Goal: Task Accomplishment & Management: Manage account settings

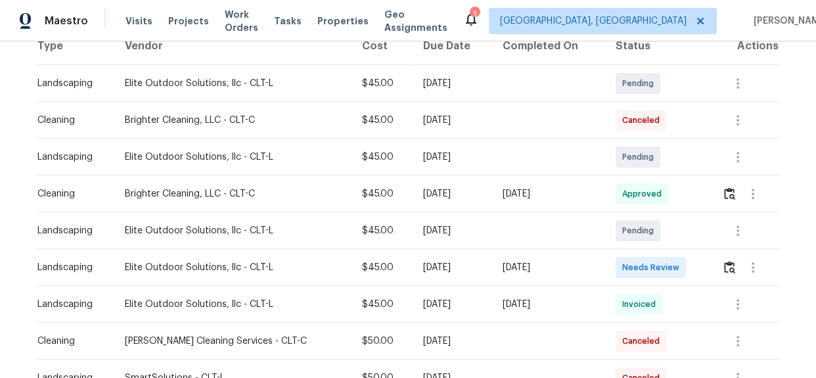
scroll to position [239, 0]
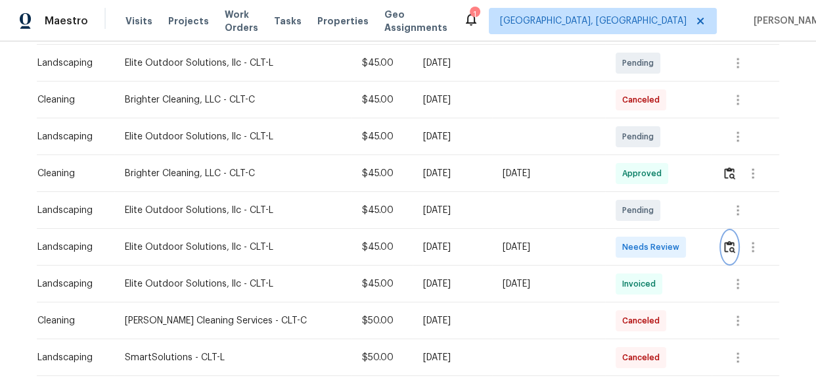
click at [724, 248] on img "button" at bounding box center [729, 247] width 11 height 12
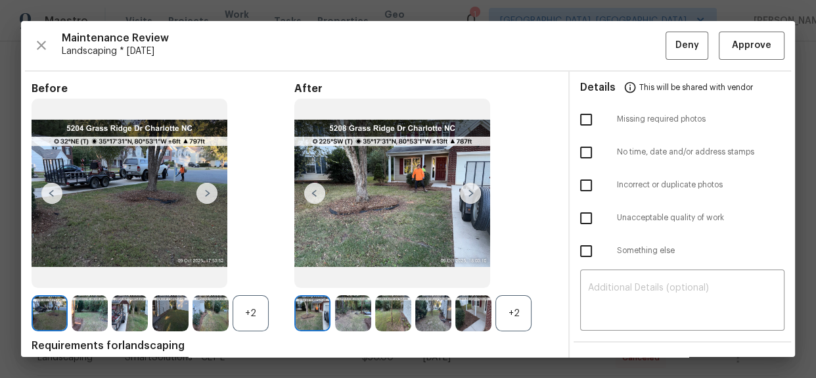
click at [582, 116] on input "checkbox" at bounding box center [587, 120] width 28 height 28
checkbox input "true"
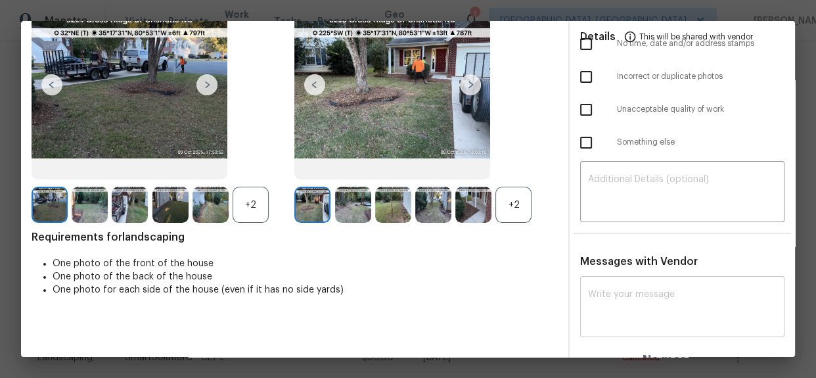
scroll to position [119, 0]
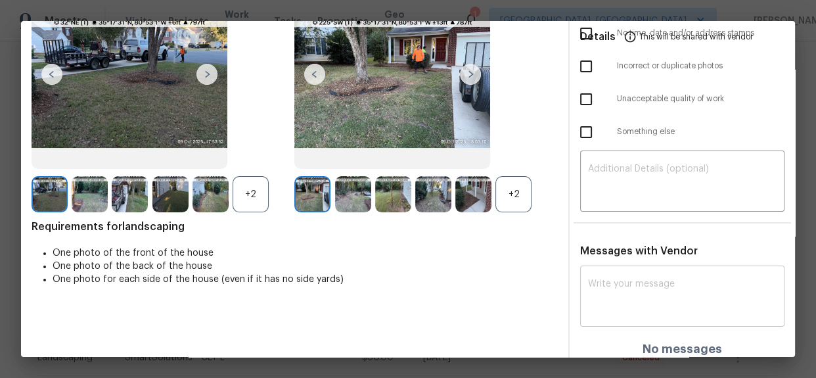
click at [617, 282] on textarea at bounding box center [682, 297] width 189 height 37
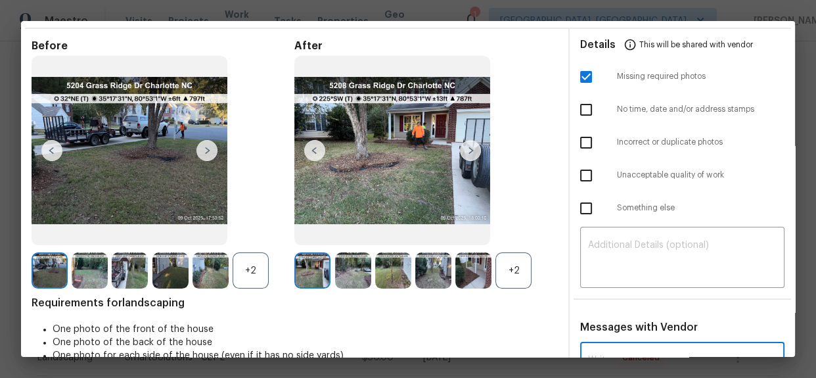
scroll to position [0, 0]
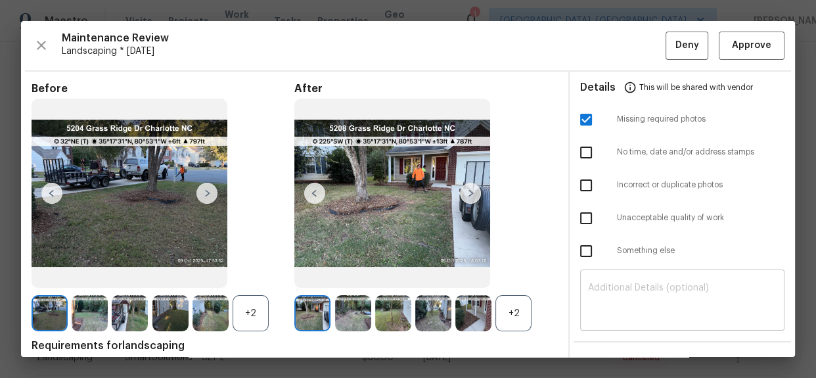
click at [595, 312] on textarea at bounding box center [682, 301] width 189 height 37
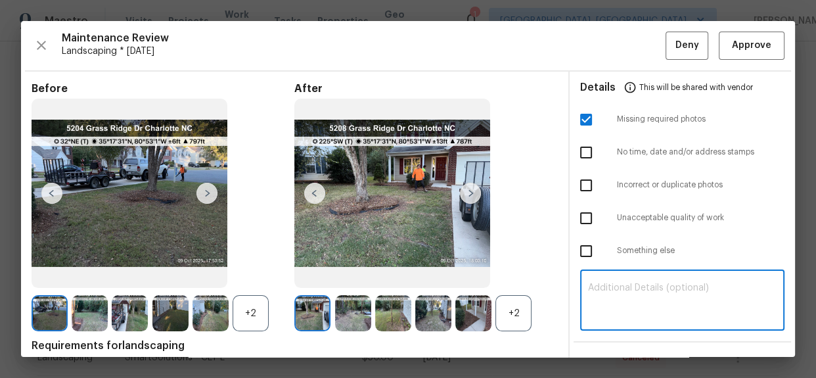
paste textarea "Maintenance Audit Team: Hello! Unfortunately, this landscaping visit completed …"
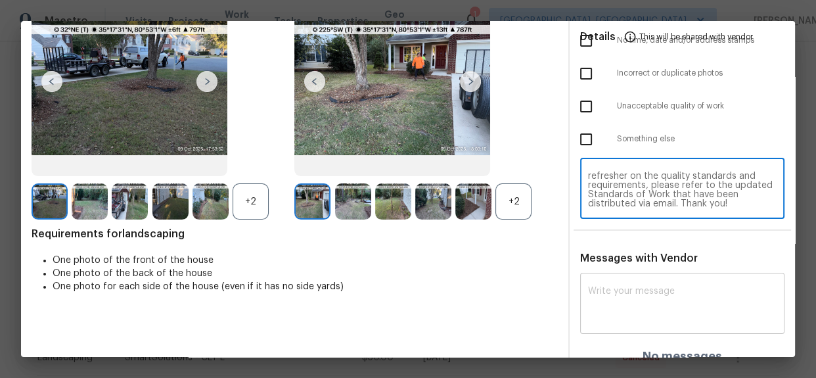
scroll to position [126, 0]
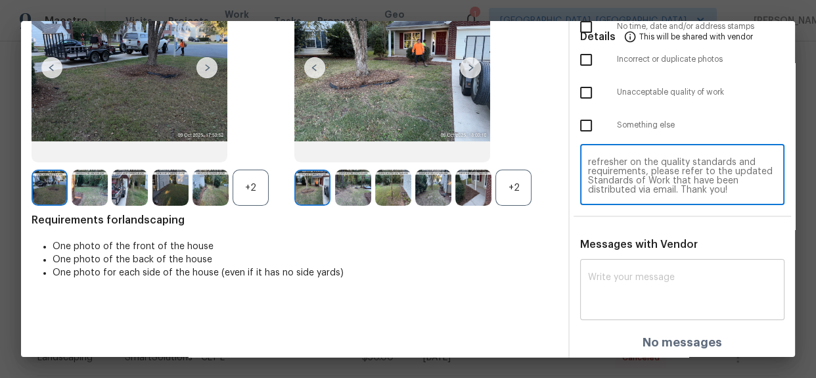
type textarea "Maintenance Audit Team: Hello! Unfortunately, this landscaping visit completed …"
click at [637, 295] on textarea at bounding box center [682, 291] width 189 height 37
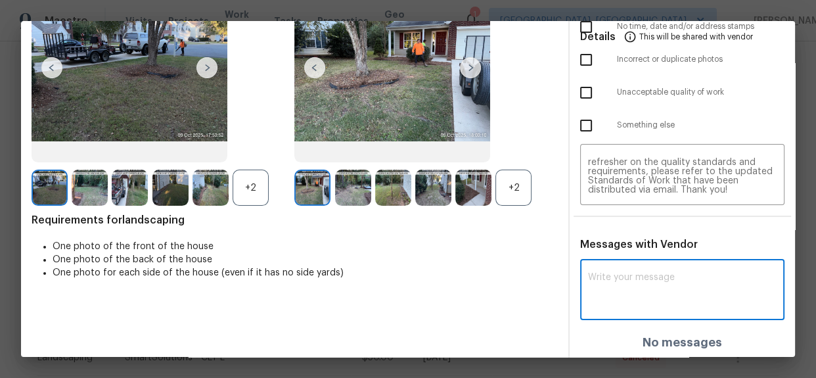
paste textarea "Maintenance Audit Team: Hello! Unfortunately, this landscaping visit completed …"
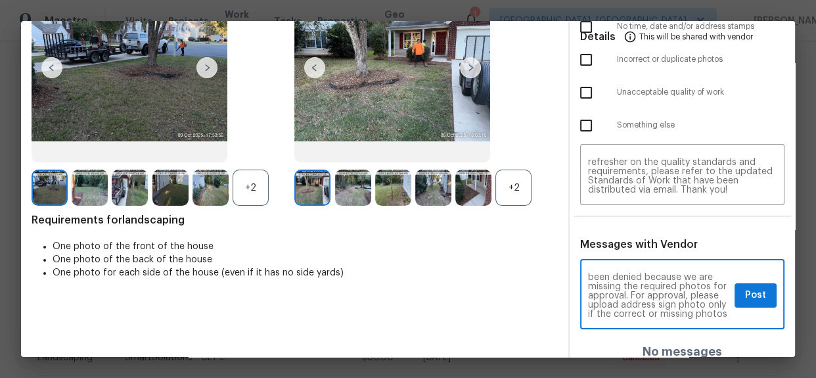
scroll to position [0, 0]
type textarea "Maintenance Audit Team: Hello! Unfortunately, this landscaping visit completed …"
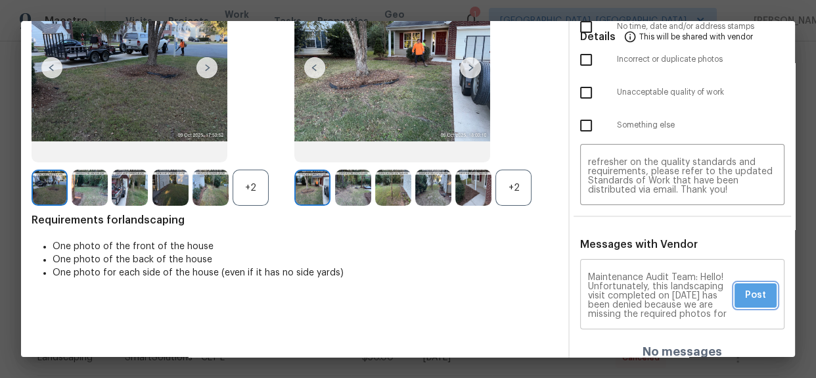
click at [745, 287] on span "Post" at bounding box center [755, 295] width 21 height 16
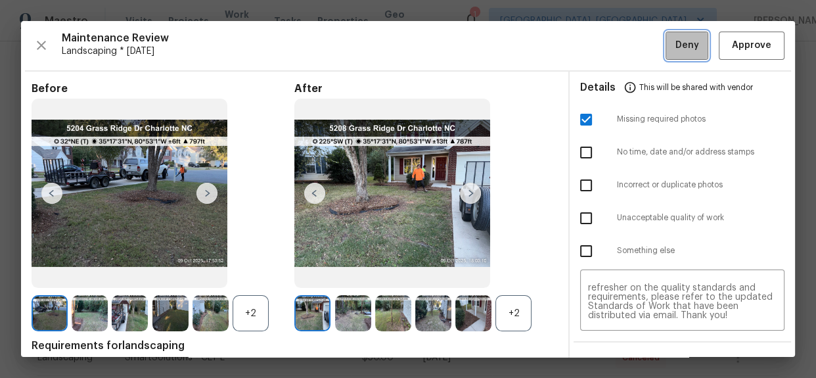
click at [676, 48] on span "Deny" at bounding box center [688, 45] width 24 height 16
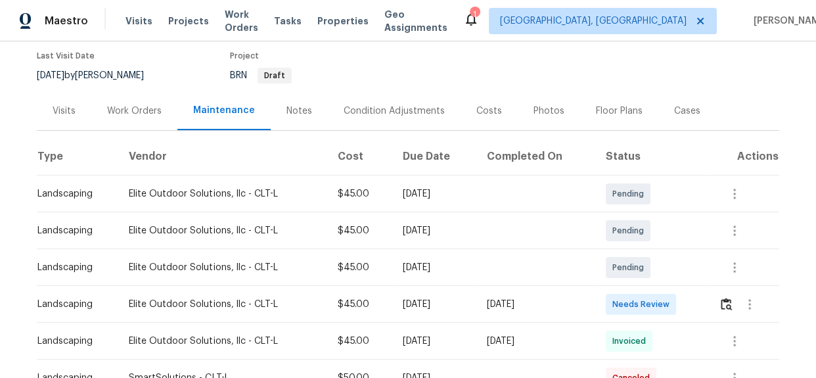
scroll to position [239, 0]
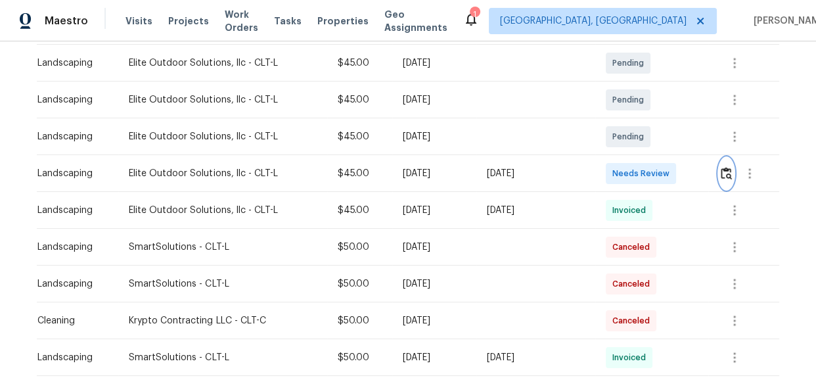
click at [724, 171] on img "button" at bounding box center [726, 173] width 11 height 12
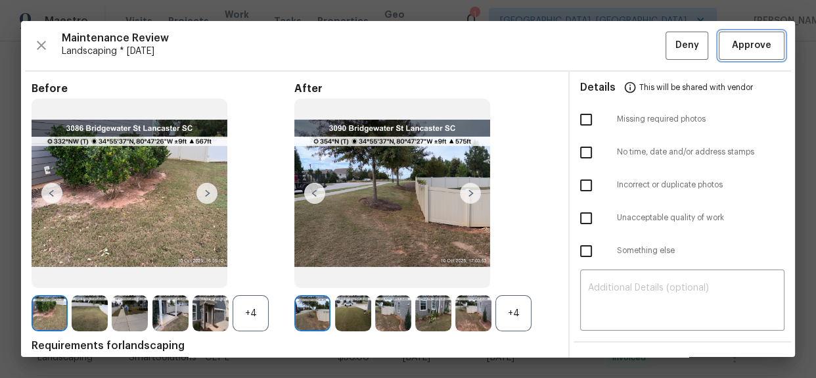
click at [736, 47] on span "Approve" at bounding box center [751, 45] width 39 height 16
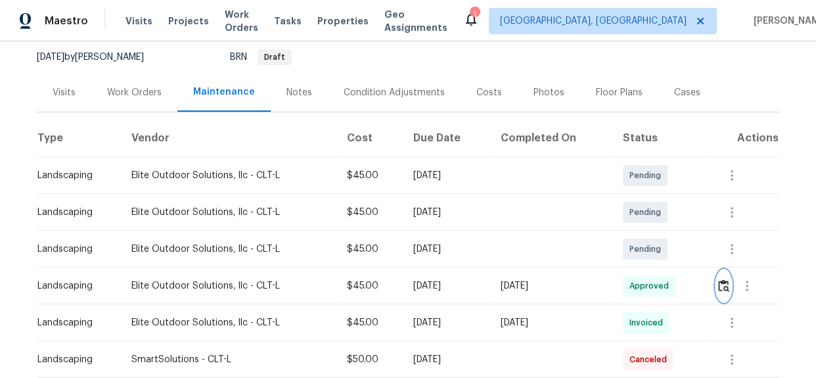
scroll to position [0, 0]
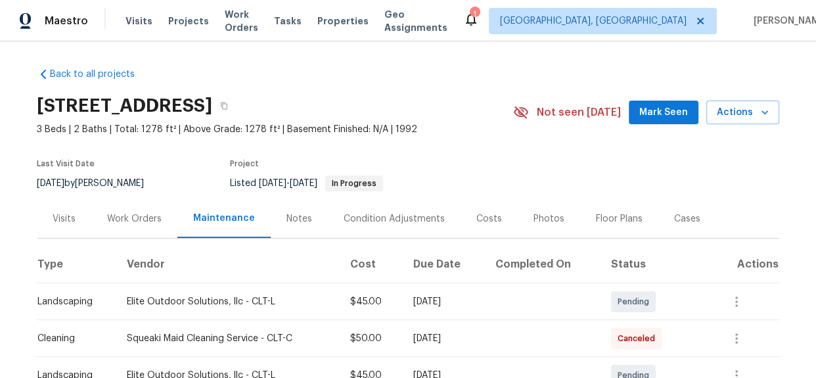
scroll to position [213, 0]
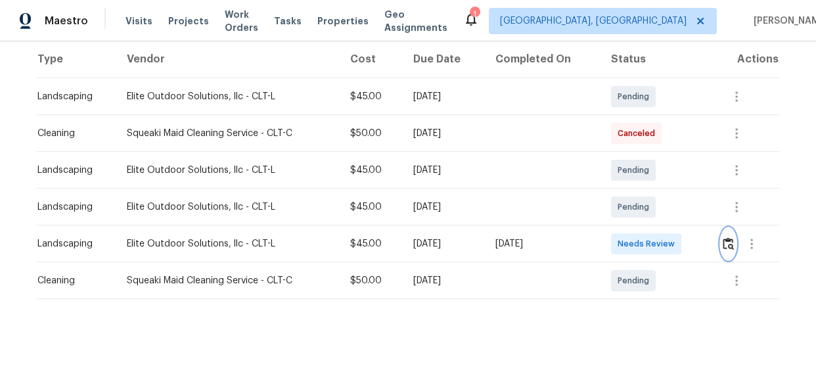
click at [728, 237] on img "button" at bounding box center [728, 243] width 11 height 12
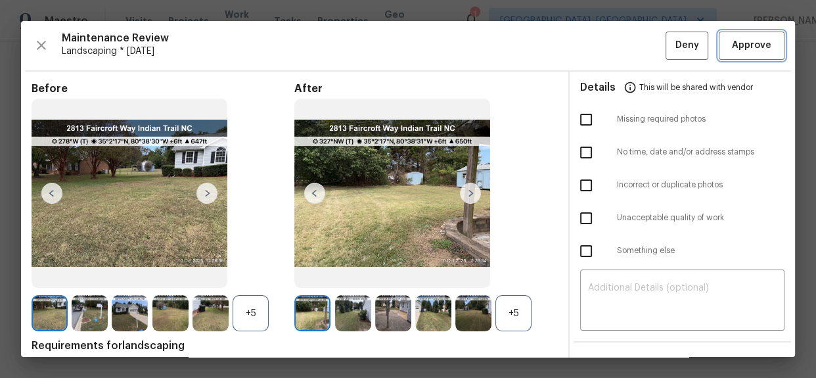
click at [737, 47] on span "Approve" at bounding box center [751, 45] width 39 height 16
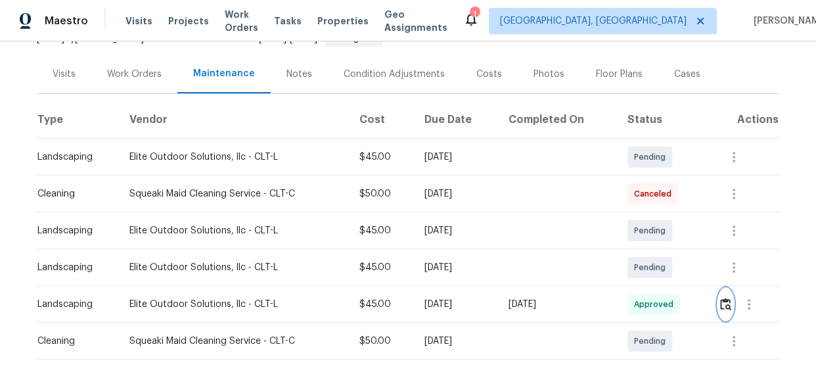
scroll to position [0, 0]
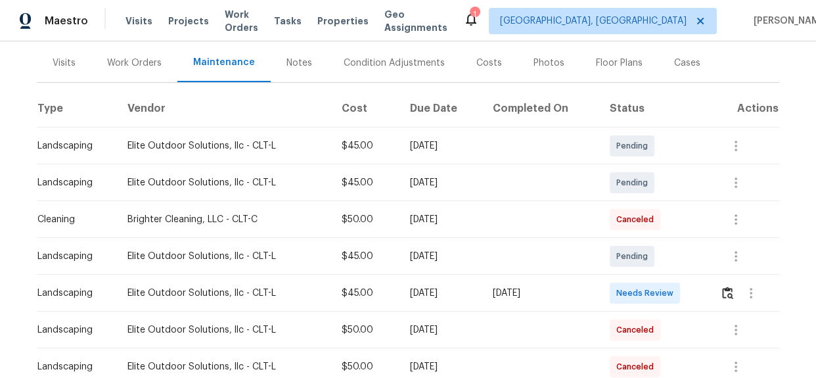
scroll to position [239, 0]
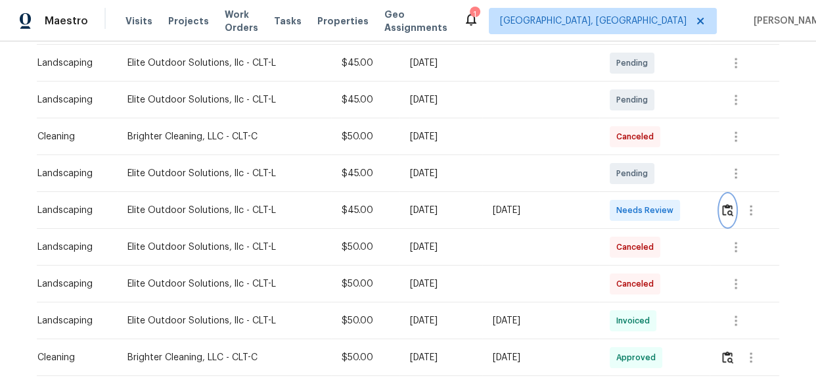
click at [720, 213] on button "button" at bounding box center [727, 211] width 15 height 32
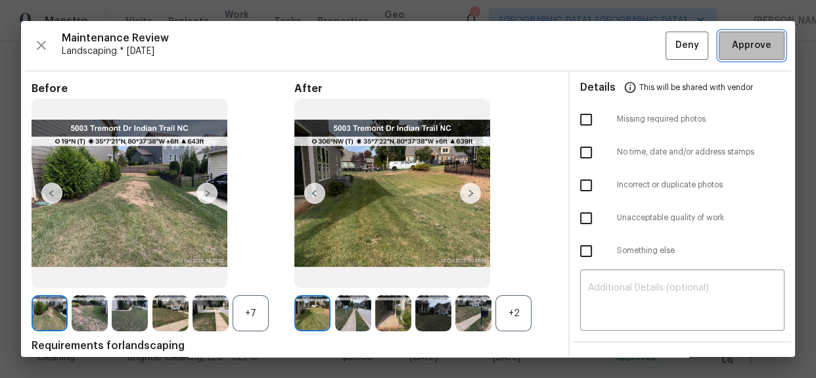
click at [732, 46] on span "Approve" at bounding box center [751, 45] width 39 height 16
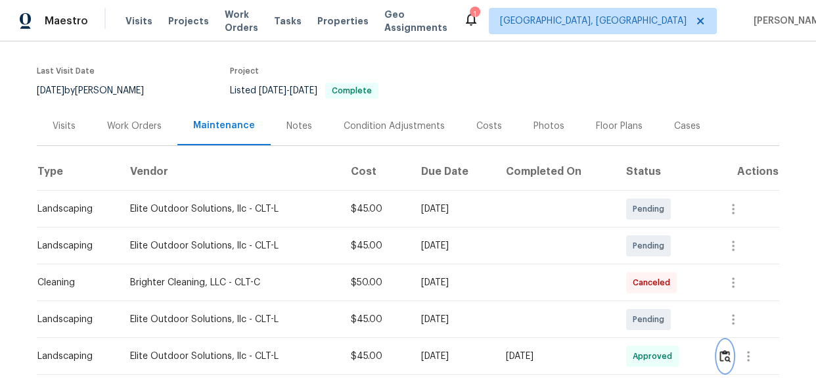
scroll to position [0, 0]
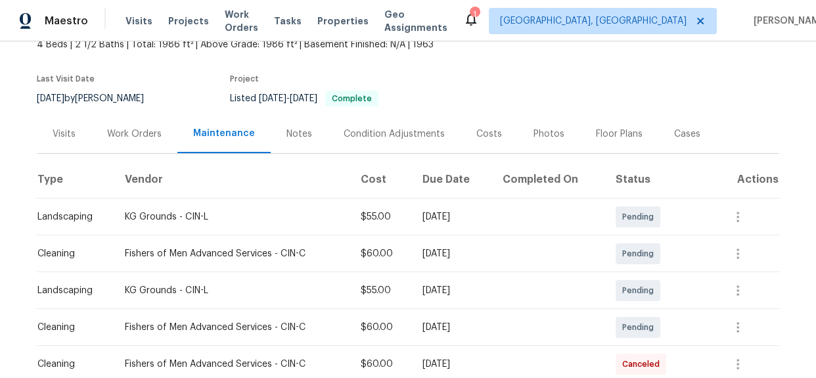
scroll to position [239, 0]
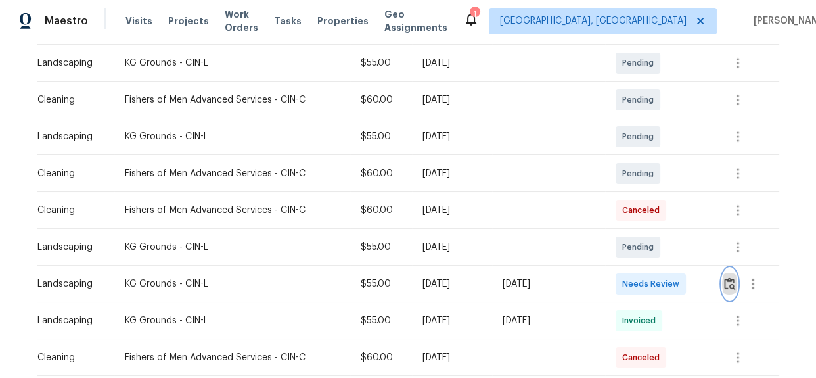
click at [726, 281] on img "button" at bounding box center [729, 283] width 11 height 12
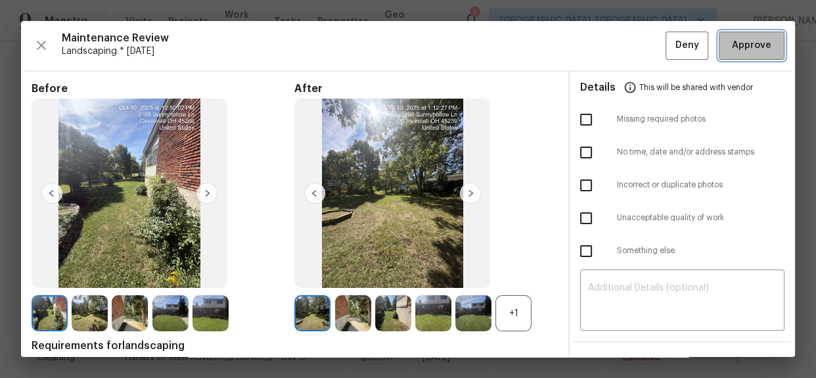
click at [753, 47] on span "Approve" at bounding box center [751, 45] width 39 height 16
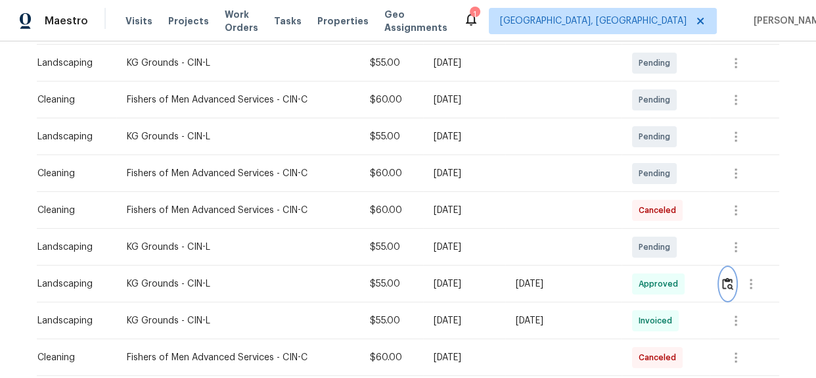
scroll to position [0, 0]
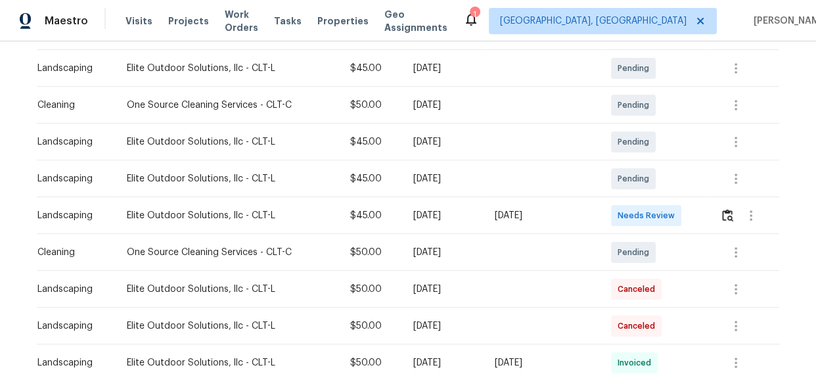
scroll to position [298, 0]
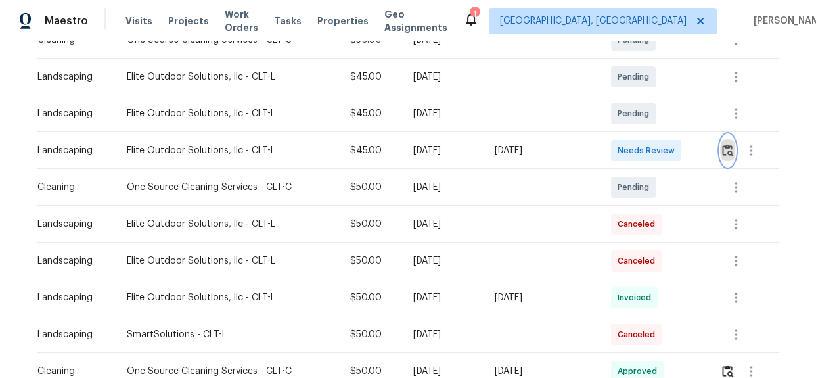
click at [720, 151] on button "button" at bounding box center [727, 151] width 15 height 32
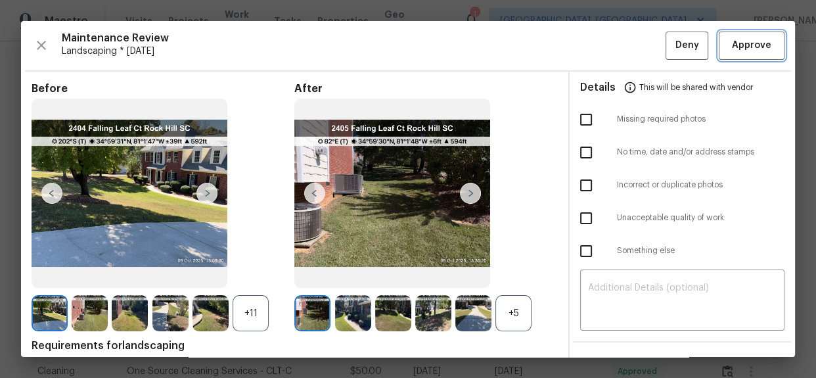
click at [736, 50] on span "Approve" at bounding box center [751, 45] width 39 height 16
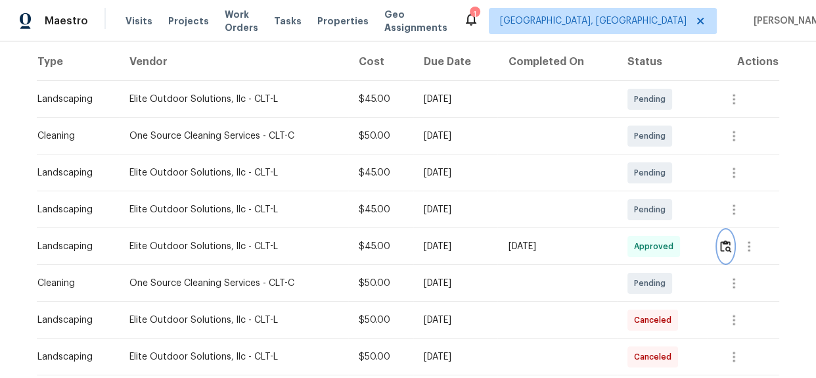
scroll to position [0, 0]
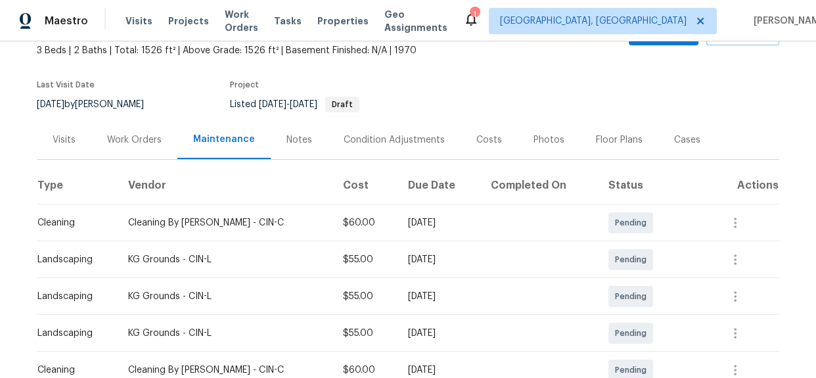
scroll to position [239, 0]
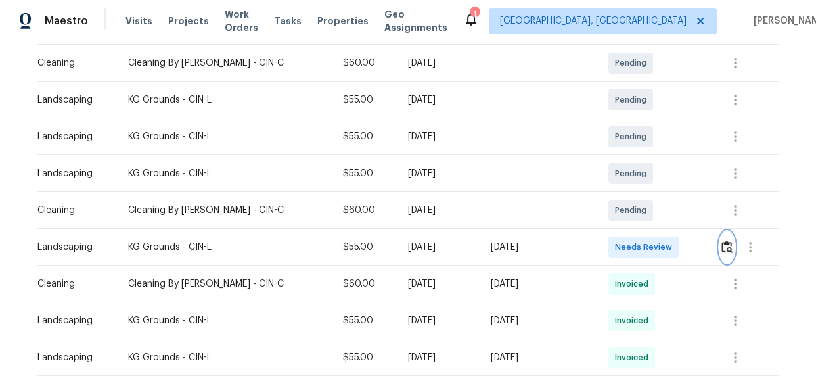
click at [722, 249] on img "button" at bounding box center [727, 247] width 11 height 12
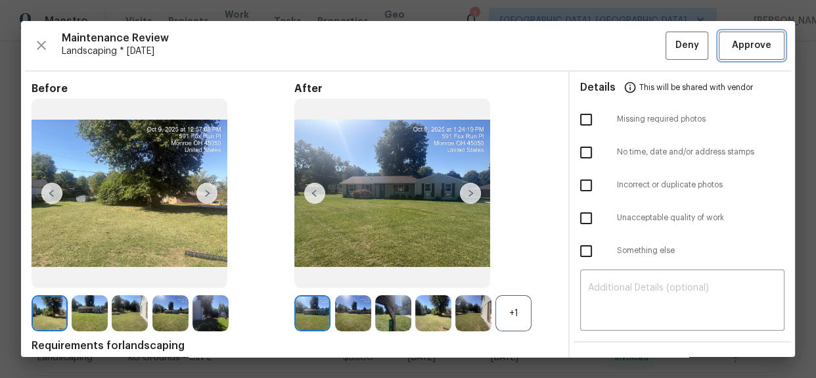
click at [741, 42] on span "Approve" at bounding box center [751, 45] width 39 height 16
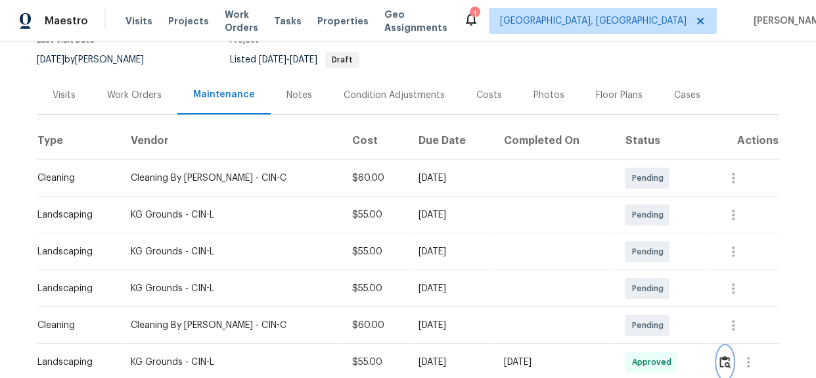
scroll to position [0, 0]
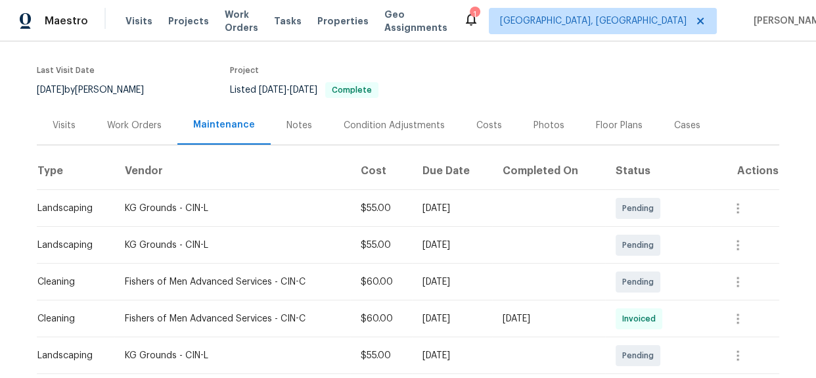
scroll to position [239, 0]
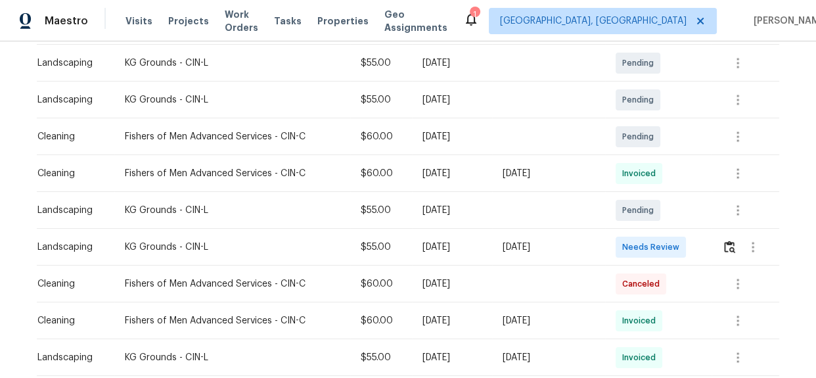
click at [718, 246] on td at bounding box center [746, 247] width 68 height 37
click at [724, 248] on img "button" at bounding box center [729, 247] width 11 height 12
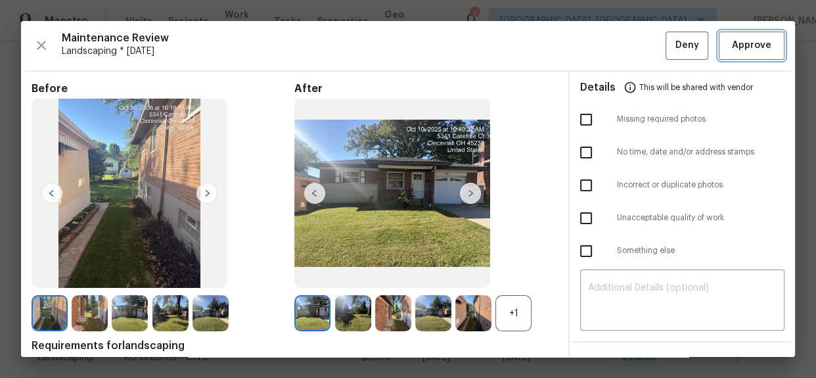
click at [736, 50] on span "Approve" at bounding box center [751, 45] width 39 height 16
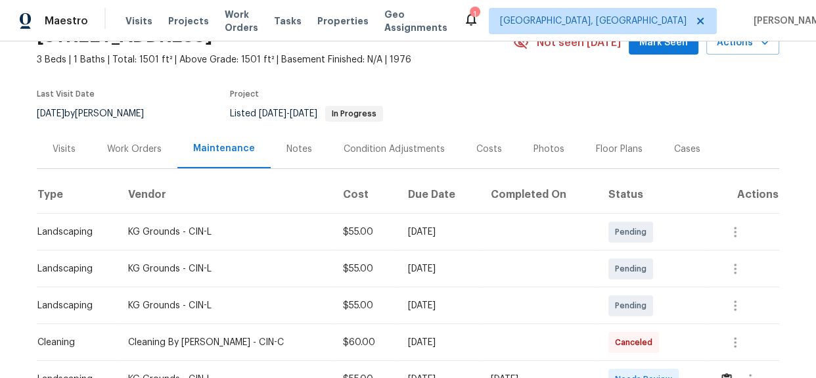
scroll to position [179, 0]
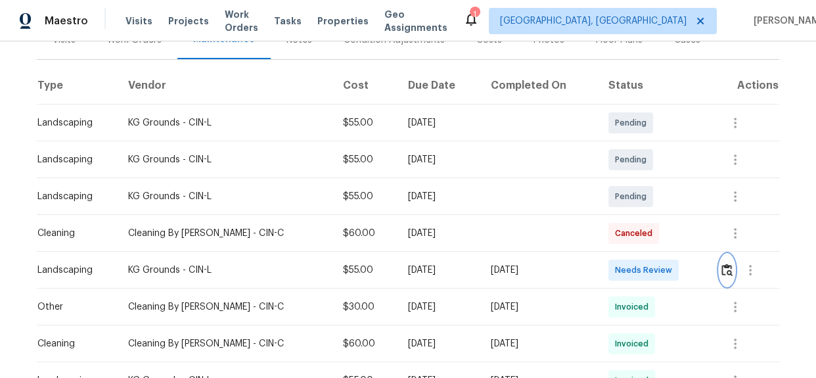
click at [723, 270] on img "button" at bounding box center [727, 270] width 11 height 12
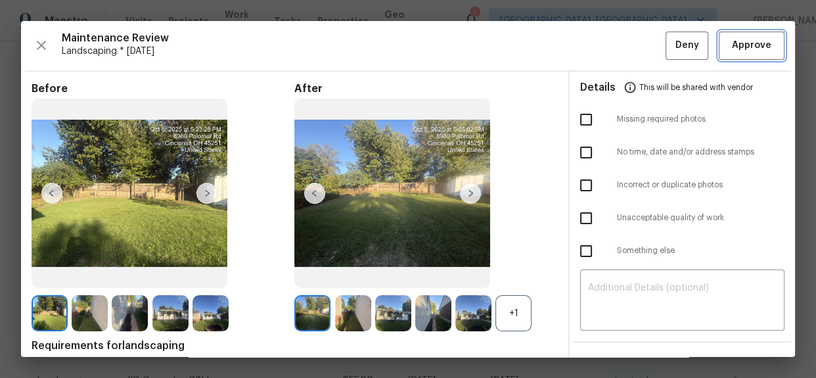
click at [749, 42] on span "Approve" at bounding box center [751, 45] width 39 height 16
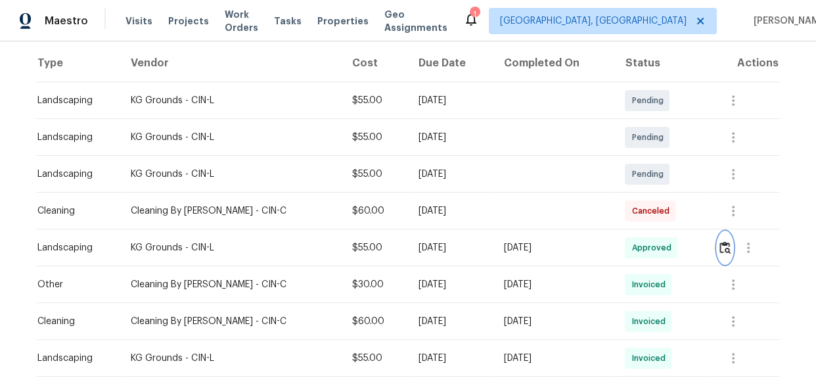
scroll to position [239, 0]
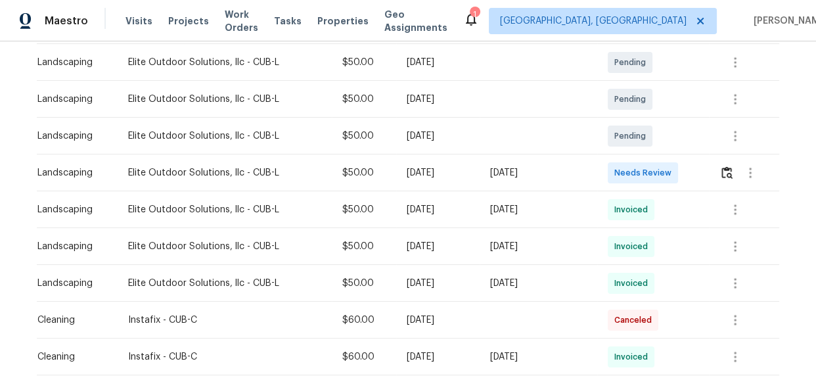
scroll to position [239, 0]
click at [723, 170] on img "button" at bounding box center [727, 173] width 11 height 12
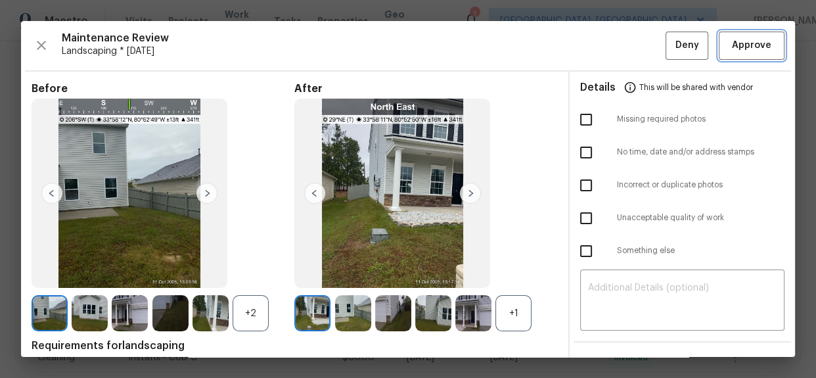
click at [732, 45] on span "Approve" at bounding box center [751, 45] width 39 height 16
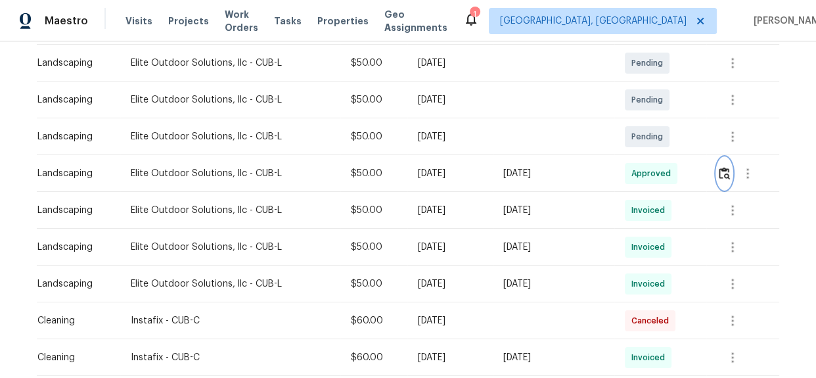
click at [720, 174] on img "button" at bounding box center [724, 173] width 11 height 12
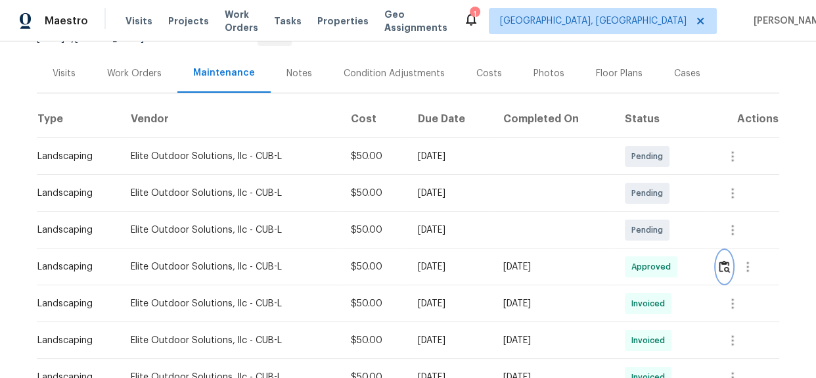
scroll to position [0, 0]
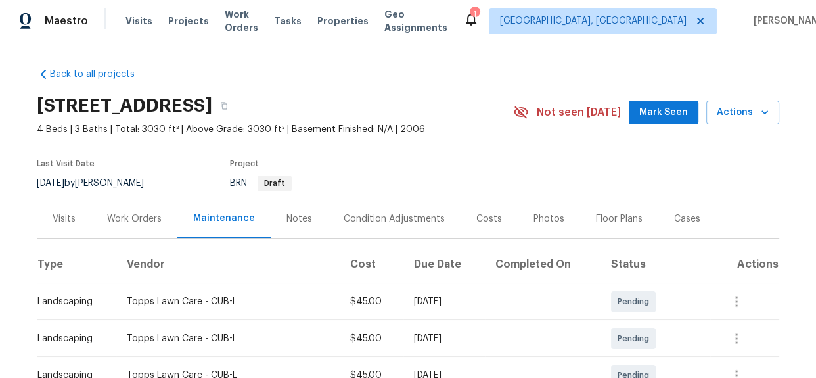
scroll to position [119, 0]
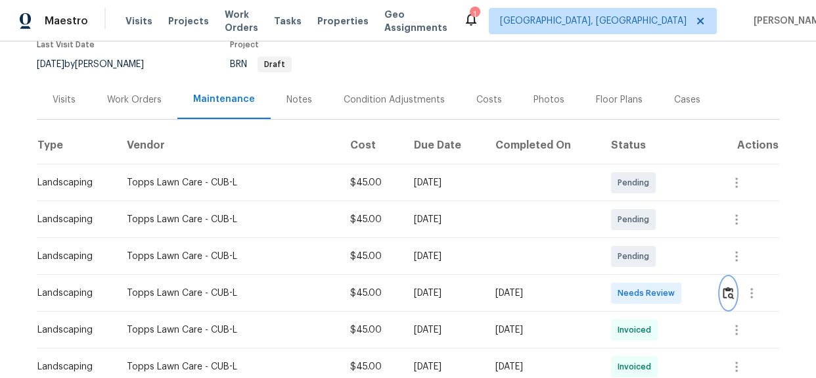
click at [728, 300] on button "button" at bounding box center [728, 293] width 15 height 32
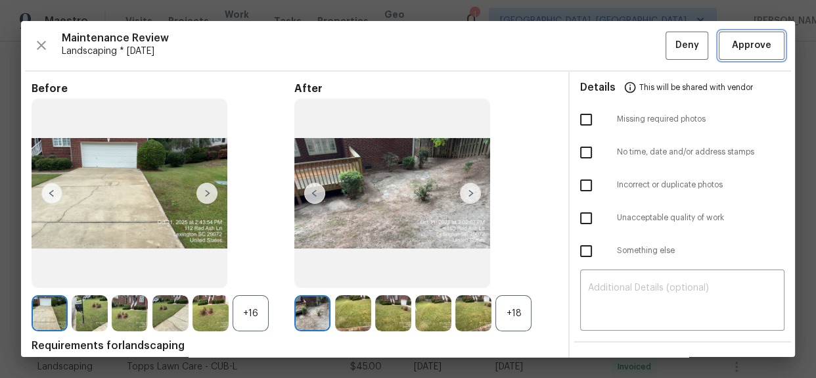
click at [740, 40] on span "Approve" at bounding box center [751, 45] width 39 height 16
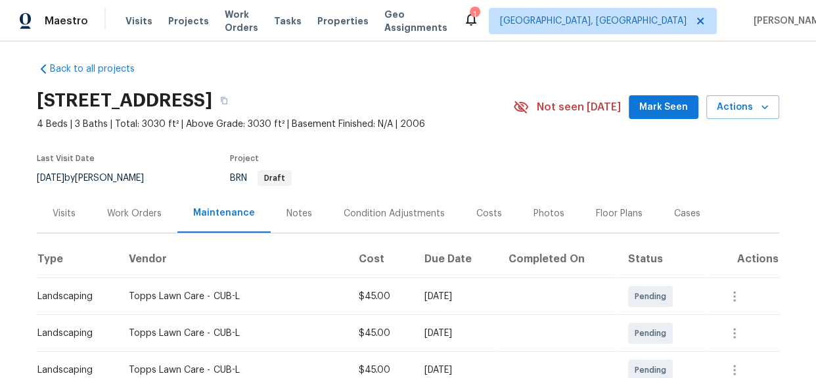
scroll to position [0, 0]
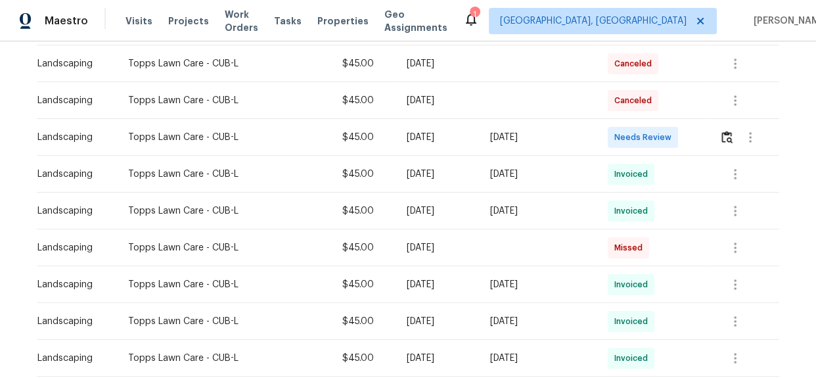
scroll to position [239, 0]
click at [725, 131] on img "button" at bounding box center [727, 136] width 11 height 12
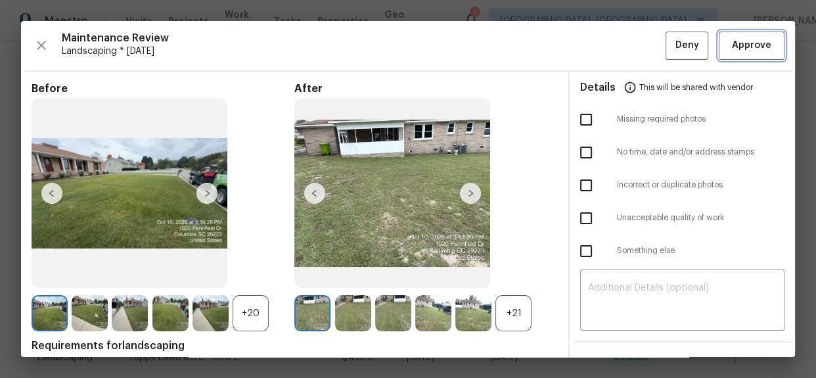
click at [732, 52] on span "Approve" at bounding box center [751, 45] width 39 height 16
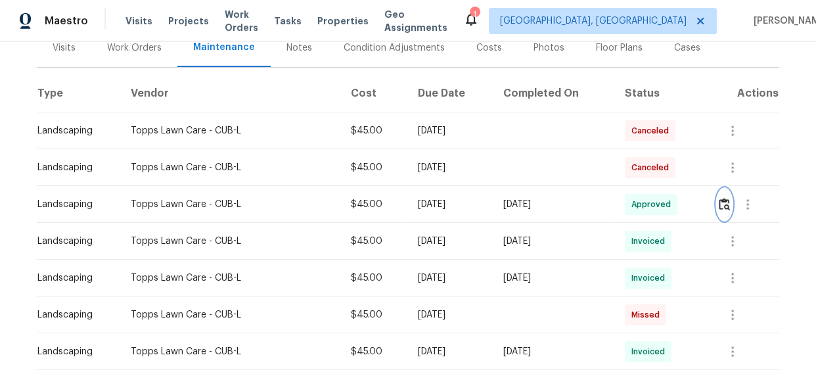
scroll to position [0, 0]
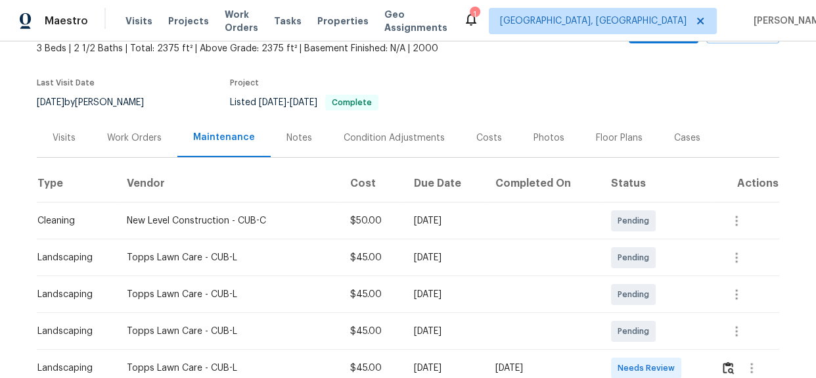
scroll to position [239, 0]
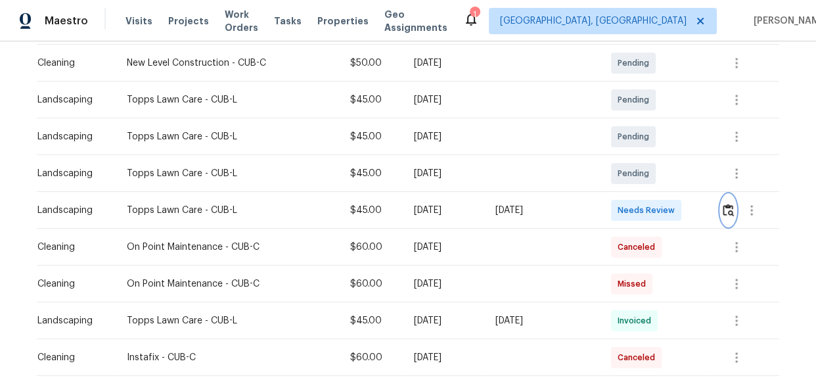
click at [728, 209] on img "button" at bounding box center [728, 210] width 11 height 12
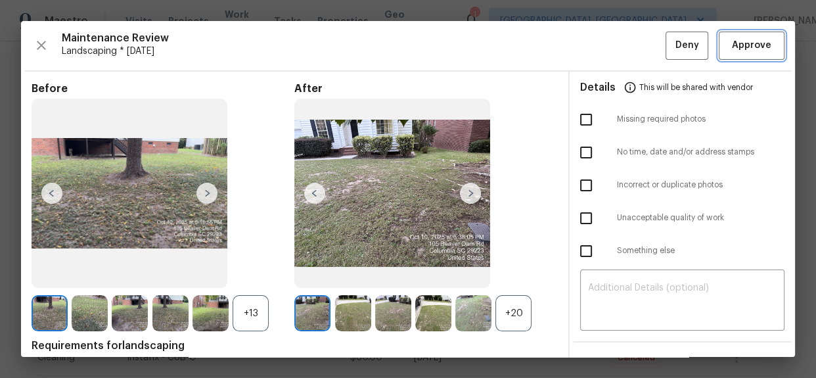
click at [747, 39] on span "Approve" at bounding box center [751, 45] width 39 height 16
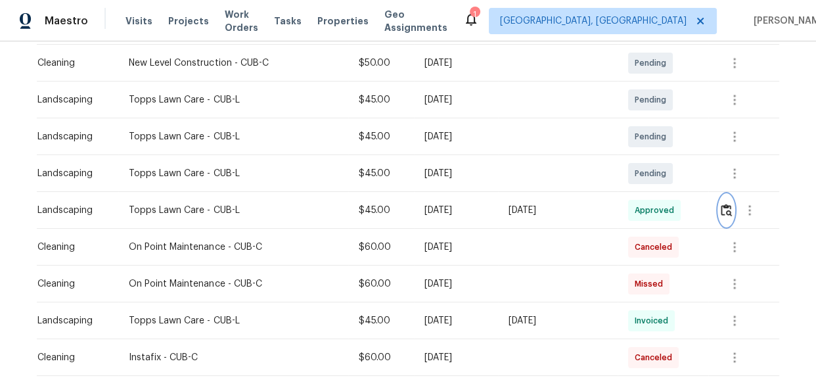
scroll to position [0, 0]
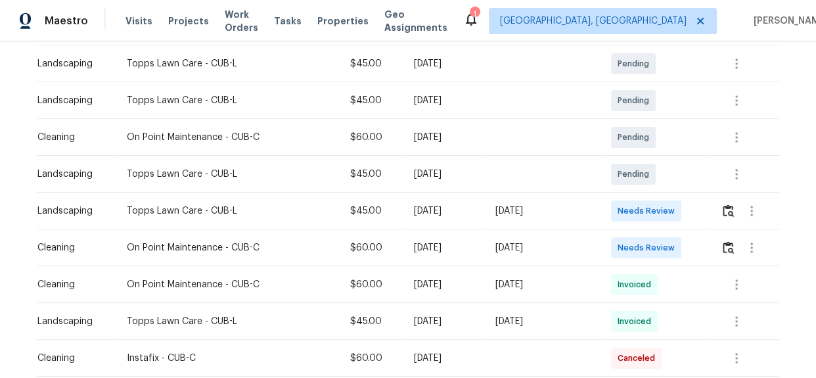
scroll to position [239, 0]
click at [723, 206] on img "button" at bounding box center [728, 210] width 11 height 12
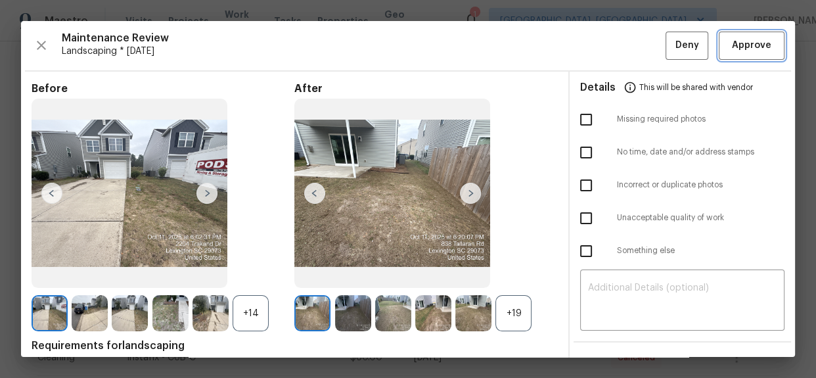
click at [759, 41] on span "Approve" at bounding box center [751, 45] width 39 height 16
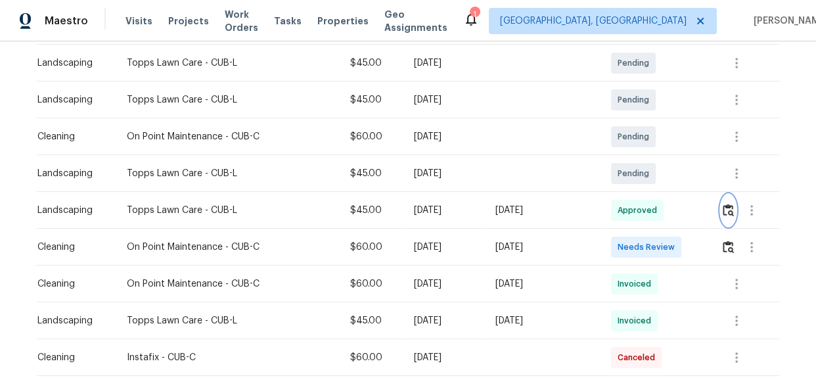
scroll to position [0, 0]
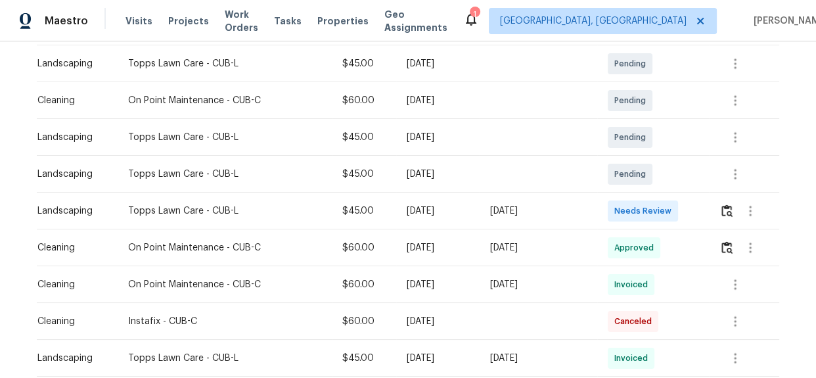
scroll to position [239, 0]
click at [722, 210] on img "button" at bounding box center [727, 210] width 11 height 12
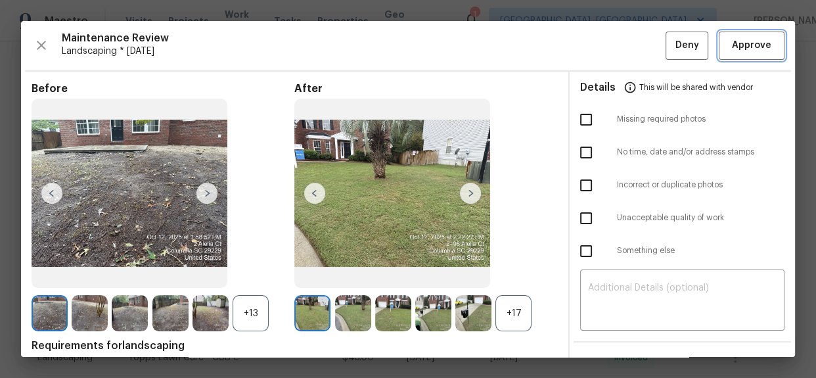
drag, startPoint x: 741, startPoint y: 37, endPoint x: 745, endPoint y: 59, distance: 22.0
click at [741, 37] on span "Approve" at bounding box center [751, 45] width 39 height 16
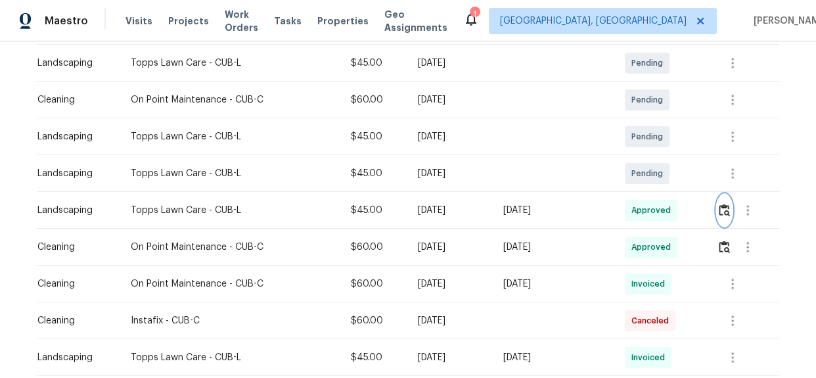
scroll to position [0, 0]
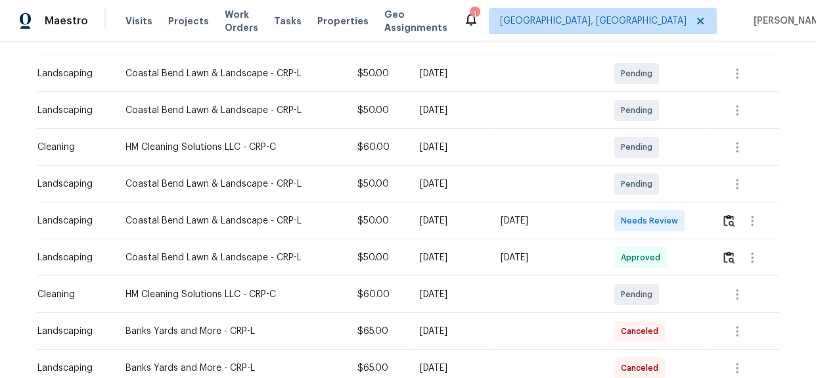
scroll to position [298, 0]
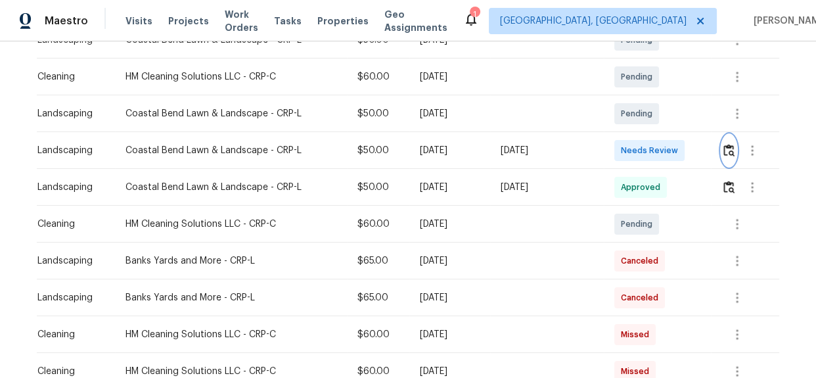
click at [725, 153] on img "button" at bounding box center [729, 150] width 11 height 12
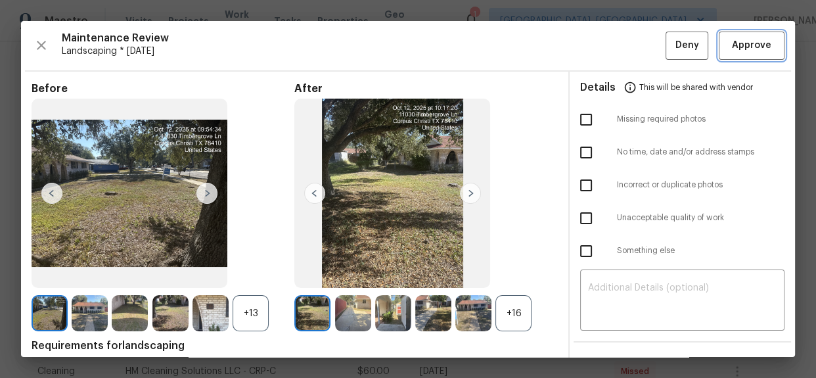
click at [747, 59] on button "Approve" at bounding box center [752, 46] width 66 height 28
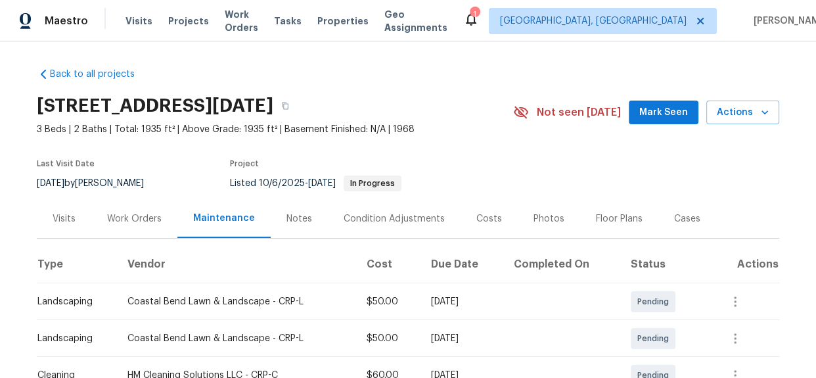
scroll to position [0, 0]
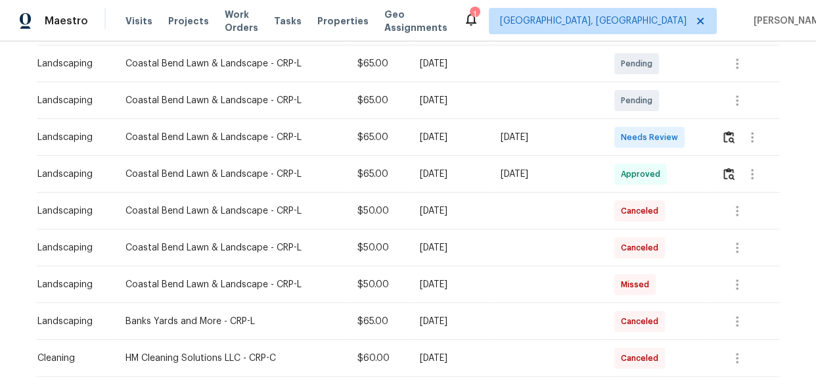
scroll to position [239, 0]
click at [727, 137] on img "button" at bounding box center [729, 136] width 11 height 12
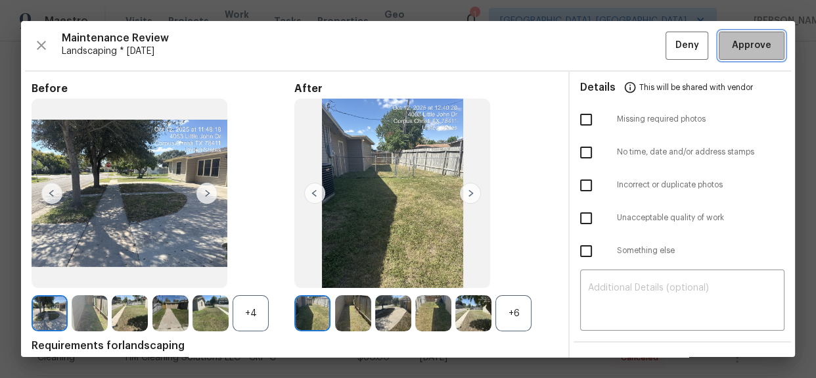
click at [740, 55] on button "Approve" at bounding box center [752, 46] width 66 height 28
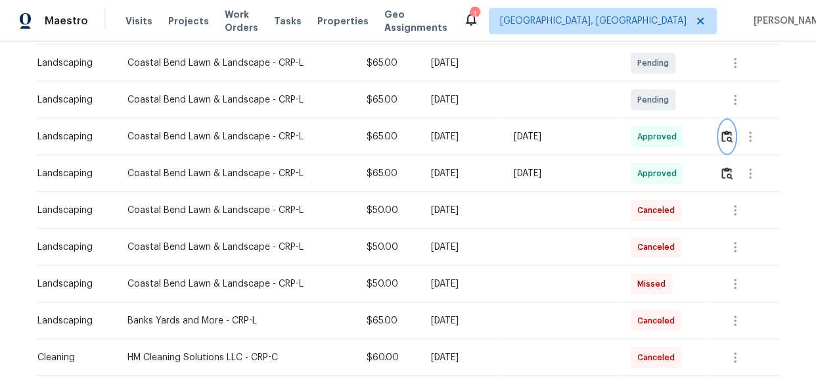
scroll to position [0, 0]
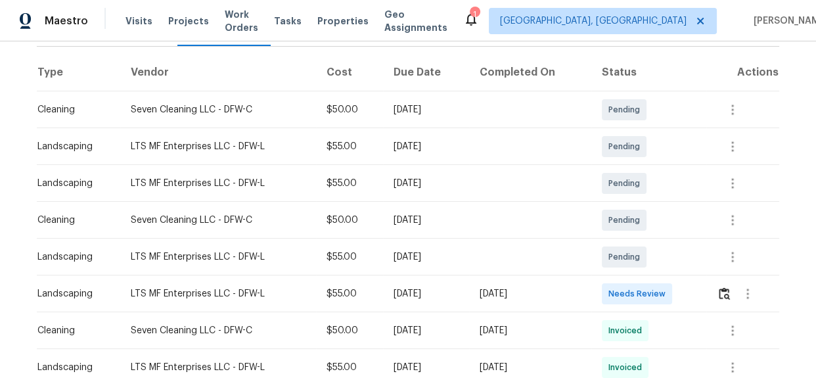
scroll to position [239, 0]
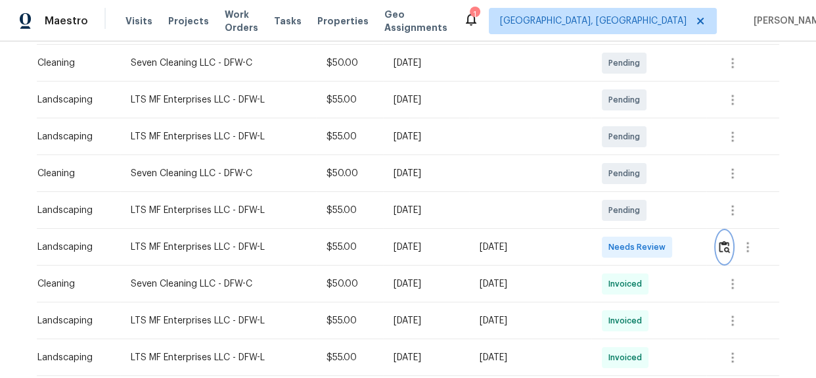
click at [724, 256] on button "button" at bounding box center [724, 247] width 15 height 32
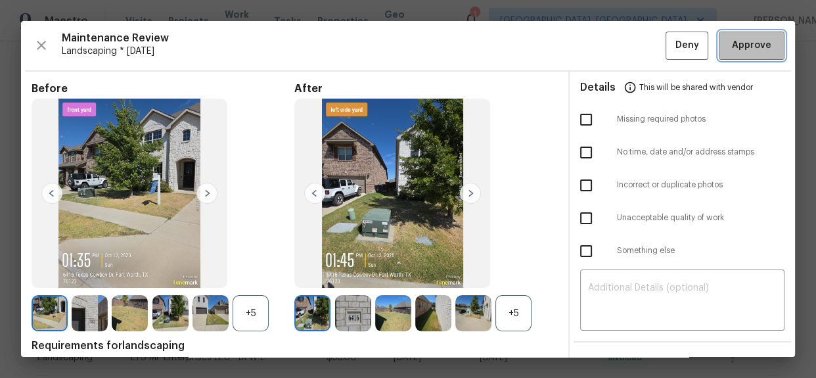
click at [732, 46] on span "Approve" at bounding box center [751, 45] width 39 height 16
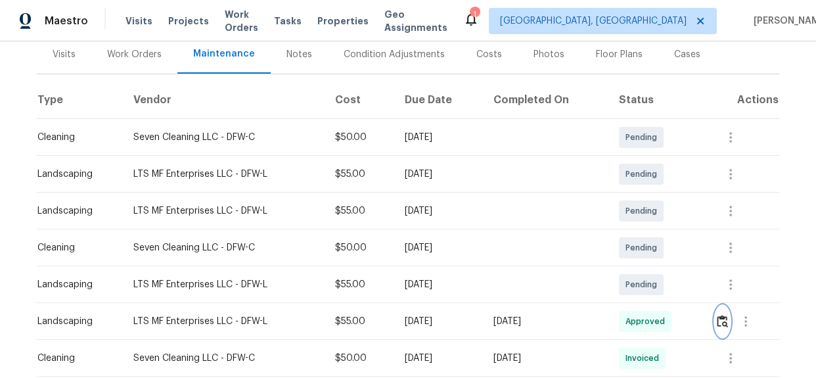
scroll to position [0, 0]
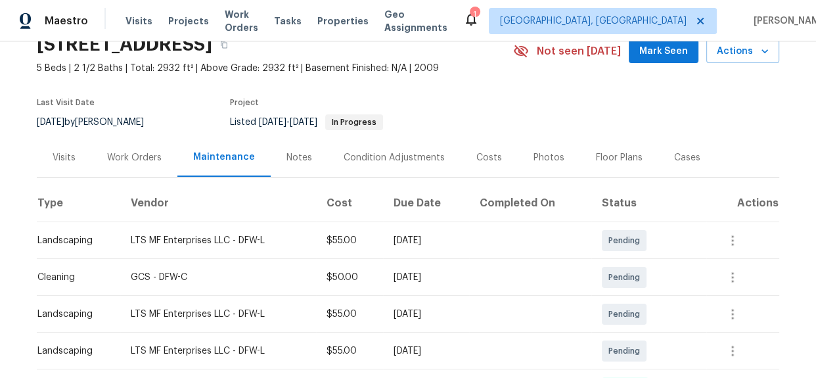
scroll to position [239, 0]
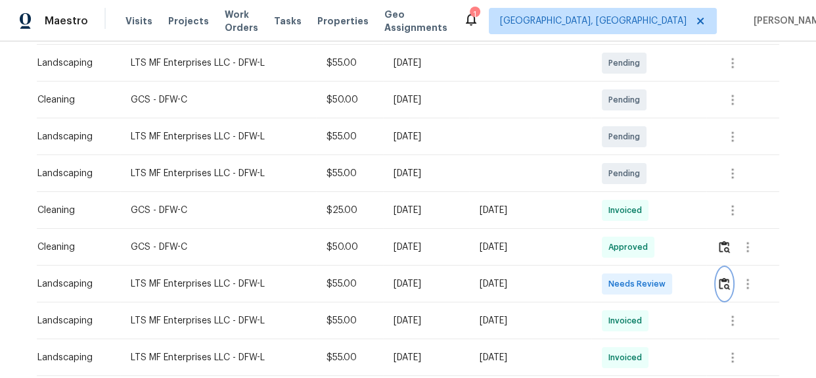
click at [726, 285] on img "button" at bounding box center [724, 283] width 11 height 12
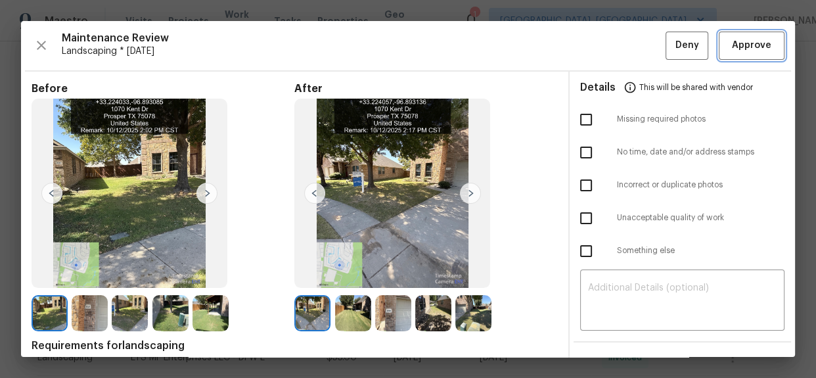
drag, startPoint x: 741, startPoint y: 51, endPoint x: 497, endPoint y: 56, distance: 243.9
click at [741, 51] on span "Approve" at bounding box center [751, 45] width 39 height 16
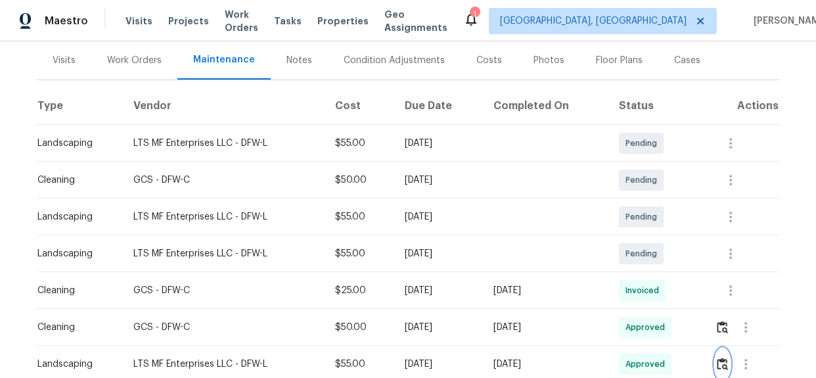
scroll to position [0, 0]
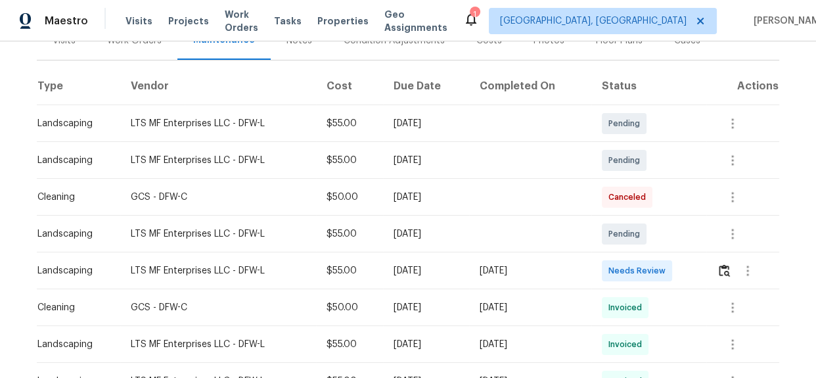
scroll to position [179, 0]
click at [723, 268] on img "button" at bounding box center [724, 270] width 11 height 12
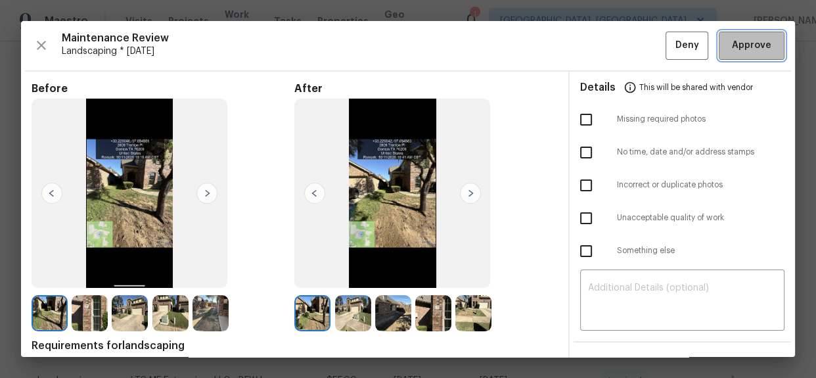
click at [719, 43] on button "Approve" at bounding box center [752, 46] width 66 height 28
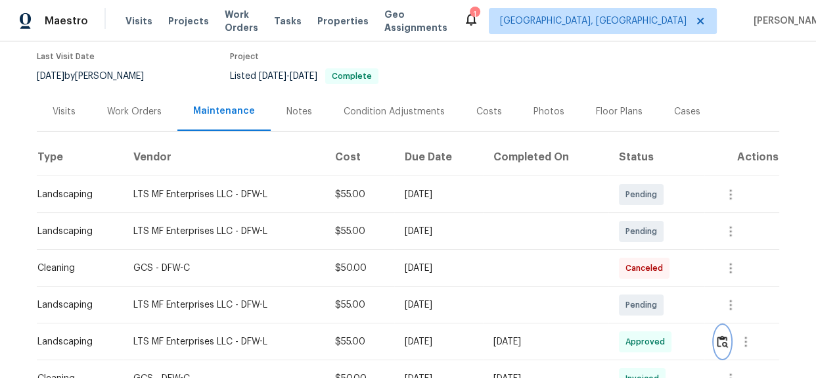
scroll to position [0, 0]
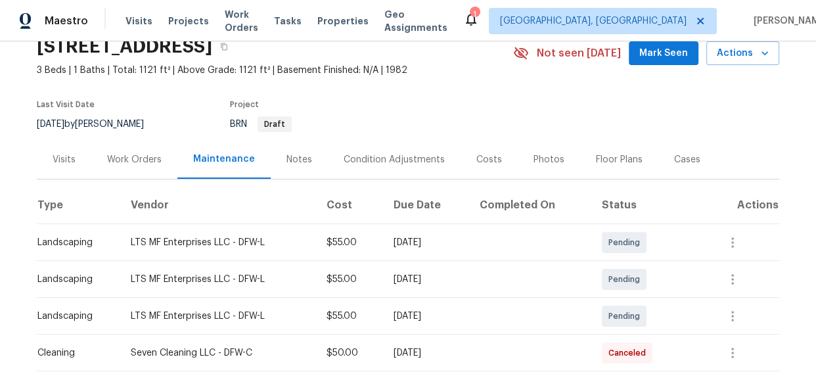
scroll to position [239, 0]
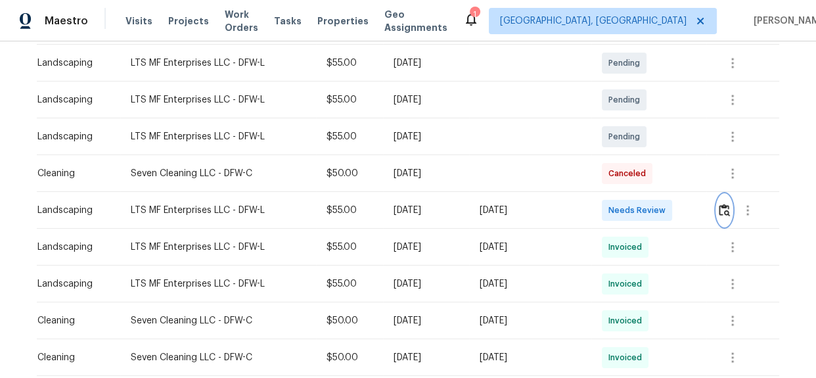
click at [720, 210] on img "button" at bounding box center [724, 210] width 11 height 12
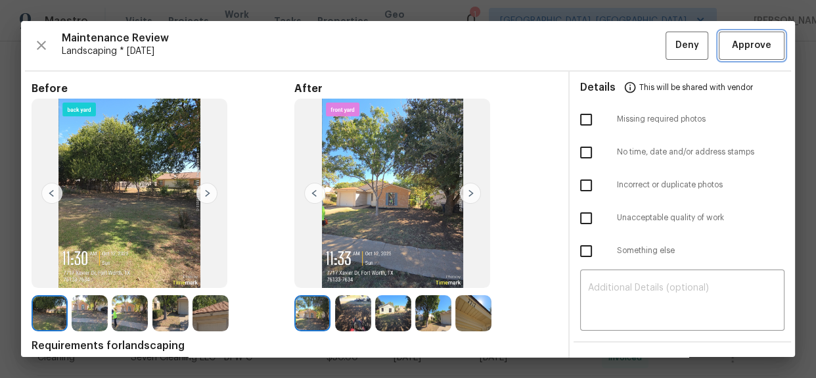
drag, startPoint x: 736, startPoint y: 39, endPoint x: 735, endPoint y: 47, distance: 7.9
click at [736, 39] on span "Approve" at bounding box center [751, 45] width 39 height 16
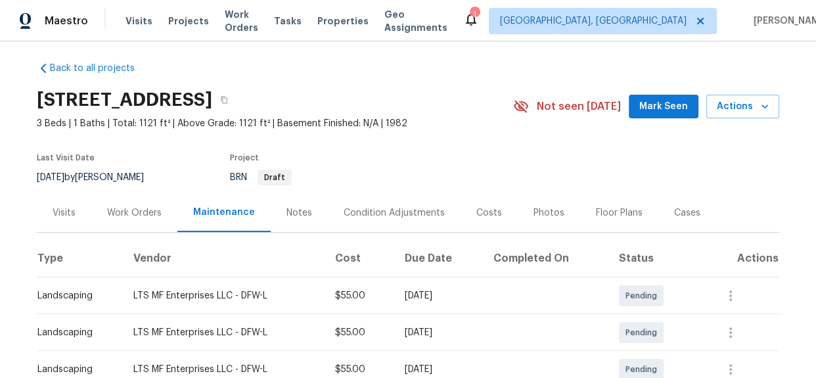
scroll to position [0, 0]
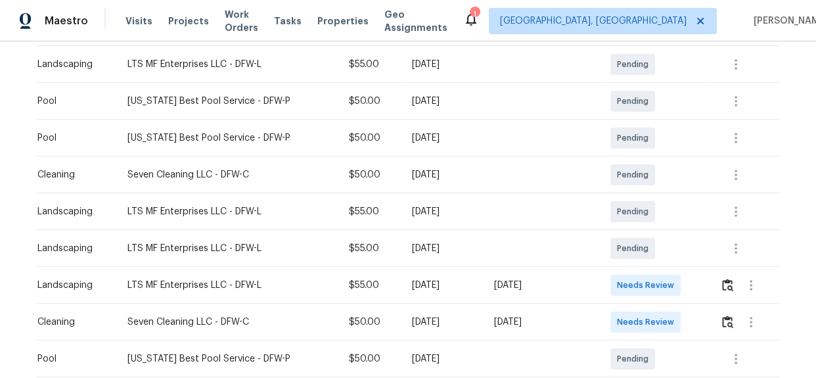
scroll to position [239, 0]
click at [721, 290] on button "button" at bounding box center [727, 284] width 15 height 32
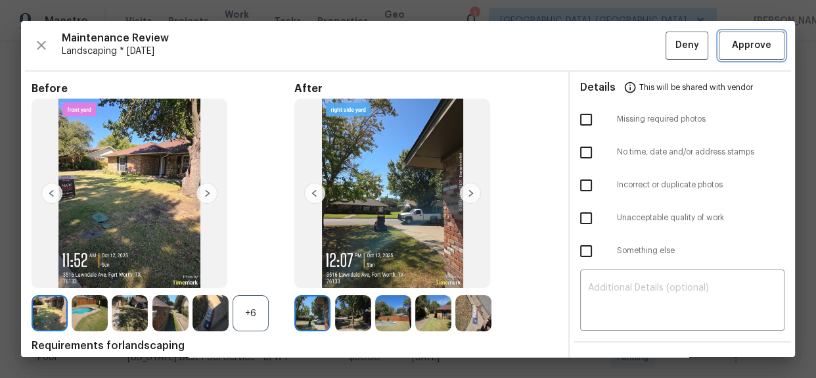
click at [741, 47] on span "Approve" at bounding box center [751, 45] width 39 height 16
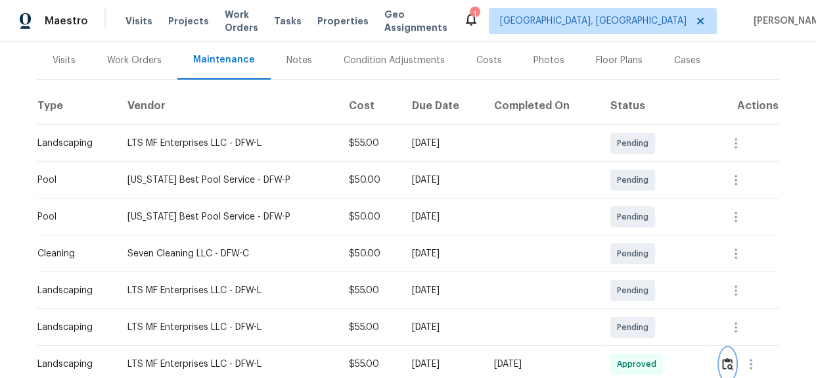
scroll to position [0, 0]
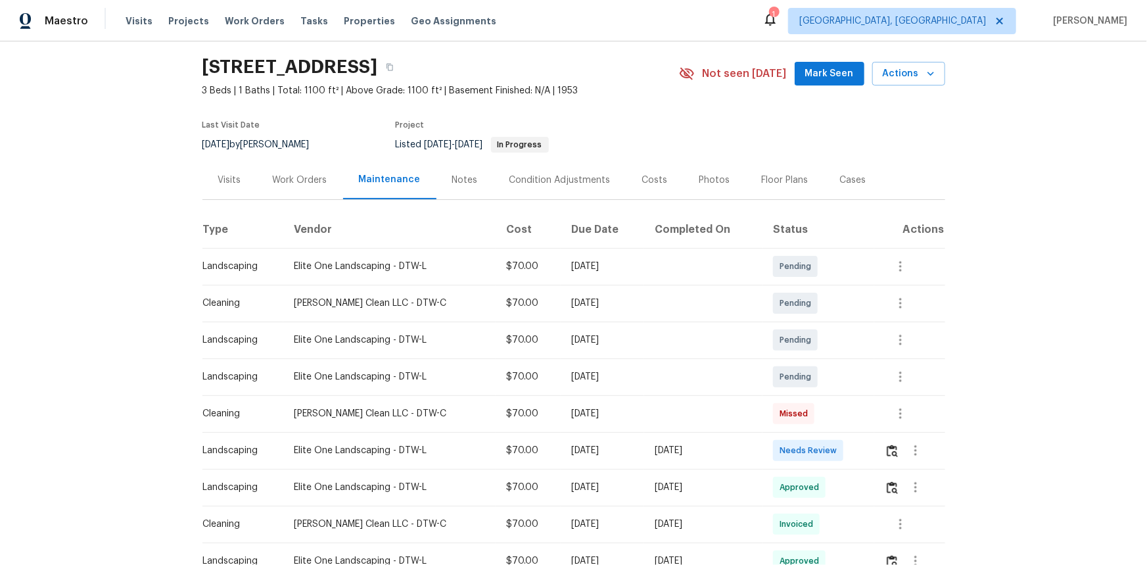
scroll to position [59, 0]
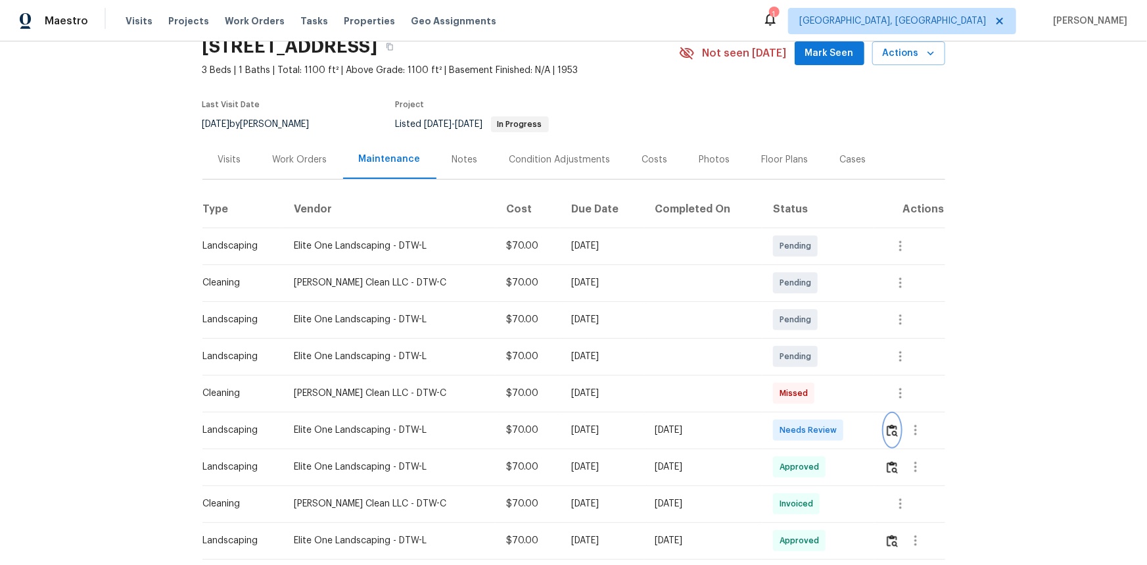
click at [816, 377] on img "button" at bounding box center [892, 430] width 11 height 12
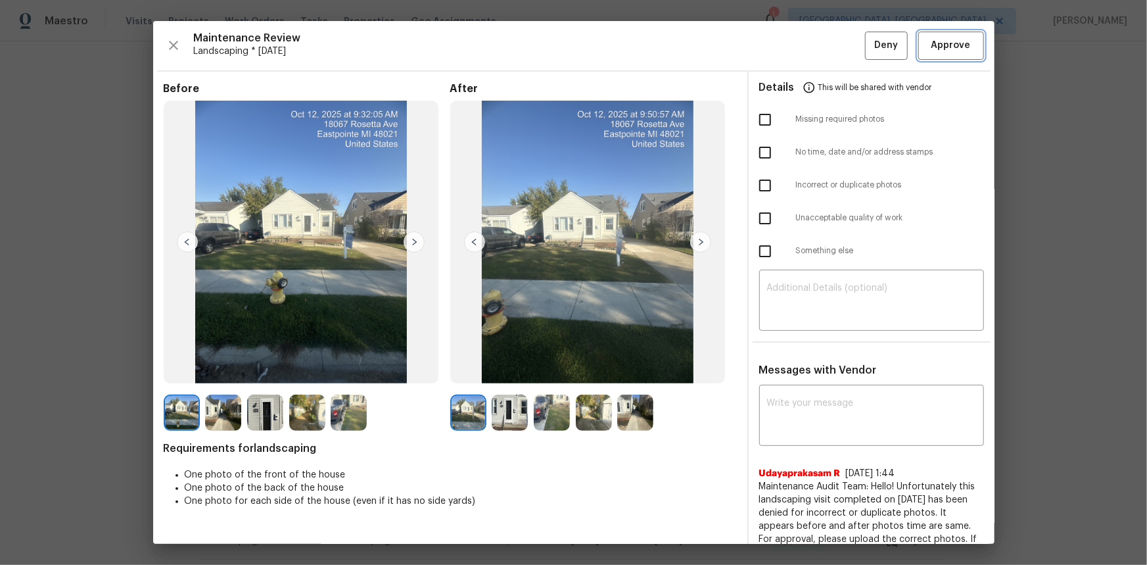
click at [816, 48] on span "Approve" at bounding box center [950, 45] width 39 height 16
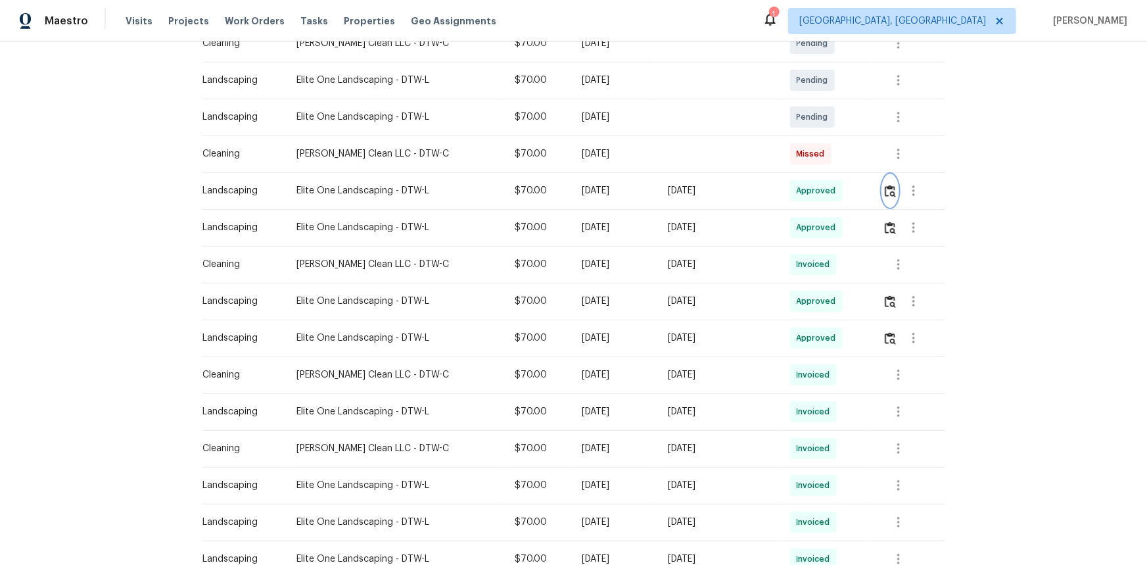
scroll to position [0, 0]
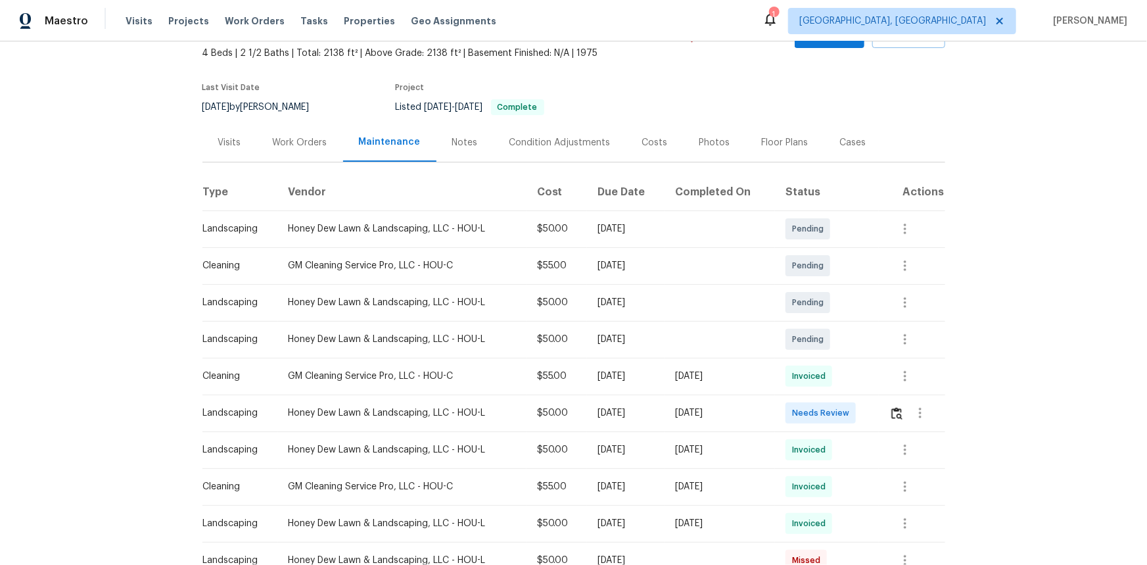
scroll to position [59, 0]
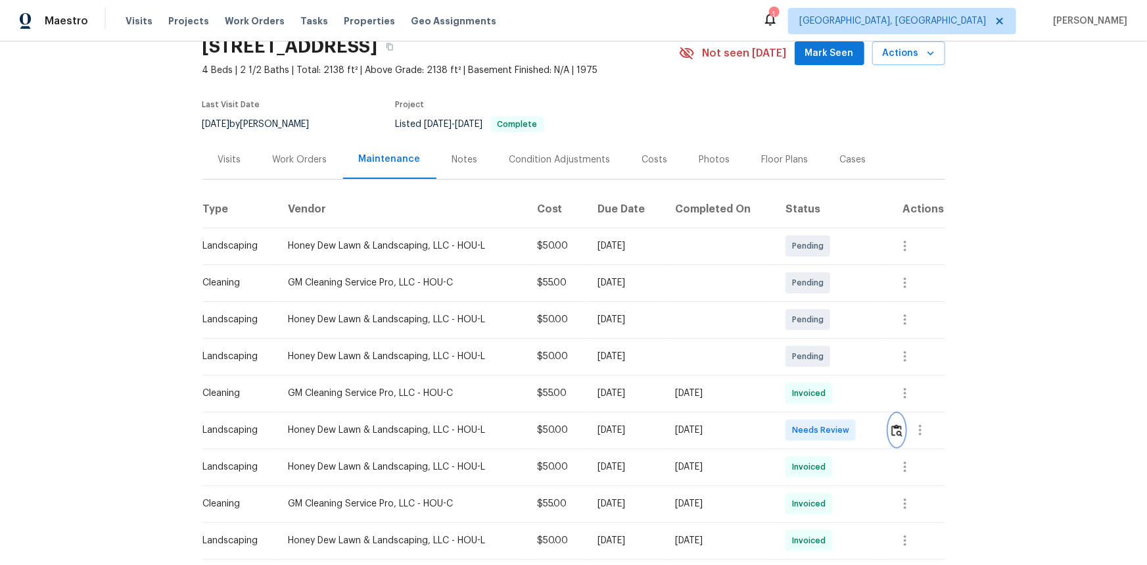
click at [816, 377] on img "button" at bounding box center [896, 430] width 11 height 12
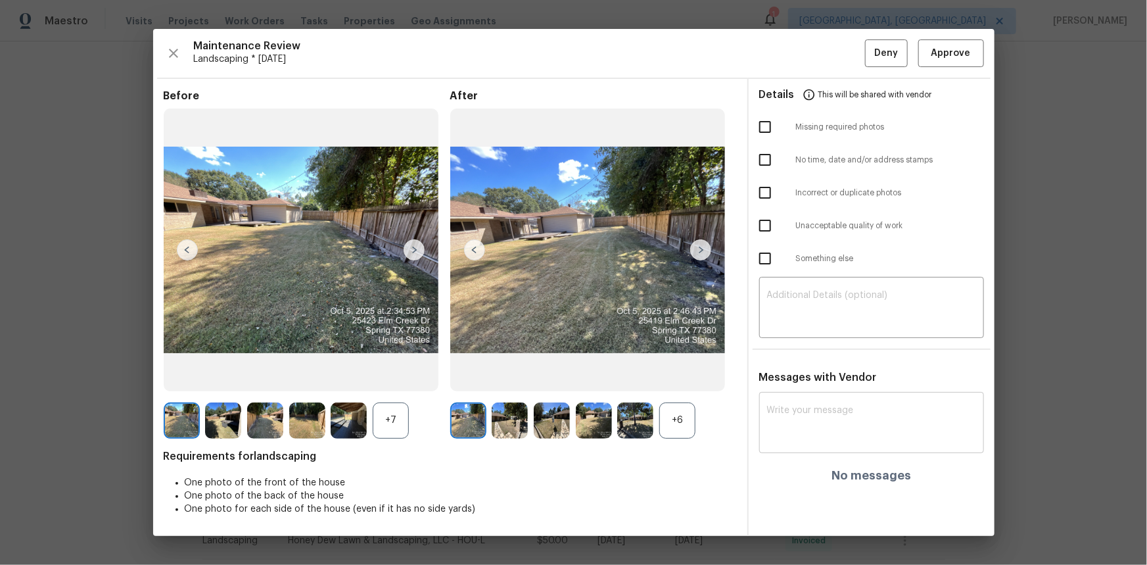
click at [782, 377] on textarea at bounding box center [871, 424] width 209 height 37
paste textarea "Maintenance Audit Team: Hello! Unfortunately this landscaping visit completed o…"
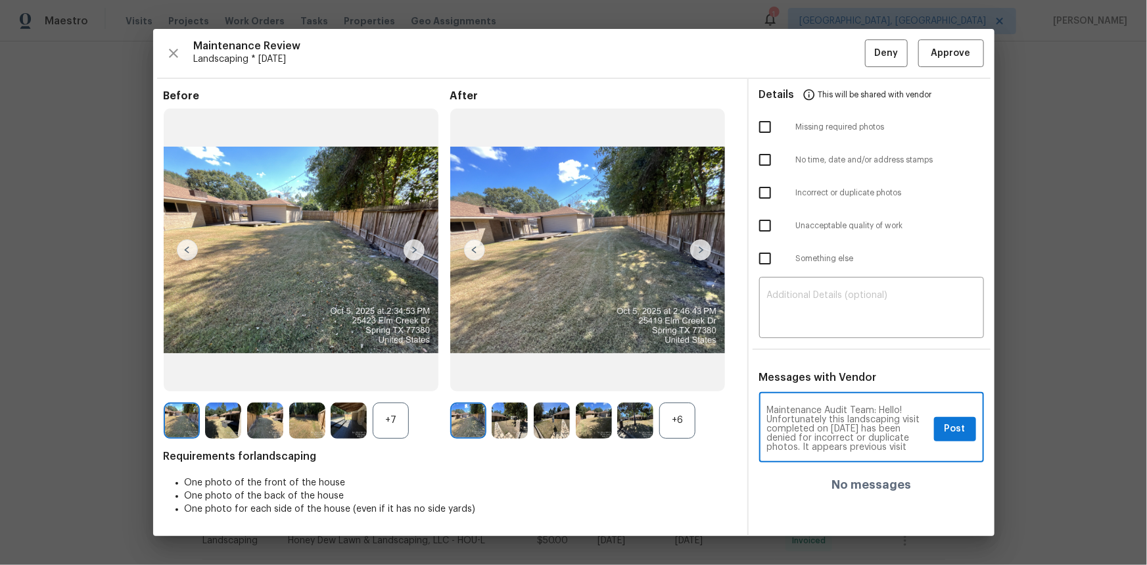
scroll to position [55, 0]
type textarea "Maintenance Audit Team: Hello! Unfortunately this landscaping visit completed o…"
click at [812, 313] on textarea at bounding box center [871, 309] width 209 height 37
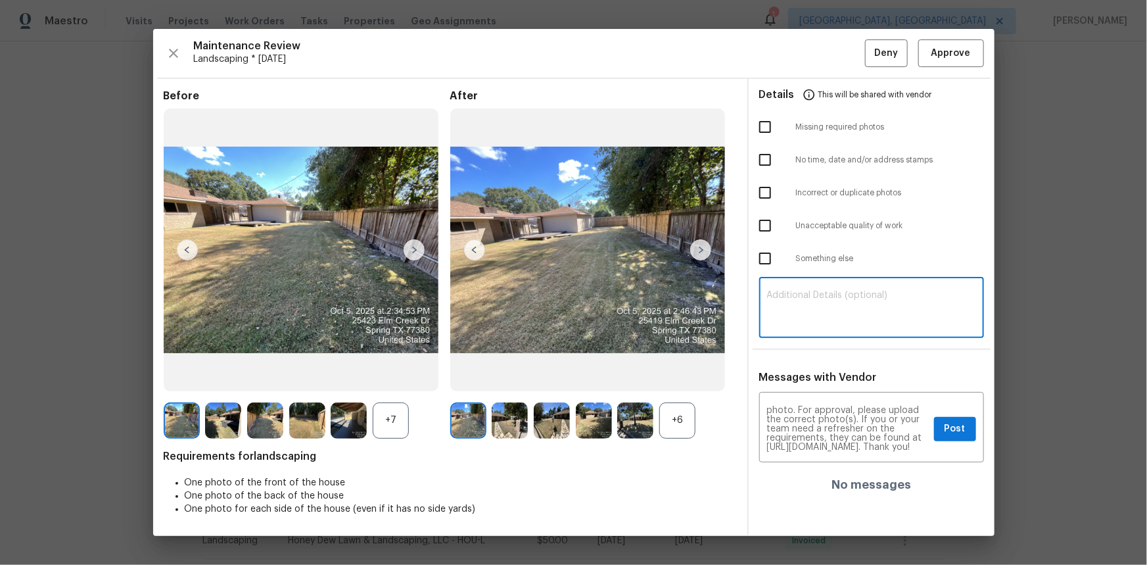
type textarea "v"
paste textarea "Maintenance Audit Team: Hello! Unfortunately this landscaping visit completed o…"
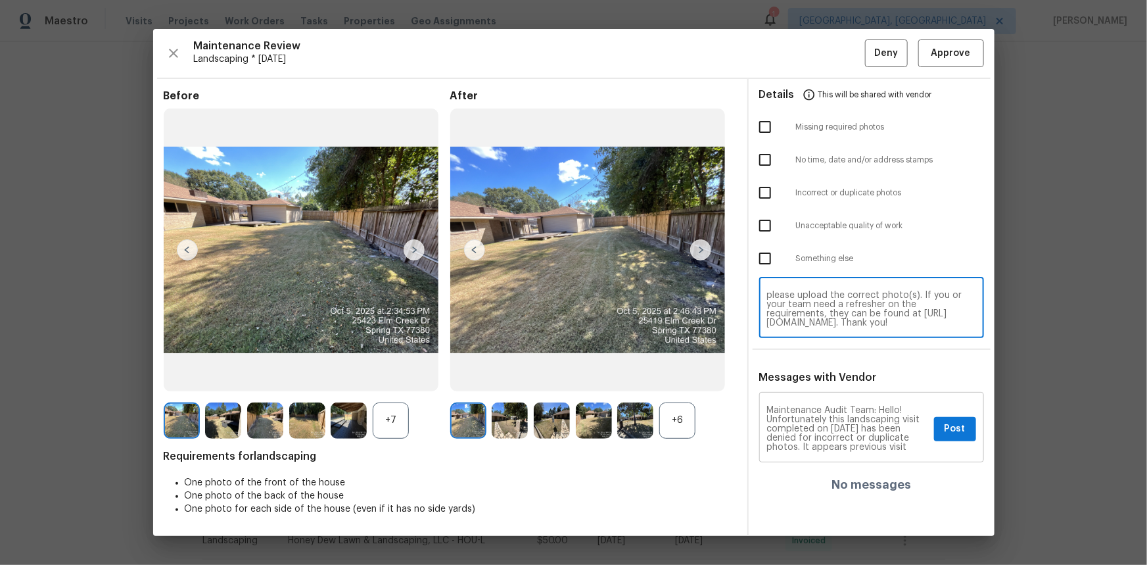
type textarea "Maintenance Audit Team: Hello! Unfortunately this landscaping visit completed o…"
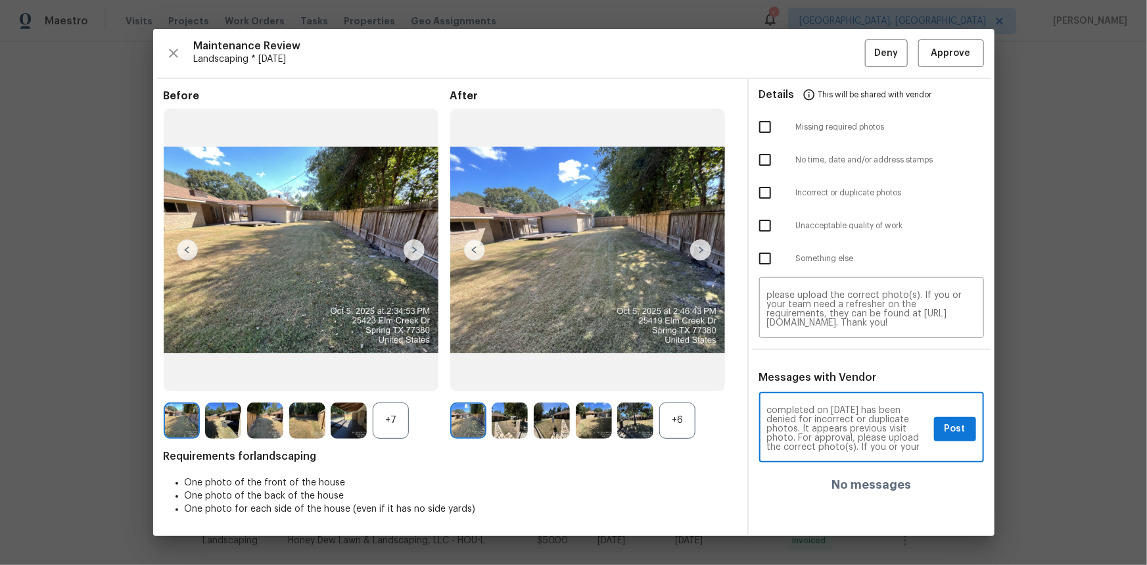
scroll to position [24, 0]
click at [816, 377] on button "Post" at bounding box center [955, 429] width 42 height 24
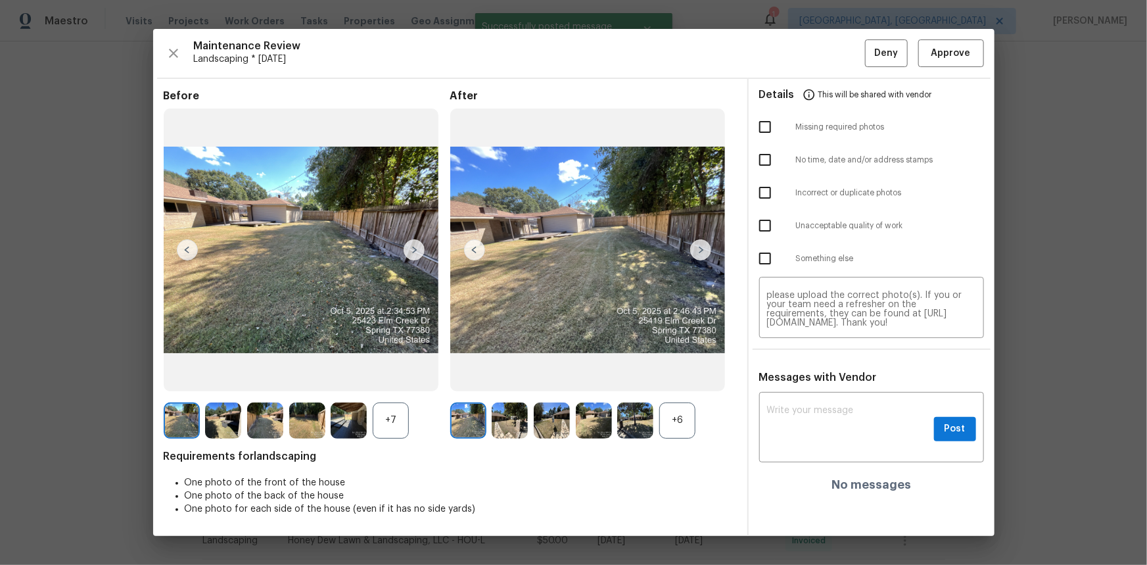
scroll to position [0, 0]
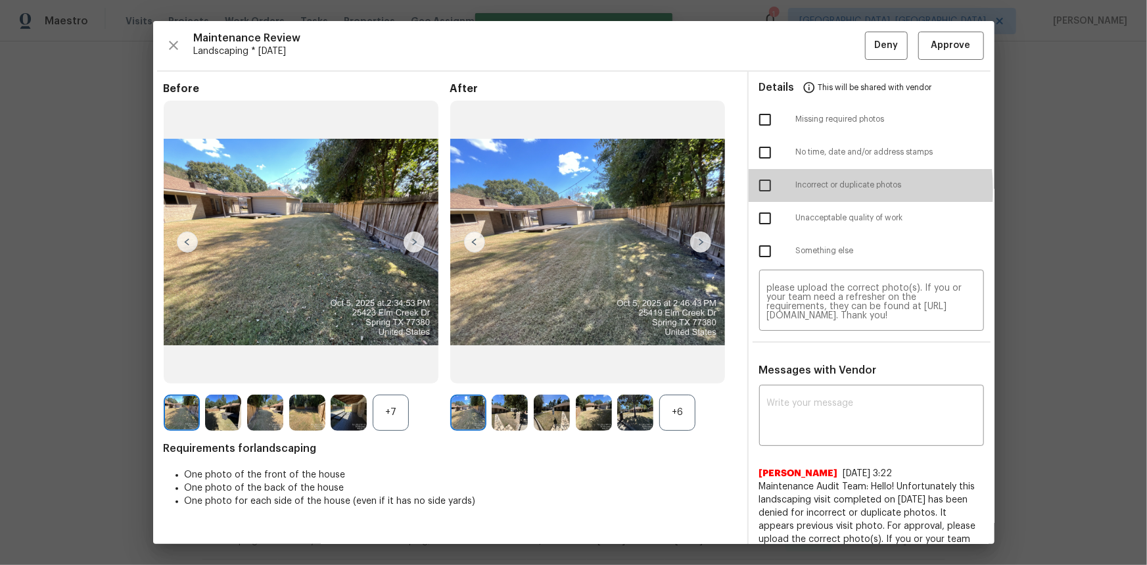
click at [768, 189] on input "checkbox" at bounding box center [765, 186] width 28 height 28
checkbox input "true"
click at [816, 59] on div "Maintenance Review Landscaping * Mon, Oct 06 Deny Approve Before +7 After +6 Re…" at bounding box center [573, 282] width 841 height 523
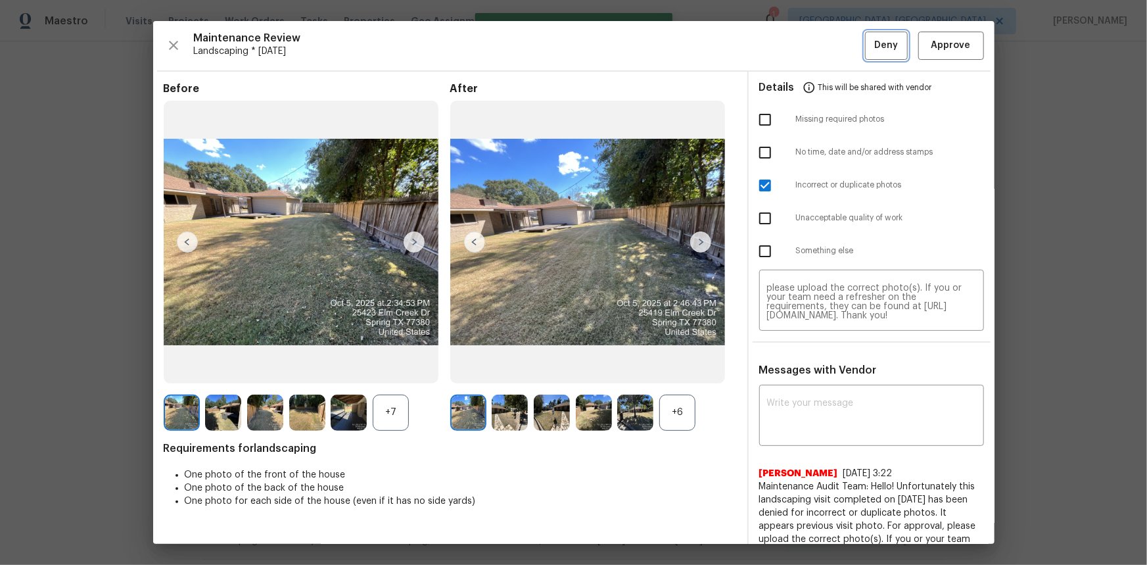
click at [816, 51] on span "Deny" at bounding box center [886, 45] width 24 height 16
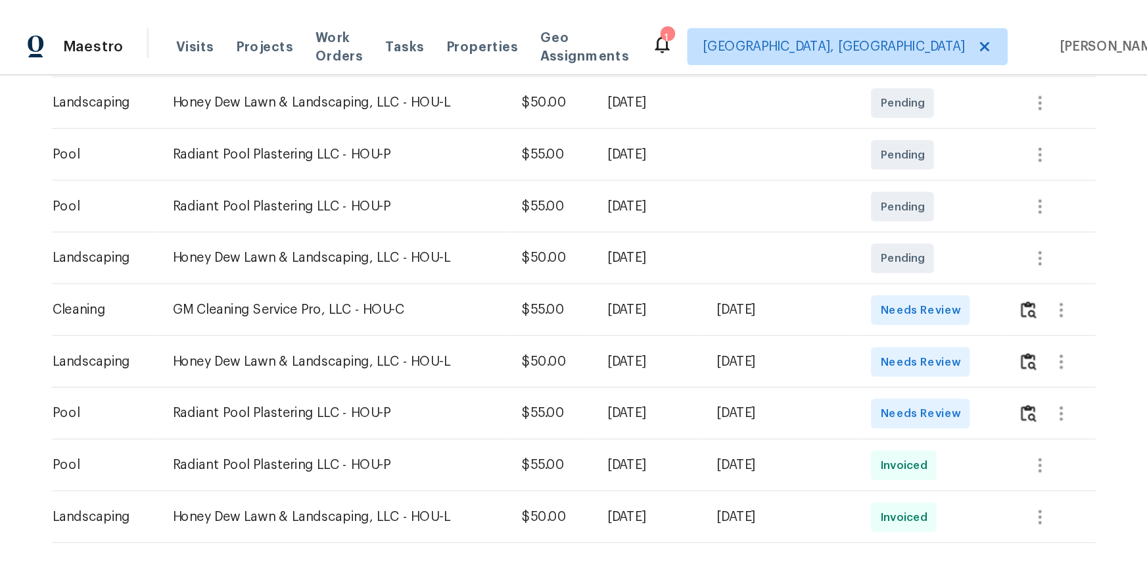
scroll to position [358, 0]
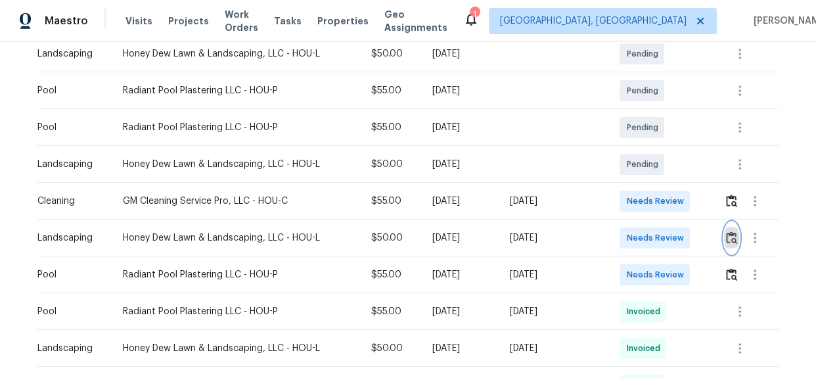
click at [726, 239] on img "button" at bounding box center [731, 237] width 11 height 12
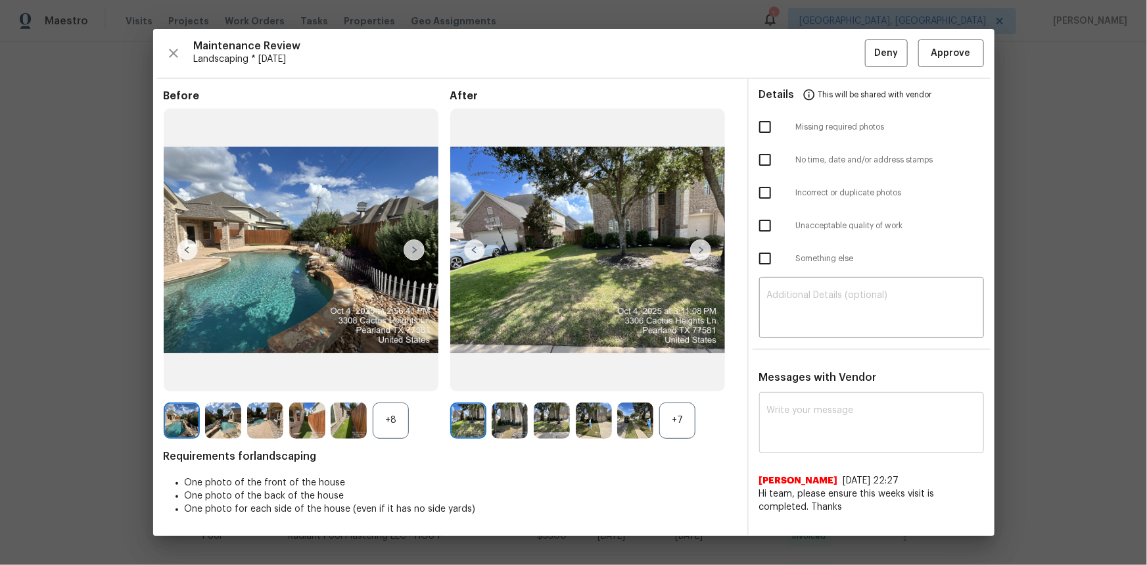
click at [799, 377] on div "x ​" at bounding box center [871, 424] width 225 height 58
paste textarea "Maintenance Audit Team: Hello! Unfortunately this landscaping visit completed o…"
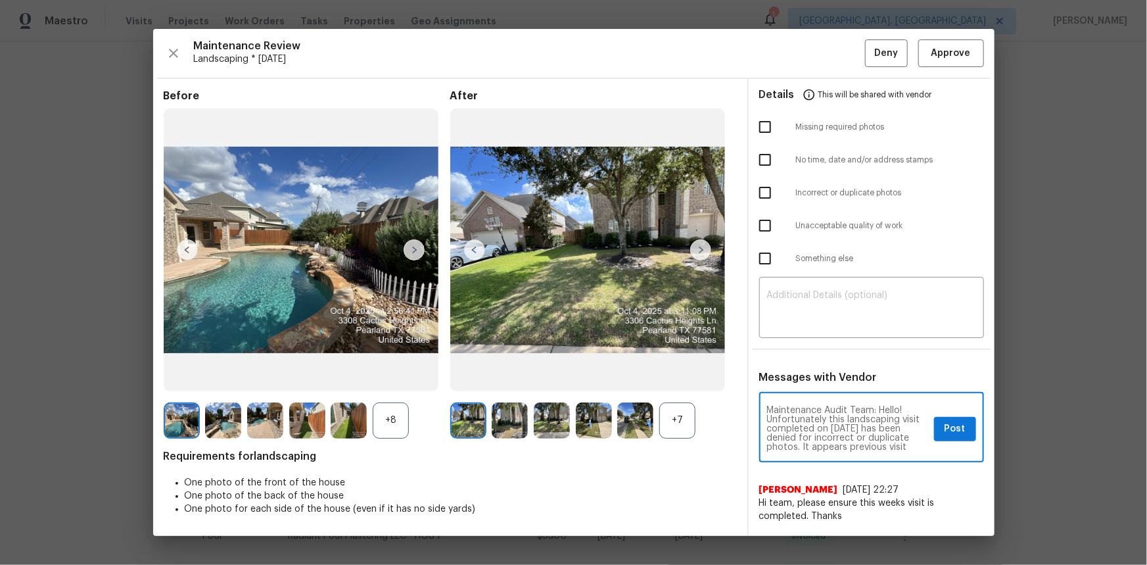
scroll to position [55, 0]
type textarea "Maintenance Audit Team: Hello! Unfortunately this landscaping visit completed o…"
click at [816, 302] on textarea at bounding box center [871, 309] width 209 height 37
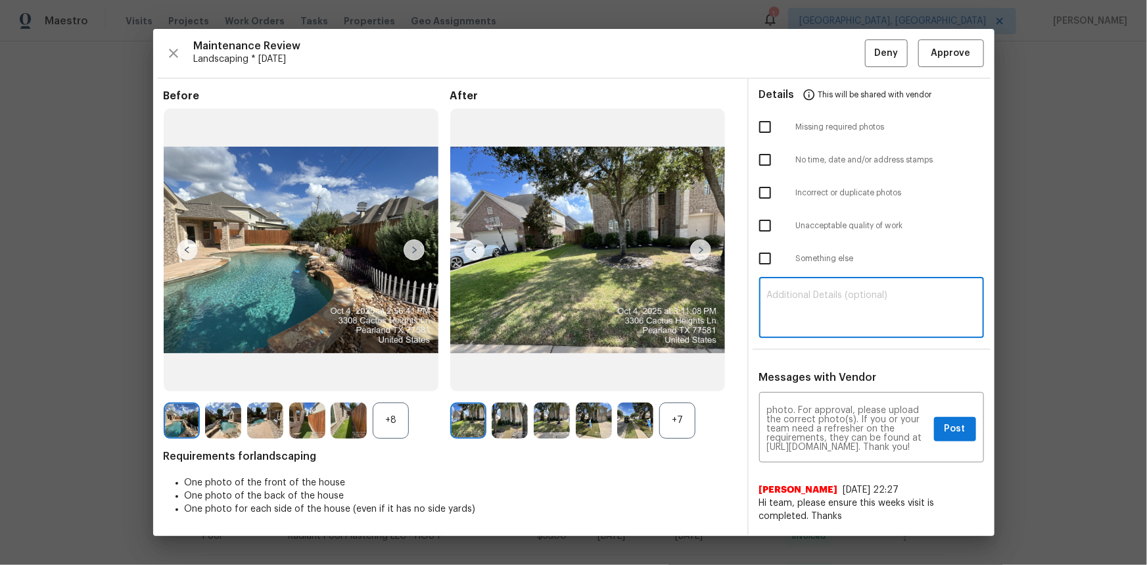
paste textarea "Maintenance Audit Team: Hello! Unfortunately this landscaping visit completed o…"
type textarea "Maintenance Audit Team: Hello! Unfortunately this landscaping visit completed o…"
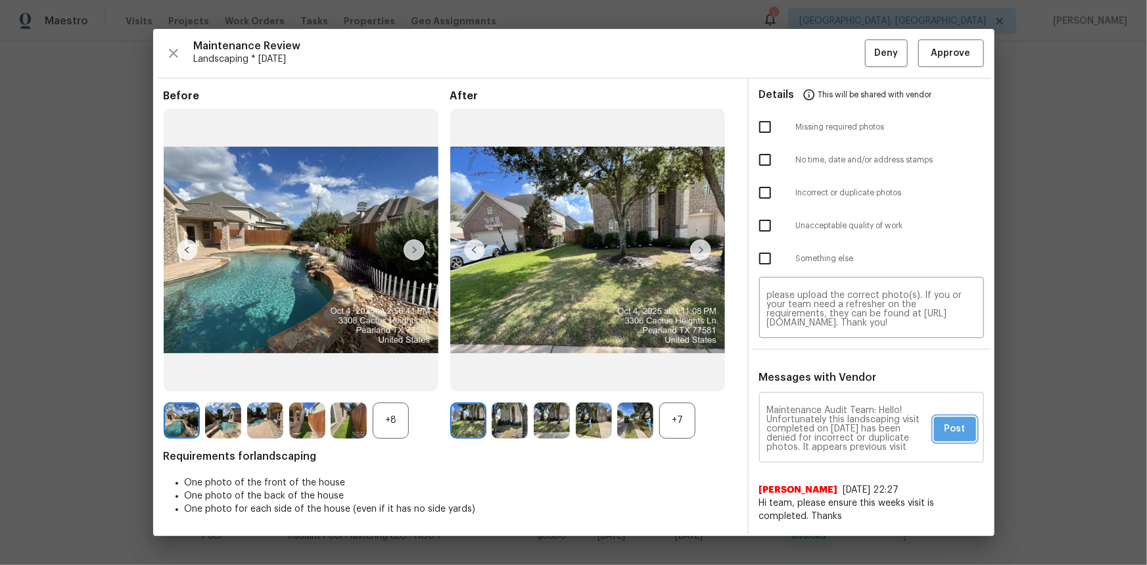
click at [816, 377] on span "Post" at bounding box center [955, 429] width 21 height 16
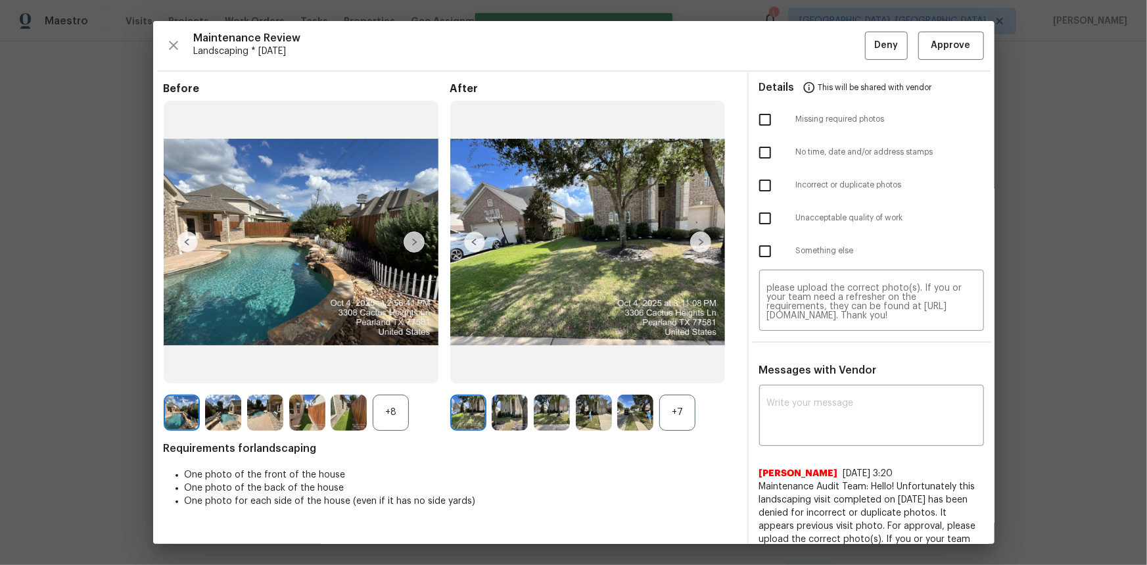
click at [755, 184] on input "checkbox" at bounding box center [765, 186] width 28 height 28
checkbox input "true"
click at [816, 53] on button "Deny" at bounding box center [886, 46] width 43 height 28
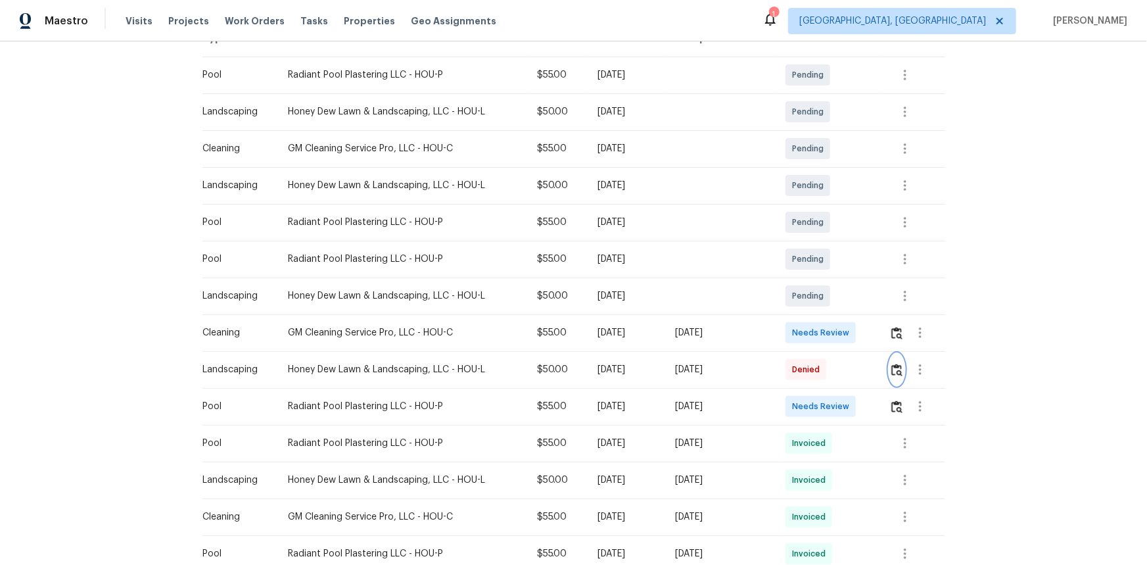
scroll to position [239, 0]
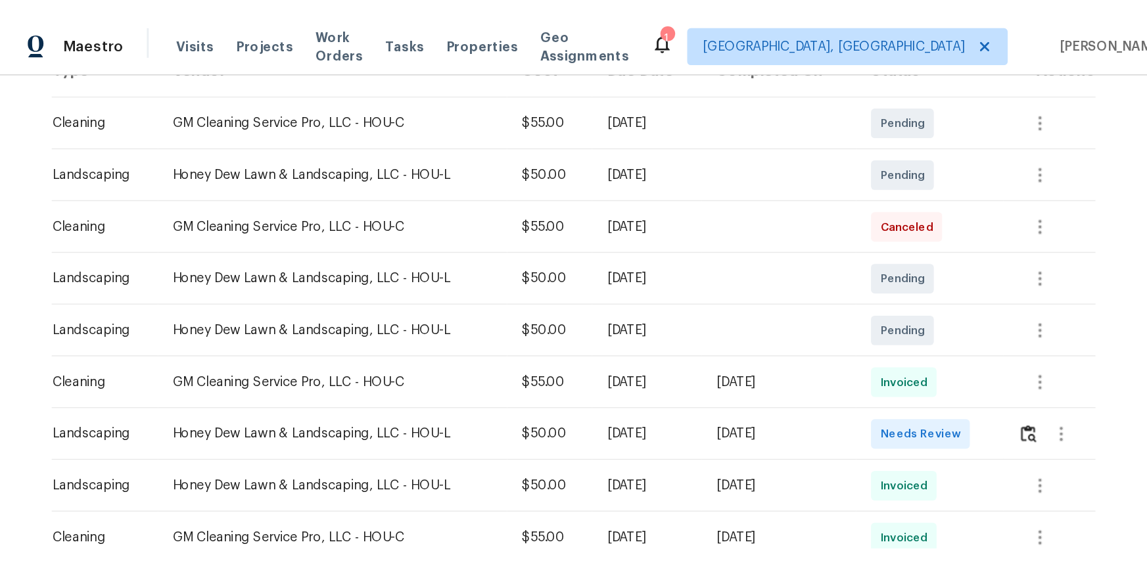
scroll to position [239, 0]
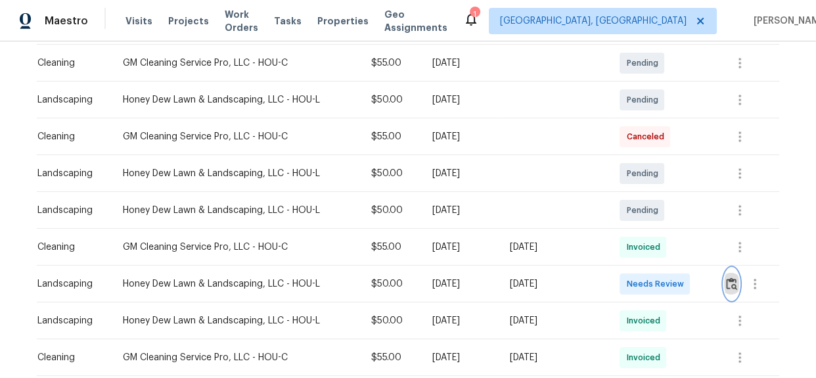
click at [726, 282] on img "button" at bounding box center [731, 283] width 11 height 12
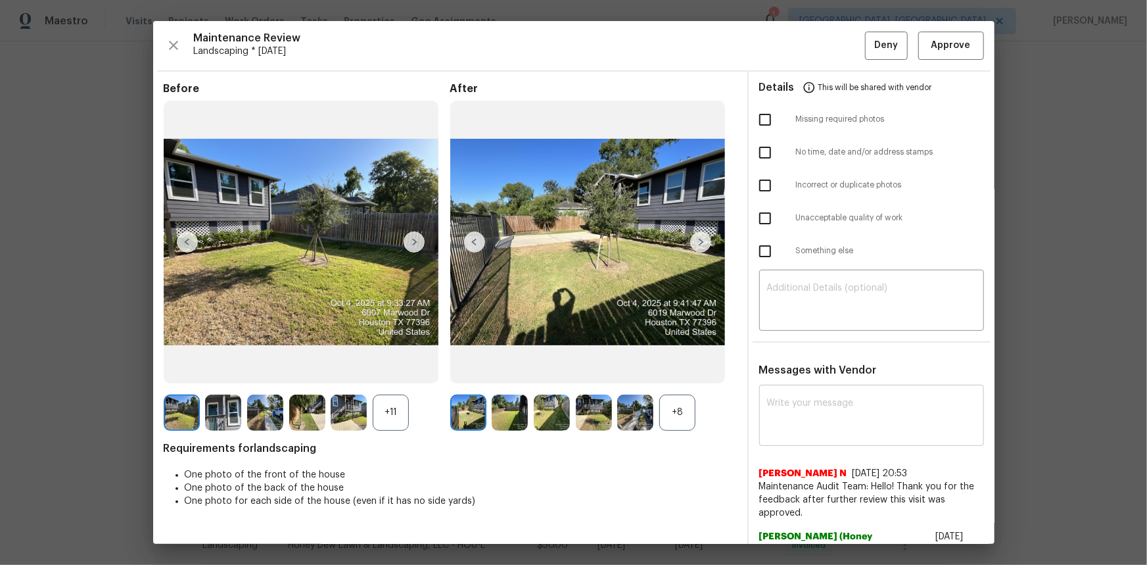
click at [780, 377] on textarea at bounding box center [871, 416] width 209 height 37
paste textarea "Maintenance Audit Team: Hello! Unfortunately this landscaping visit completed o…"
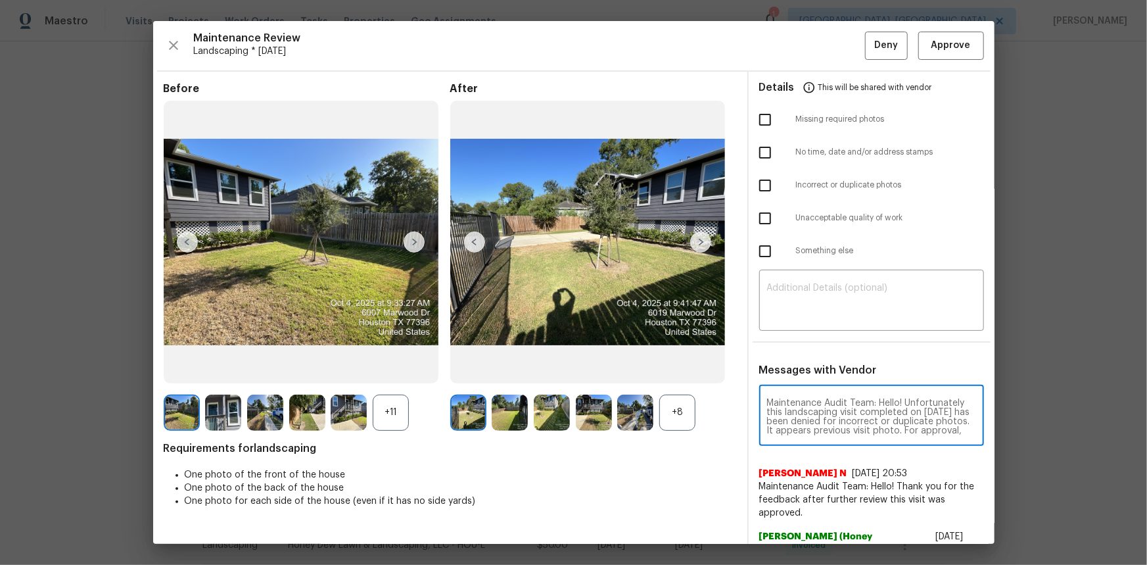
scroll to position [64, 0]
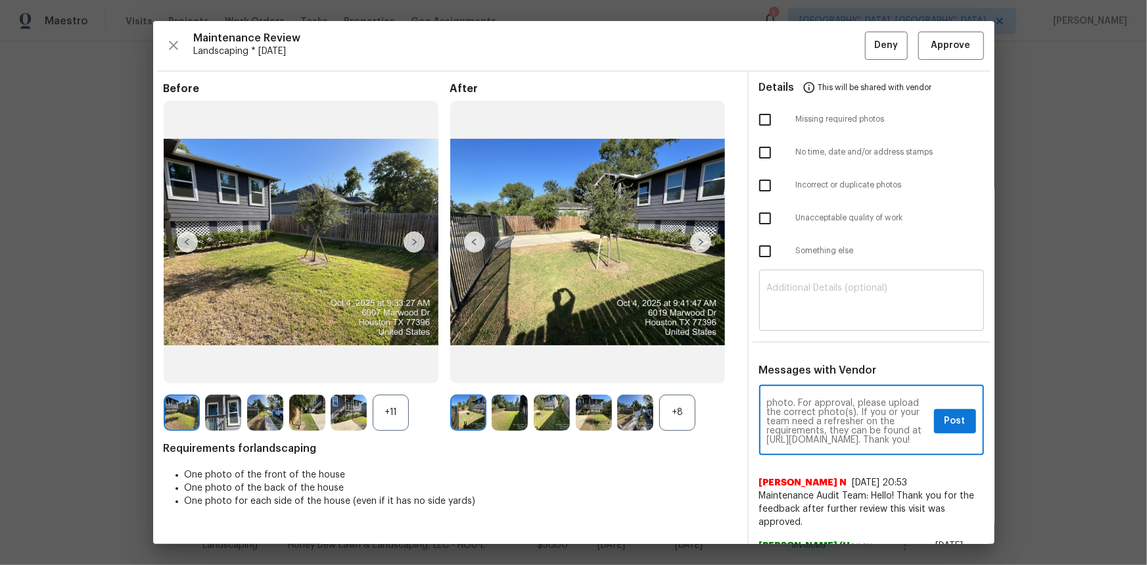
type textarea "Maintenance Audit Team: Hello! Unfortunately this landscaping visit completed o…"
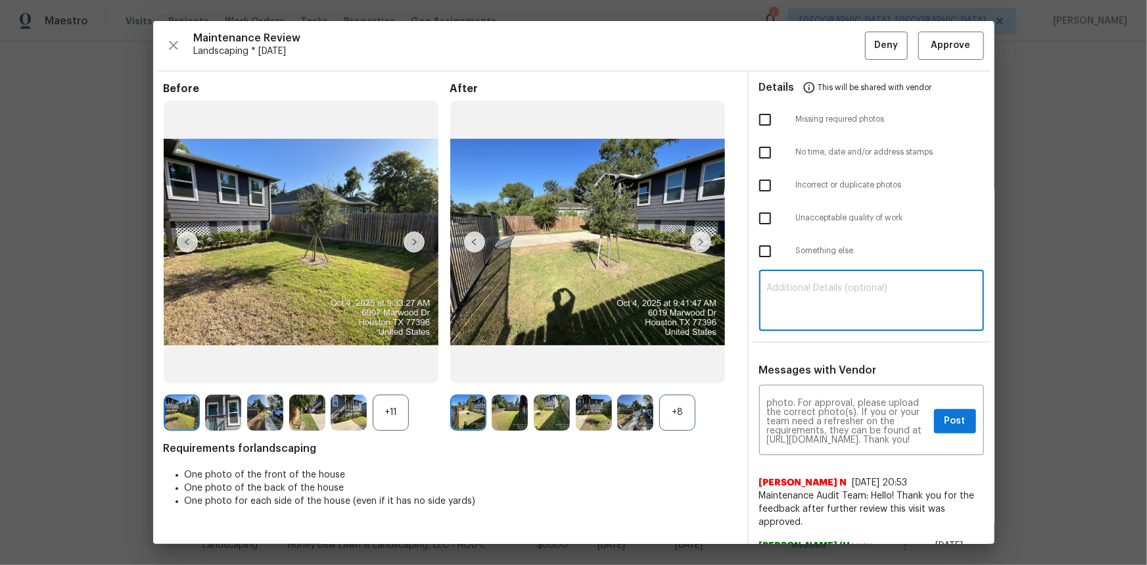
click at [797, 312] on textarea at bounding box center [871, 301] width 209 height 37
paste textarea "Maintenance Audit Team: Hello! Unfortunately this landscaping visit completed o…"
type textarea "Maintenance Audit Team: Hello! Unfortunately this landscaping visit completed o…"
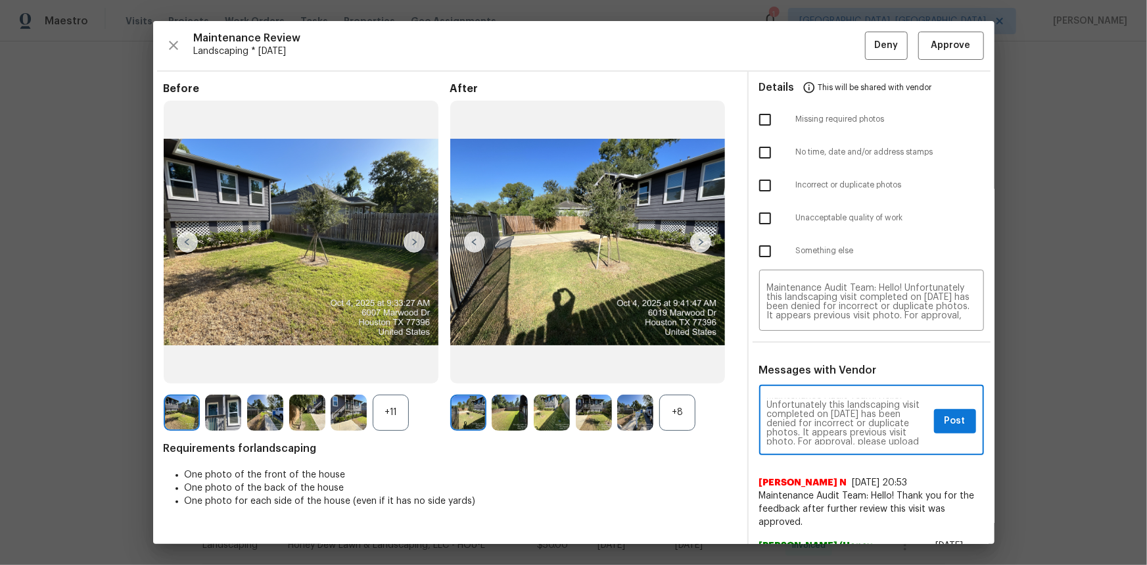
scroll to position [0, 0]
click at [816, 377] on div "Maintenance Audit Team: Hello! Unfortunately this landscaping visit completed o…" at bounding box center [871, 421] width 225 height 67
click at [816, 377] on span "Post" at bounding box center [955, 421] width 21 height 16
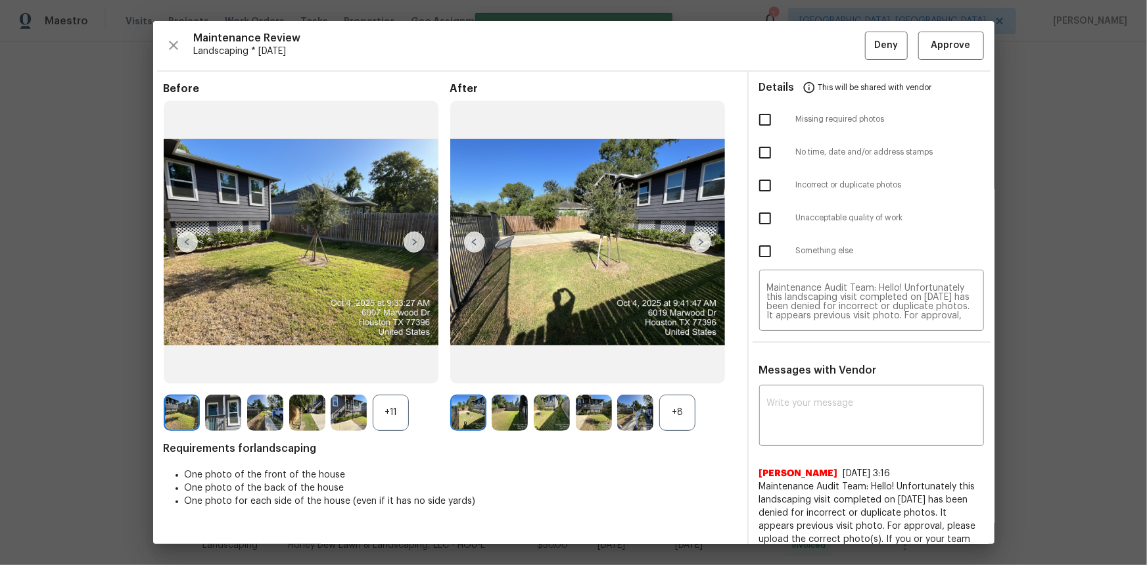
click at [764, 183] on input "checkbox" at bounding box center [765, 186] width 28 height 28
checkbox input "true"
click at [816, 57] on button "Deny" at bounding box center [886, 46] width 43 height 28
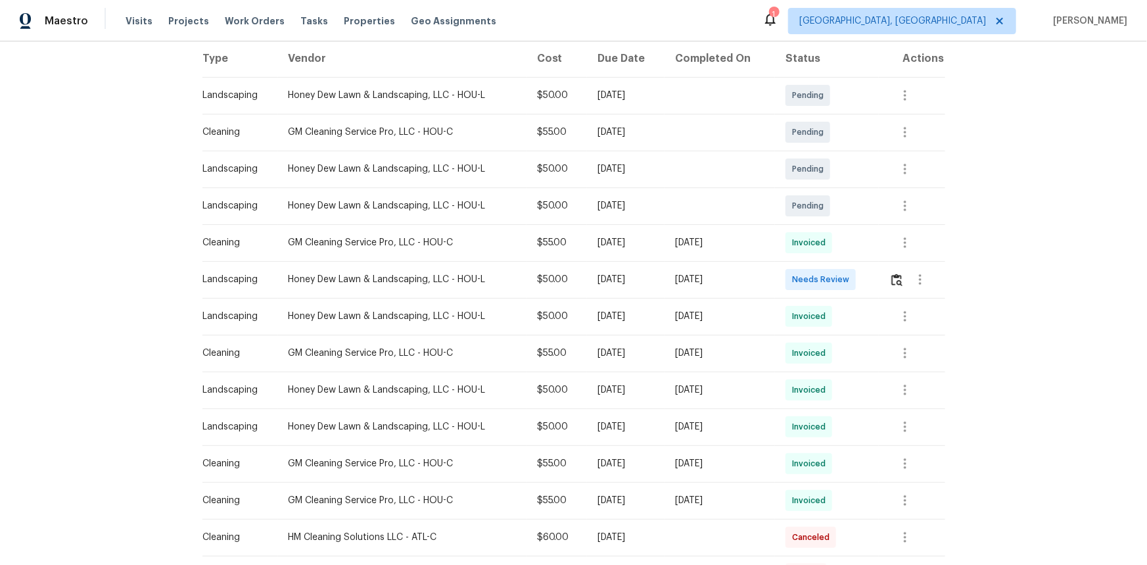
scroll to position [239, 0]
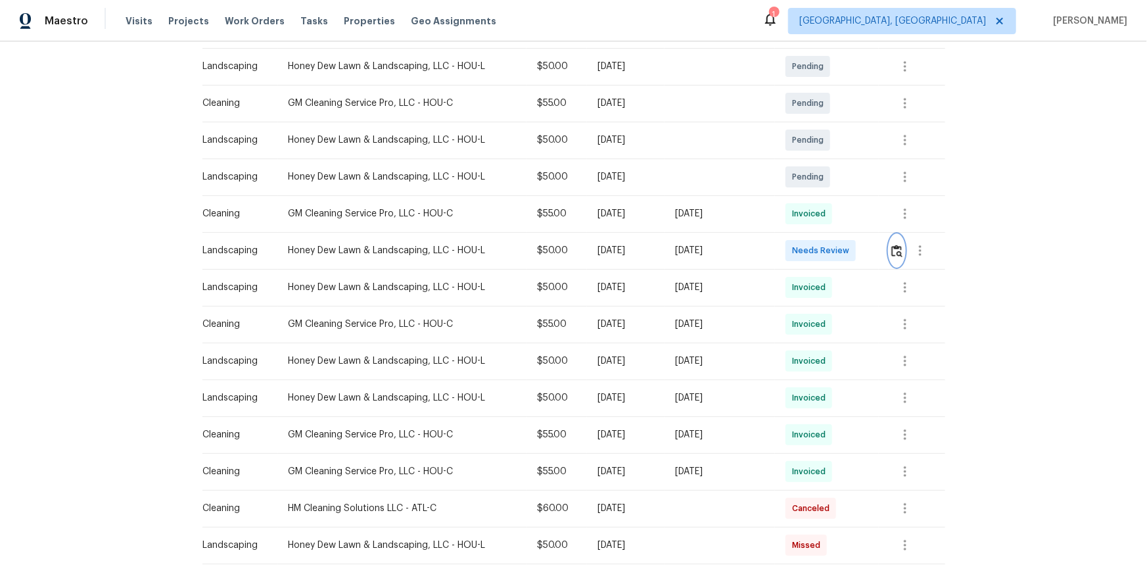
click at [816, 248] on img "button" at bounding box center [896, 251] width 11 height 12
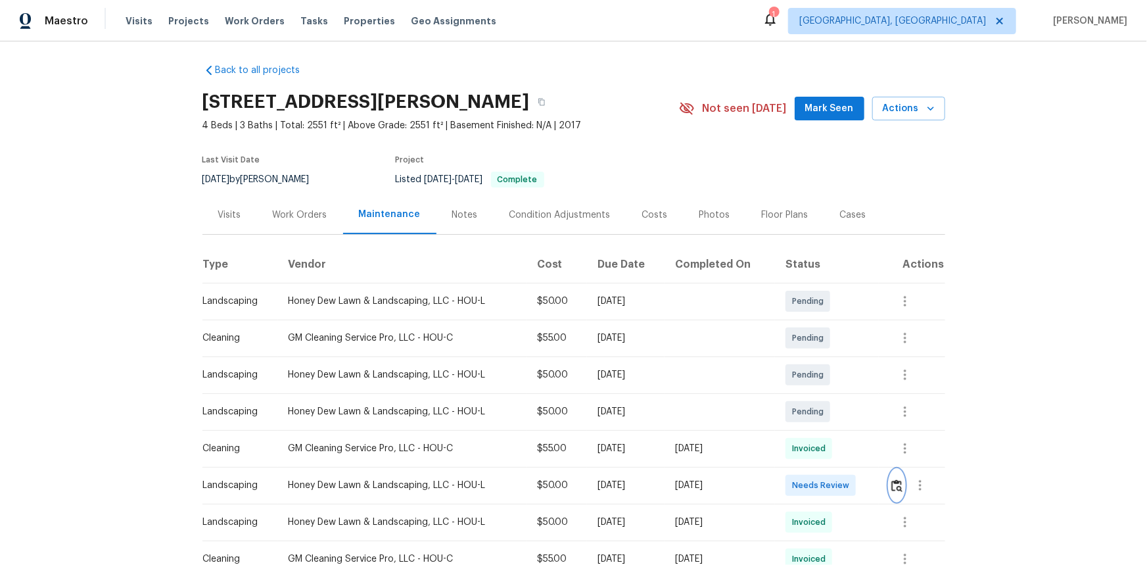
scroll to position [0, 0]
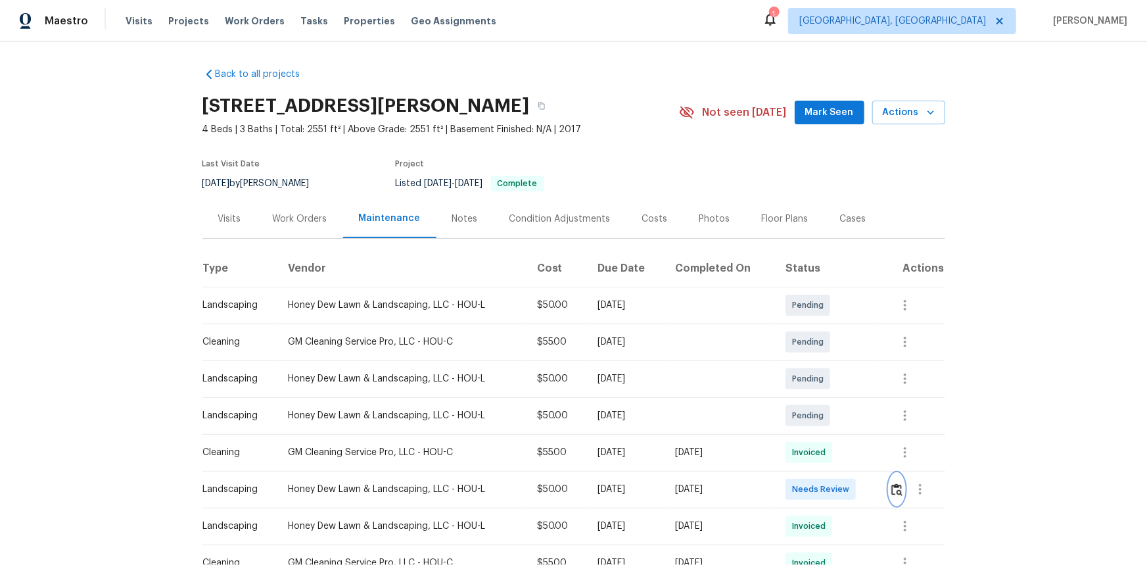
click at [816, 377] on button "button" at bounding box center [896, 489] width 15 height 32
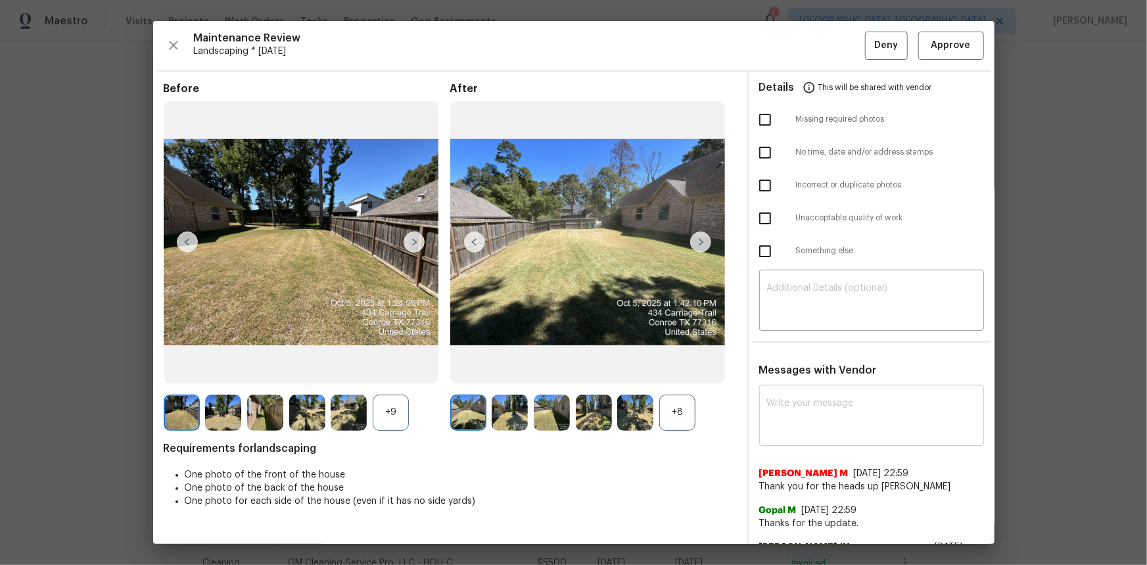
click at [783, 377] on textarea at bounding box center [871, 416] width 209 height 37
paste textarea "Maintenance Audit Team: Hello! Unfortunately this landscaping visit completed o…"
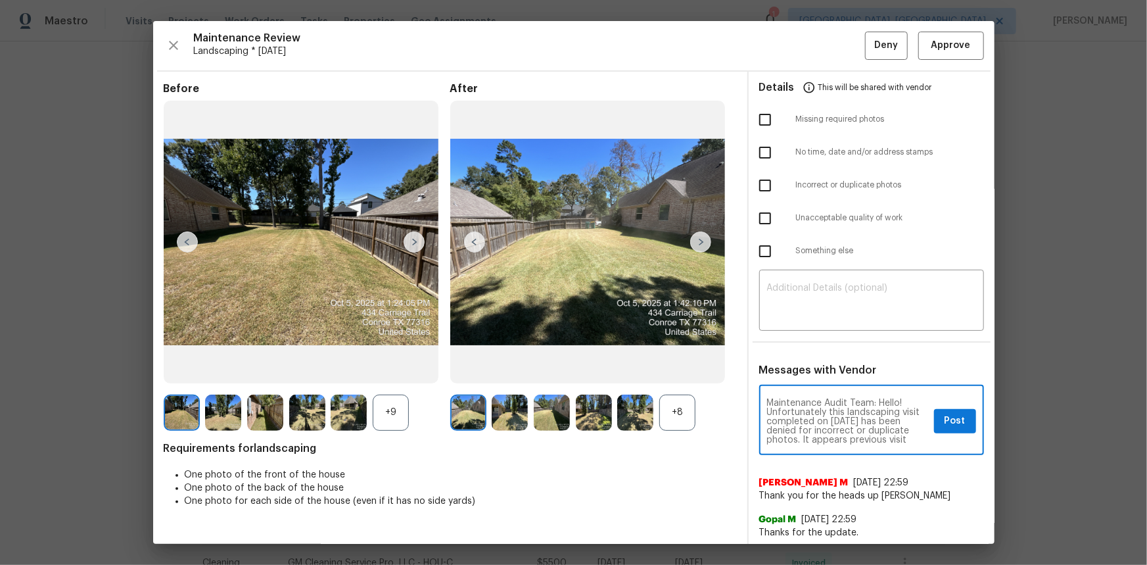
scroll to position [64, 0]
type textarea "Maintenance Audit Team: Hello! Unfortunately this landscaping visit completed o…"
click at [782, 296] on textarea at bounding box center [871, 301] width 209 height 37
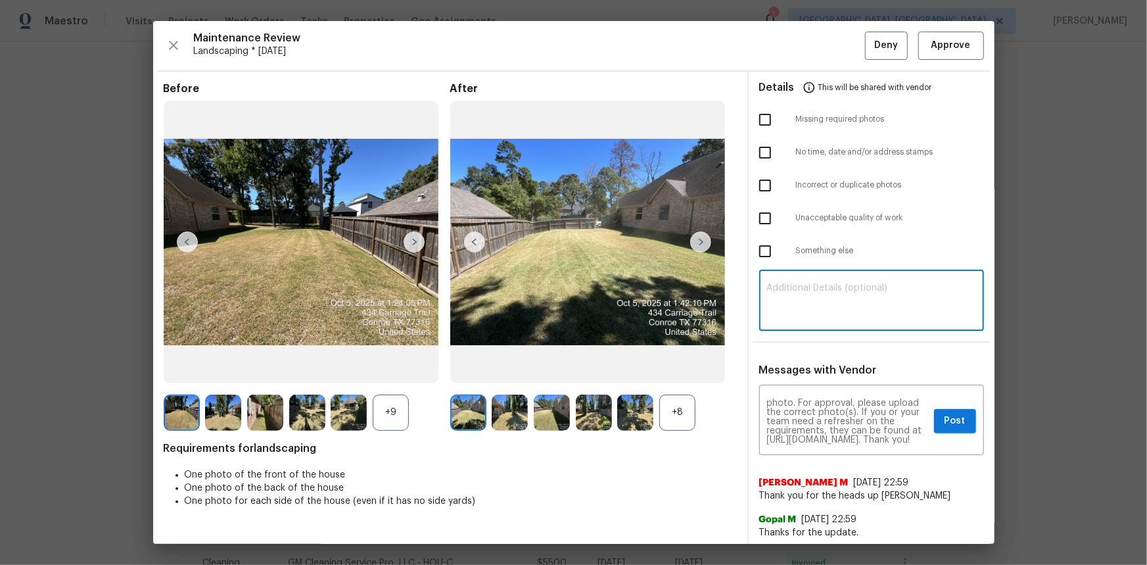
paste textarea "Maintenance Audit Team: Hello! Unfortunately this landscaping visit completed o…"
type textarea "Maintenance Audit Team: Hello! Unfortunately this landscaping visit completed o…"
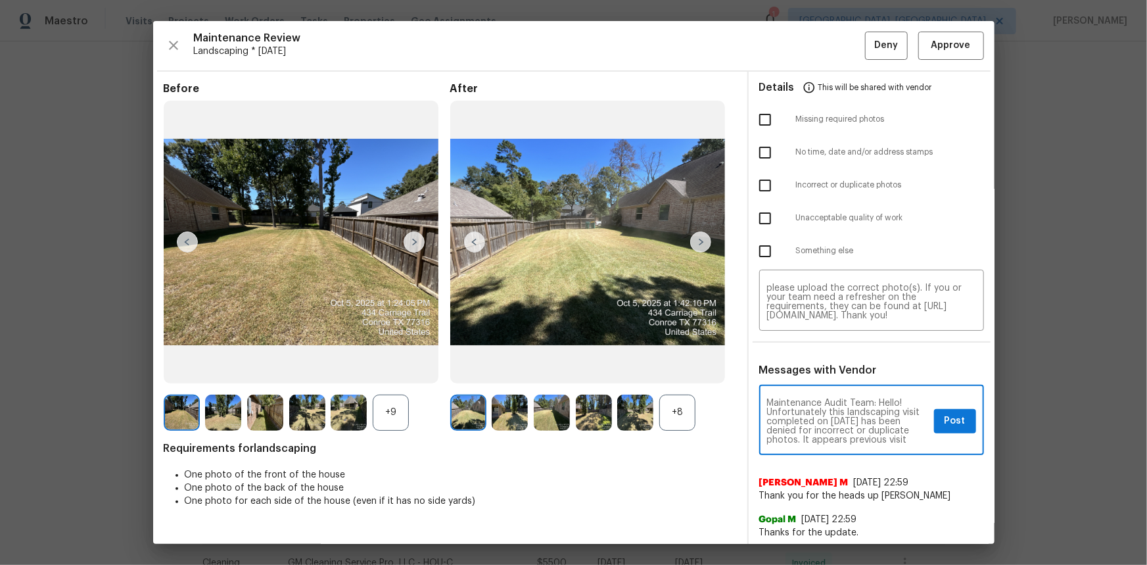
scroll to position [24, 0]
click at [816, 377] on span "Post" at bounding box center [955, 421] width 21 height 16
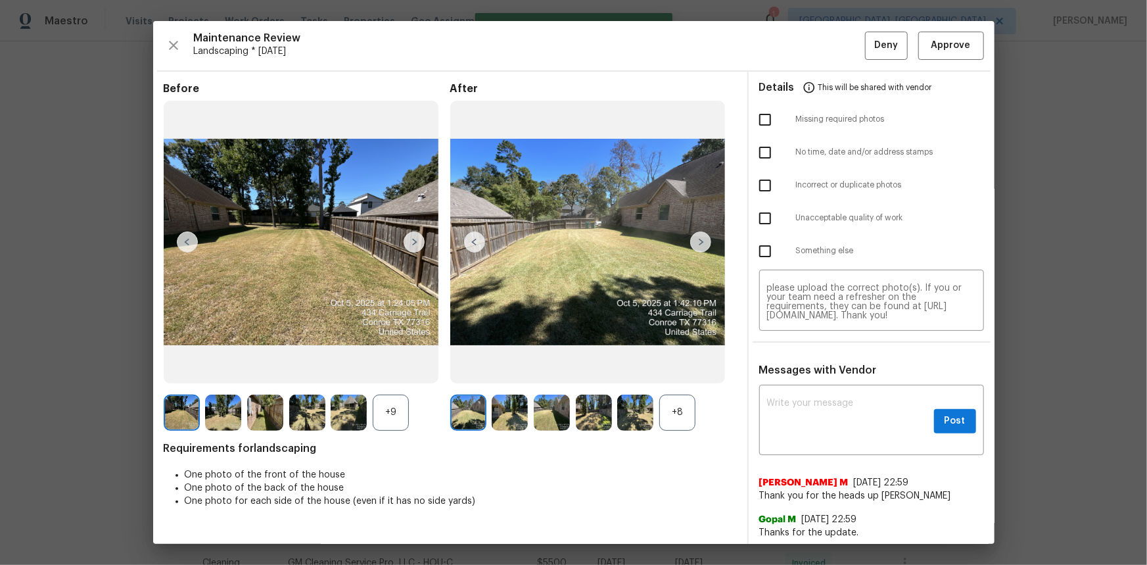
scroll to position [0, 0]
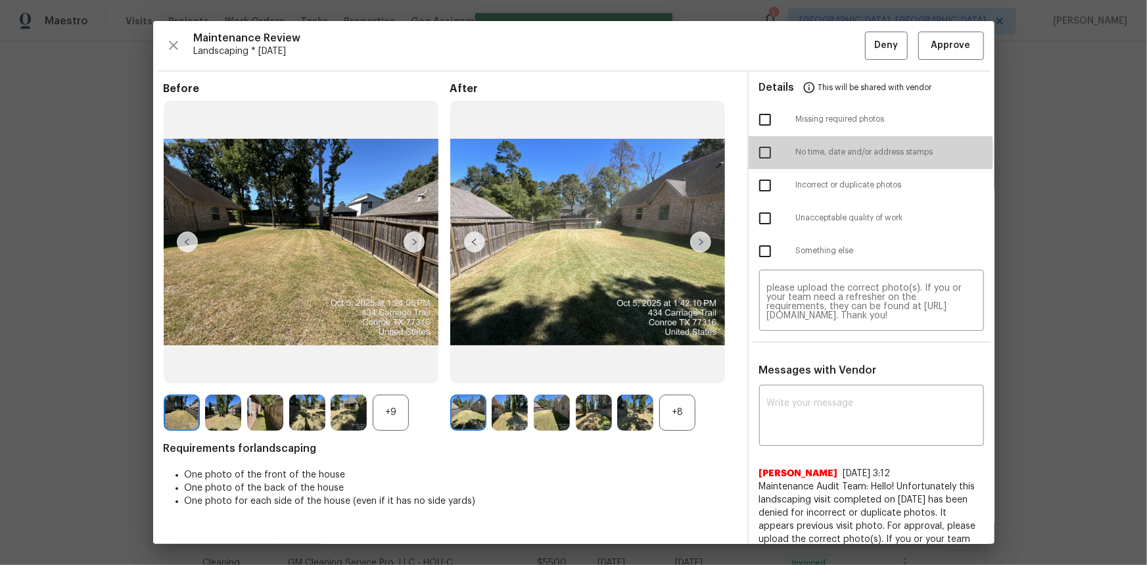
click at [756, 153] on input "checkbox" at bounding box center [765, 153] width 28 height 28
click at [755, 154] on input "checkbox" at bounding box center [765, 153] width 28 height 28
checkbox input "false"
click at [755, 191] on input "checkbox" at bounding box center [765, 186] width 28 height 28
checkbox input "true"
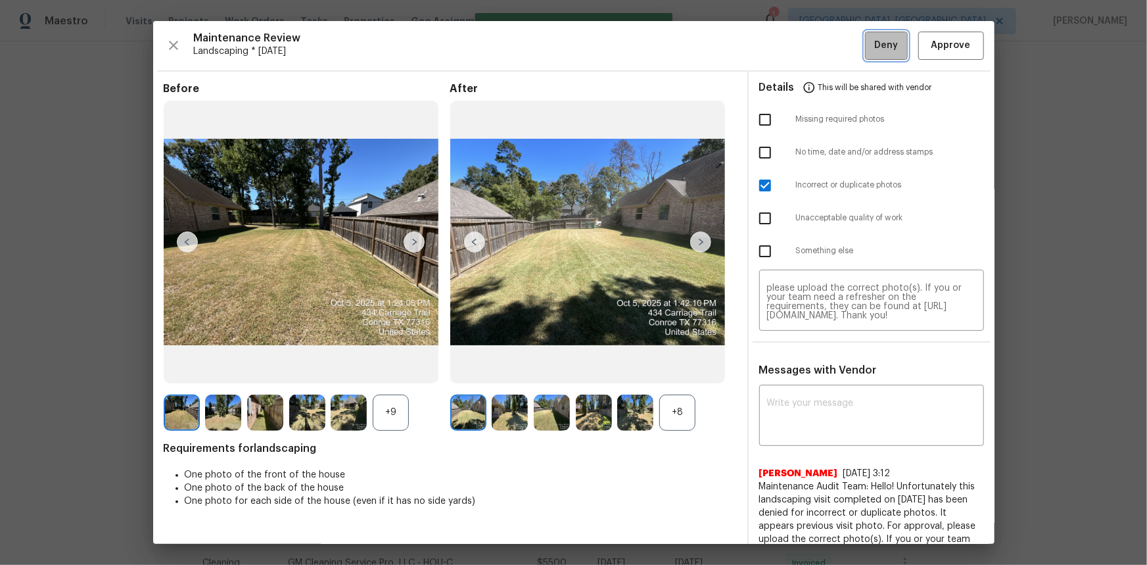
click at [816, 40] on button "Deny" at bounding box center [886, 46] width 43 height 28
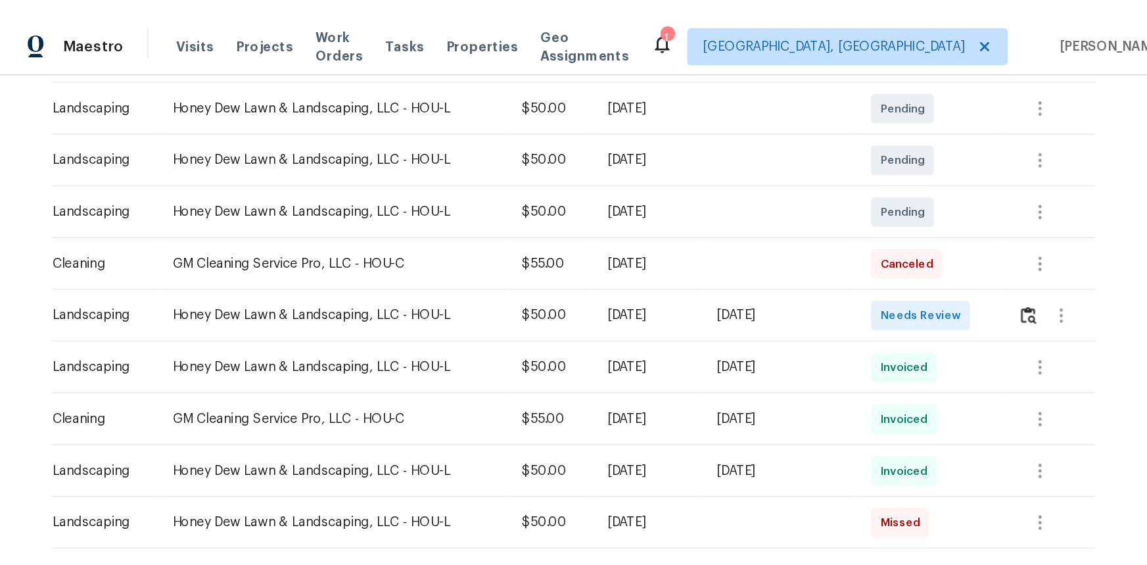
scroll to position [239, 0]
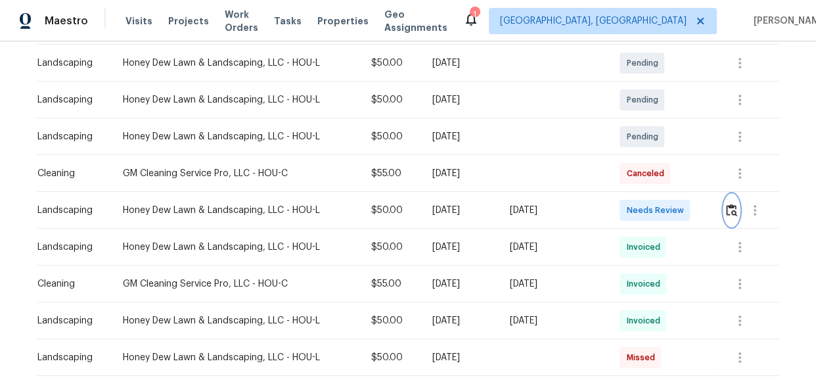
click at [730, 211] on img "button" at bounding box center [731, 210] width 11 height 12
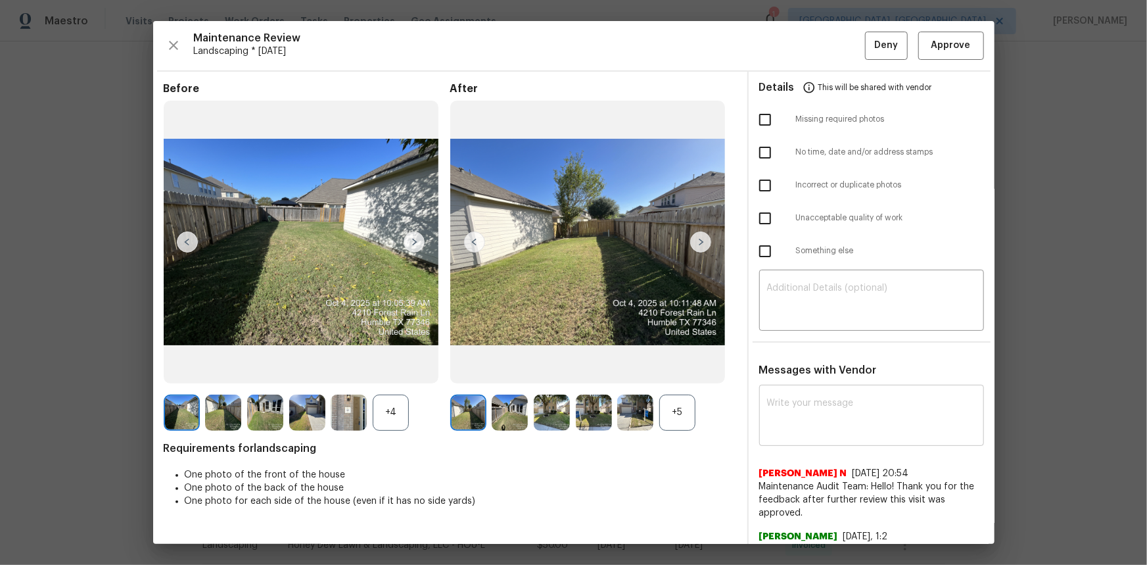
click at [805, 377] on textarea at bounding box center [871, 416] width 209 height 37
paste textarea "Maintenance Audit Team: Hello! Unfortunately this landscaping visit completed o…"
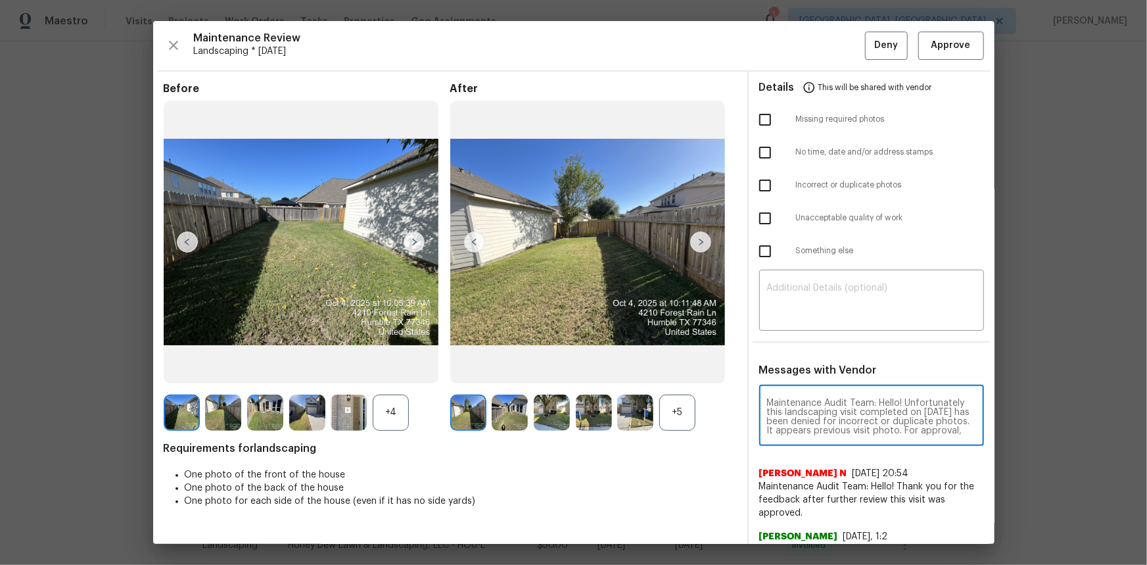
scroll to position [64, 0]
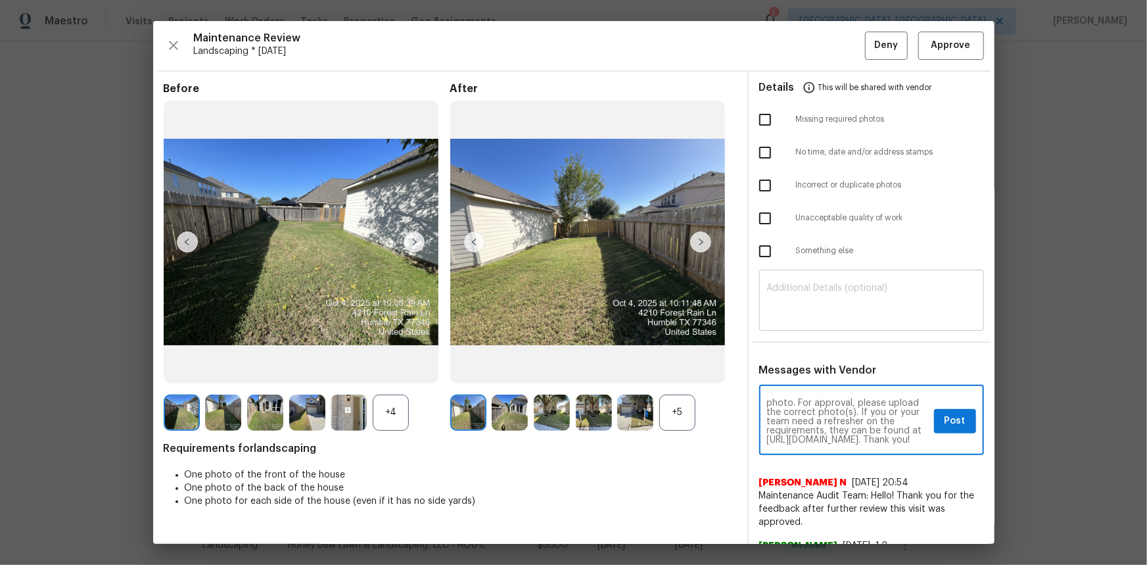
type textarea "Maintenance Audit Team: Hello! Unfortunately this landscaping visit completed o…"
click at [776, 319] on textarea at bounding box center [871, 301] width 209 height 37
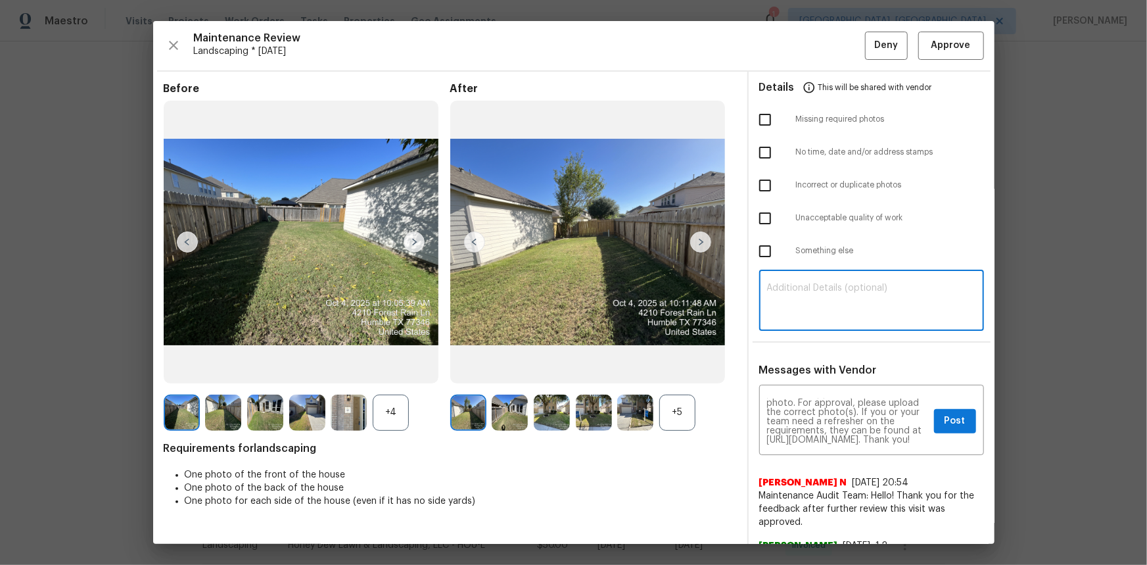
paste textarea "Maintenance Audit Team: Hello! Unfortunately this landscaping visit completed o…"
type textarea "Maintenance Audit Team: Hello! Unfortunately this landscaping visit completed o…"
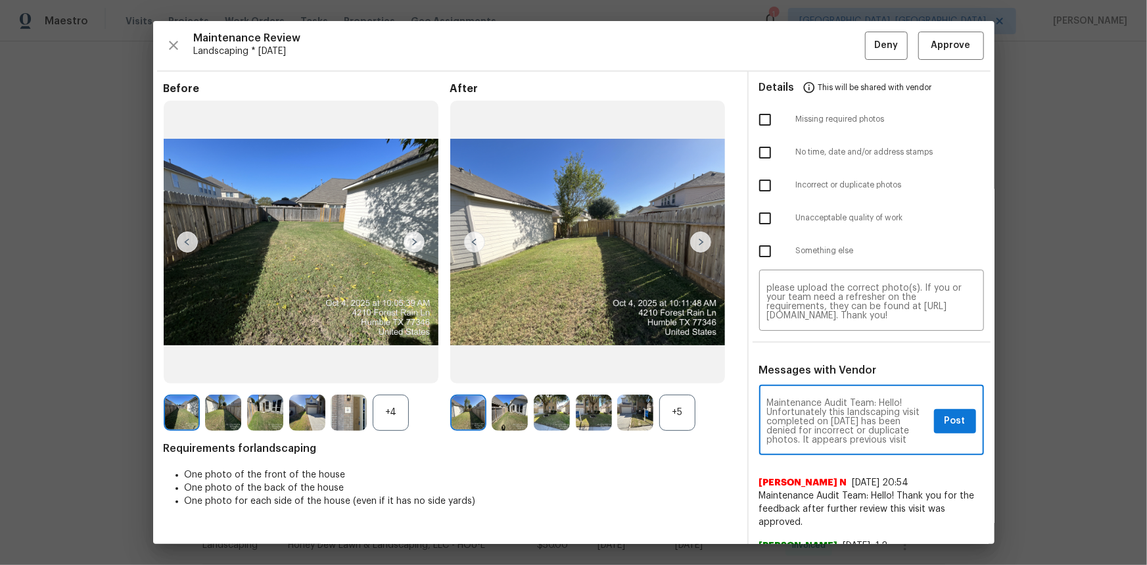
scroll to position [24, 0]
click at [816, 377] on span "Post" at bounding box center [955, 421] width 21 height 16
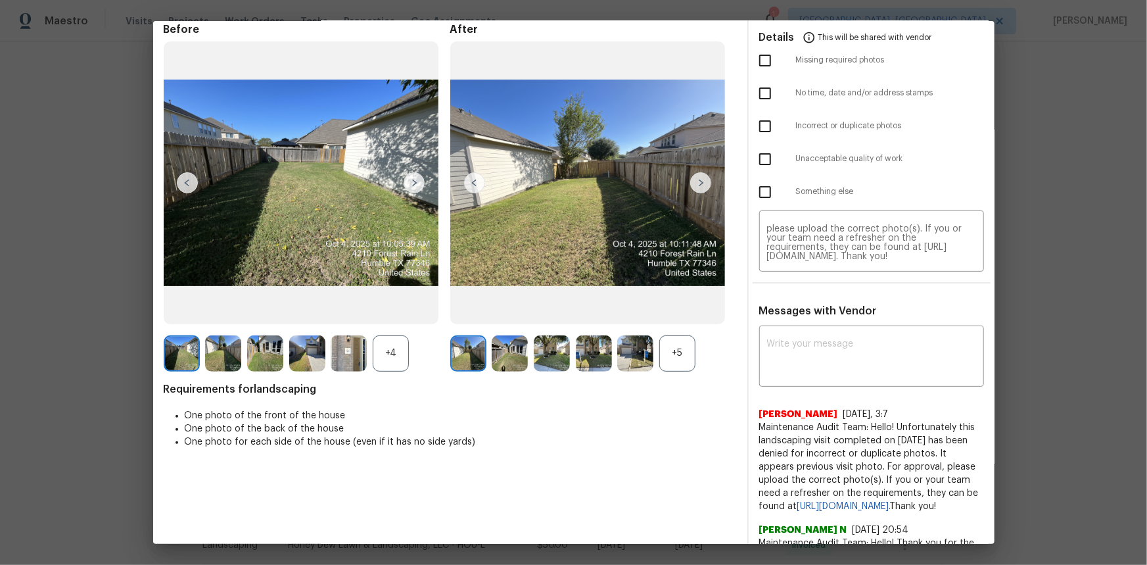
scroll to position [0, 0]
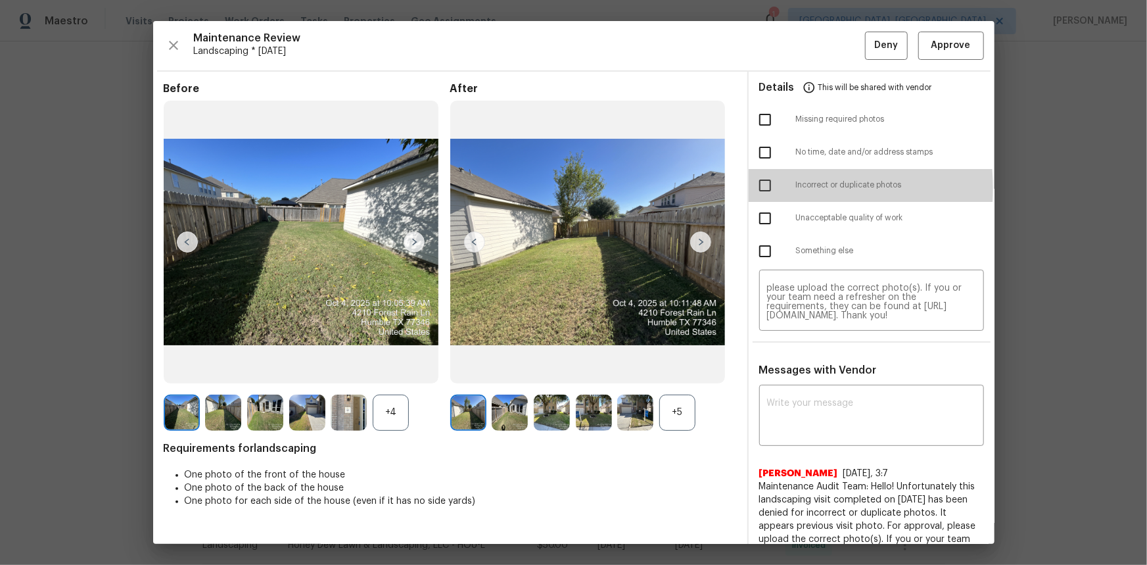
click at [760, 187] on input "checkbox" at bounding box center [765, 186] width 28 height 28
checkbox input "true"
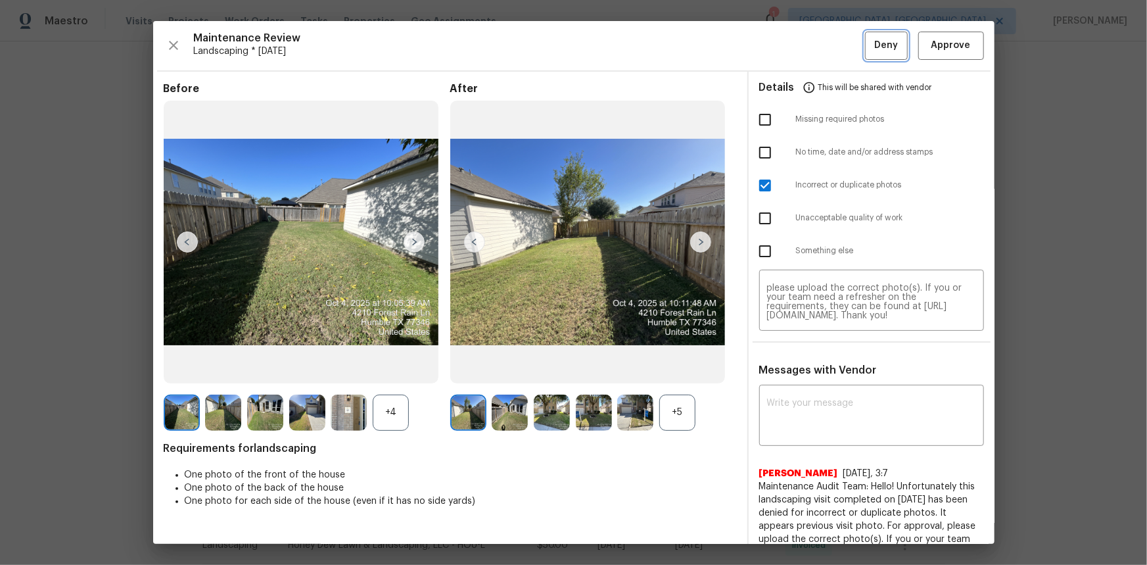
click at [816, 36] on button "Deny" at bounding box center [886, 46] width 43 height 28
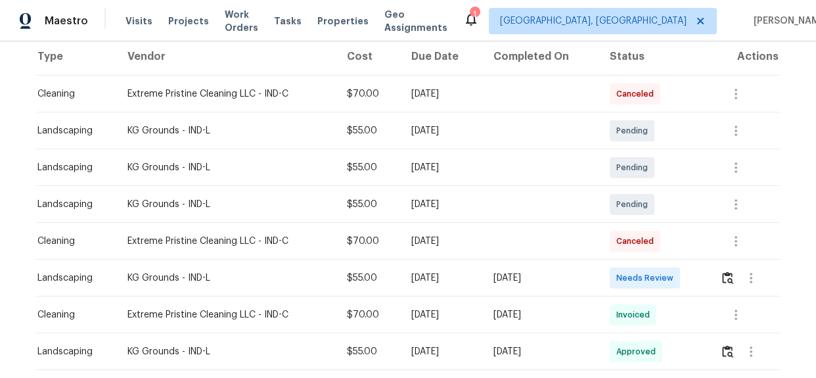
scroll to position [239, 0]
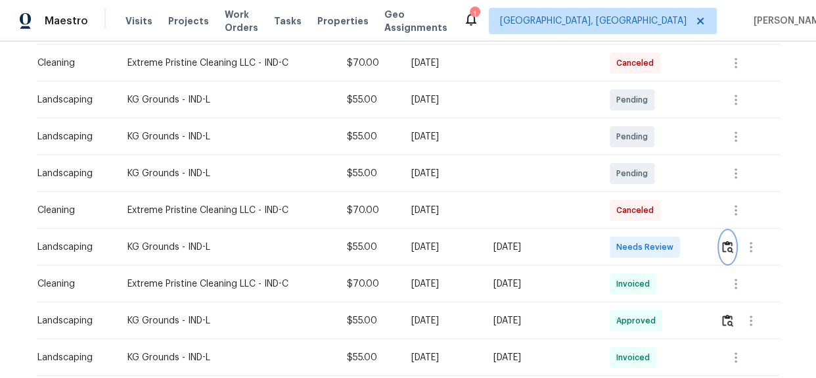
click at [722, 241] on img "button" at bounding box center [727, 247] width 11 height 12
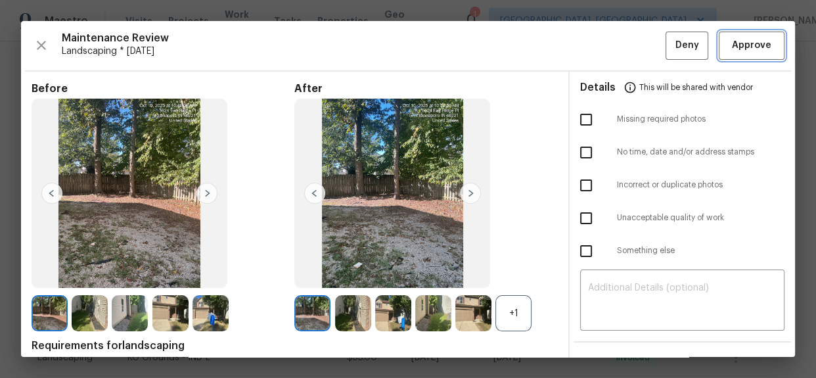
click at [732, 49] on span "Approve" at bounding box center [751, 45] width 39 height 16
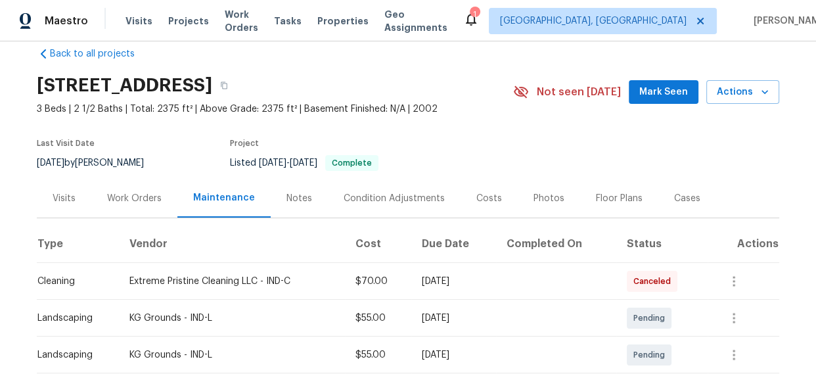
scroll to position [0, 0]
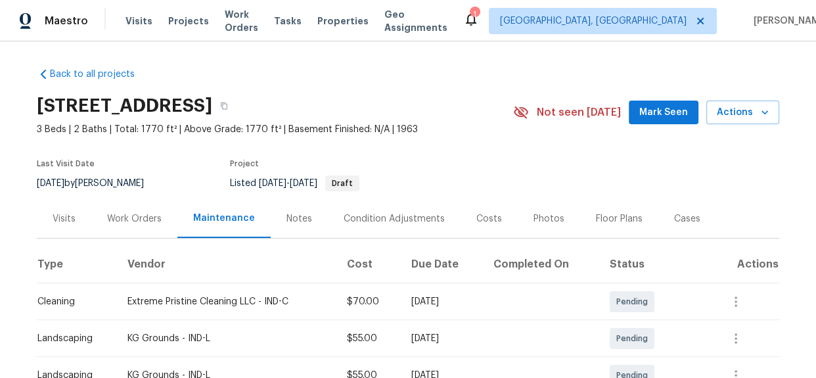
scroll to position [239, 0]
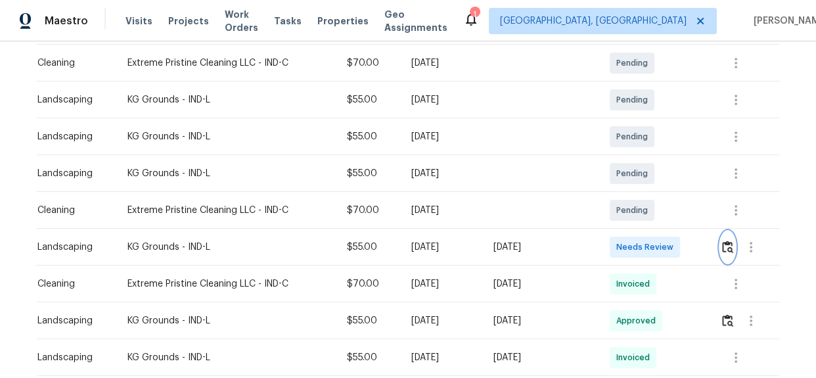
click at [726, 248] on img "button" at bounding box center [727, 247] width 11 height 12
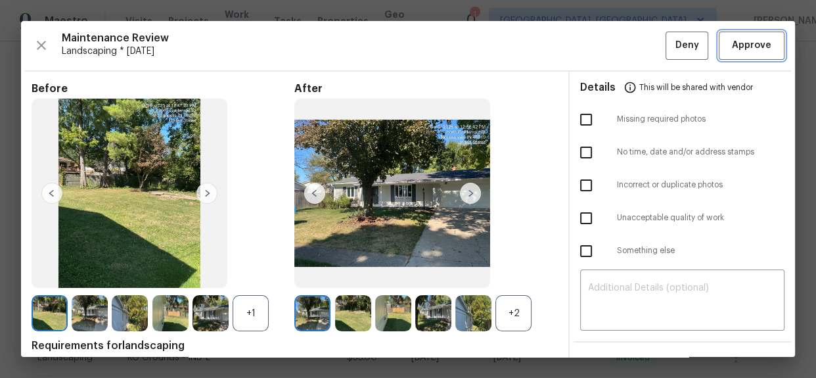
drag, startPoint x: 753, startPoint y: 41, endPoint x: 754, endPoint y: 51, distance: 9.9
click at [753, 41] on span "Approve" at bounding box center [751, 45] width 39 height 16
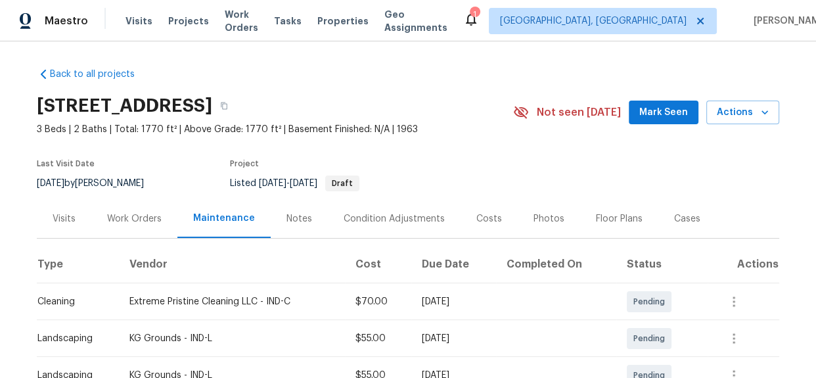
scroll to position [0, 0]
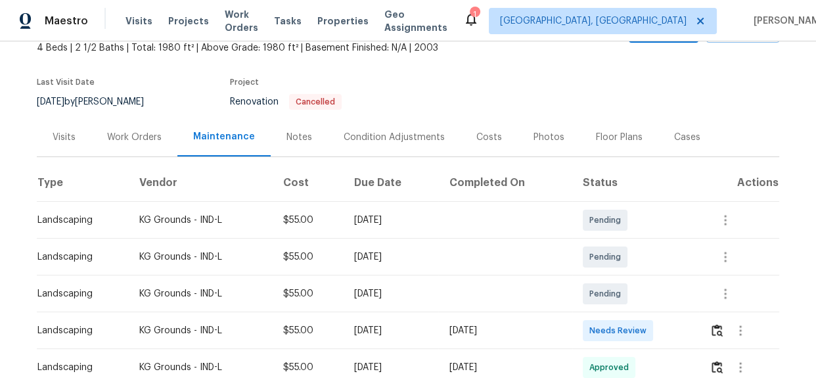
scroll to position [177, 0]
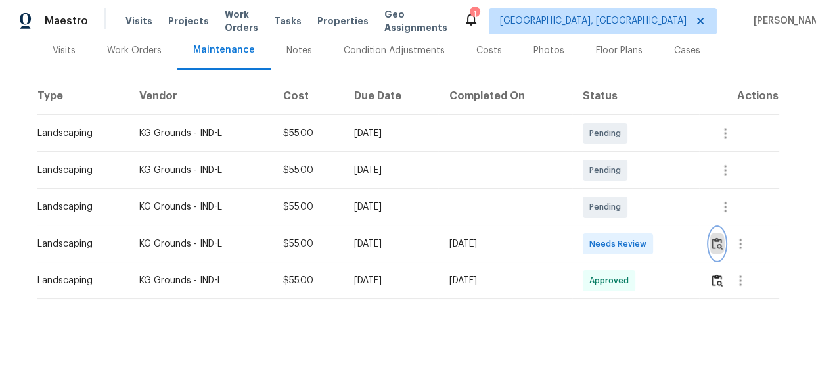
click at [716, 238] on img "button" at bounding box center [717, 243] width 11 height 12
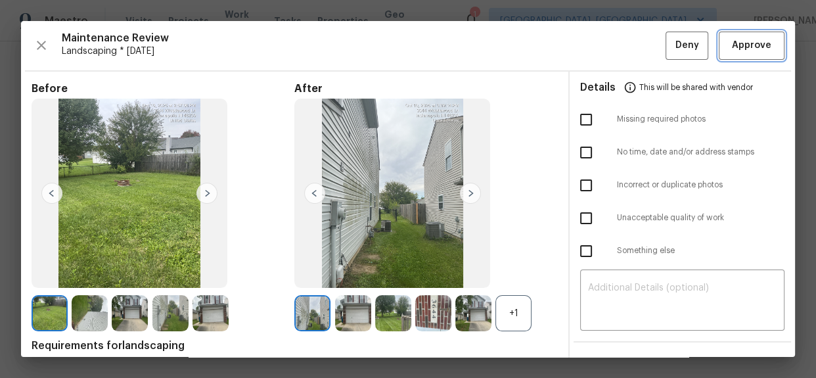
click at [732, 42] on span "Approve" at bounding box center [751, 45] width 39 height 16
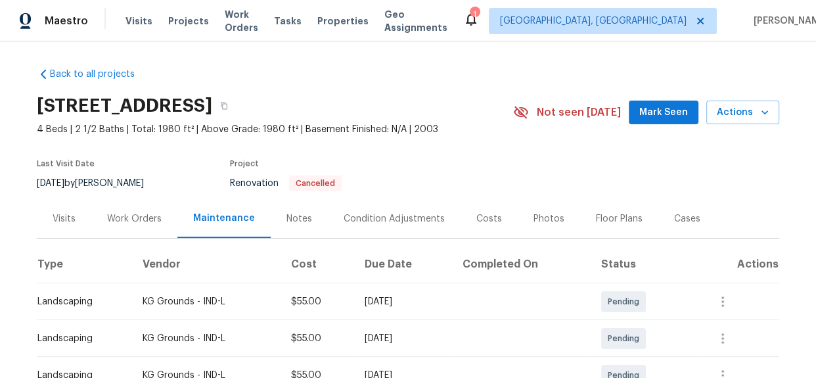
scroll to position [0, 0]
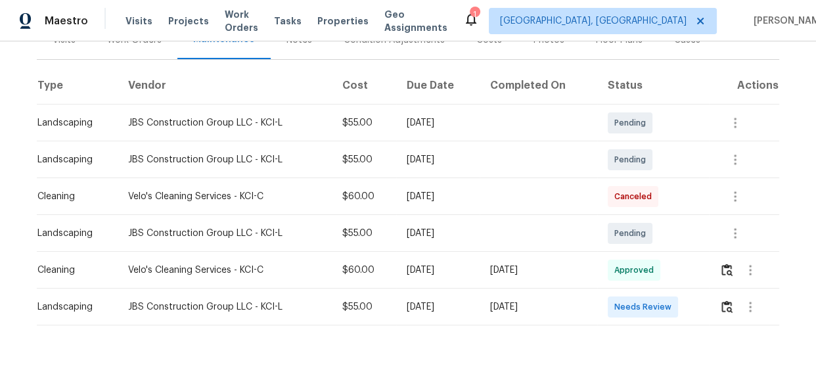
scroll to position [213, 0]
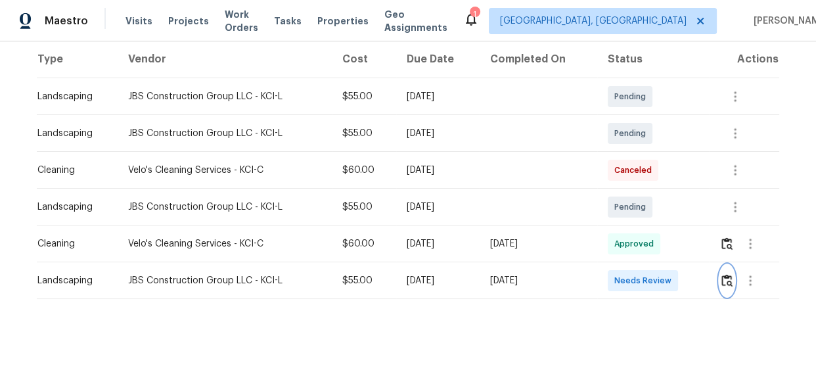
click at [723, 277] on img "button" at bounding box center [727, 280] width 11 height 12
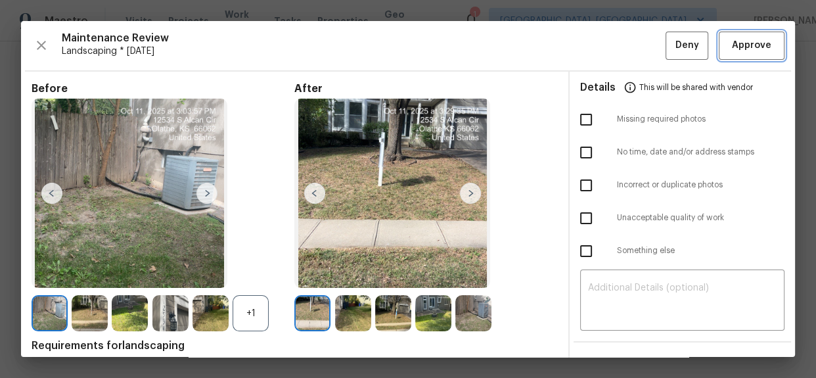
click at [733, 32] on button "Approve" at bounding box center [752, 46] width 66 height 28
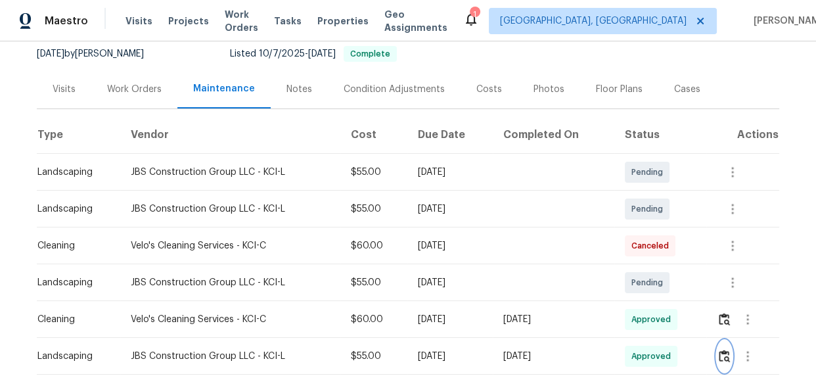
scroll to position [0, 0]
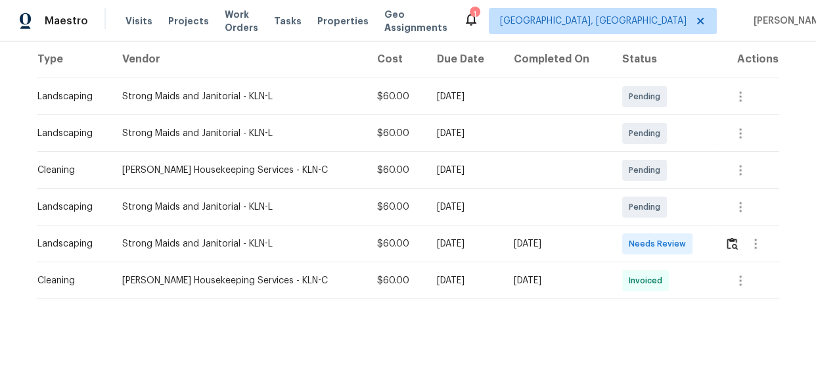
scroll to position [213, 0]
click at [727, 237] on img "button" at bounding box center [732, 243] width 11 height 12
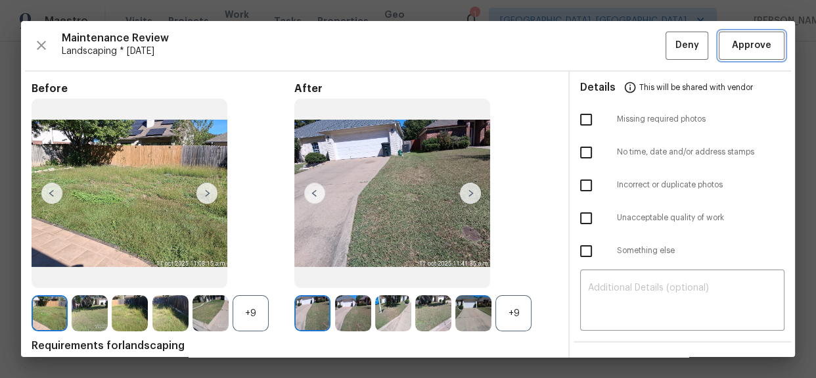
click at [739, 45] on span "Approve" at bounding box center [751, 45] width 39 height 16
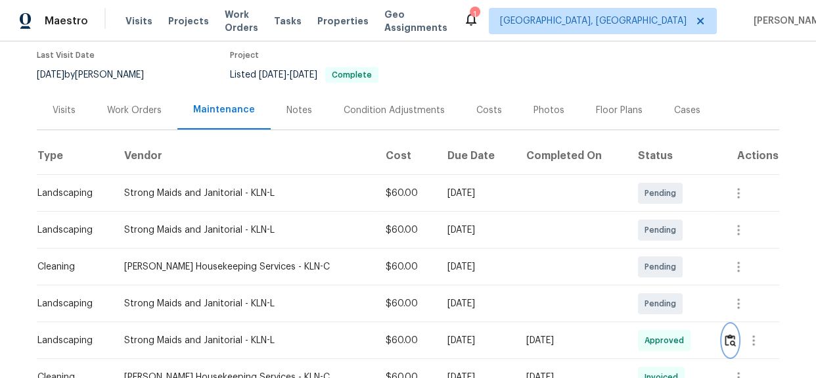
scroll to position [0, 0]
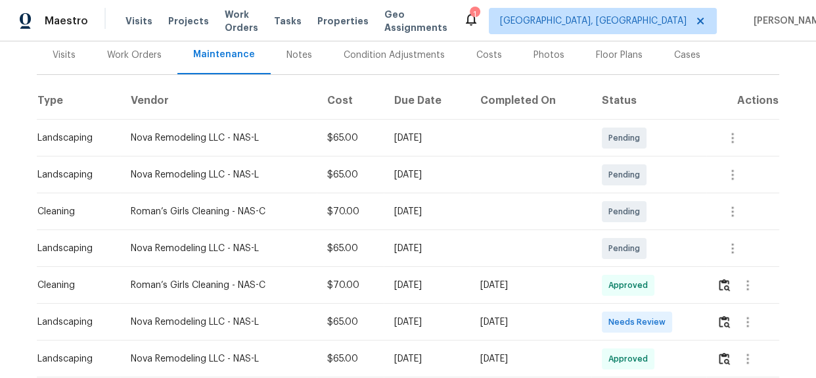
scroll to position [179, 0]
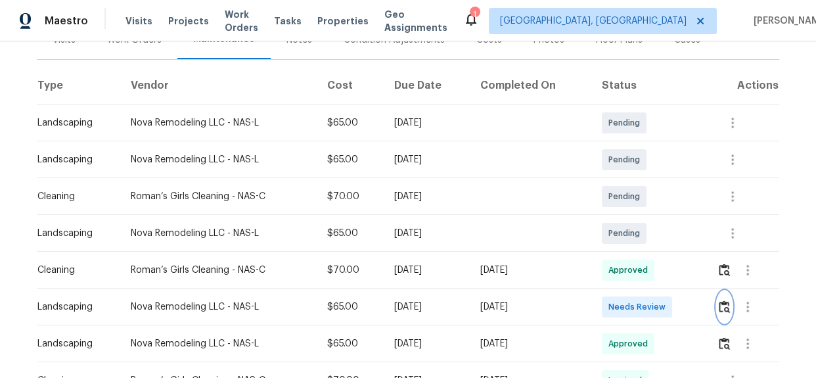
click at [726, 307] on img "button" at bounding box center [724, 306] width 11 height 12
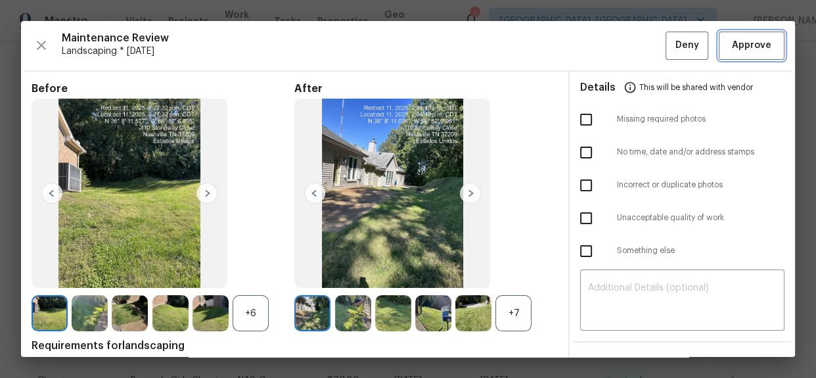
click at [764, 37] on span "Approve" at bounding box center [752, 45] width 45 height 16
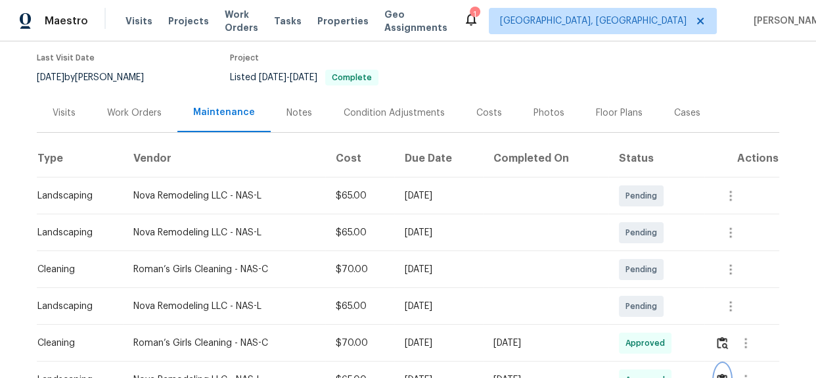
scroll to position [0, 0]
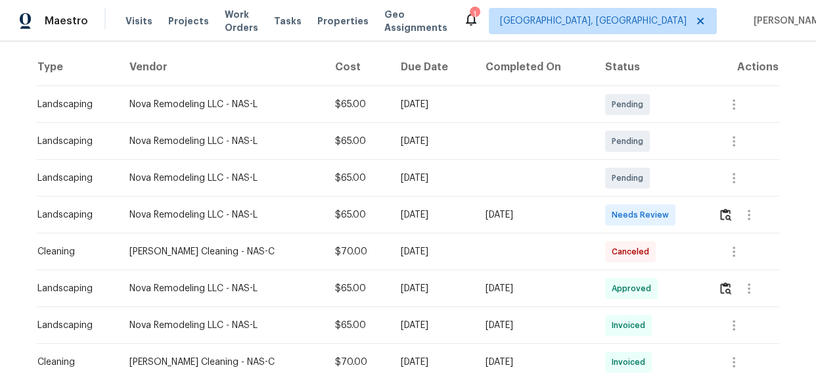
scroll to position [239, 0]
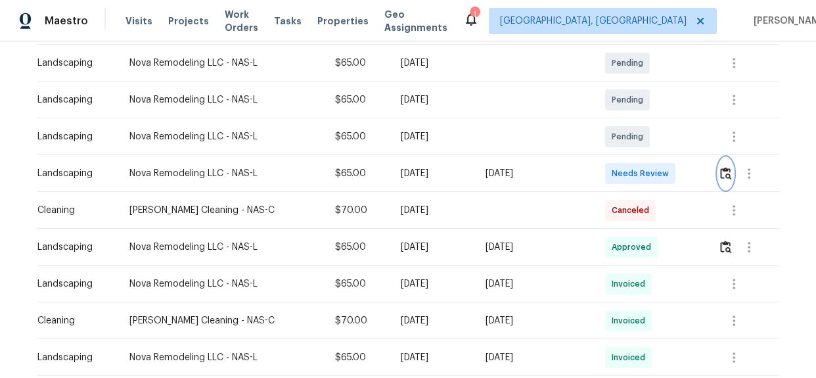
click at [723, 167] on img "button" at bounding box center [725, 173] width 11 height 12
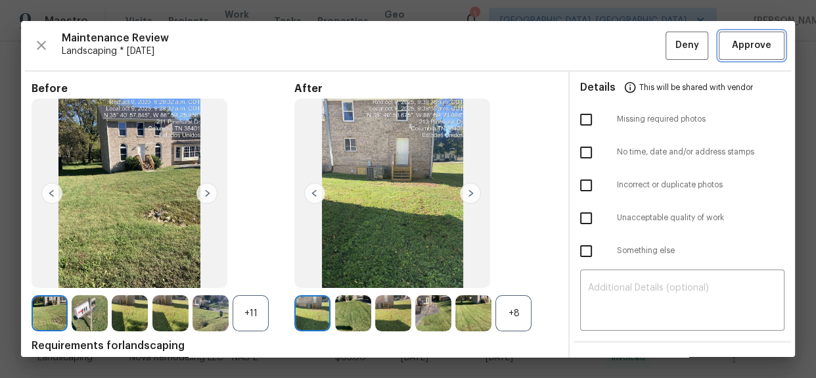
click at [740, 48] on span "Approve" at bounding box center [751, 45] width 39 height 16
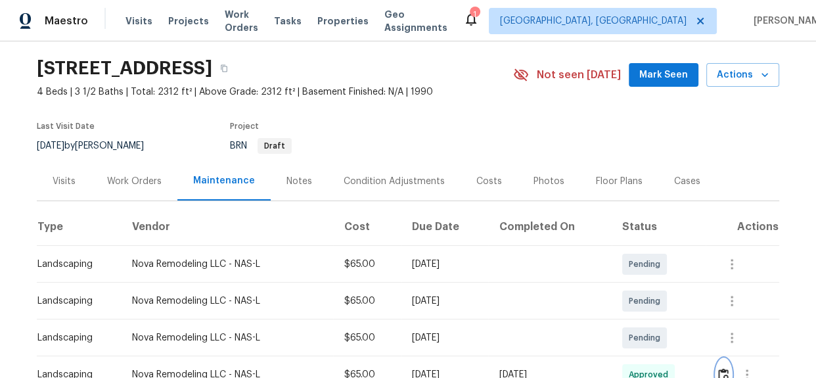
scroll to position [0, 0]
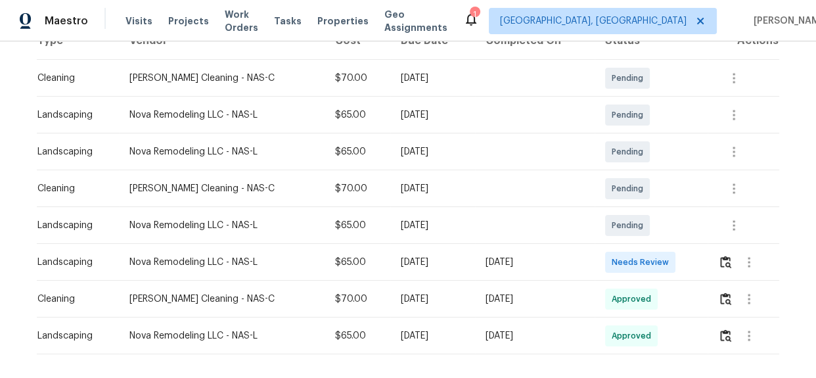
scroll to position [239, 0]
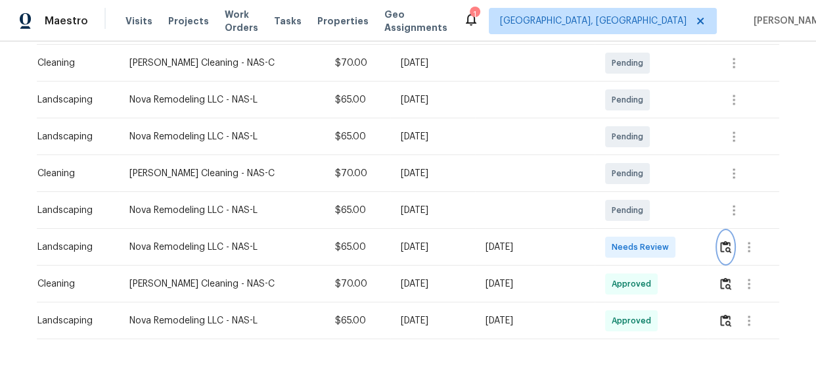
click at [730, 249] on button "button" at bounding box center [725, 247] width 15 height 32
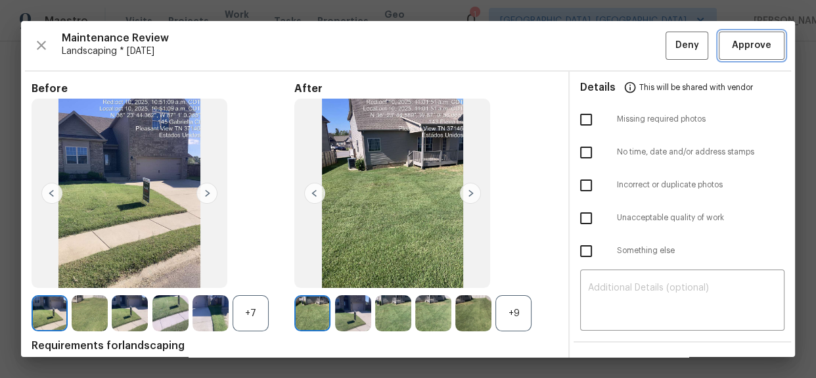
drag, startPoint x: 748, startPoint y: 42, endPoint x: 711, endPoint y: 50, distance: 38.3
click at [748, 42] on span "Approve" at bounding box center [751, 45] width 39 height 16
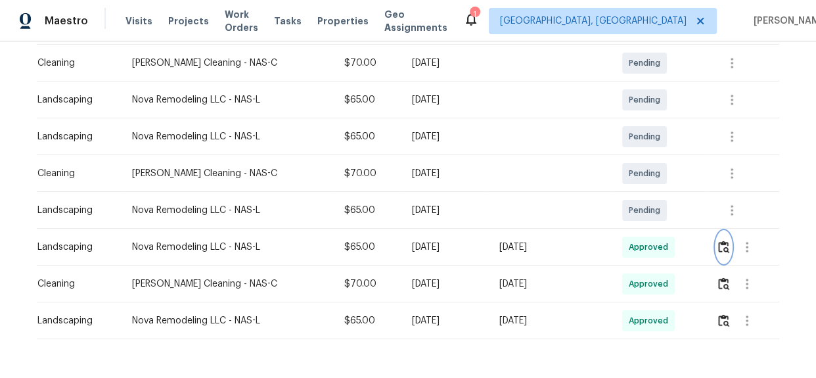
scroll to position [0, 0]
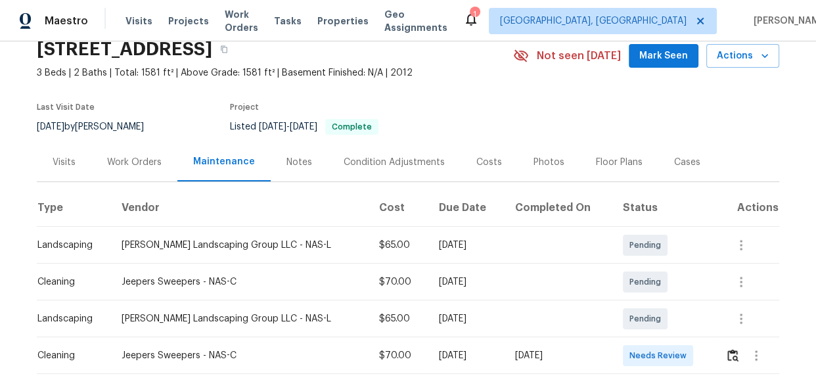
scroll to position [239, 0]
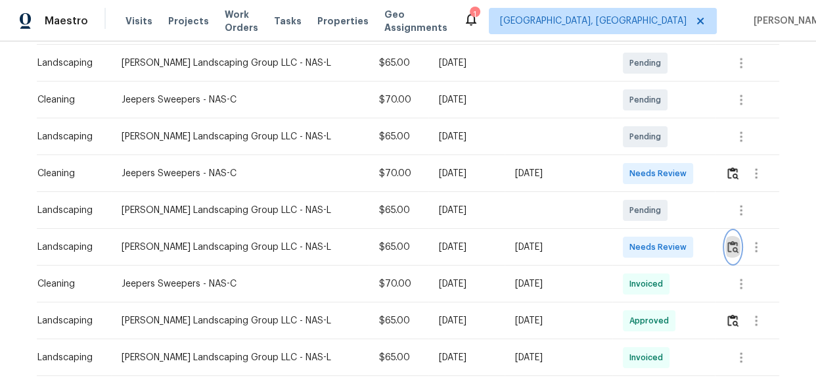
click at [728, 247] on img "button" at bounding box center [733, 247] width 11 height 12
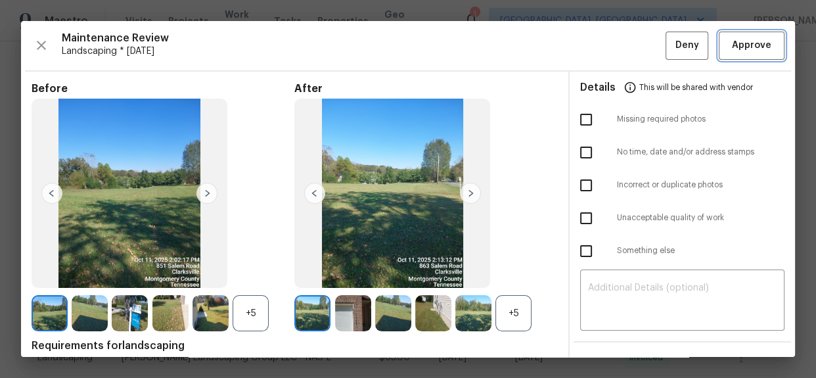
click at [757, 50] on span "Approve" at bounding box center [751, 45] width 39 height 16
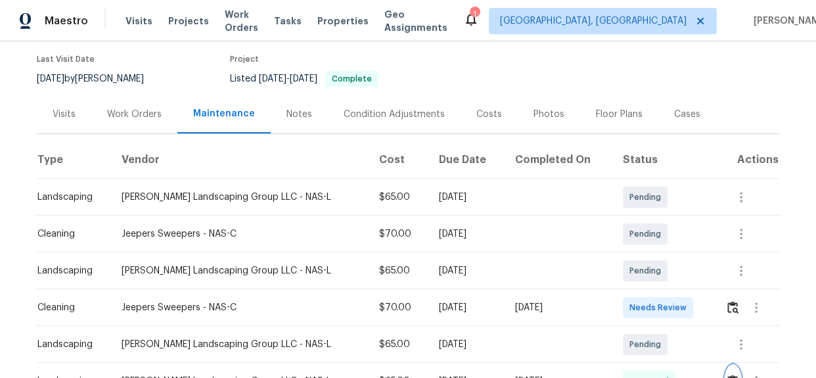
scroll to position [0, 0]
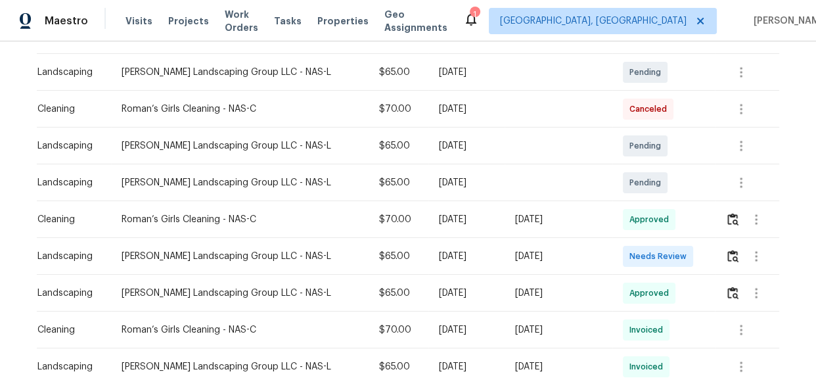
scroll to position [239, 0]
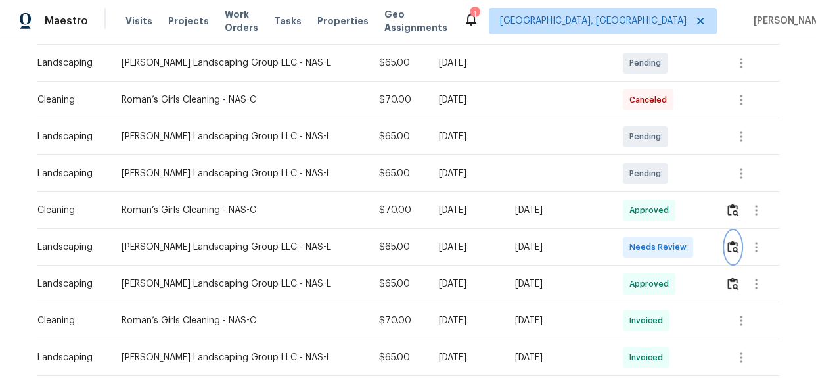
click at [728, 243] on img "button" at bounding box center [733, 247] width 11 height 12
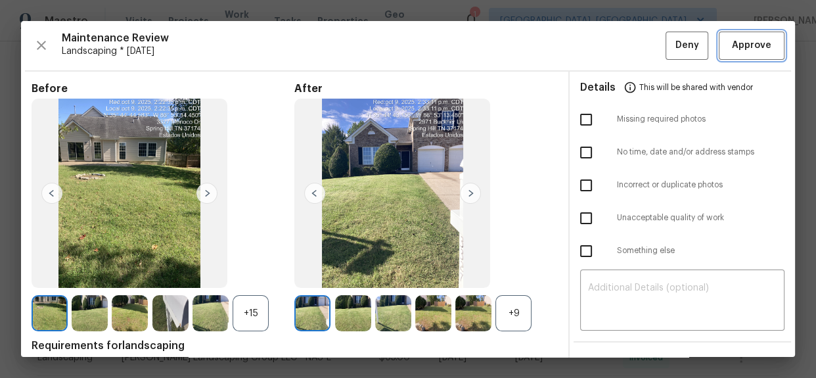
click at [752, 39] on span "Approve" at bounding box center [751, 45] width 39 height 16
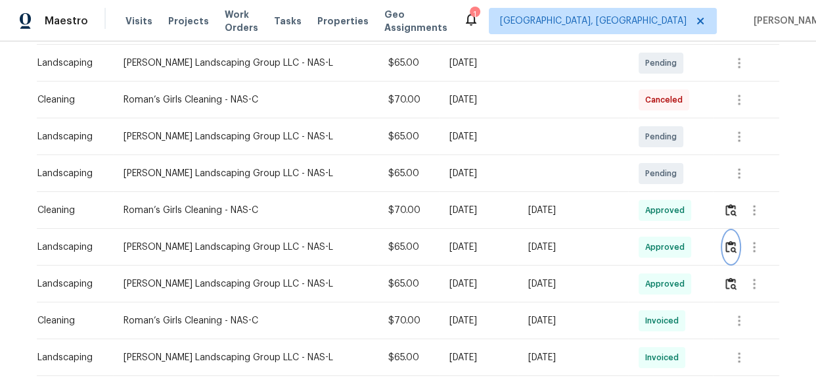
scroll to position [0, 0]
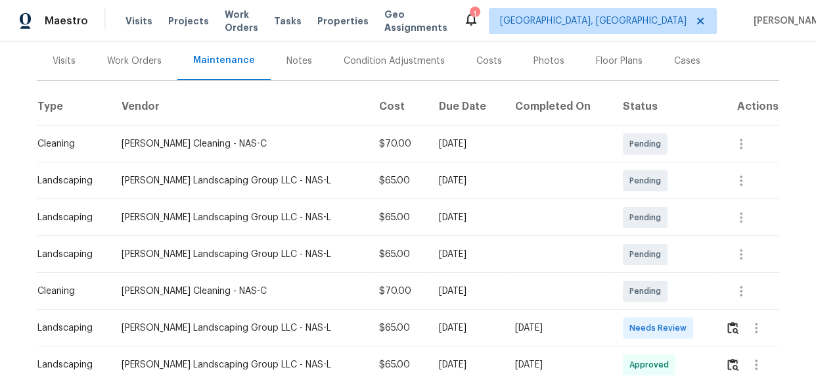
scroll to position [179, 0]
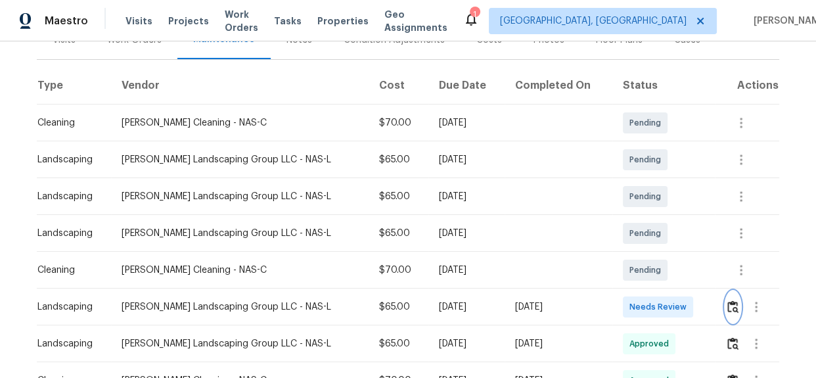
click at [730, 312] on button "button" at bounding box center [733, 307] width 15 height 32
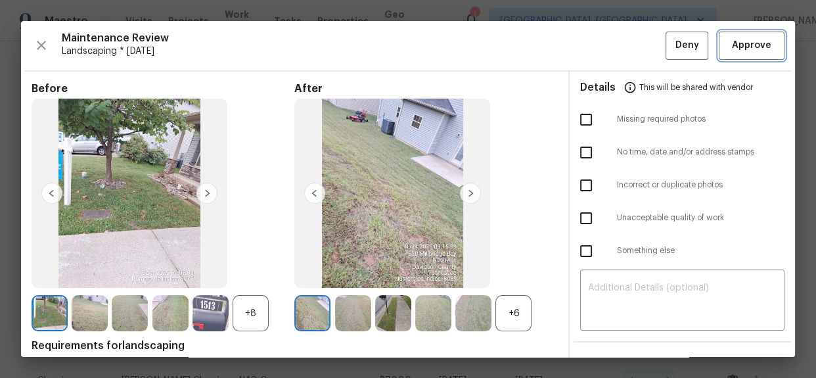
click at [749, 40] on span "Approve" at bounding box center [751, 45] width 39 height 16
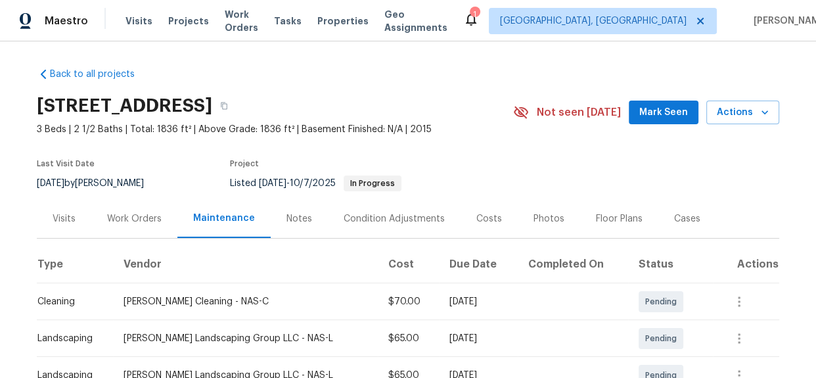
scroll to position [0, 0]
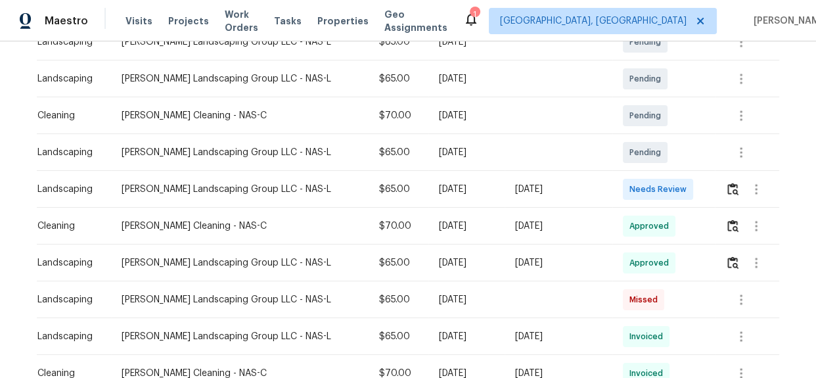
scroll to position [298, 0]
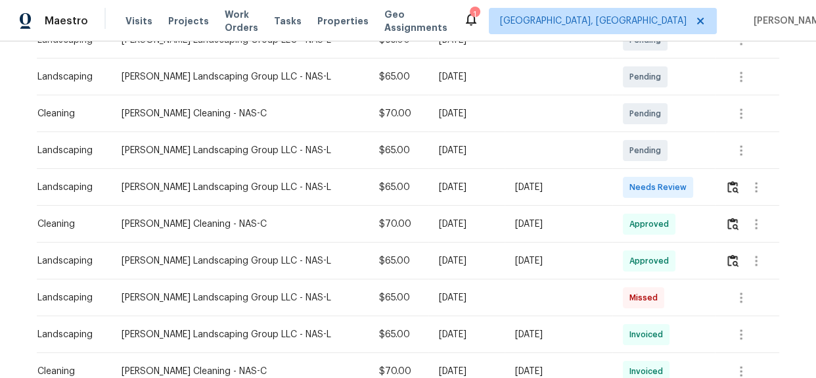
click at [719, 187] on td at bounding box center [747, 187] width 64 height 37
click at [726, 193] on button "button" at bounding box center [733, 188] width 15 height 32
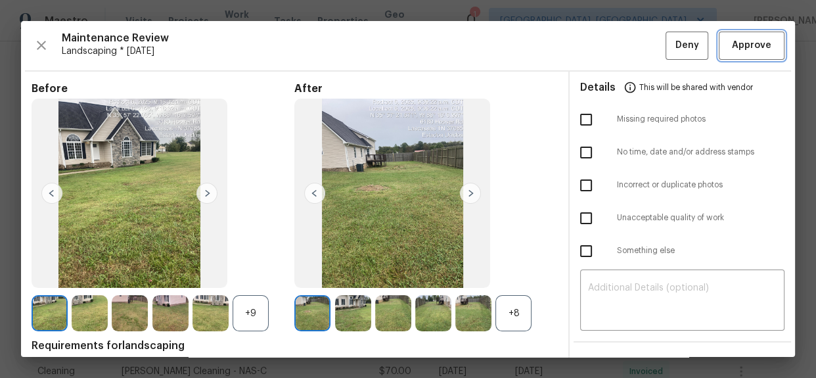
click at [757, 41] on span "Approve" at bounding box center [751, 45] width 39 height 16
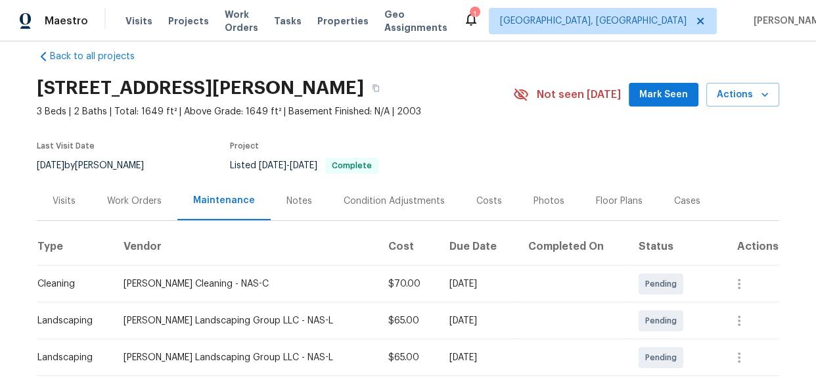
scroll to position [0, 0]
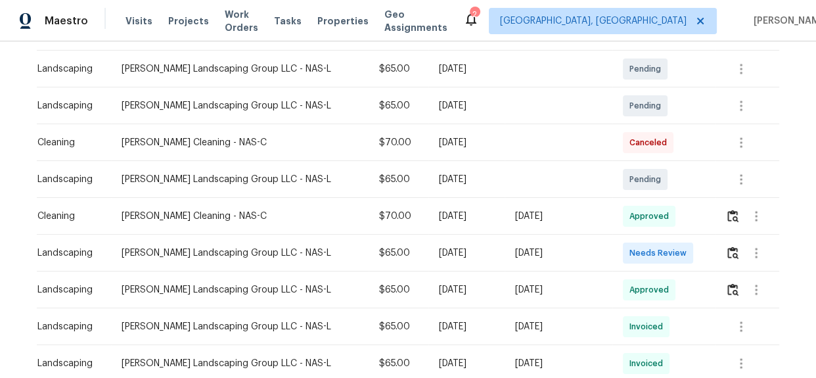
scroll to position [298, 0]
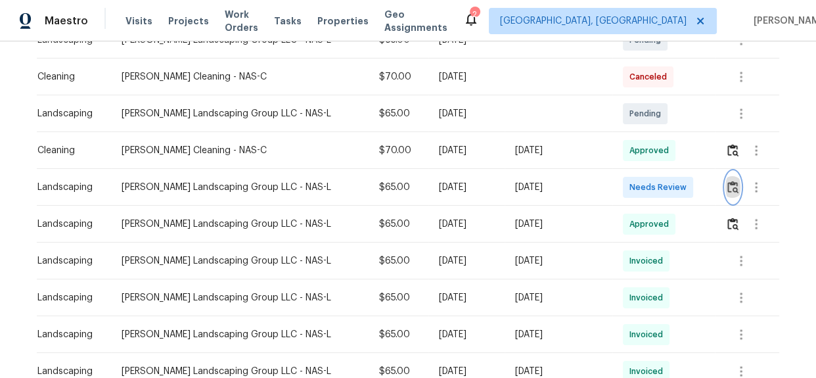
click at [728, 184] on img "button" at bounding box center [733, 187] width 11 height 12
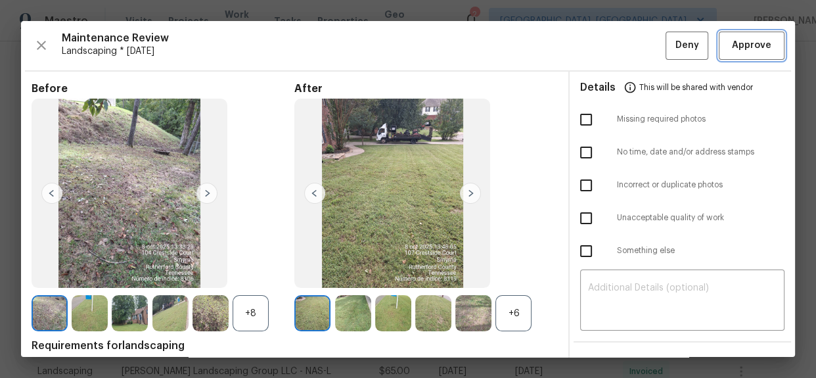
click at [761, 49] on span "Approve" at bounding box center [751, 45] width 39 height 16
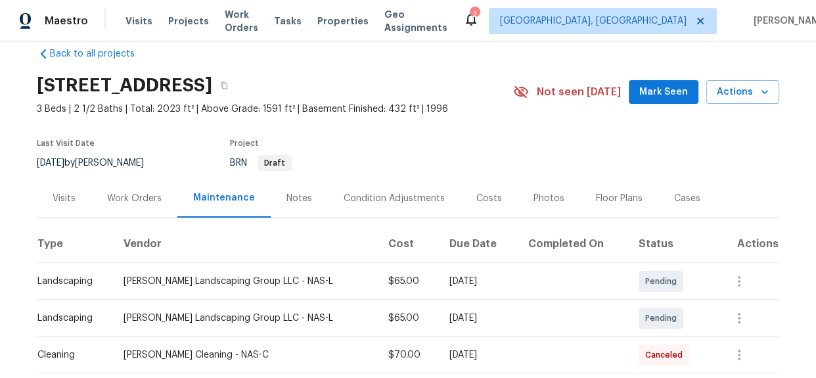
scroll to position [0, 0]
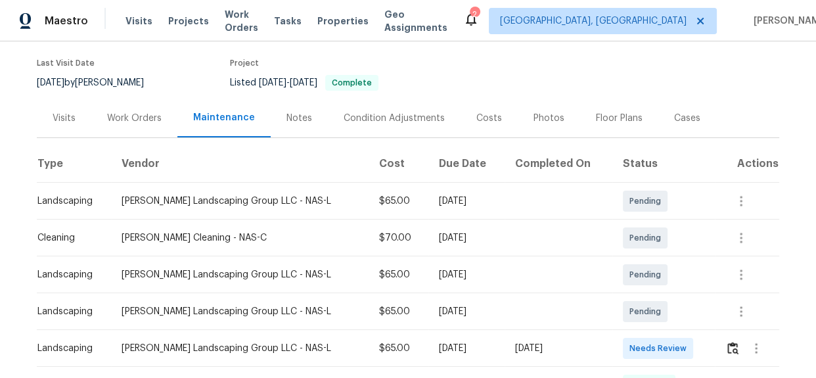
scroll to position [179, 0]
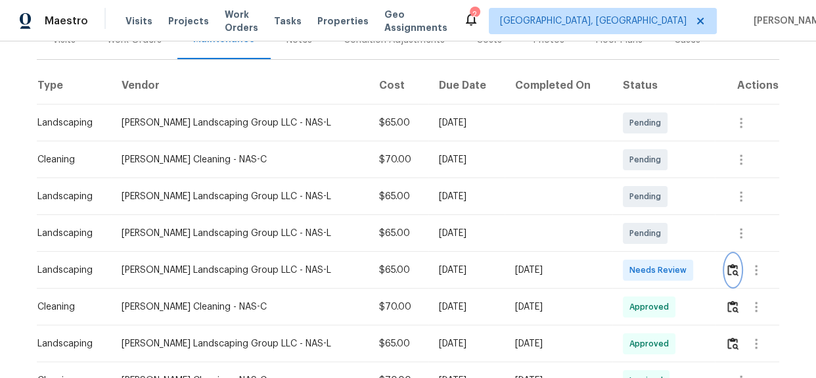
click at [728, 267] on img "button" at bounding box center [733, 270] width 11 height 12
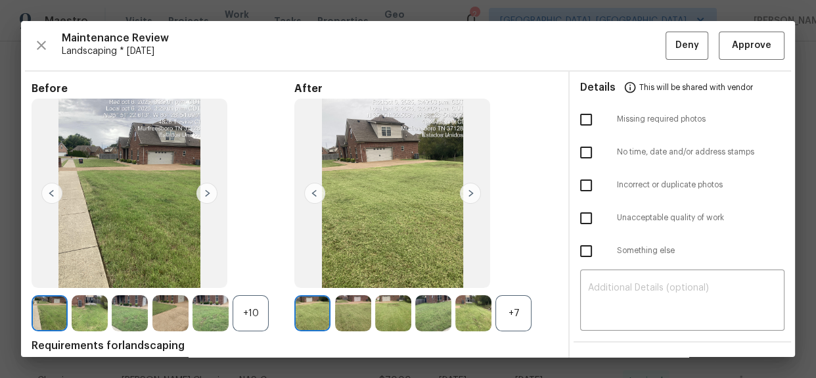
scroll to position [0, 0]
click at [741, 41] on span "Approve" at bounding box center [751, 45] width 39 height 16
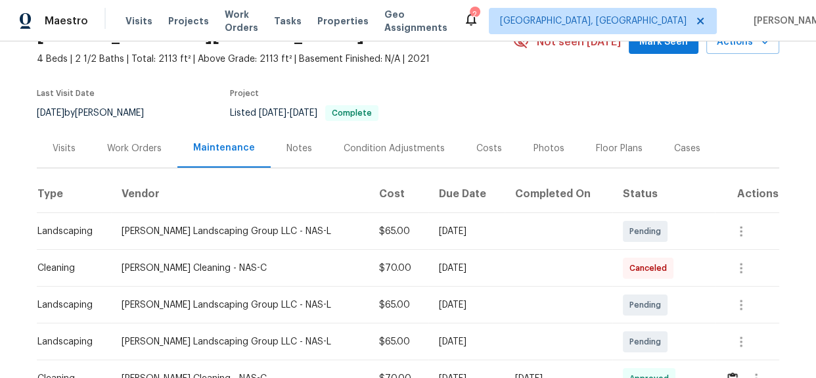
scroll to position [179, 0]
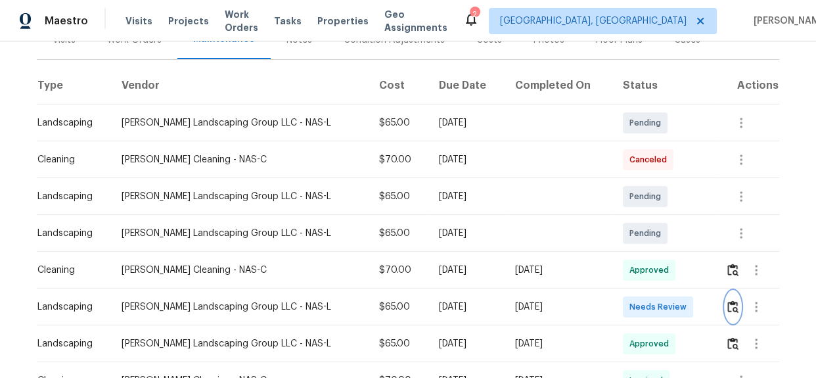
click at [728, 312] on img "button" at bounding box center [733, 306] width 11 height 12
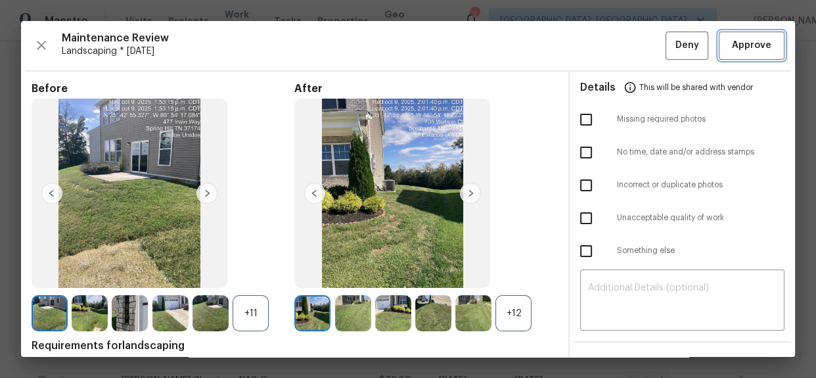
click at [733, 46] on span "Approve" at bounding box center [751, 45] width 39 height 16
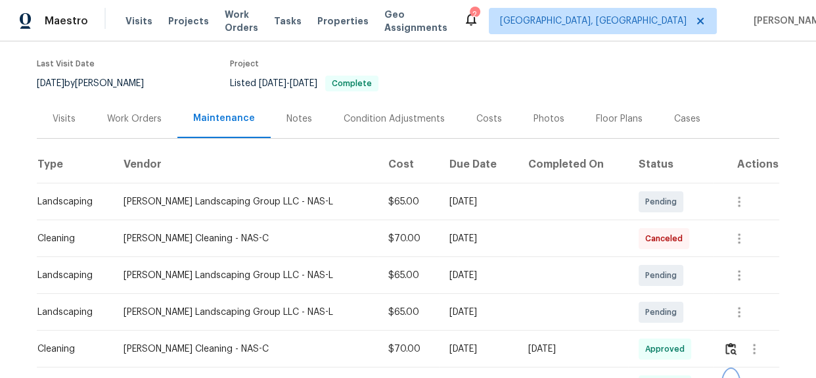
scroll to position [0, 0]
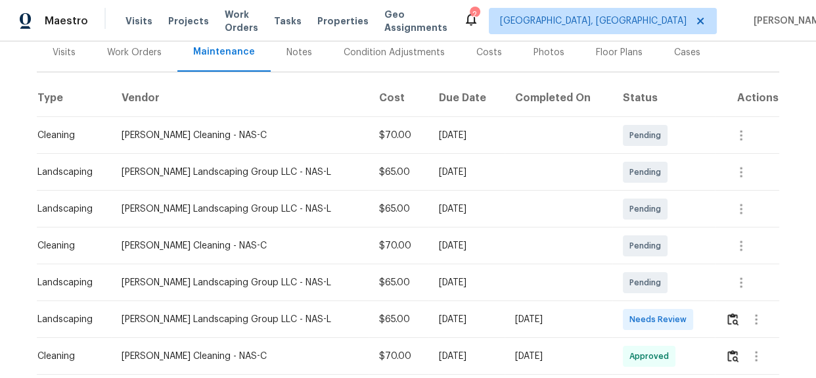
scroll to position [179, 0]
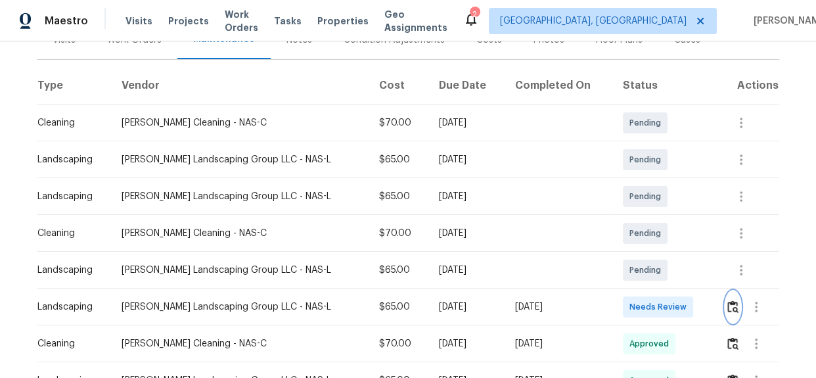
click at [729, 308] on img "button" at bounding box center [733, 306] width 11 height 12
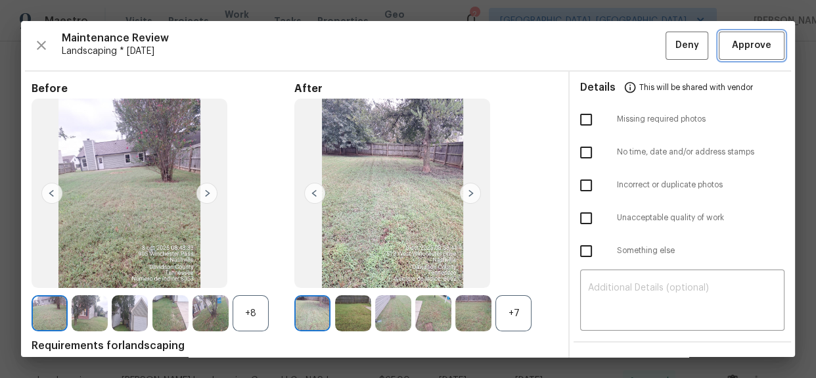
click at [732, 44] on span "Approve" at bounding box center [751, 45] width 39 height 16
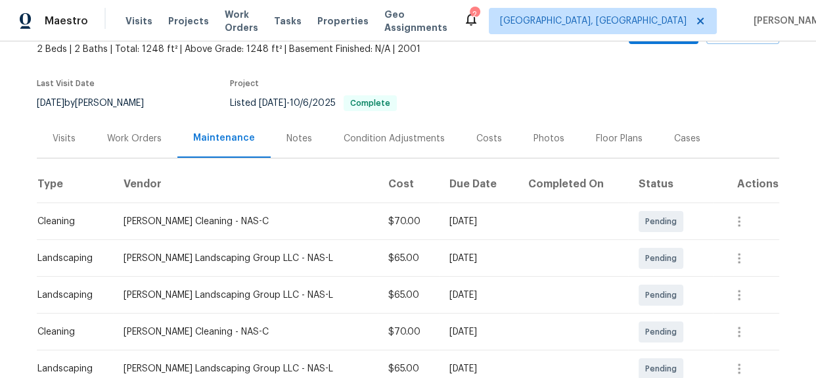
scroll to position [0, 0]
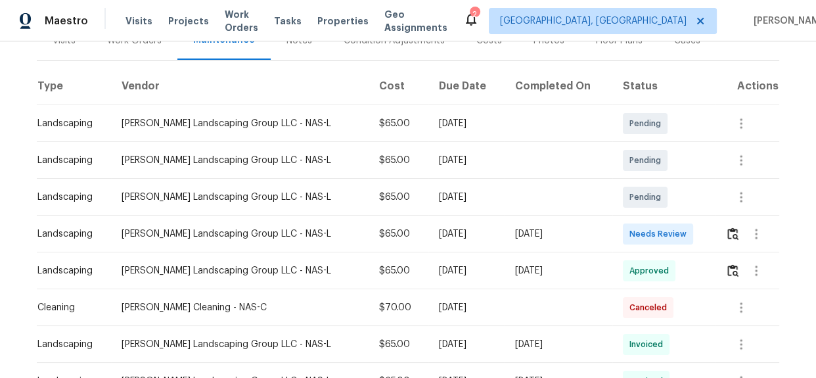
scroll to position [179, 0]
click at [728, 231] on img "button" at bounding box center [733, 233] width 11 height 12
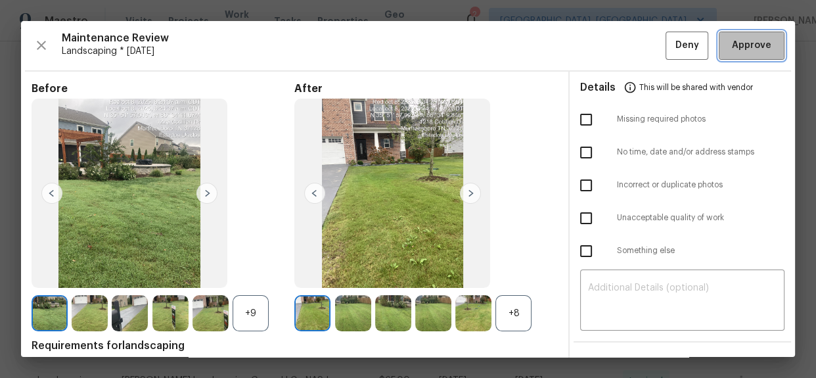
click at [740, 51] on span "Approve" at bounding box center [751, 45] width 39 height 16
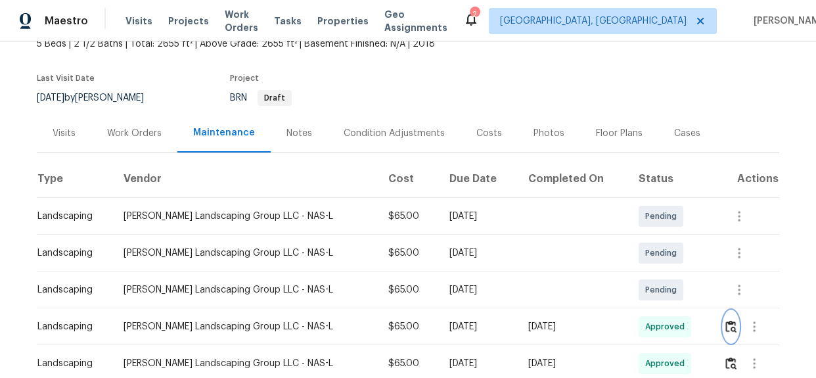
scroll to position [0, 0]
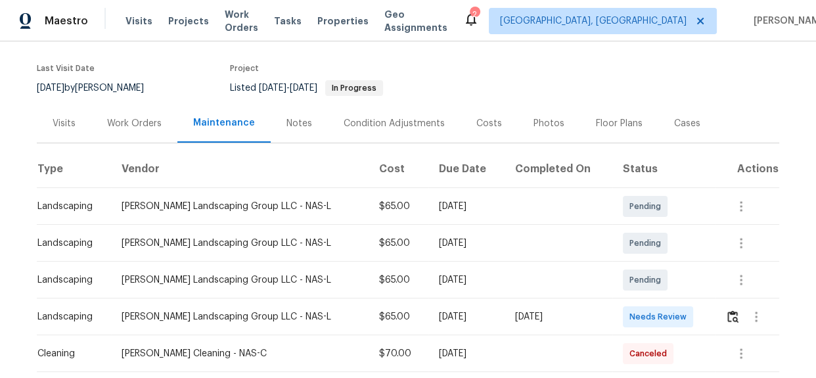
scroll to position [239, 0]
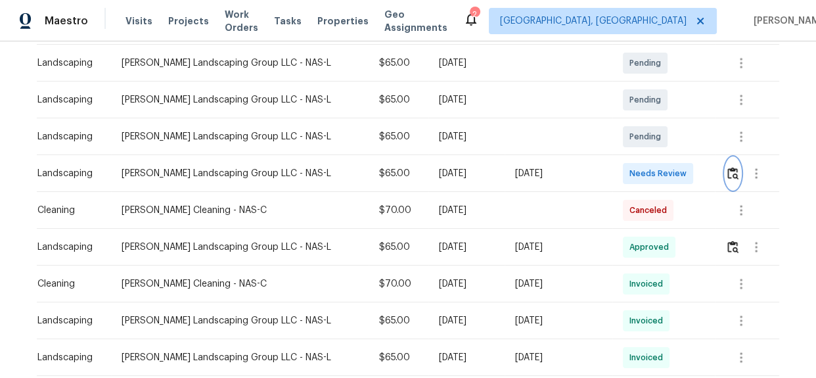
click at [728, 174] on img "button" at bounding box center [733, 173] width 11 height 12
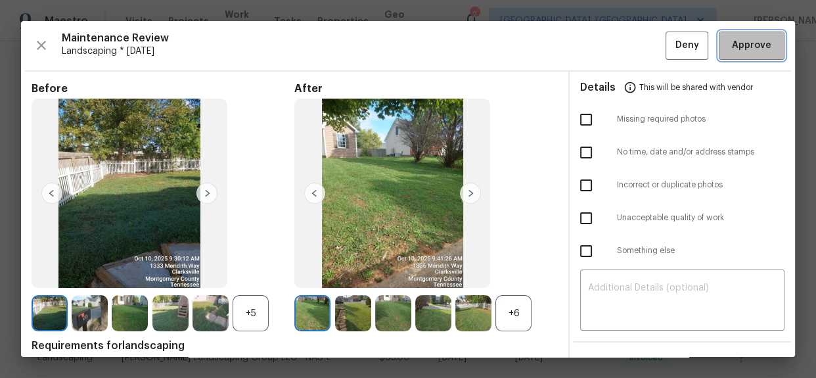
click at [739, 41] on span "Approve" at bounding box center [751, 45] width 39 height 16
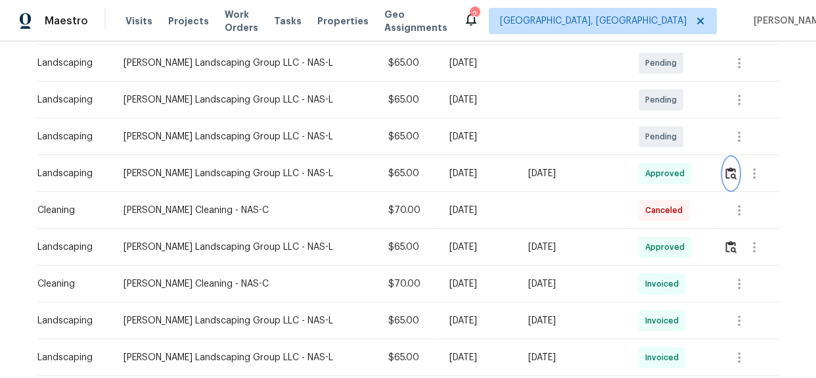
scroll to position [0, 0]
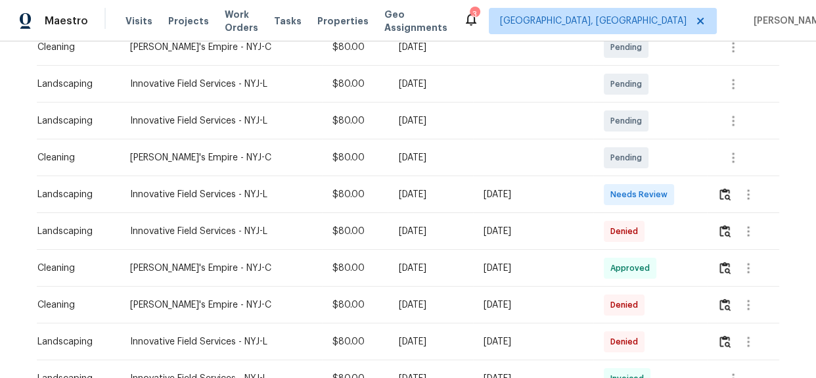
scroll to position [298, 0]
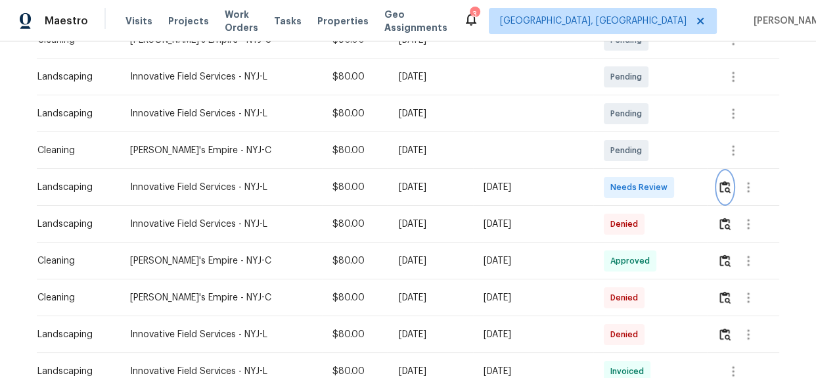
click at [723, 183] on img "button" at bounding box center [725, 187] width 11 height 12
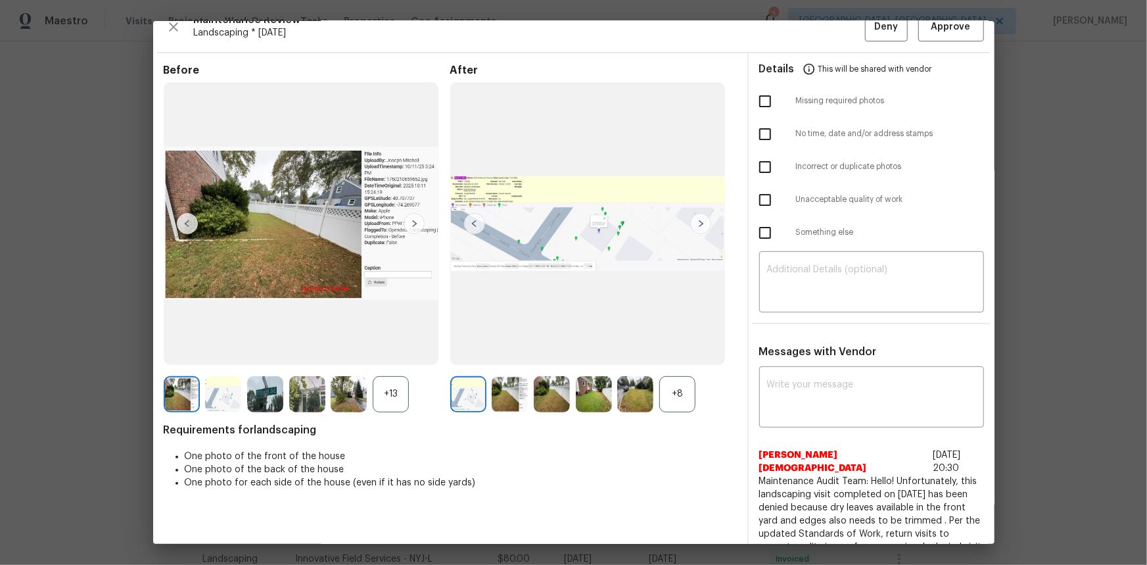
scroll to position [0, 0]
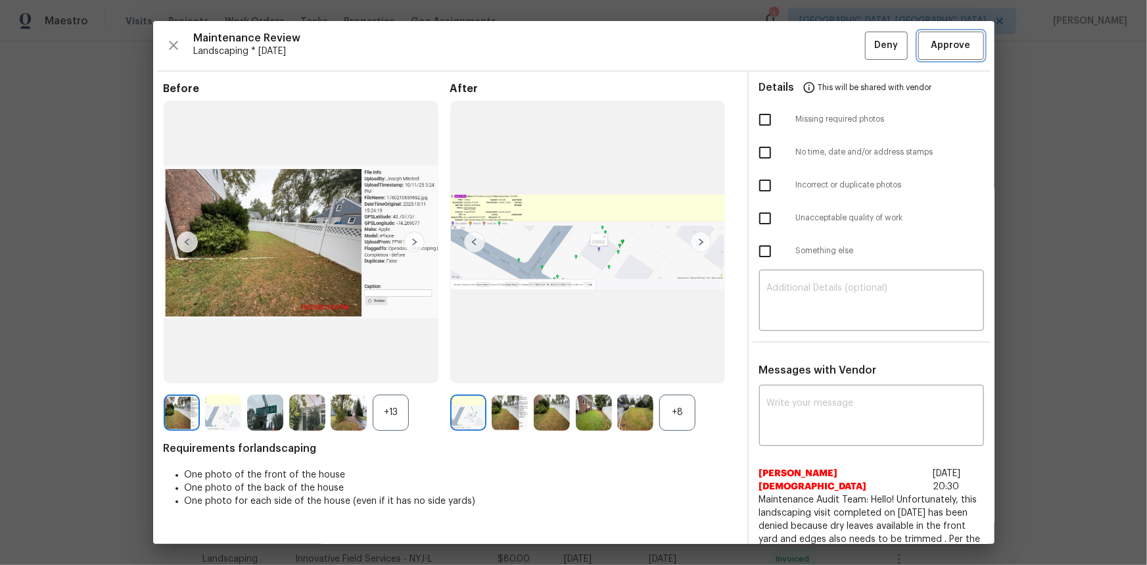
click at [816, 55] on button "Approve" at bounding box center [951, 46] width 66 height 28
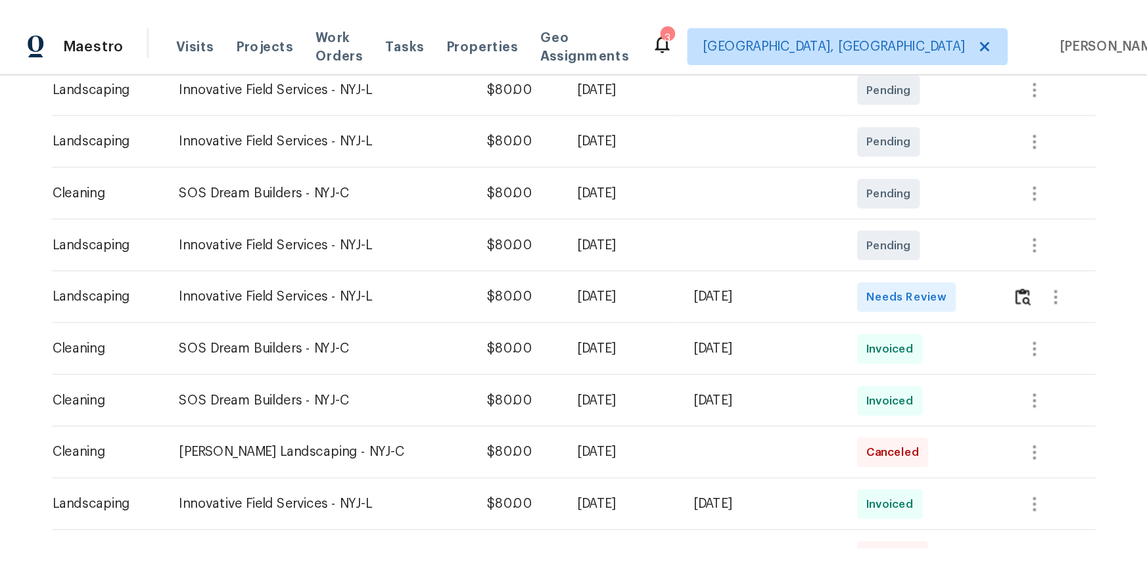
scroll to position [298, 0]
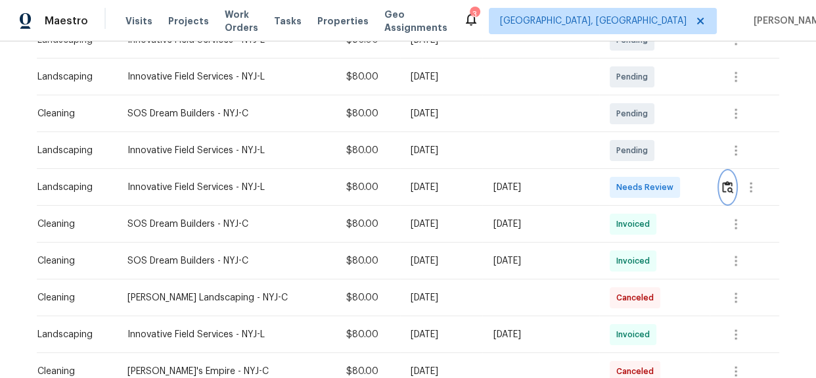
click at [723, 190] on img "button" at bounding box center [727, 187] width 11 height 12
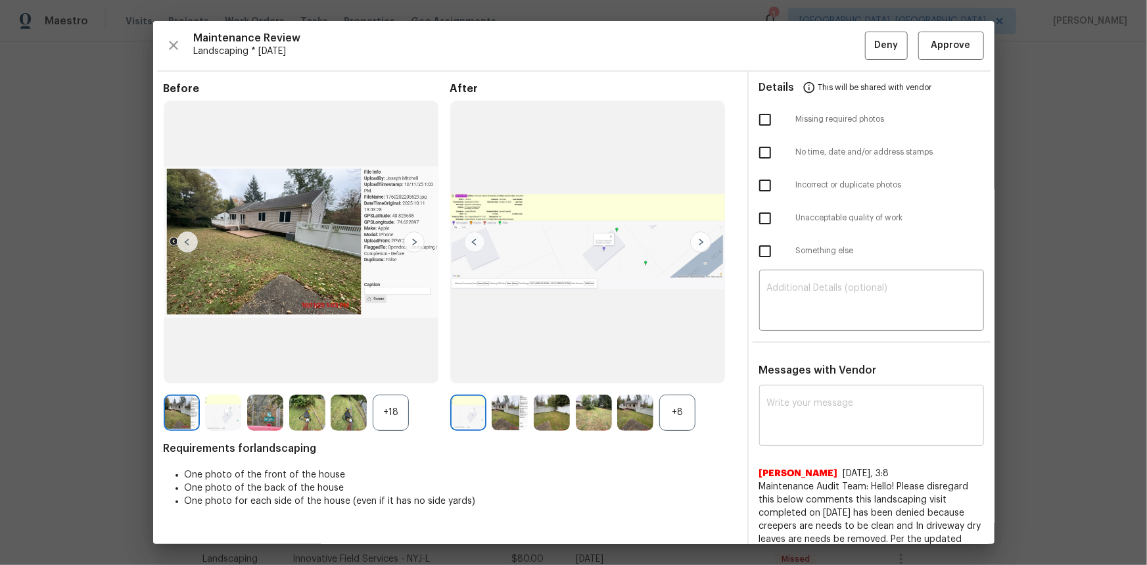
click at [782, 377] on textarea at bounding box center [871, 416] width 209 height 37
paste textarea "Maintenance Audit Team: Hello! Unfortunately, this landscaping visit completed …"
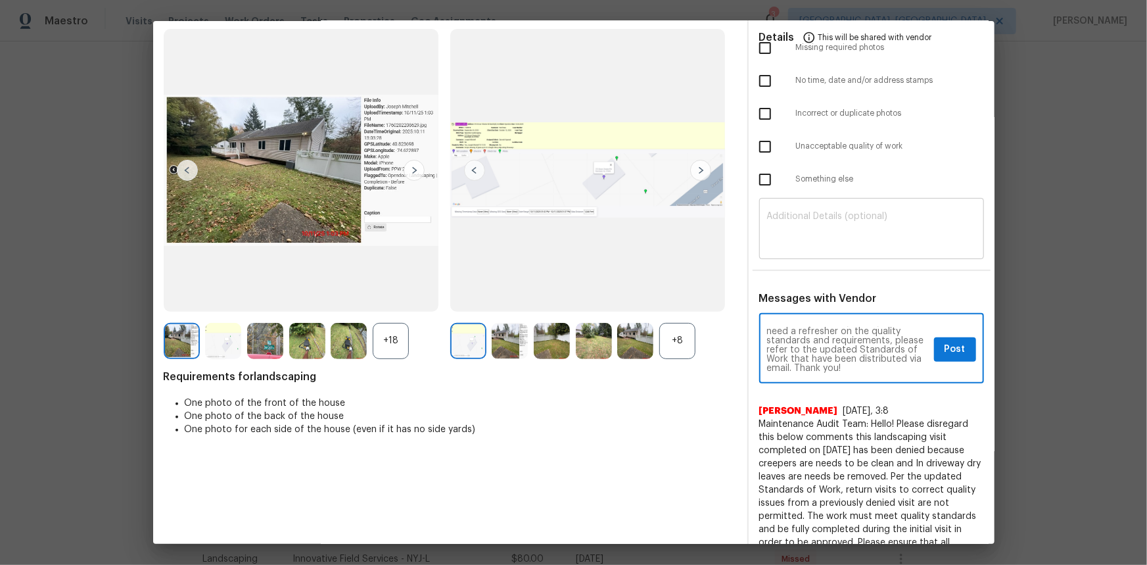
scroll to position [0, 0]
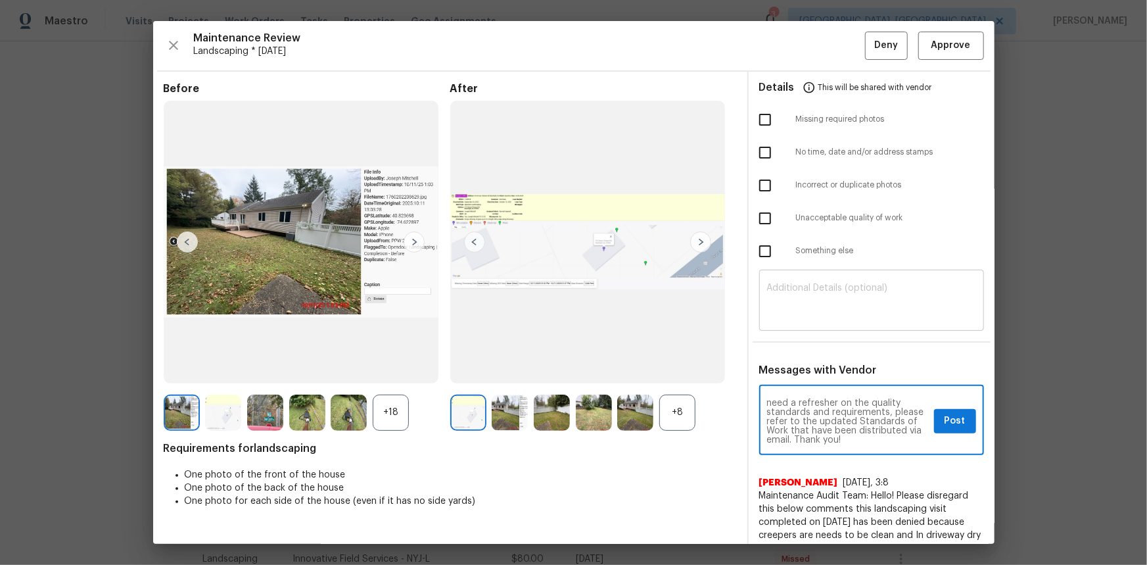
type textarea "Maintenance Audit Team: Hello! Unfortunately, this landscaping visit completed …"
click at [799, 310] on textarea at bounding box center [871, 301] width 209 height 37
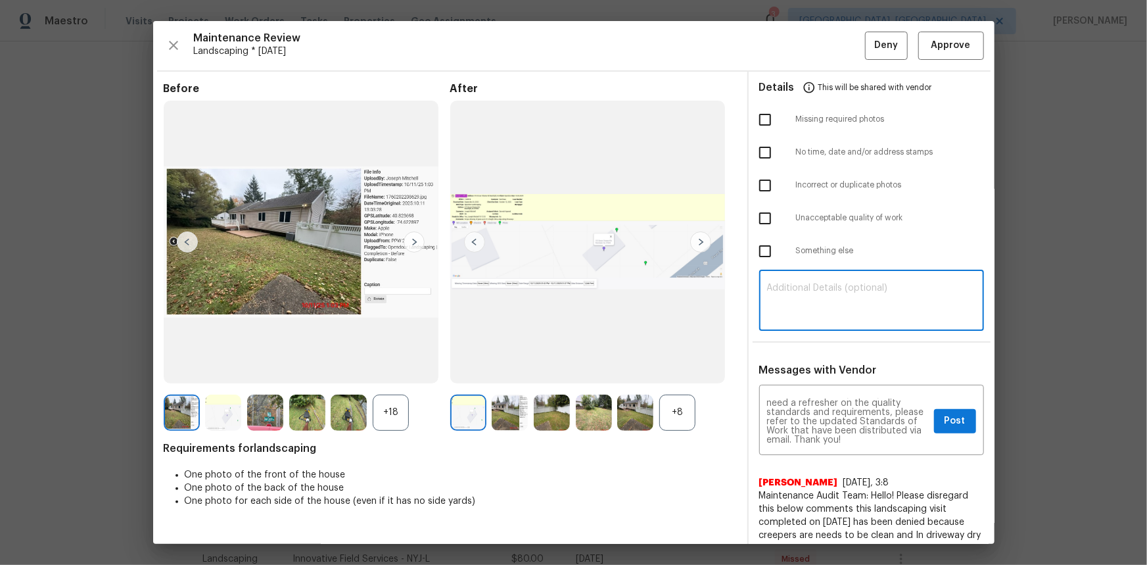
paste textarea "Maintenance Audit Team: Hello! Unfortunately, this landscaping visit completed …"
type textarea "Maintenance Audit Team: Hello! Unfortunately, this landscaping visit completed …"
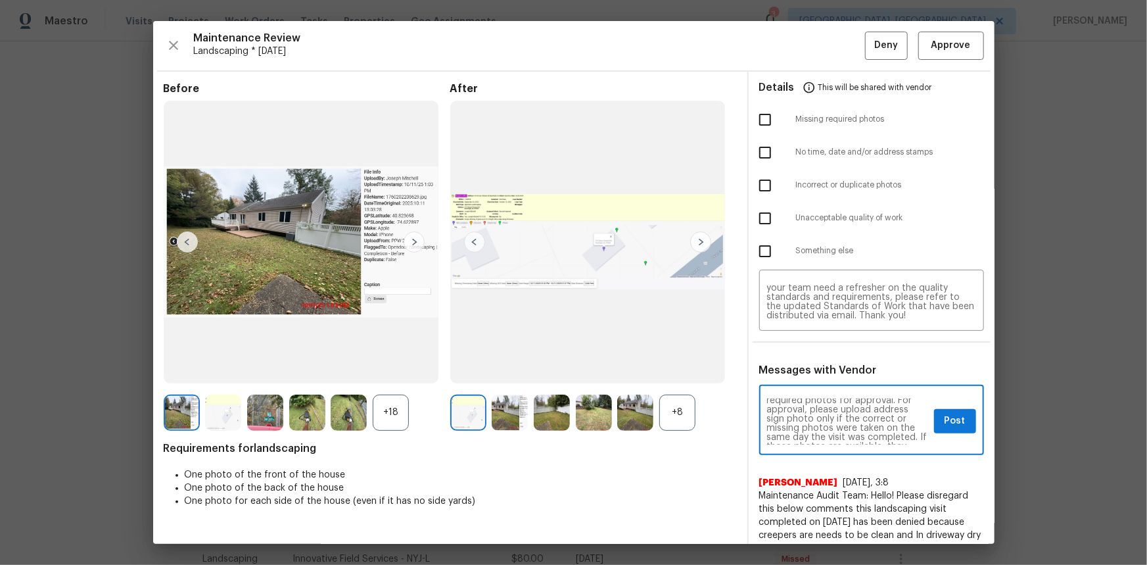
scroll to position [47, 0]
click at [816, 377] on div "Maintenance Audit Team: Hello! Unfortunately, this landscaping visit completed …" at bounding box center [871, 421] width 225 height 67
click at [816, 377] on button "Post" at bounding box center [955, 421] width 42 height 24
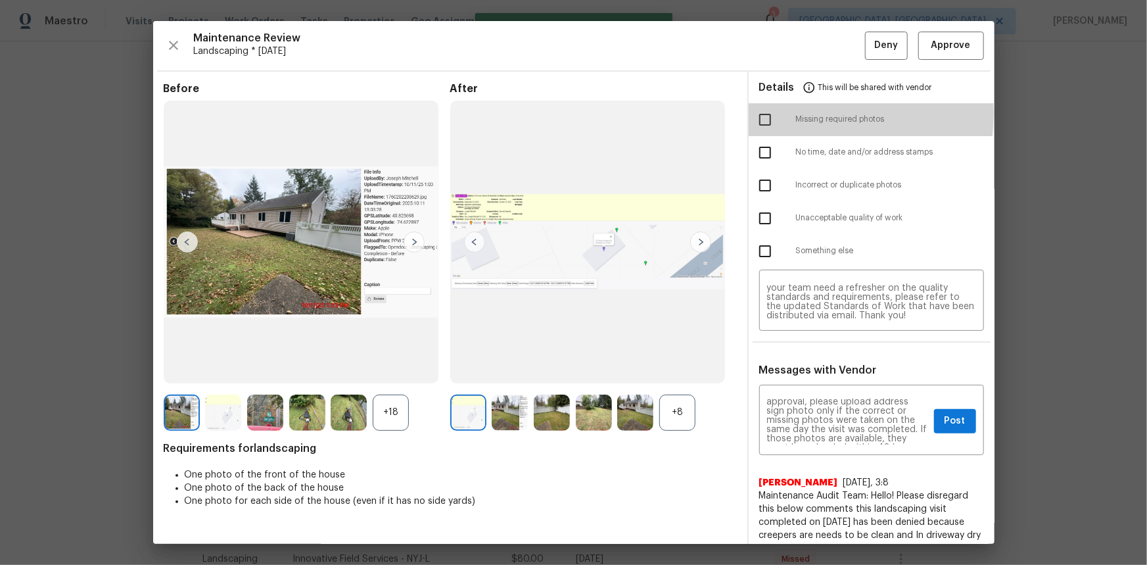
click at [763, 113] on input "checkbox" at bounding box center [765, 120] width 28 height 28
checkbox input "true"
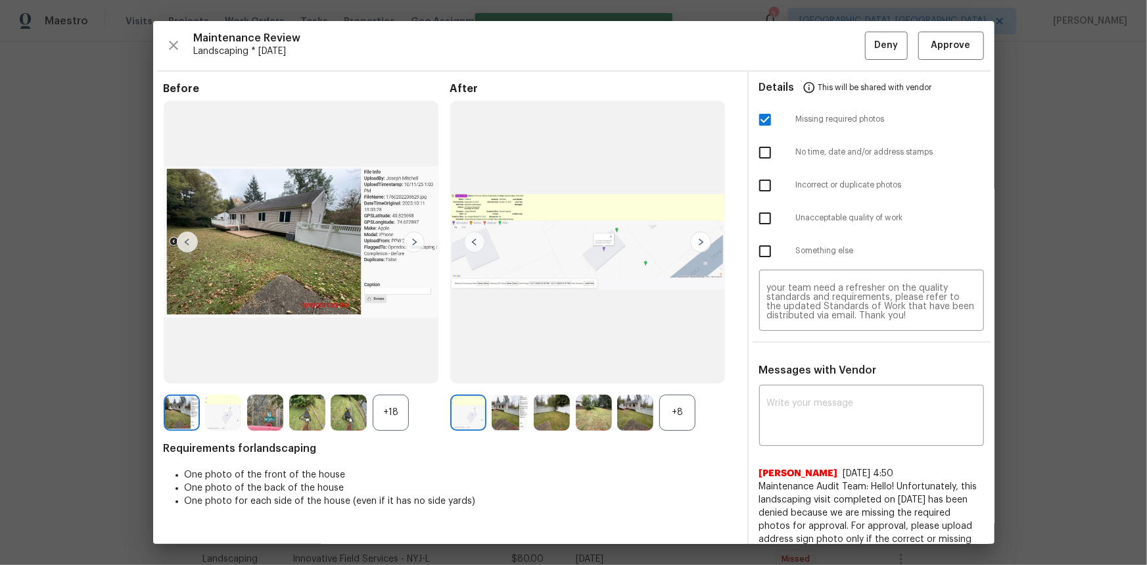
scroll to position [0, 0]
click at [816, 53] on span "Deny" at bounding box center [886, 45] width 24 height 16
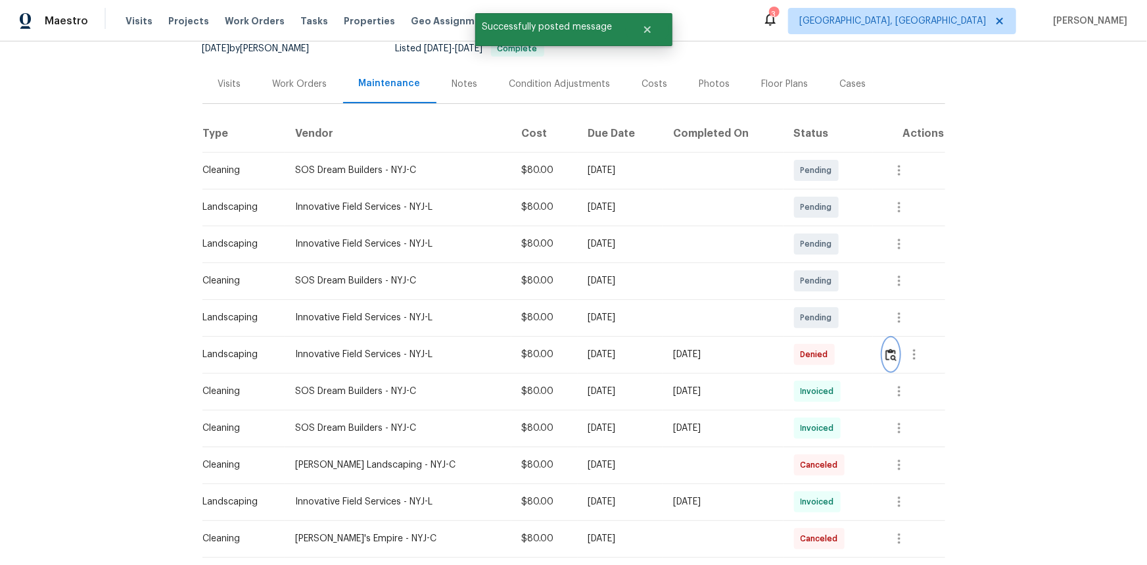
scroll to position [119, 0]
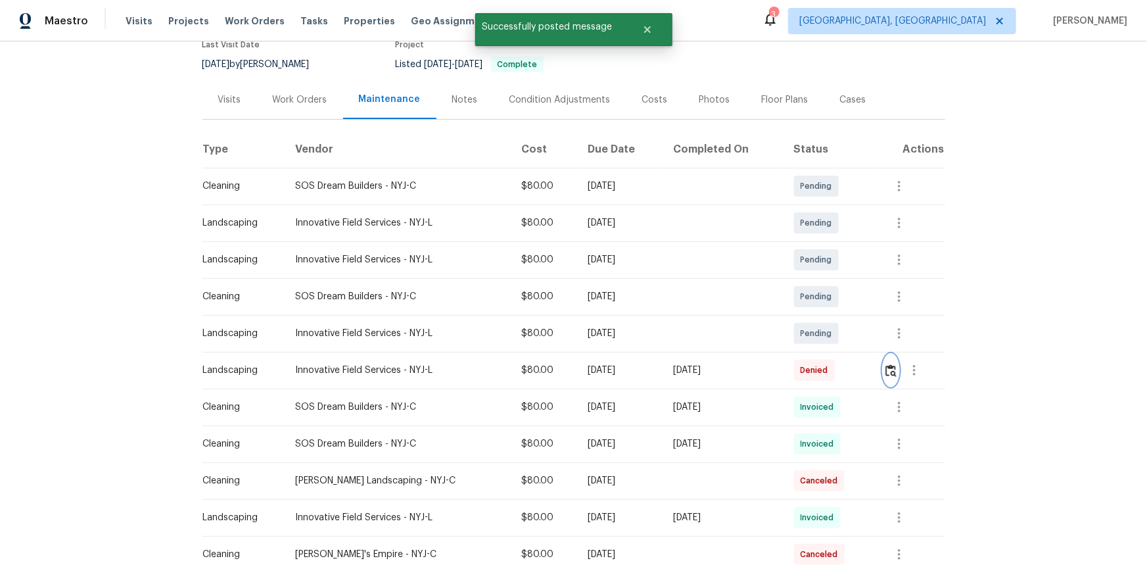
click at [816, 377] on button "button" at bounding box center [890, 370] width 15 height 32
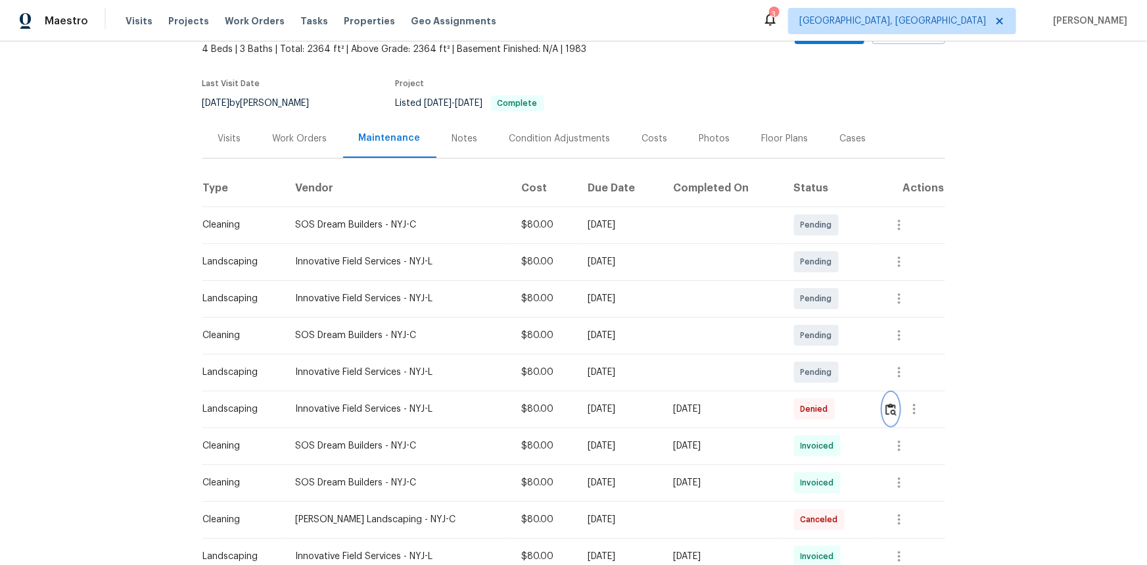
scroll to position [59, 0]
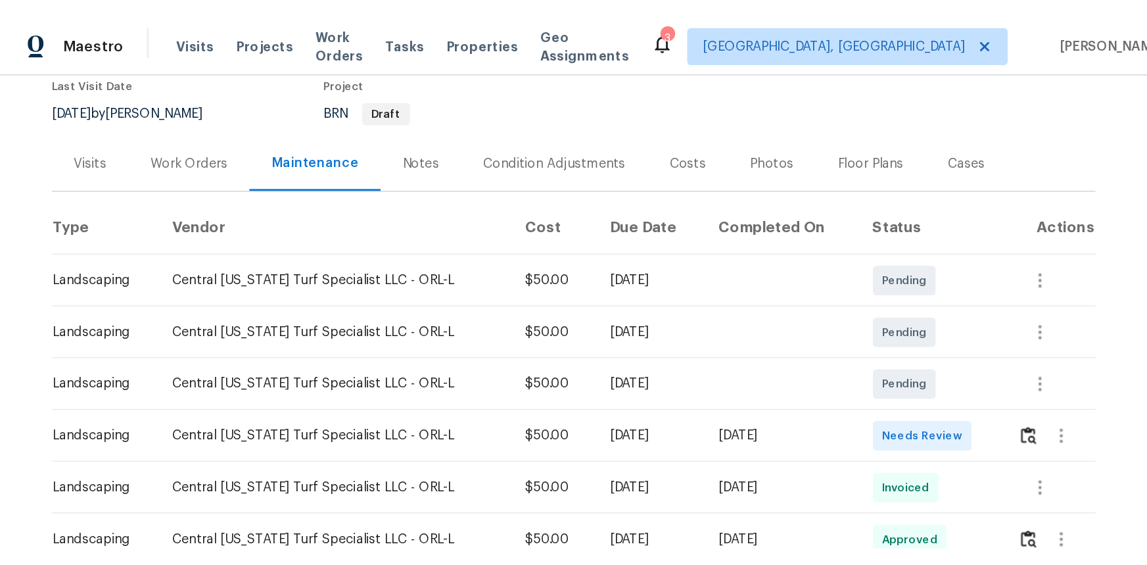
scroll to position [119, 0]
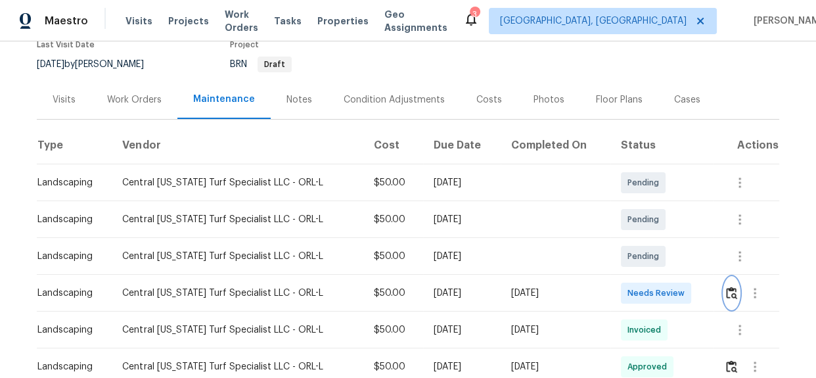
click at [726, 290] on img "button" at bounding box center [731, 293] width 11 height 12
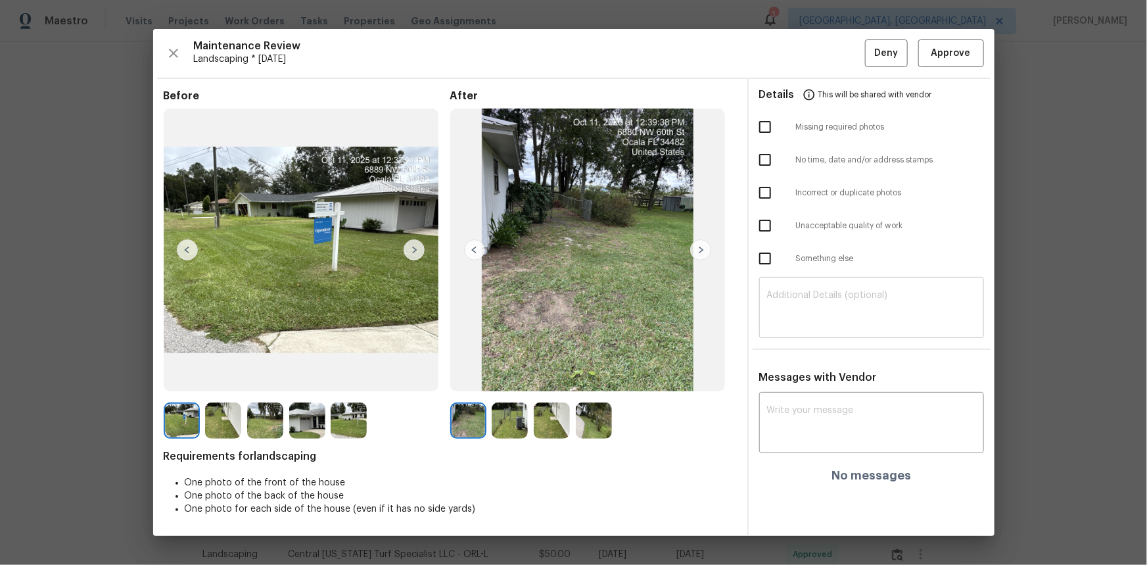
click at [788, 312] on textarea at bounding box center [871, 309] width 209 height 37
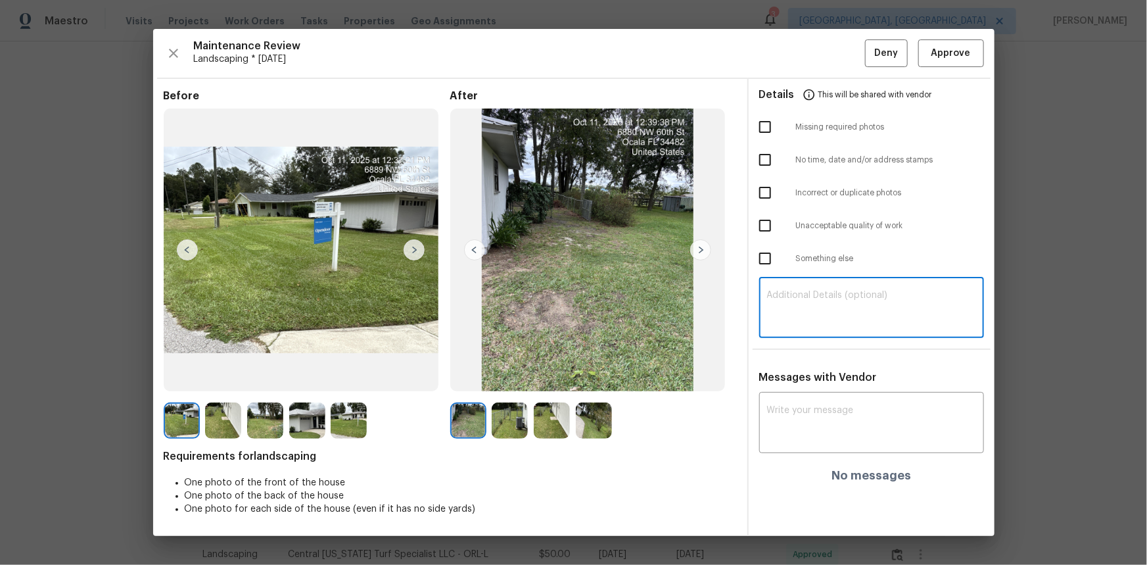
paste textarea "Maintenance Audit Team: Hello! Unfortunately, this landscaping visit completed …"
type textarea "Maintenance Audit Team: Hello! Unfortunately, this landscaping visit completed …"
click at [795, 377] on textarea at bounding box center [871, 424] width 209 height 37
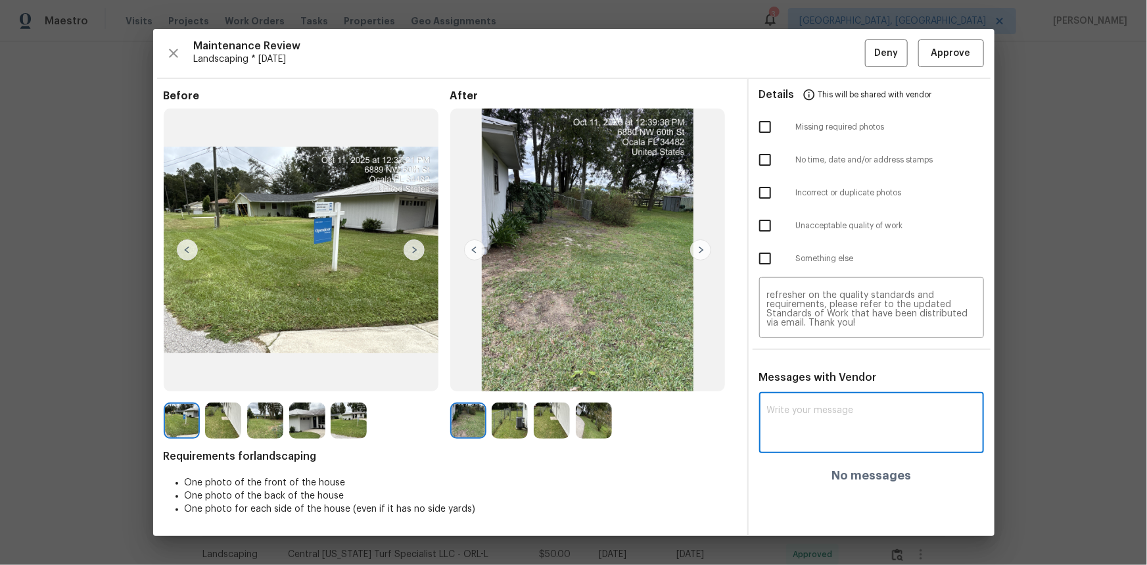
paste textarea "Maintenance Audit Team: Hello! Unfortunately, this landscaping visit completed …"
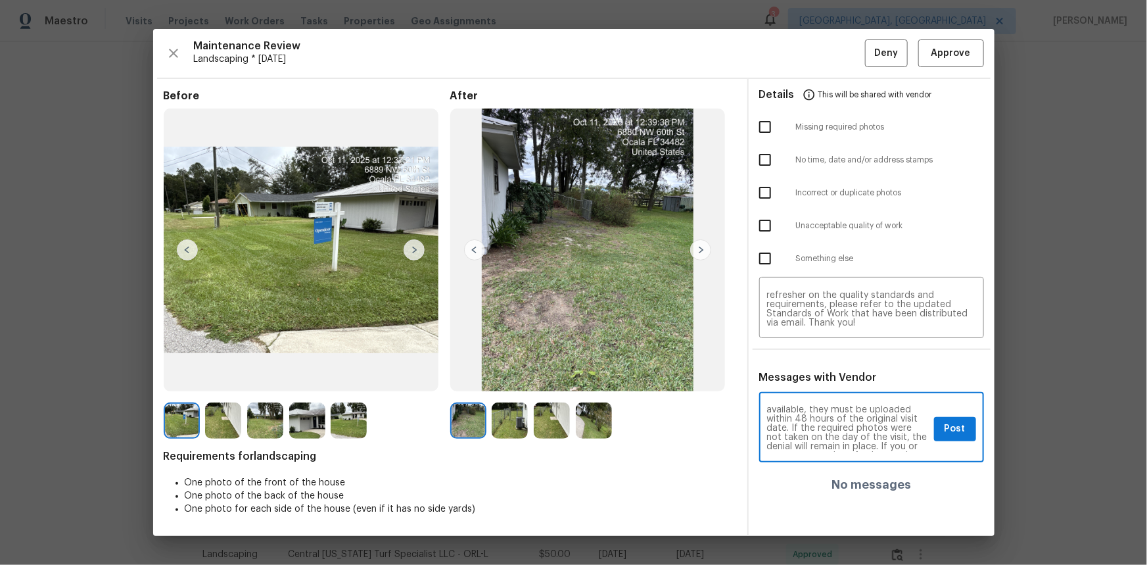
scroll to position [0, 0]
type textarea "Maintenance Audit Team: Hello! Unfortunately, this landscaping visit completed …"
click at [816, 377] on button "Post" at bounding box center [955, 429] width 42 height 24
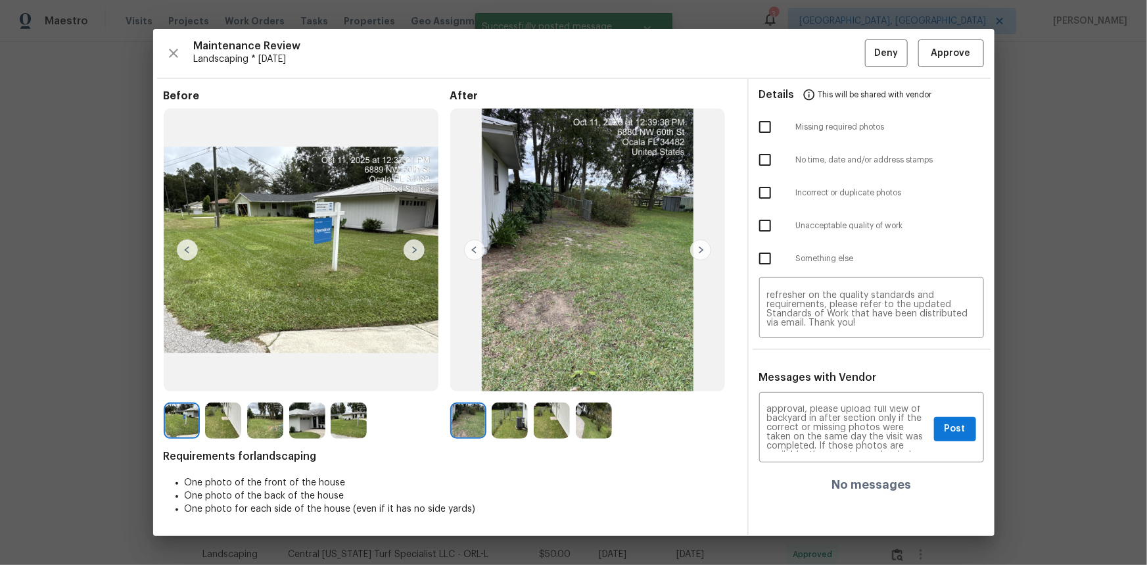
click at [763, 133] on input "checkbox" at bounding box center [765, 127] width 28 height 28
checkbox input "true"
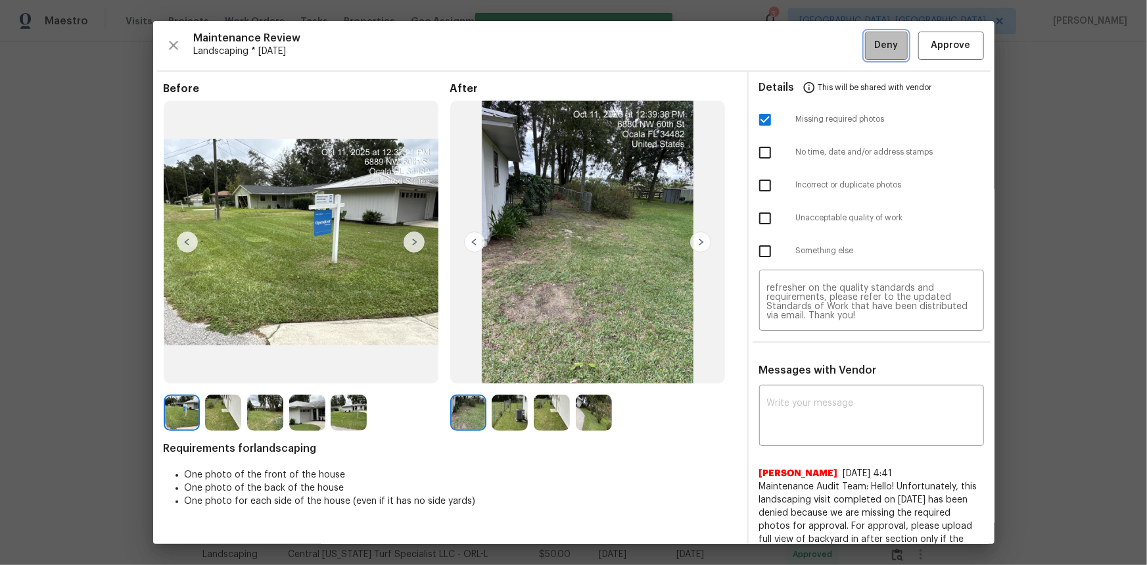
click at [816, 49] on span "Deny" at bounding box center [886, 45] width 24 height 16
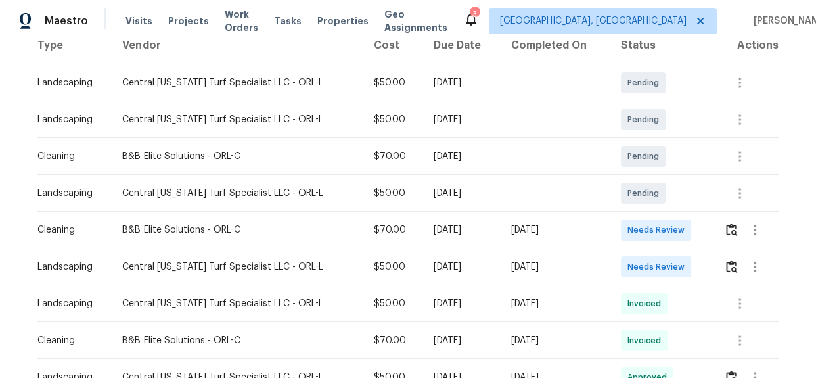
scroll to position [239, 0]
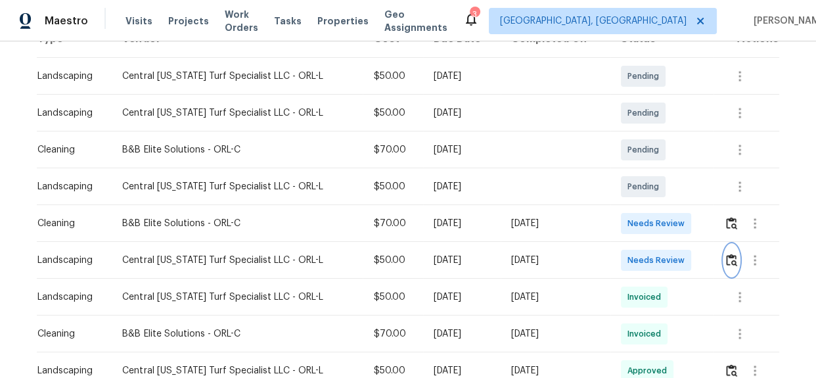
click at [728, 254] on img "button" at bounding box center [731, 260] width 11 height 12
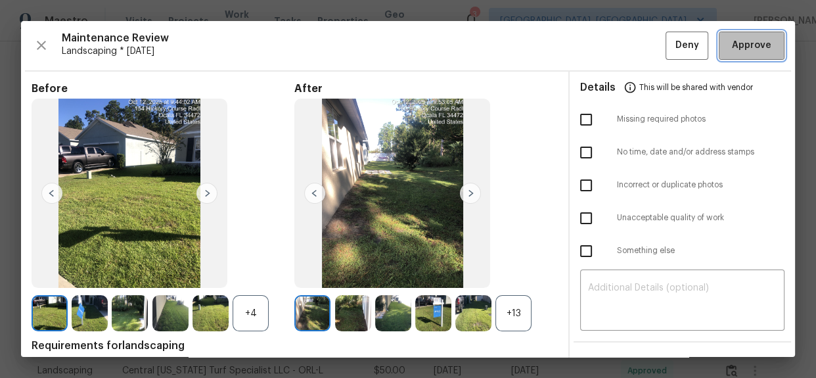
click at [749, 39] on span "Approve" at bounding box center [751, 45] width 39 height 16
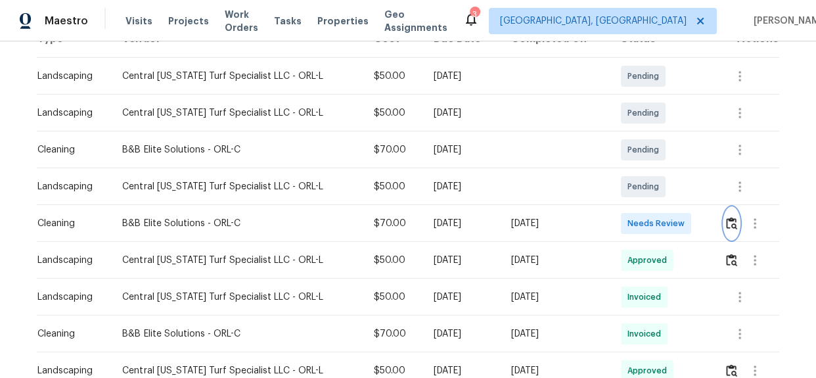
click at [724, 216] on button "button" at bounding box center [731, 224] width 15 height 32
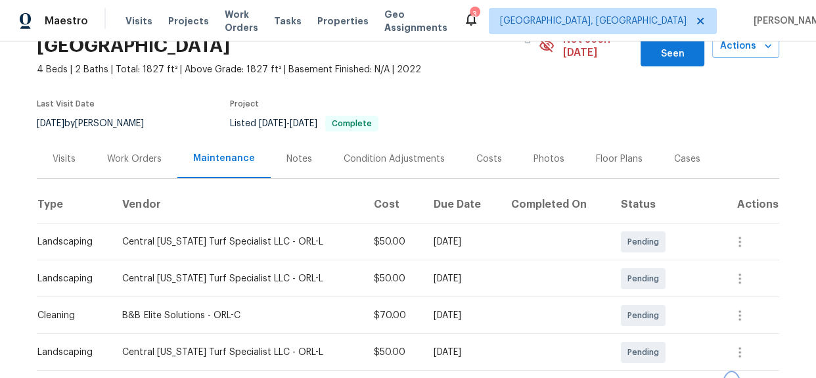
scroll to position [179, 0]
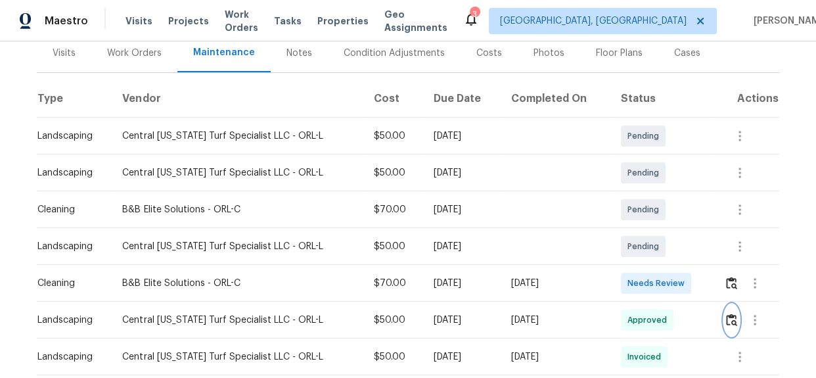
click at [728, 314] on img "button" at bounding box center [731, 320] width 11 height 12
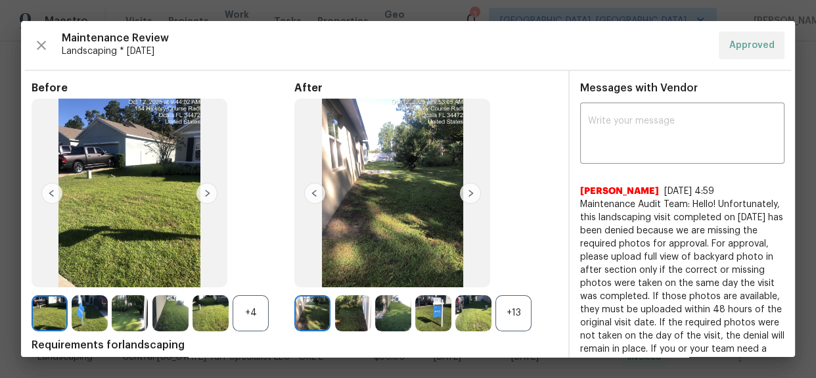
click at [465, 191] on img at bounding box center [470, 193] width 21 height 21
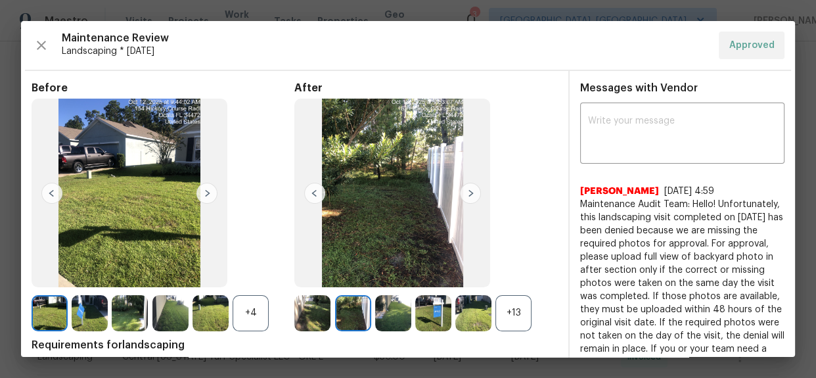
click at [465, 191] on img at bounding box center [470, 193] width 21 height 21
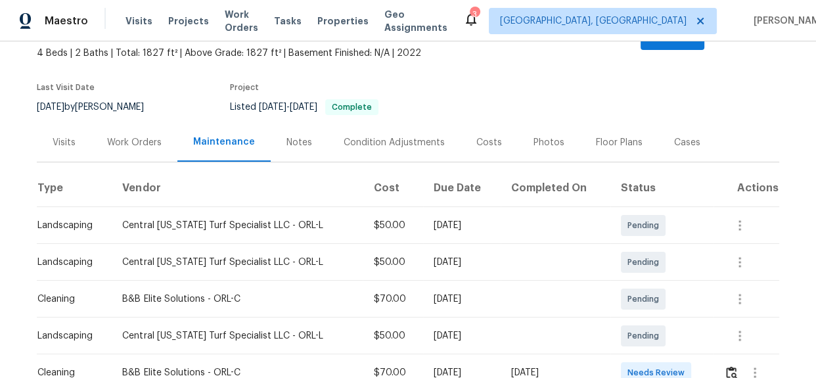
scroll to position [0, 0]
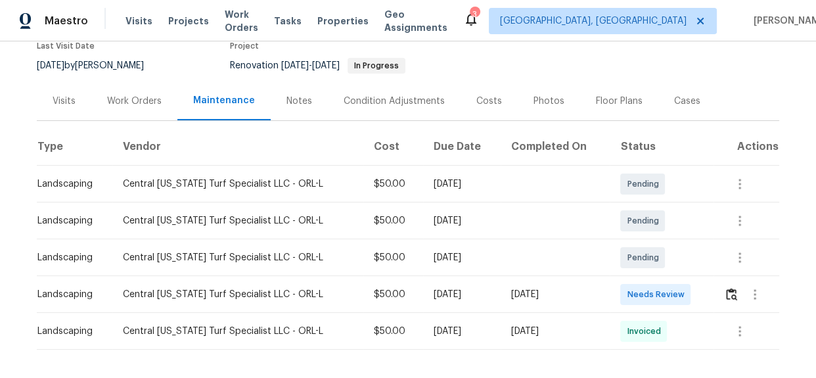
scroll to position [177, 0]
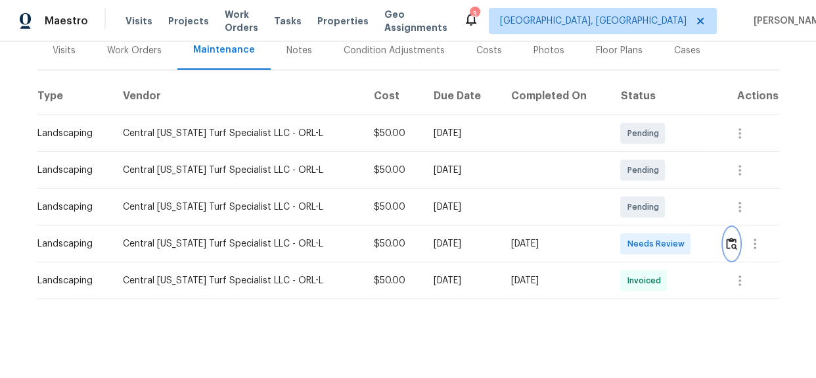
click at [726, 237] on img "button" at bounding box center [731, 243] width 11 height 12
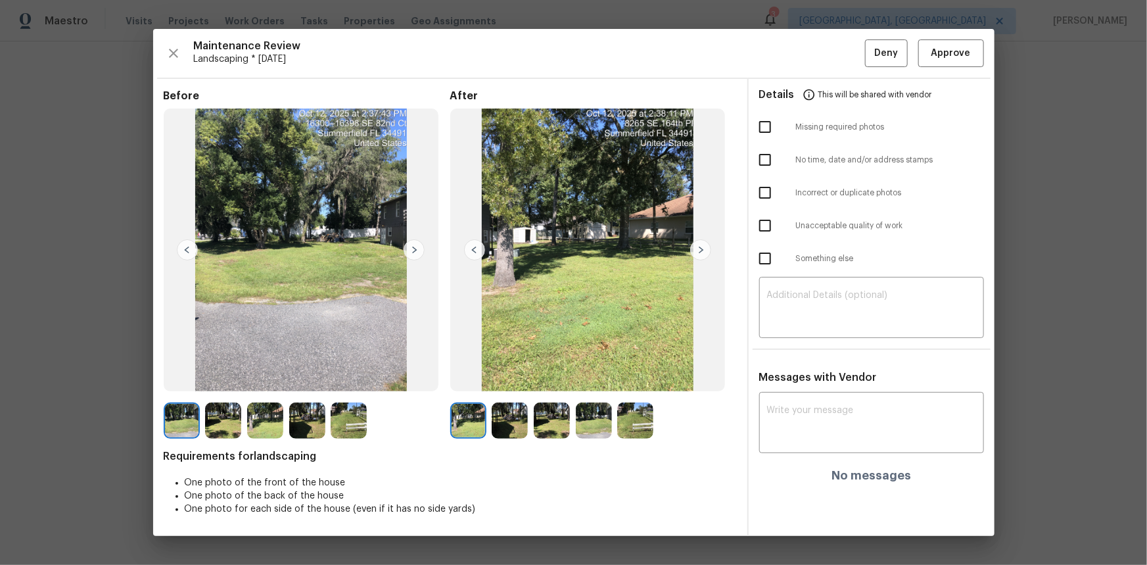
scroll to position [0, 0]
click at [504, 377] on img at bounding box center [510, 420] width 36 height 36
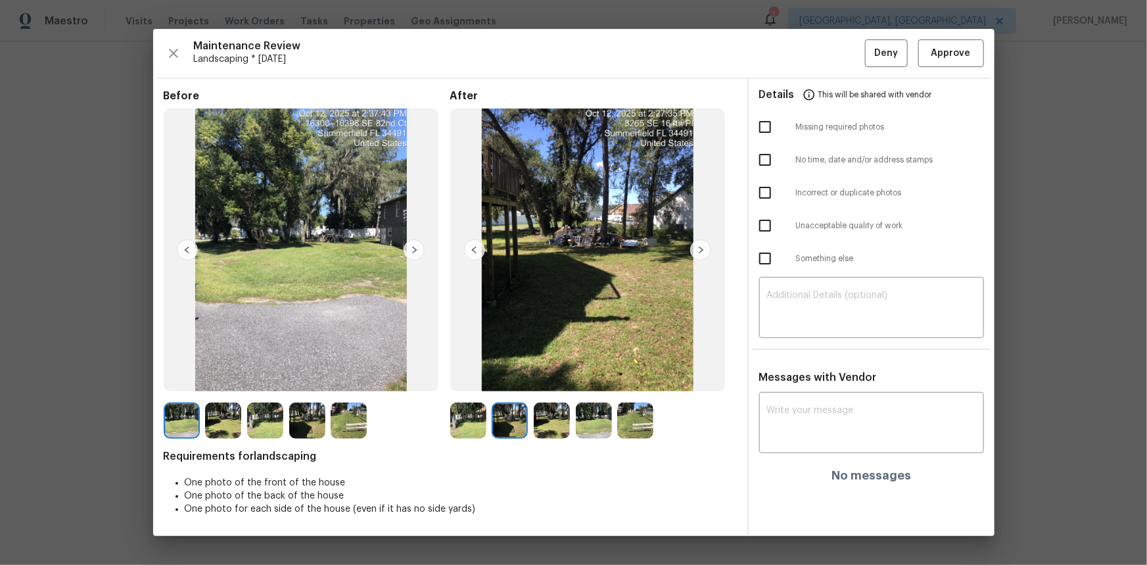
click at [504, 377] on img at bounding box center [510, 420] width 36 height 36
click at [546, 377] on img at bounding box center [552, 420] width 36 height 36
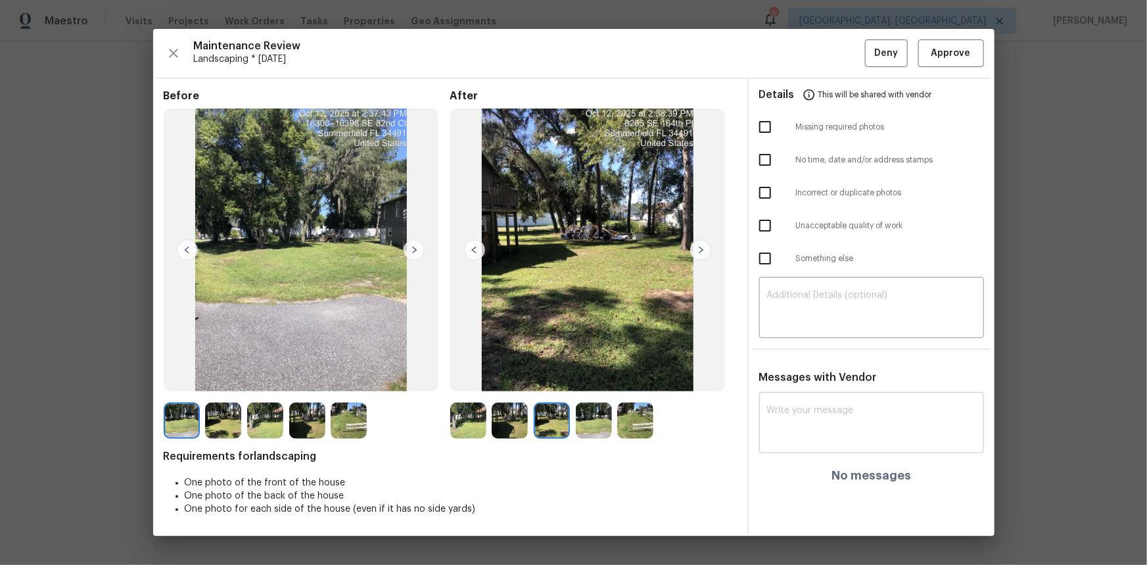
click at [782, 377] on textarea at bounding box center [871, 424] width 209 height 37
paste textarea "Maintenance Audit Team: Hello! Unfortunately this landscaping visit completed o…"
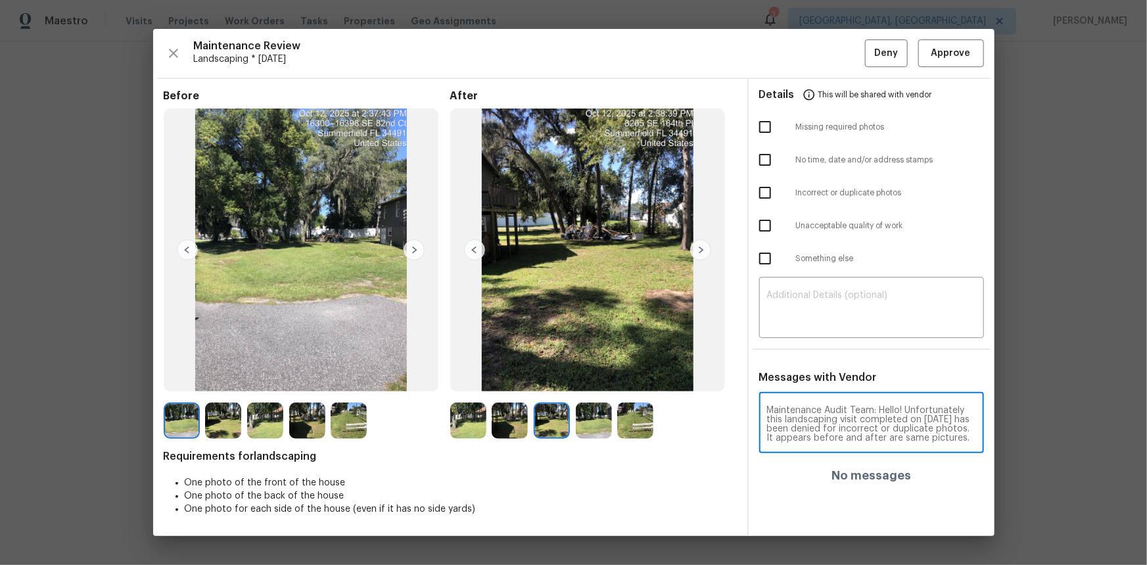
scroll to position [64, 0]
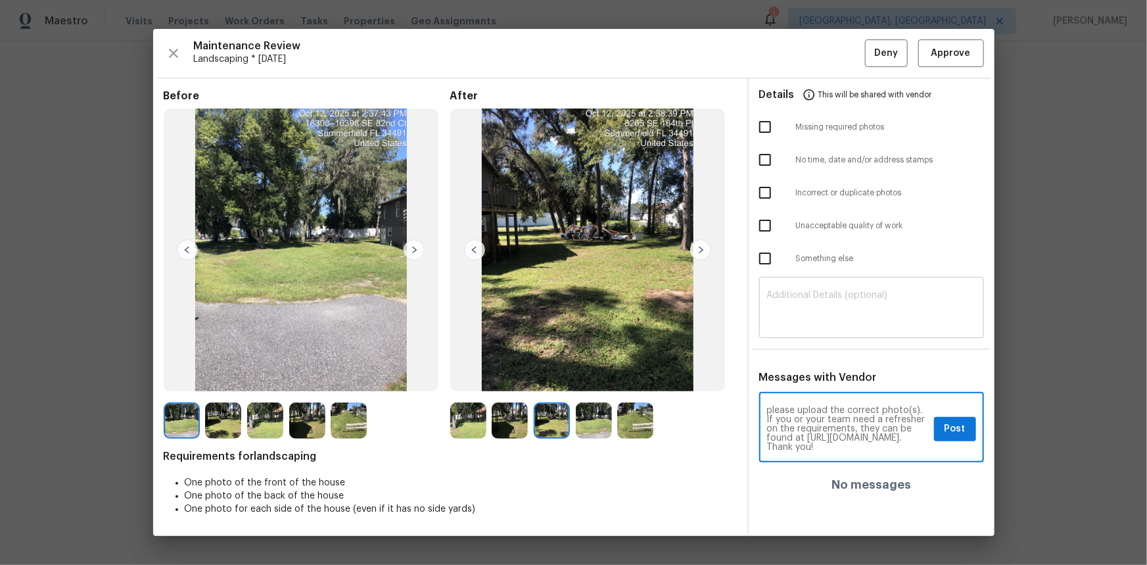
type textarea "Maintenance Audit Team: Hello! Unfortunately this landscaping visit completed o…"
click at [771, 319] on textarea at bounding box center [871, 309] width 209 height 37
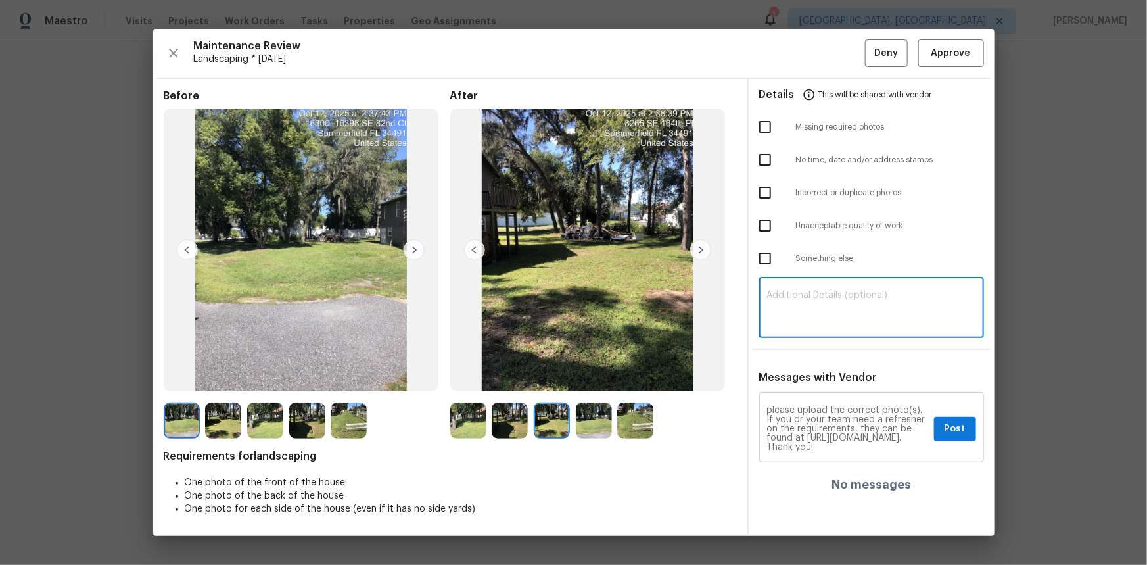
paste textarea "Maintenance Audit Team: Hello! Unfortunately this landscaping visit completed o…"
type textarea "Maintenance Audit Team: Hello! Unfortunately this landscaping visit completed o…"
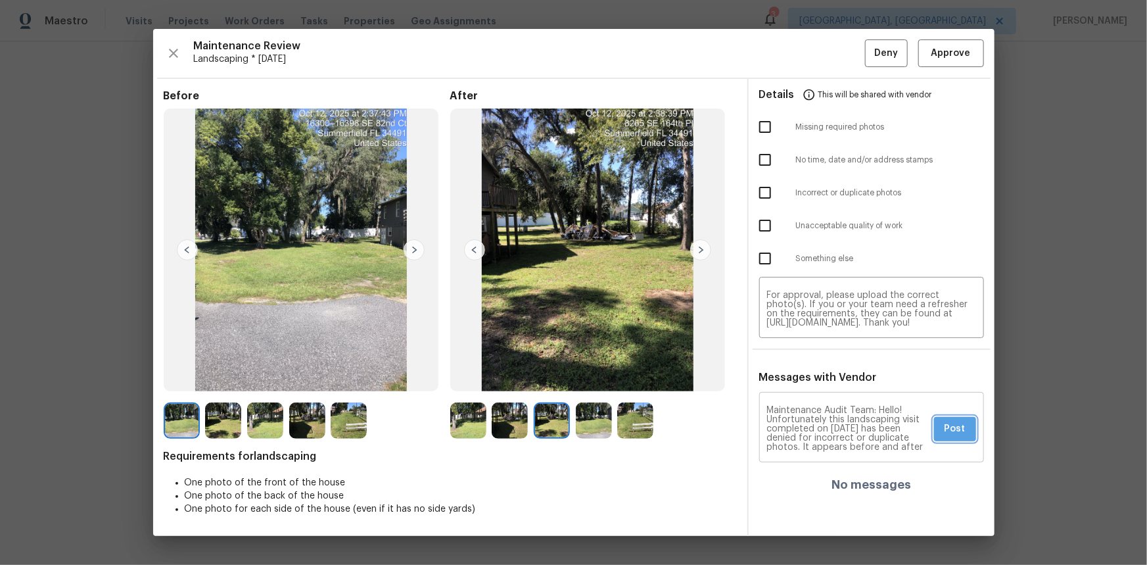
click at [816, 377] on button "Post" at bounding box center [955, 429] width 42 height 24
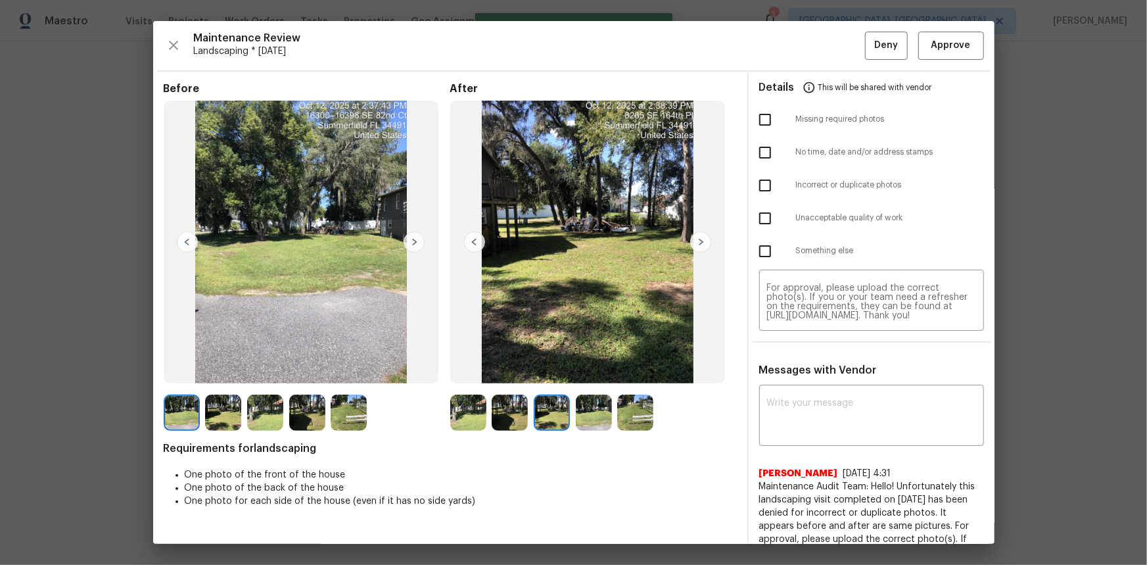
click at [765, 223] on input "checkbox" at bounding box center [765, 218] width 28 height 28
click at [761, 217] on input "checkbox" at bounding box center [765, 218] width 28 height 28
checkbox input "false"
click at [757, 185] on input "checkbox" at bounding box center [765, 186] width 28 height 28
checkbox input "true"
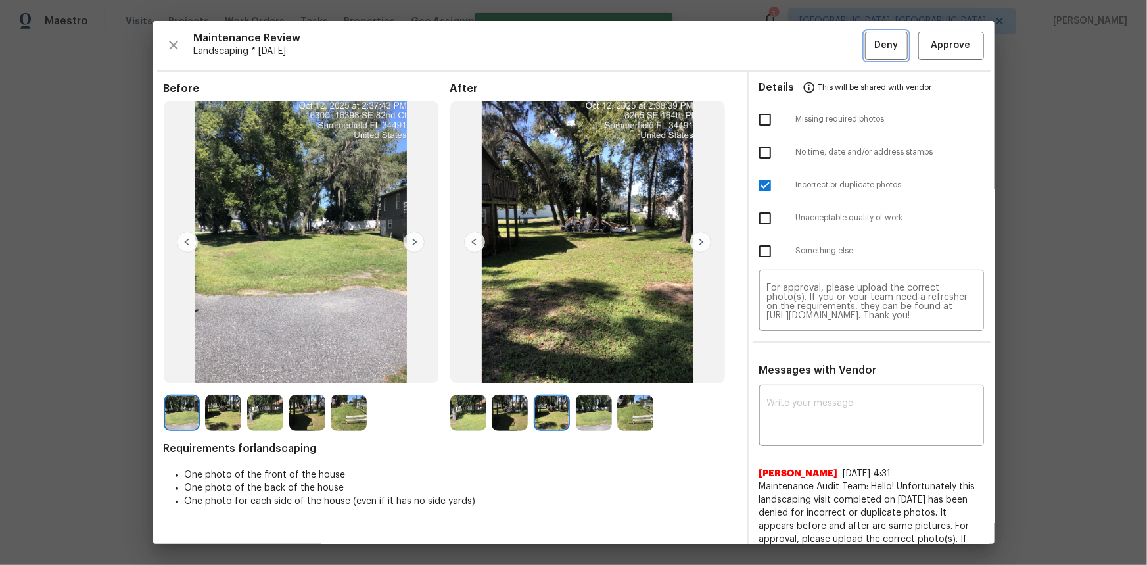
click at [816, 45] on span "Deny" at bounding box center [886, 45] width 24 height 16
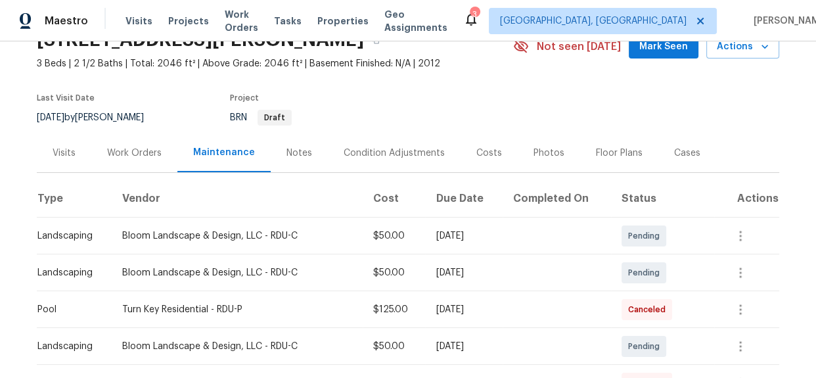
scroll to position [298, 0]
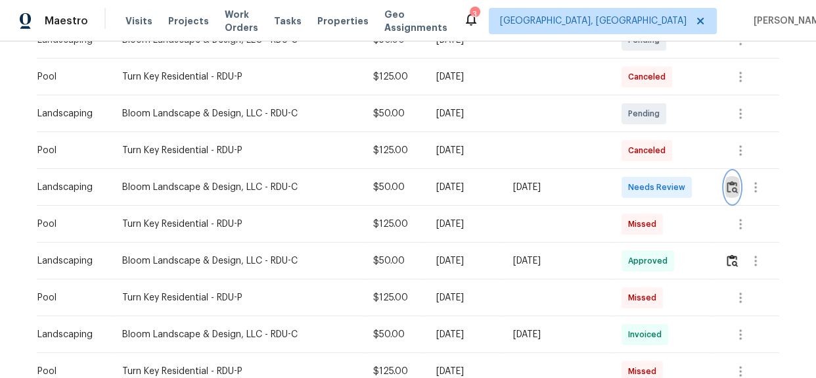
click at [730, 188] on img "button" at bounding box center [732, 187] width 11 height 12
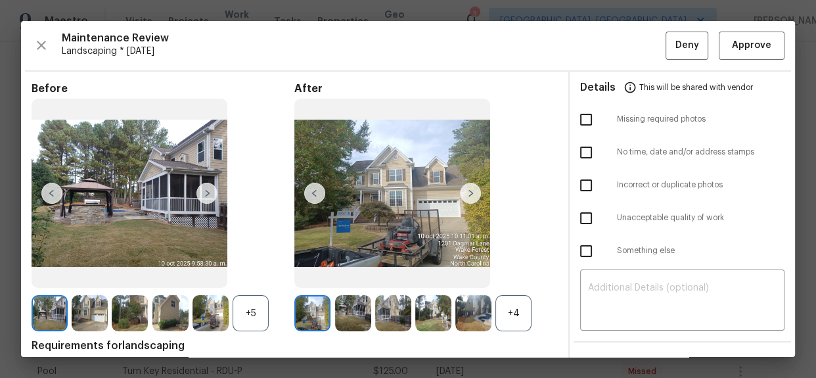
click at [743, 30] on div "Maintenance Review Landscaping * [DATE] Deny Approve Before +5 After +4 Require…" at bounding box center [408, 189] width 774 height 336
click at [737, 44] on span "Approve" at bounding box center [751, 45] width 39 height 16
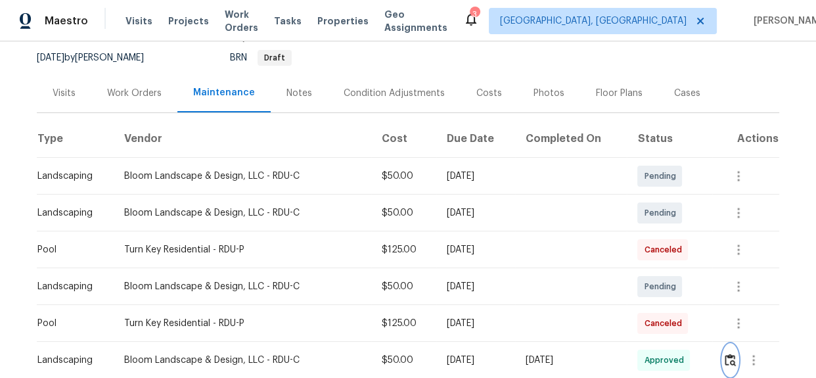
scroll to position [0, 0]
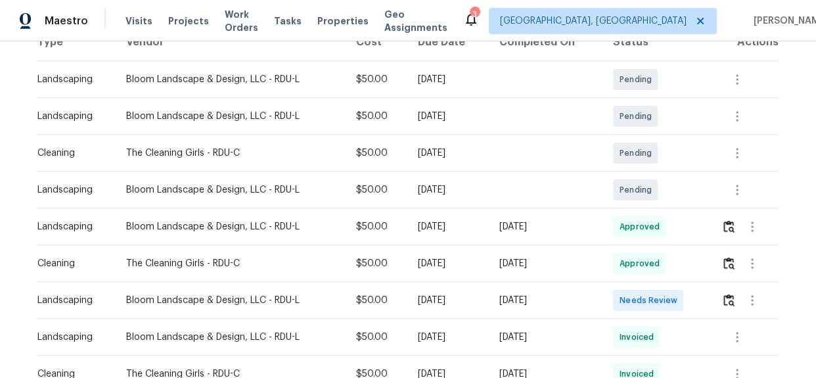
scroll to position [298, 0]
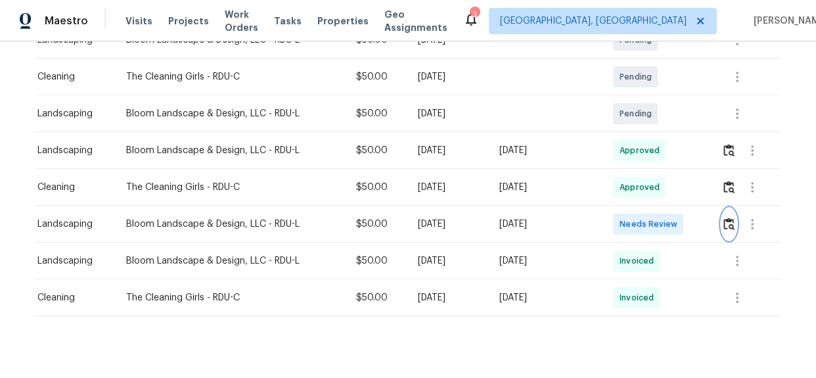
click at [728, 220] on img "button" at bounding box center [729, 224] width 11 height 12
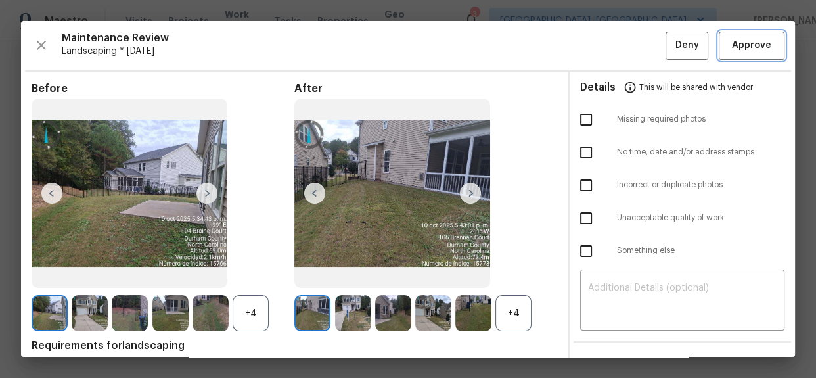
drag, startPoint x: 749, startPoint y: 45, endPoint x: 763, endPoint y: 76, distance: 33.6
click at [749, 45] on span "Approve" at bounding box center [751, 45] width 39 height 16
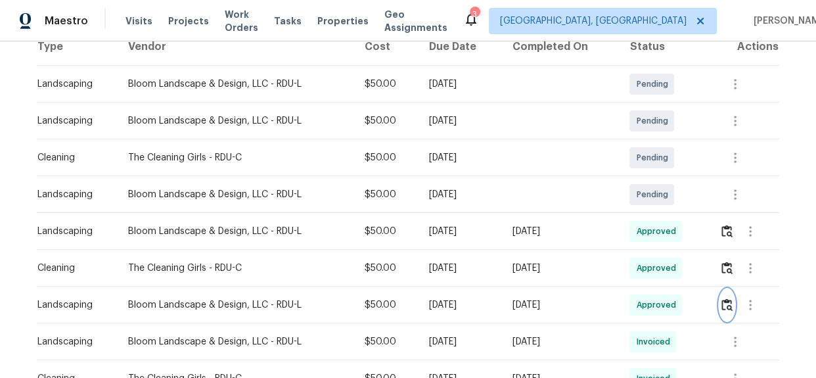
scroll to position [239, 0]
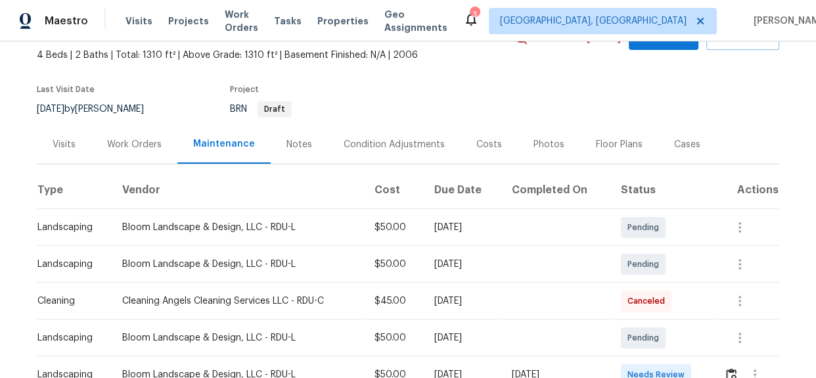
scroll to position [179, 0]
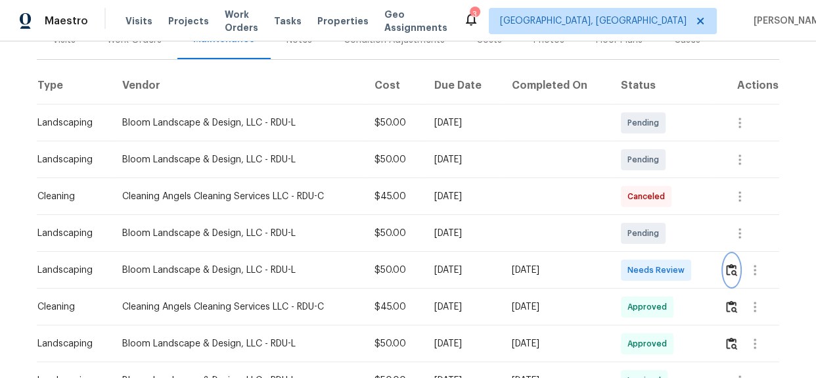
click at [735, 266] on img "button" at bounding box center [731, 270] width 11 height 12
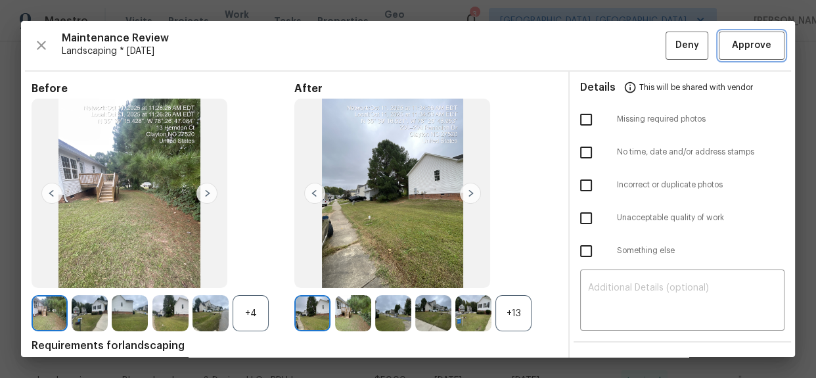
click at [758, 40] on span "Approve" at bounding box center [751, 45] width 39 height 16
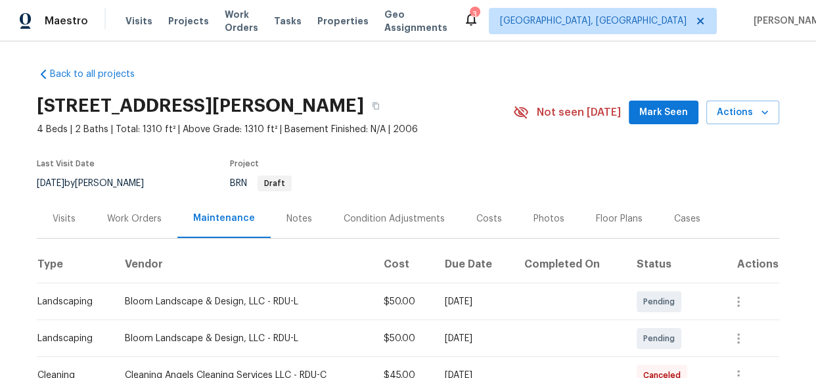
scroll to position [0, 0]
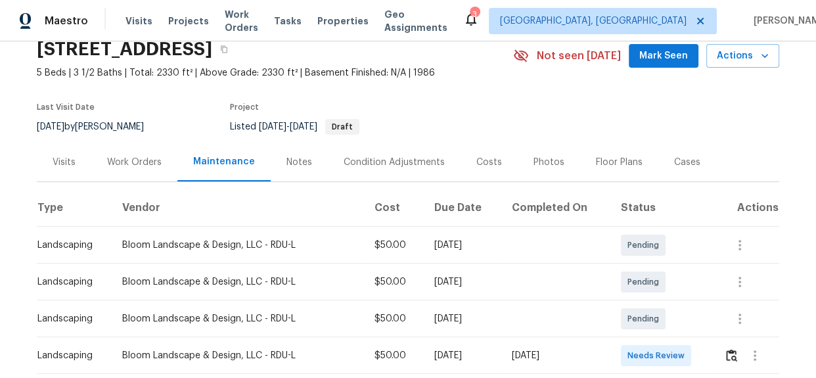
scroll to position [239, 0]
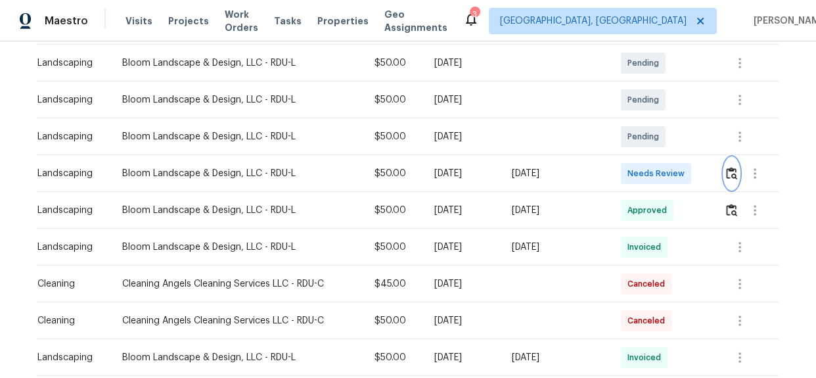
click at [737, 177] on button "button" at bounding box center [731, 174] width 15 height 32
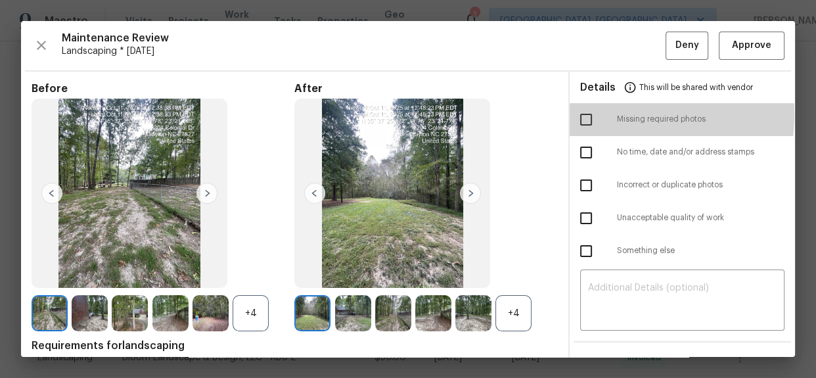
click at [580, 113] on input "checkbox" at bounding box center [587, 120] width 28 height 28
checkbox input "true"
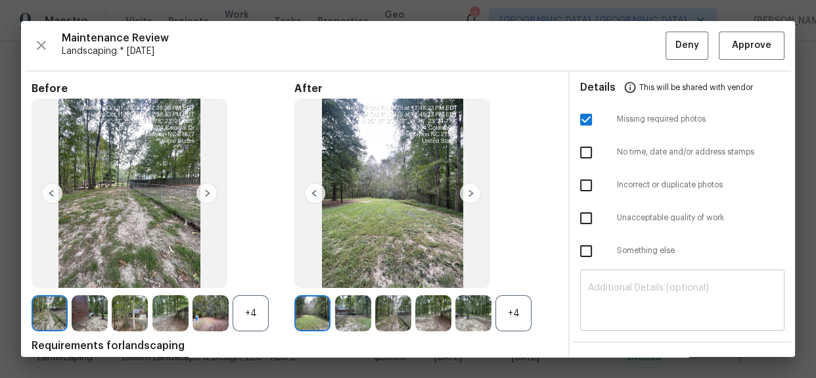
click at [611, 289] on textarea at bounding box center [682, 301] width 189 height 37
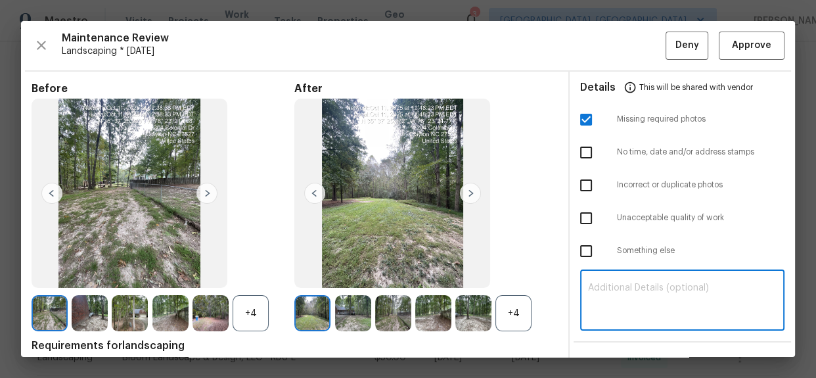
paste textarea "Maintenance Audit Team: Hello! Unfortunately, this landscaping visit completed …"
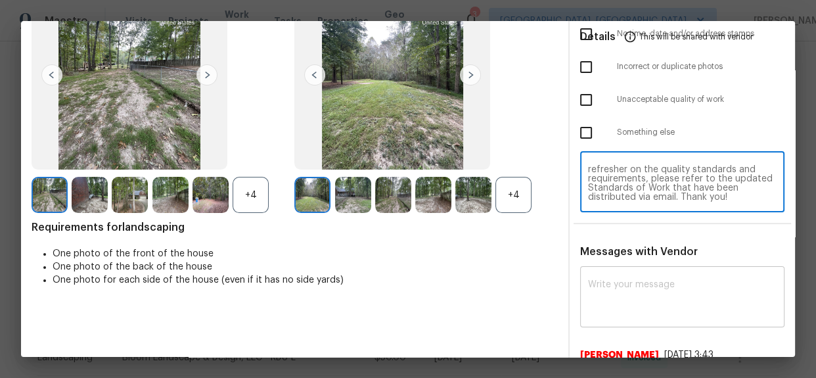
scroll to position [119, 0]
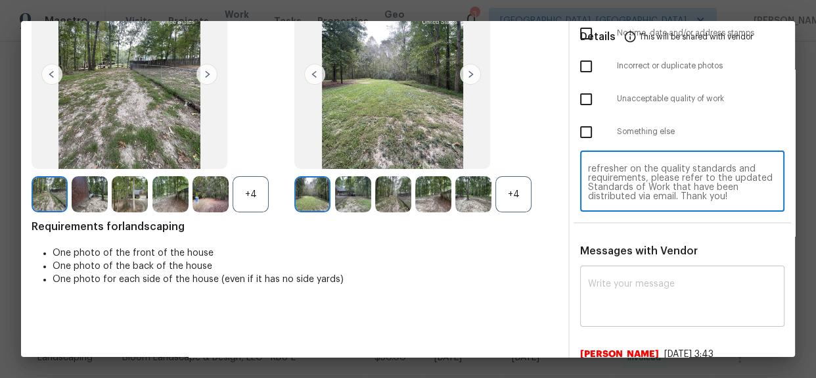
type textarea "Maintenance Audit Team: Hello! Unfortunately, this landscaping visit completed …"
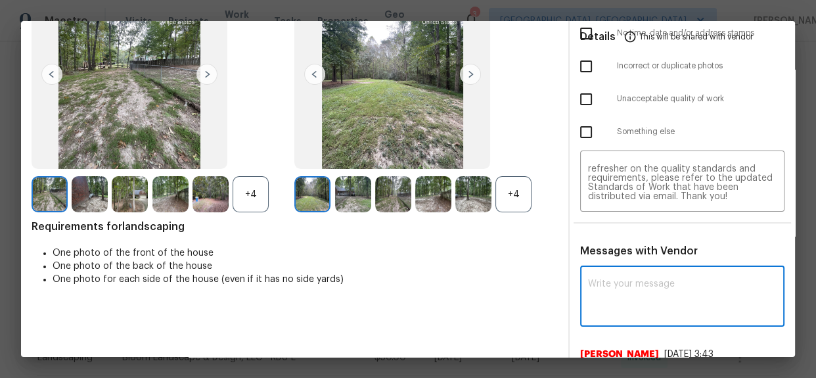
click at [619, 281] on textarea at bounding box center [682, 297] width 189 height 37
paste textarea "Maintenance Audit Team: Hello! Unfortunately, this landscaping visit completed …"
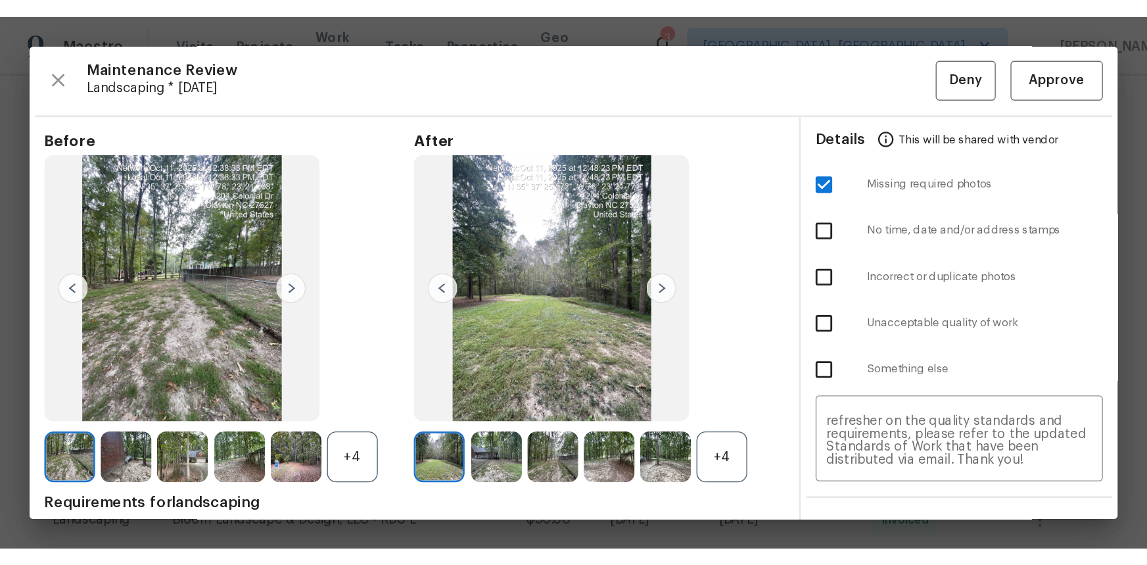
scroll to position [0, 0]
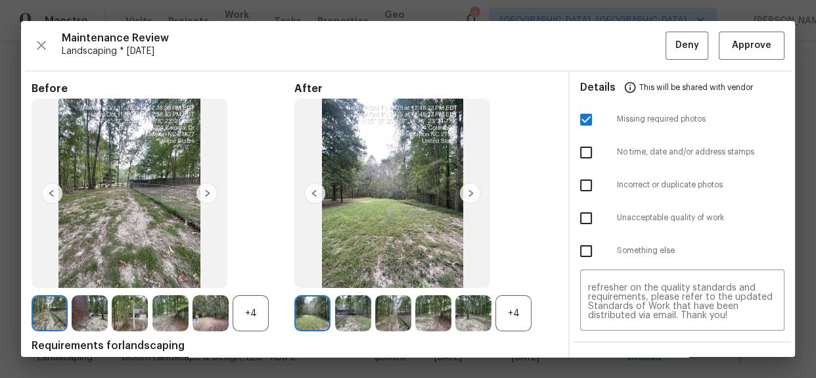
type textarea "Maintenance Audit Team: Hello! Unfortunately, this landscaping visit completed …"
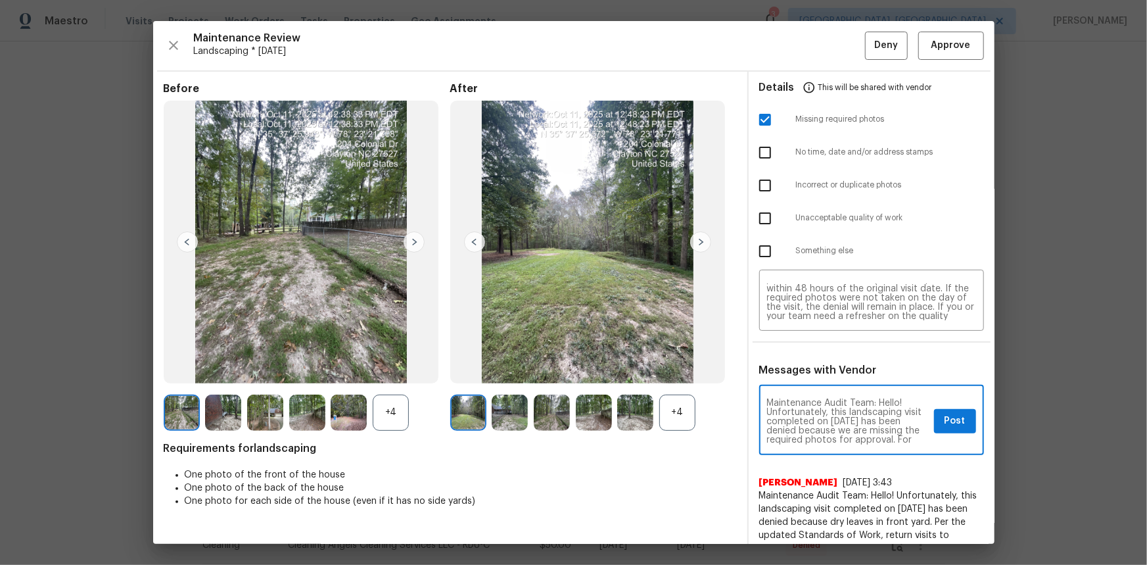
scroll to position [24, 0]
click at [816, 377] on span "Post" at bounding box center [955, 421] width 21 height 16
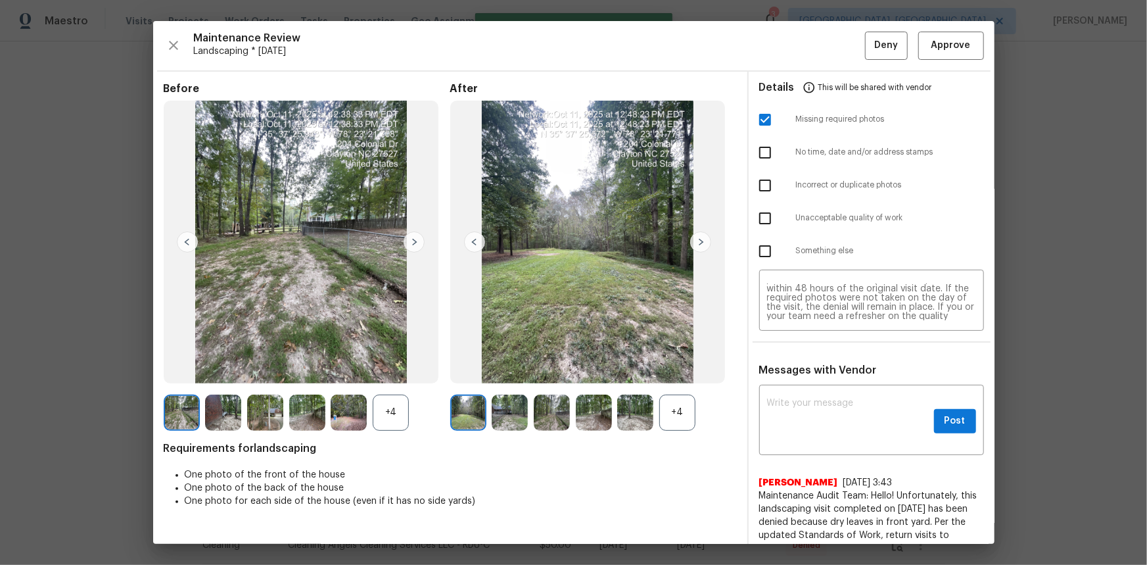
scroll to position [0, 0]
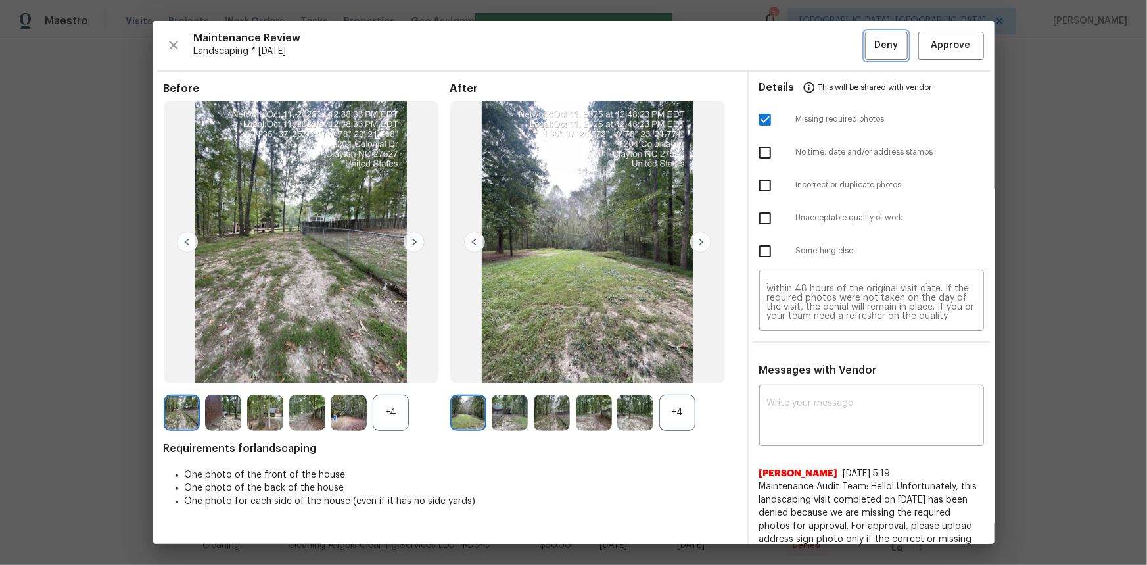
click at [816, 37] on span "Deny" at bounding box center [886, 45] width 24 height 16
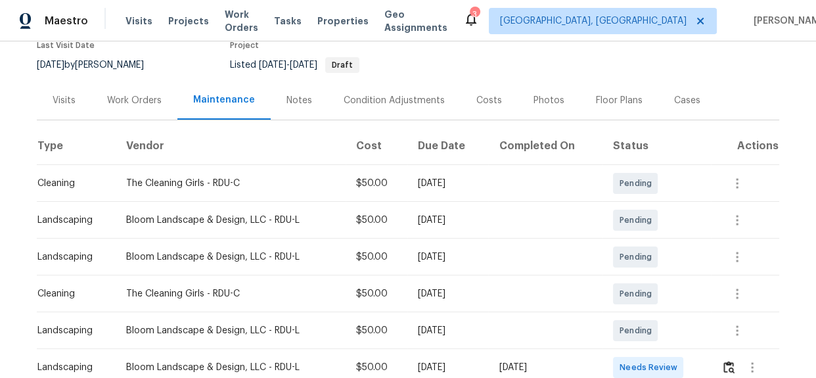
scroll to position [239, 0]
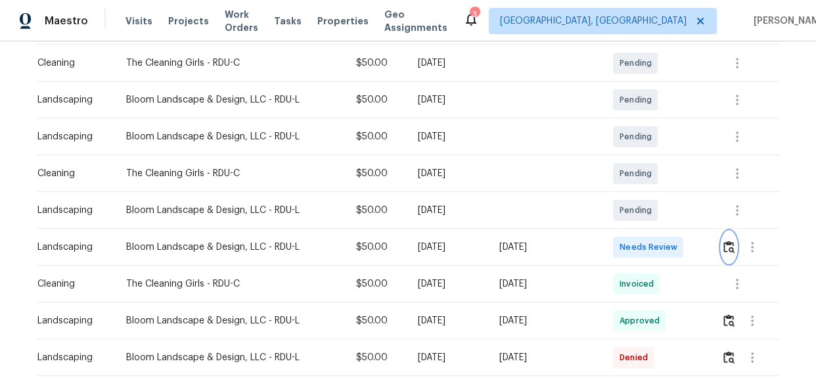
click at [728, 250] on img "button" at bounding box center [729, 247] width 11 height 12
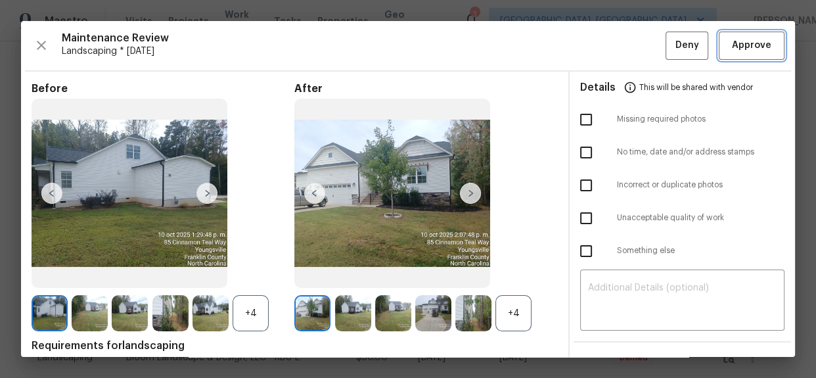
click at [739, 46] on span "Approve" at bounding box center [751, 45] width 39 height 16
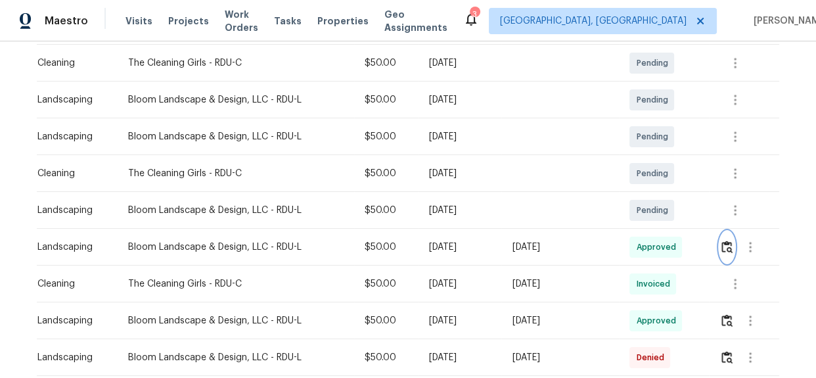
scroll to position [0, 0]
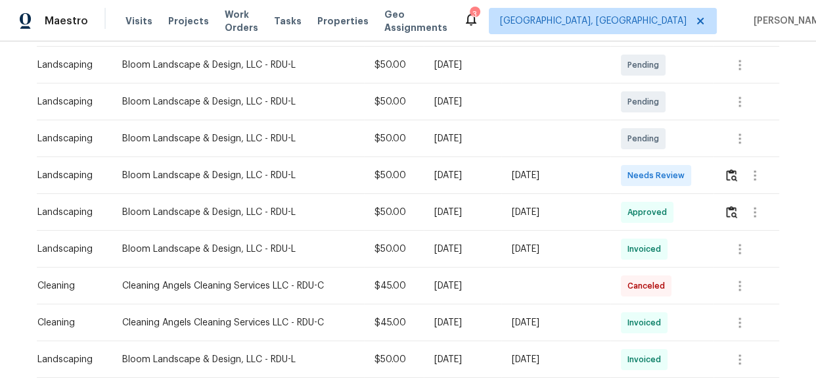
scroll to position [239, 0]
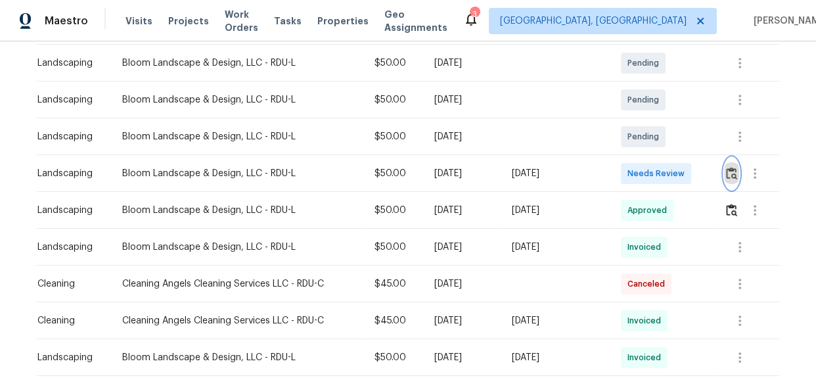
click at [726, 171] on img "button" at bounding box center [731, 173] width 11 height 12
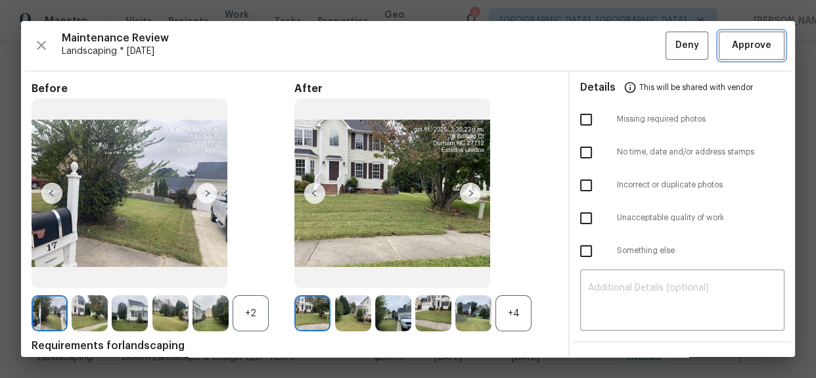
click at [743, 41] on span "Approve" at bounding box center [751, 45] width 39 height 16
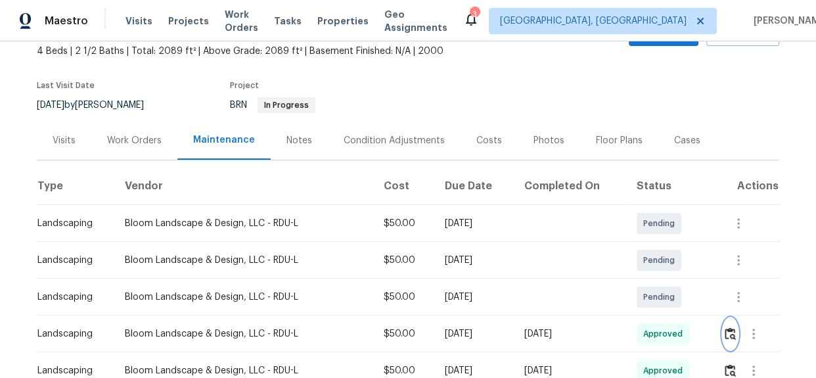
scroll to position [0, 0]
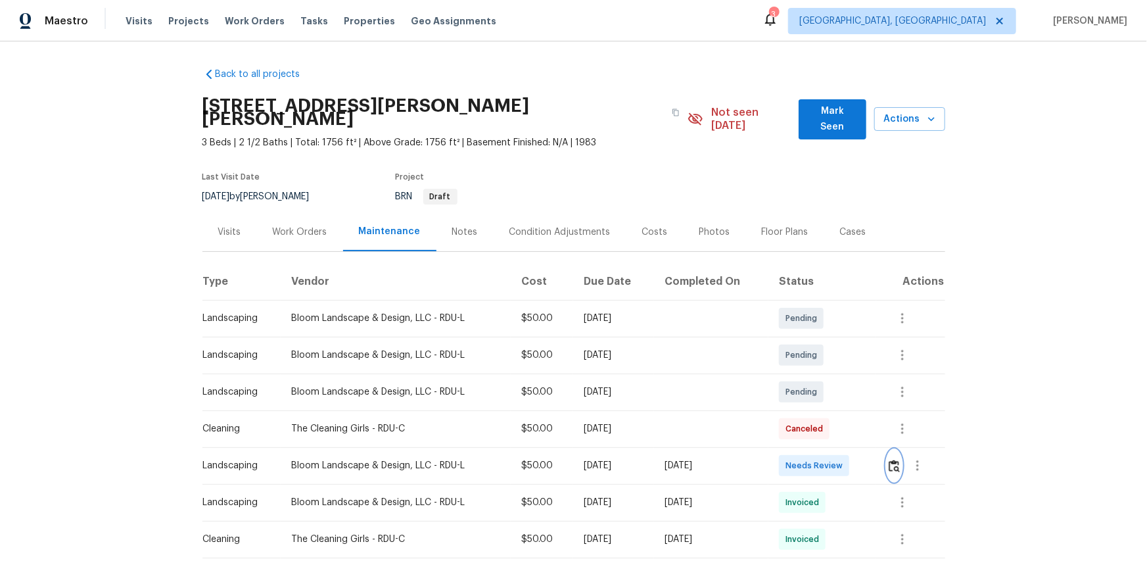
click at [816, 377] on button "button" at bounding box center [894, 466] width 15 height 32
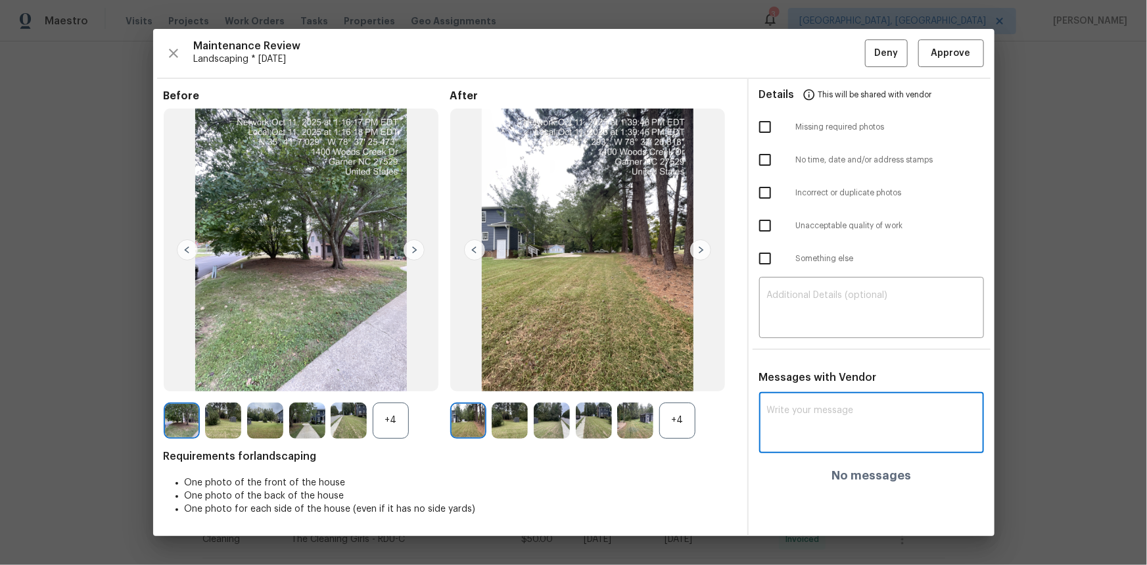
click at [774, 377] on textarea at bounding box center [871, 424] width 209 height 37
click at [761, 377] on div "x ​" at bounding box center [871, 424] width 225 height 58
paste textarea "Maintenance Audit Team: Hello! Unfortunately, this landscaping visit completed …"
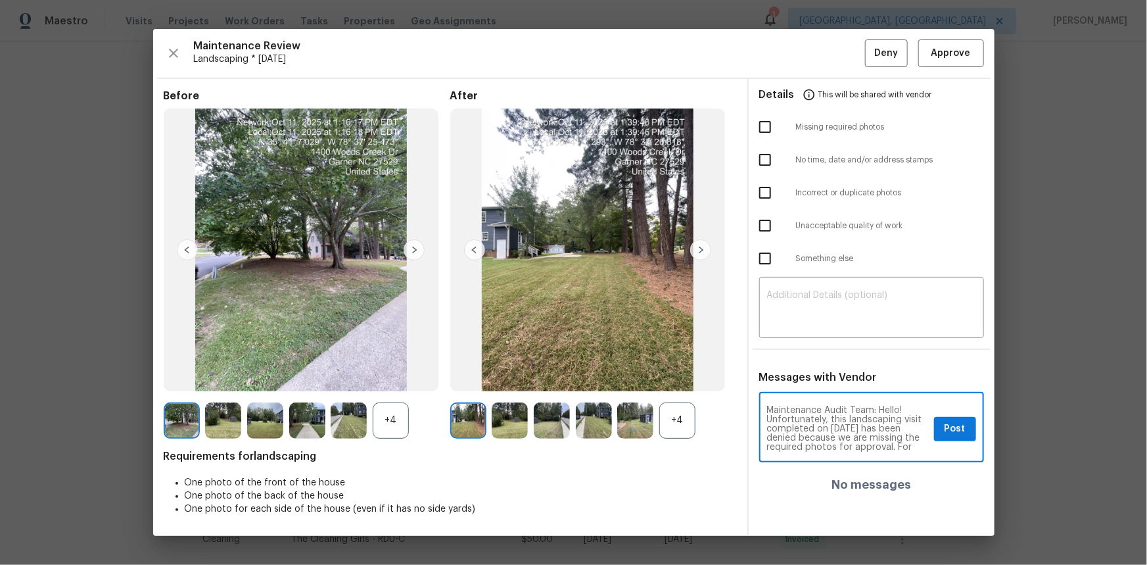
scroll to position [147, 0]
type textarea "Maintenance Audit Team: Hello! Unfortunately, this landscaping visit completed …"
click at [778, 308] on textarea at bounding box center [871, 309] width 209 height 37
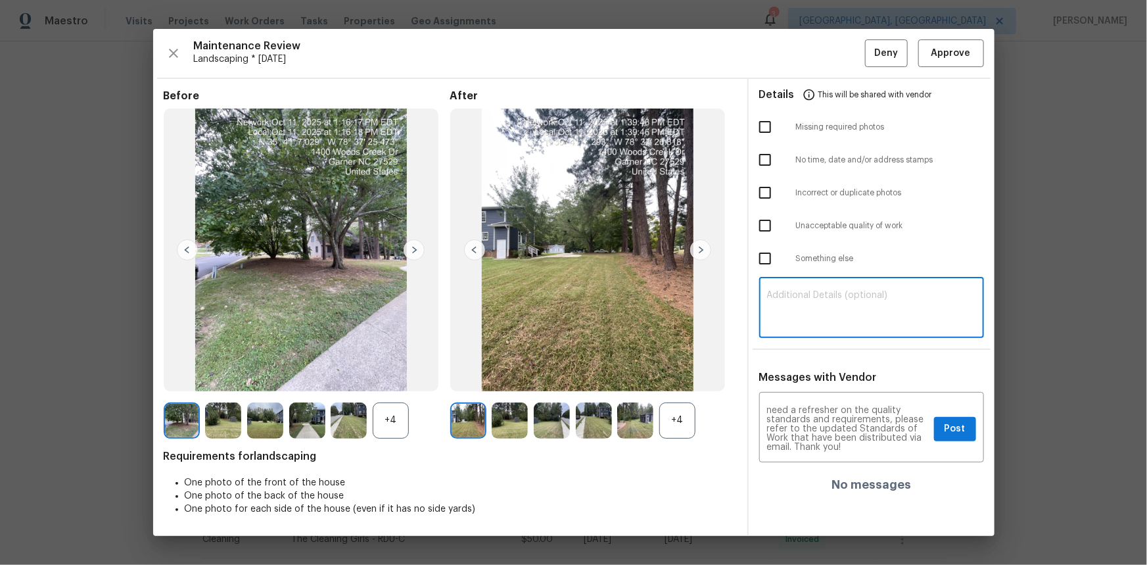
paste textarea "Maintenance Audit Team: Hello! Unfortunately, this landscaping visit completed …"
type textarea "Maintenance Audit Team: Hello! Unfortunately, this landscaping visit completed …"
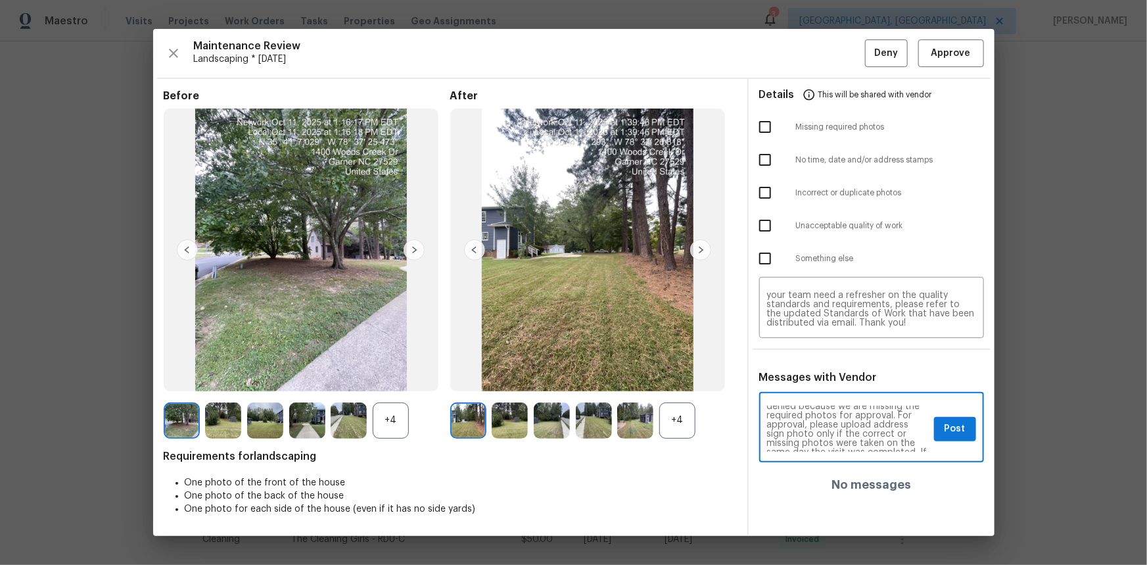
scroll to position [24, 0]
click at [816, 377] on span "Post" at bounding box center [955, 429] width 21 height 16
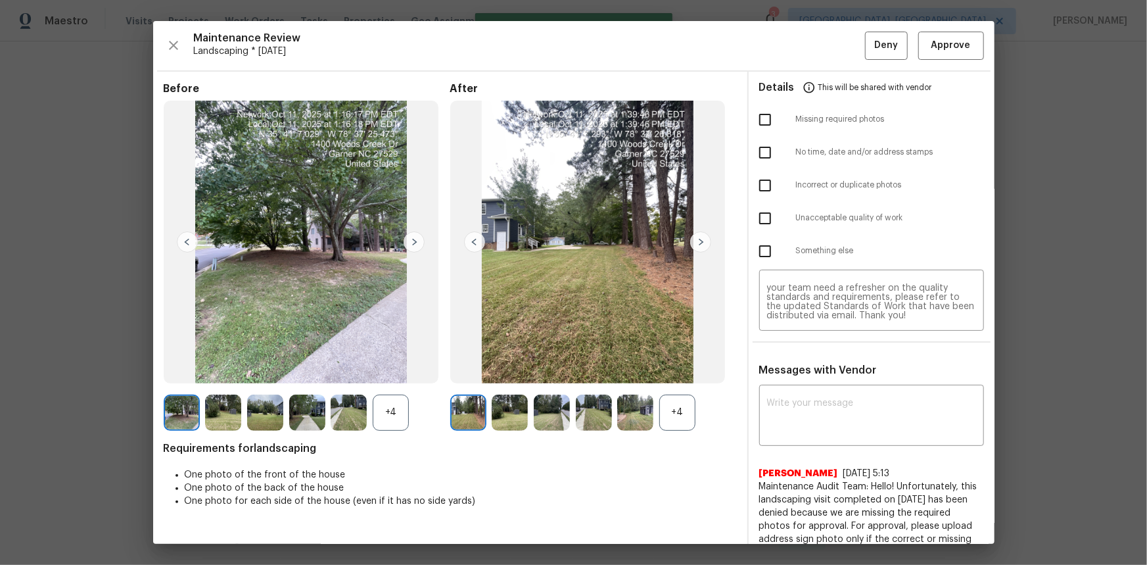
scroll to position [0, 0]
click at [761, 113] on input "checkbox" at bounding box center [765, 120] width 28 height 28
checkbox input "true"
click at [816, 51] on span "Deny" at bounding box center [886, 45] width 24 height 16
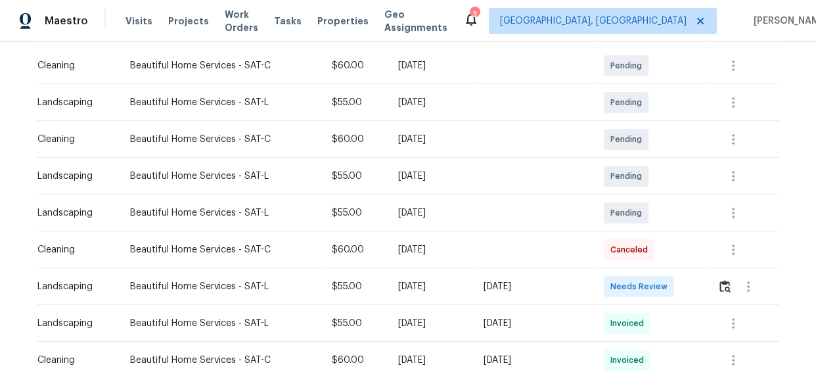
scroll to position [239, 0]
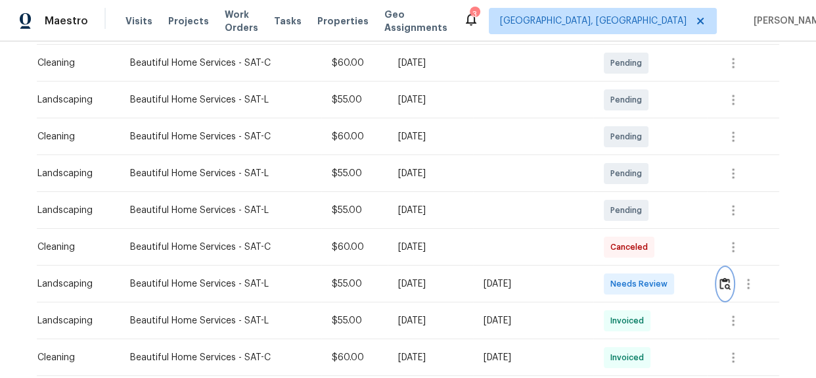
click at [723, 281] on img "button" at bounding box center [725, 283] width 11 height 12
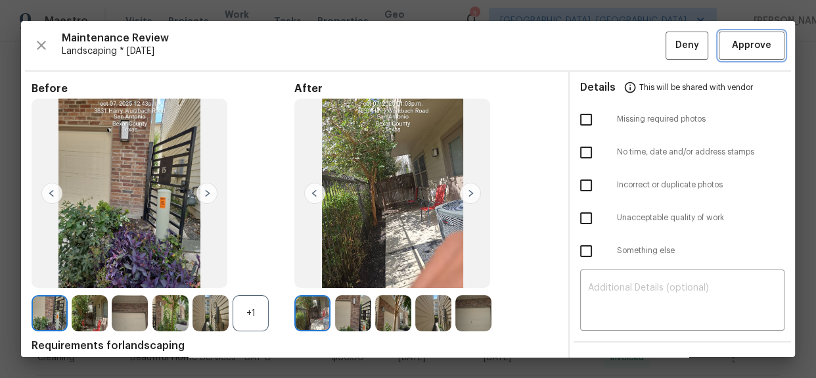
drag, startPoint x: 726, startPoint y: 39, endPoint x: 690, endPoint y: 12, distance: 45.1
click at [729, 36] on button "Approve" at bounding box center [752, 46] width 66 height 28
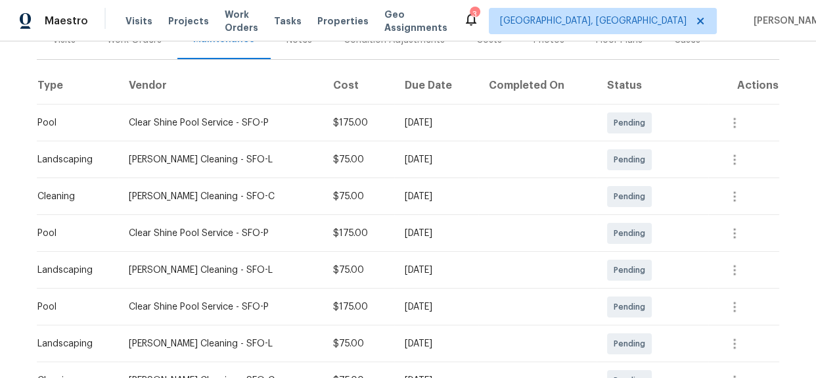
scroll to position [358, 0]
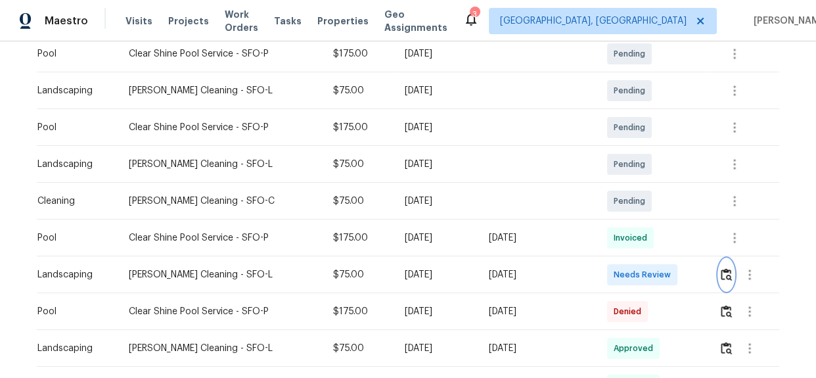
click at [728, 282] on button "button" at bounding box center [726, 275] width 15 height 32
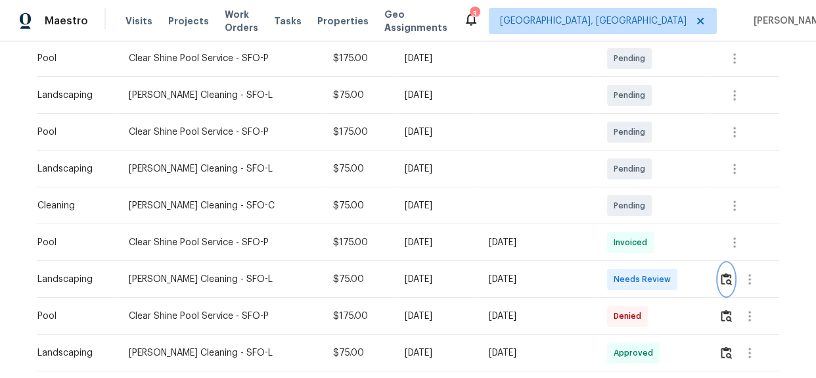
scroll to position [418, 0]
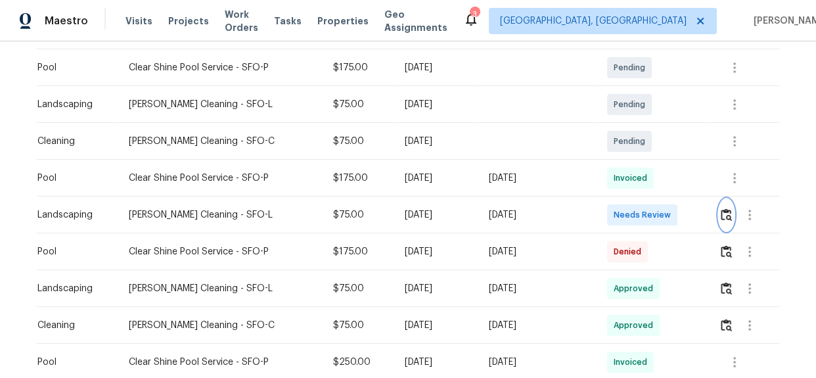
click at [722, 217] on img "button" at bounding box center [726, 214] width 11 height 12
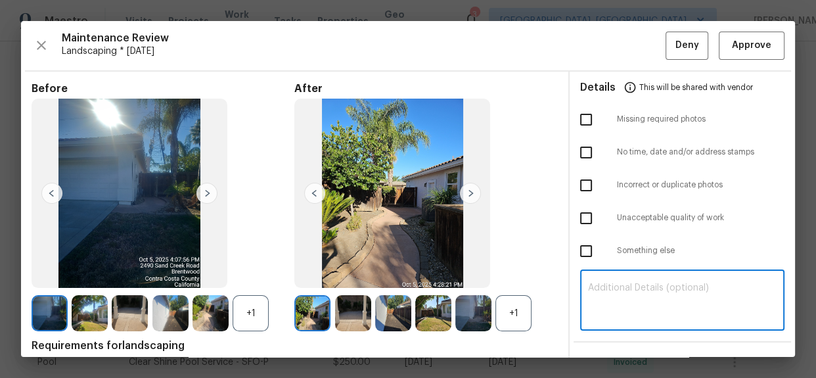
click at [609, 303] on textarea at bounding box center [682, 301] width 189 height 37
paste textarea "Maintenance Audit Team: Hello! Unfortunately this landscaping visit completed o…"
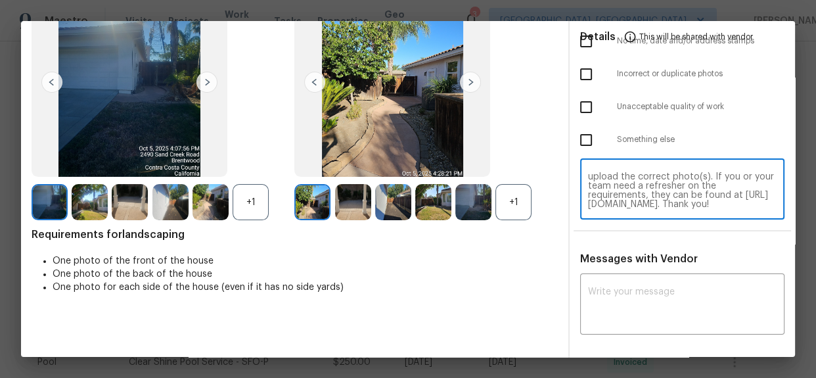
scroll to position [119, 0]
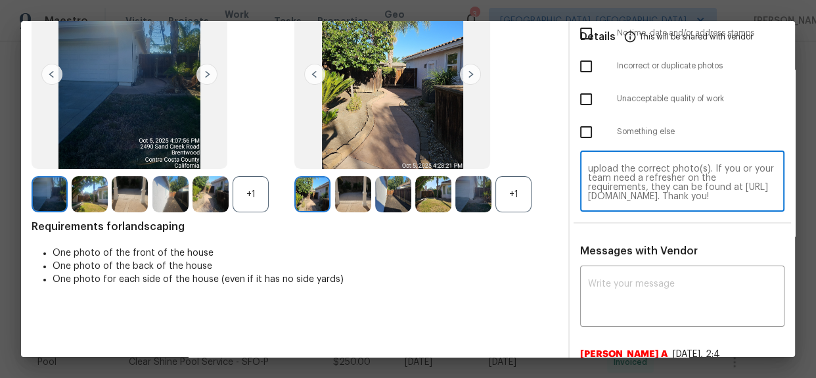
type textarea "Maintenance Audit Team: Hello! Unfortunately this landscaping visit completed o…"
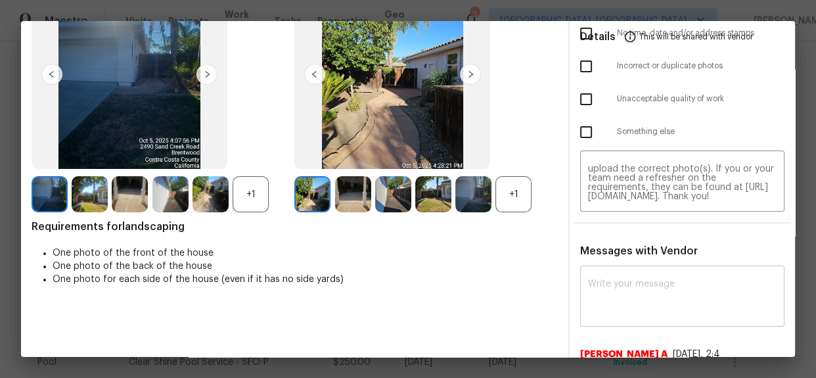
click at [622, 289] on textarea at bounding box center [682, 297] width 189 height 37
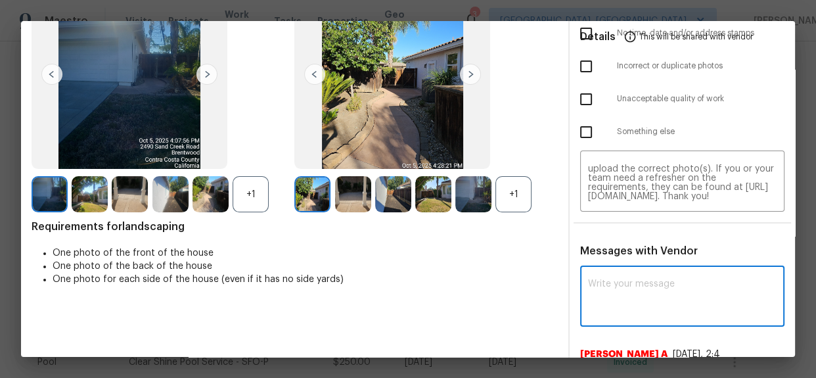
paste textarea "Maintenance Audit Team: Hello! Unfortunately this landscaping visit completed o…"
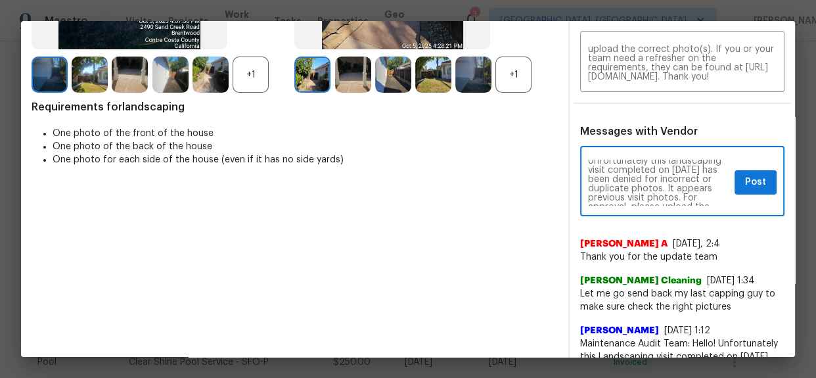
scroll to position [24, 0]
type textarea "Maintenance Audit Team: Hello! Unfortunately this landscaping visit completed o…"
click at [745, 186] on span "Post" at bounding box center [755, 182] width 21 height 16
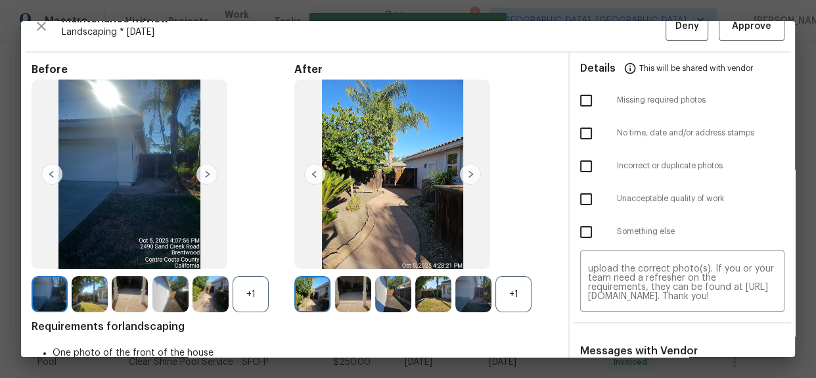
scroll to position [0, 0]
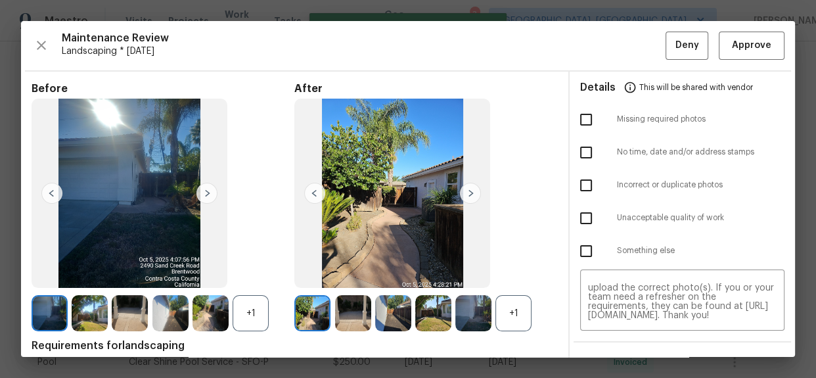
click at [586, 114] on input "checkbox" at bounding box center [587, 120] width 28 height 28
click at [585, 118] on input "checkbox" at bounding box center [587, 120] width 28 height 28
checkbox input "false"
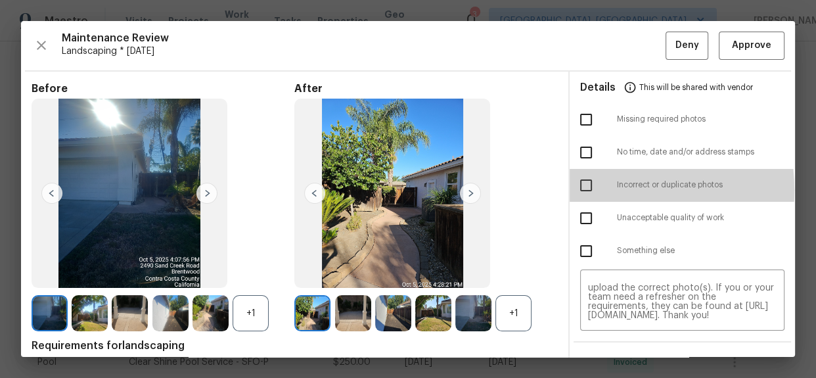
click at [578, 190] on input "checkbox" at bounding box center [587, 186] width 28 height 28
checkbox input "true"
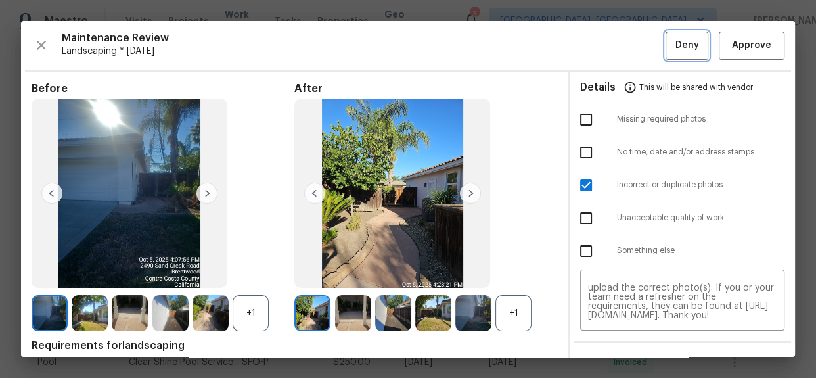
click at [681, 37] on span "Deny" at bounding box center [688, 45] width 24 height 16
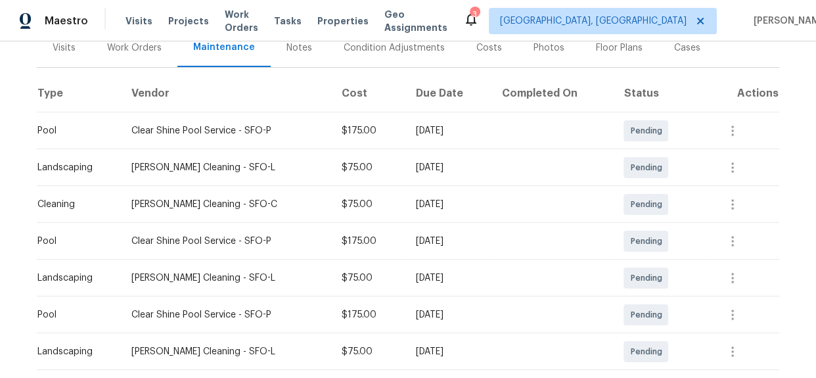
scroll to position [298, 0]
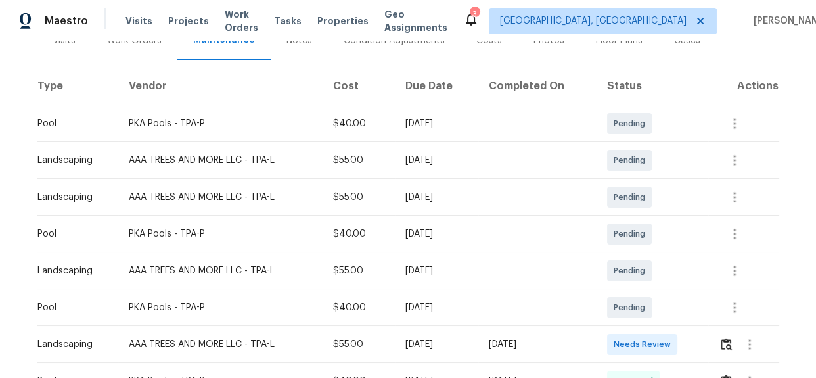
scroll to position [179, 0]
click at [728, 344] on img "button" at bounding box center [726, 343] width 11 height 12
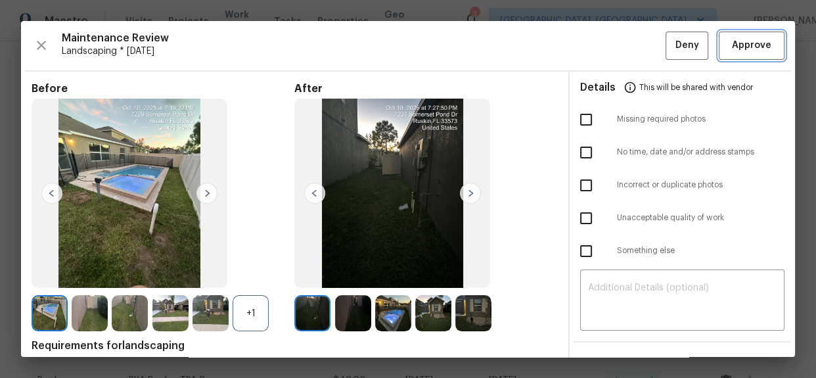
click at [736, 53] on span "Approve" at bounding box center [751, 45] width 39 height 16
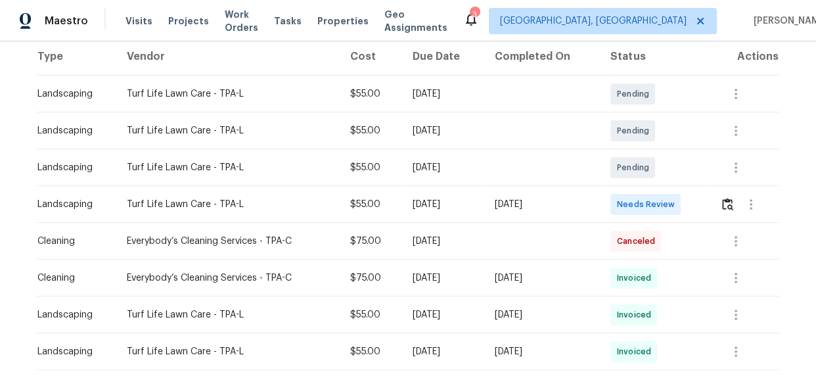
scroll to position [239, 0]
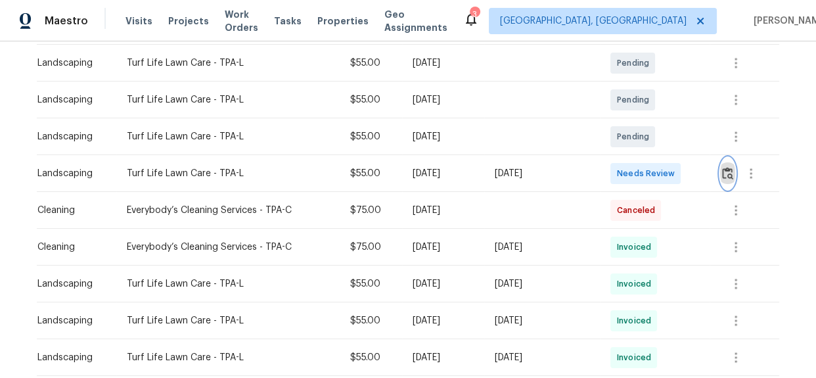
click at [723, 175] on img "button" at bounding box center [727, 173] width 11 height 12
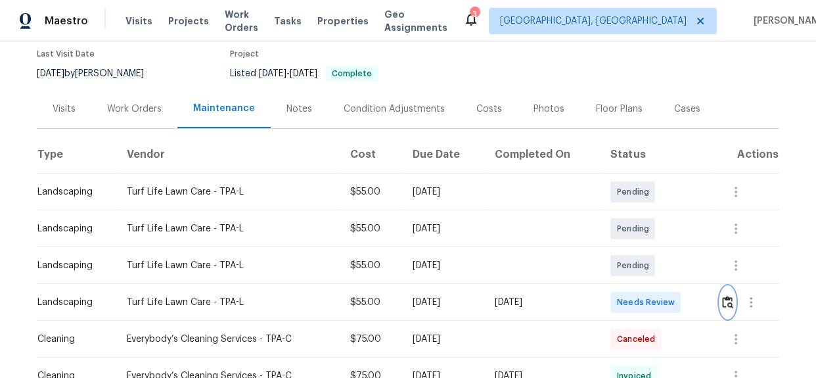
scroll to position [298, 0]
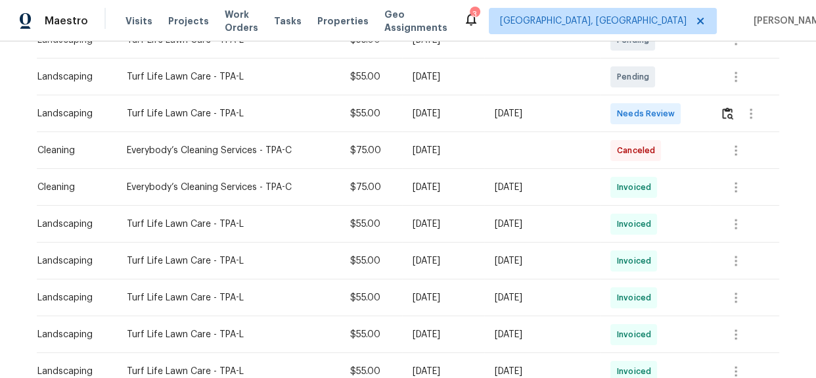
click at [733, 123] on div at bounding box center [749, 114] width 59 height 32
click at [730, 112] on img "button" at bounding box center [727, 113] width 11 height 12
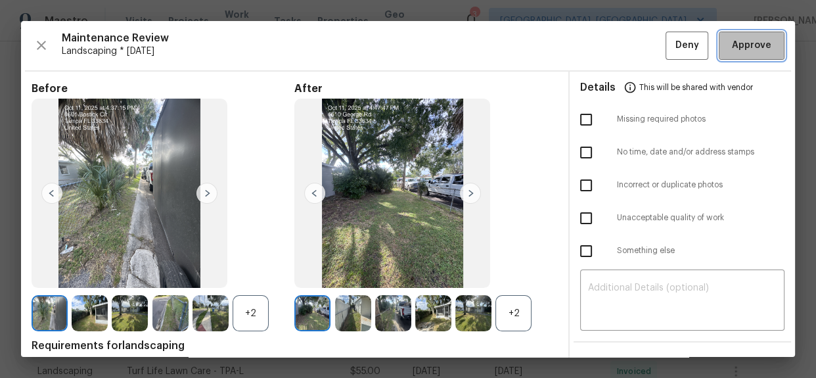
click at [743, 45] on span "Approve" at bounding box center [751, 45] width 39 height 16
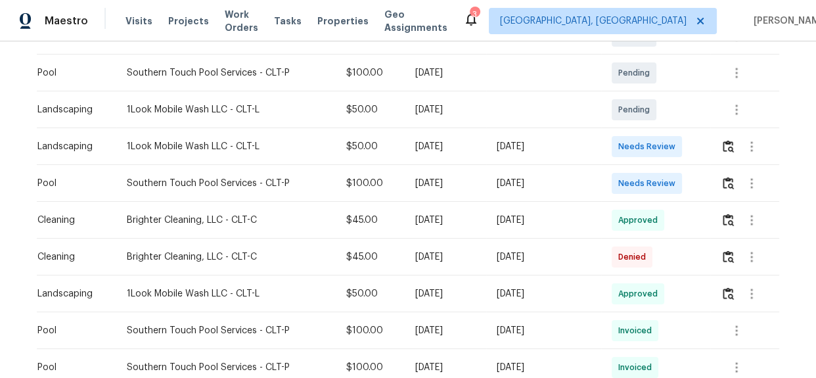
scroll to position [418, 0]
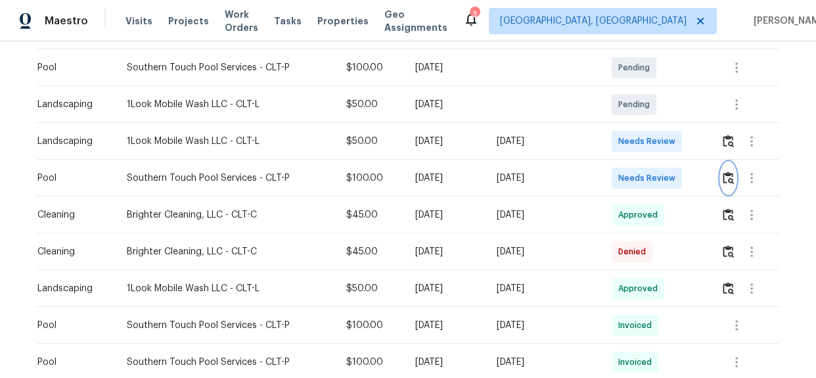
click at [731, 178] on img "button" at bounding box center [728, 178] width 11 height 12
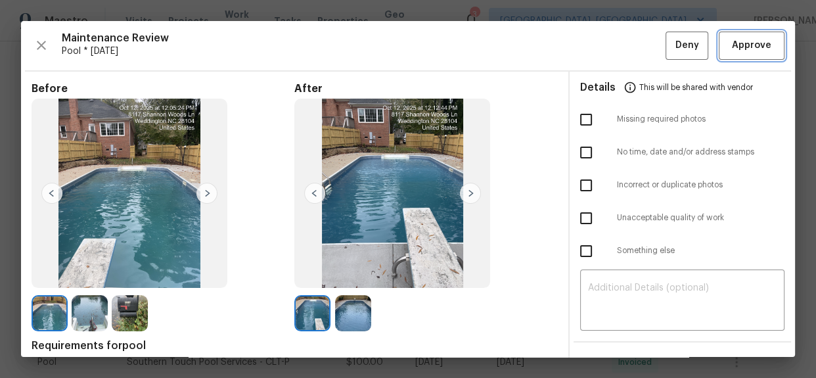
click at [753, 59] on button "Approve" at bounding box center [752, 46] width 66 height 28
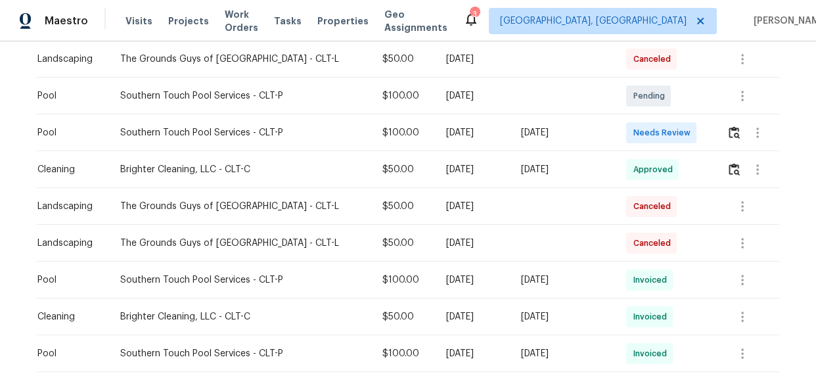
scroll to position [538, 0]
click at [727, 116] on div at bounding box center [753, 132] width 52 height 32
click at [729, 128] on img "button" at bounding box center [734, 132] width 11 height 12
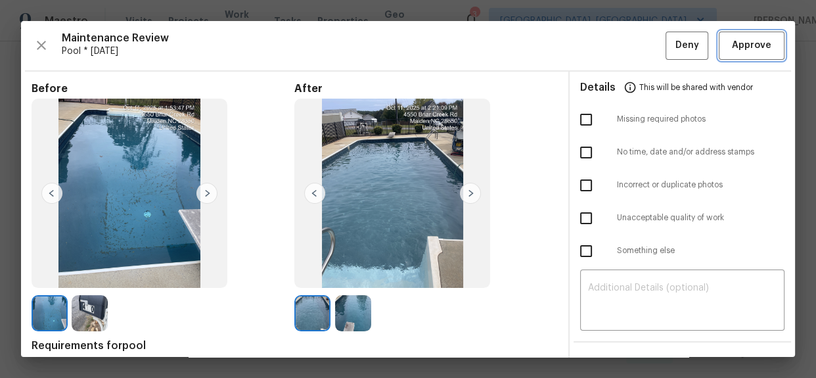
click at [733, 48] on span "Approve" at bounding box center [751, 45] width 39 height 16
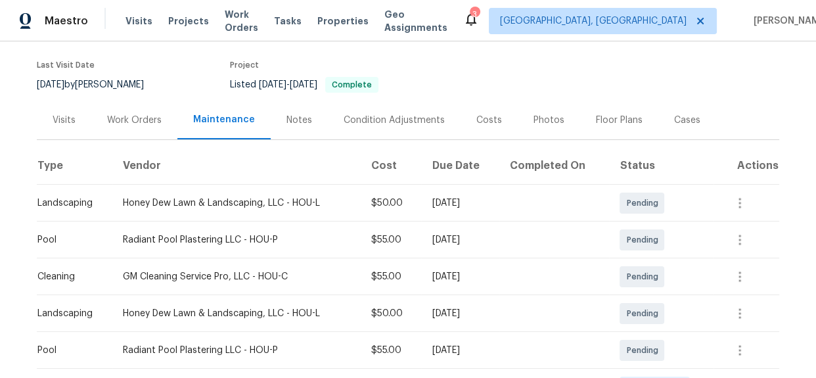
scroll to position [298, 0]
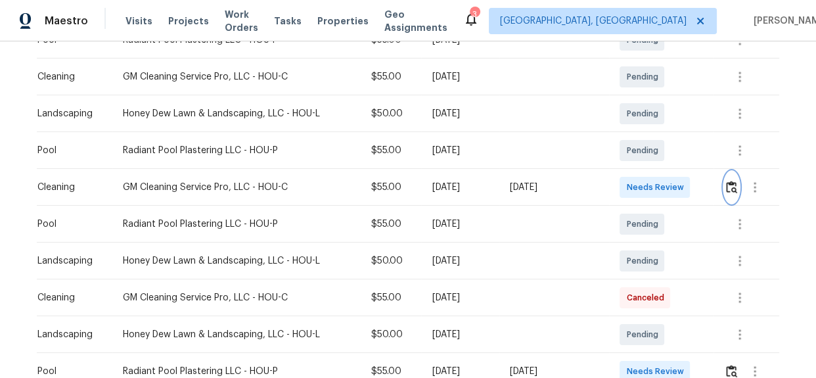
click at [727, 188] on img "button" at bounding box center [731, 187] width 11 height 12
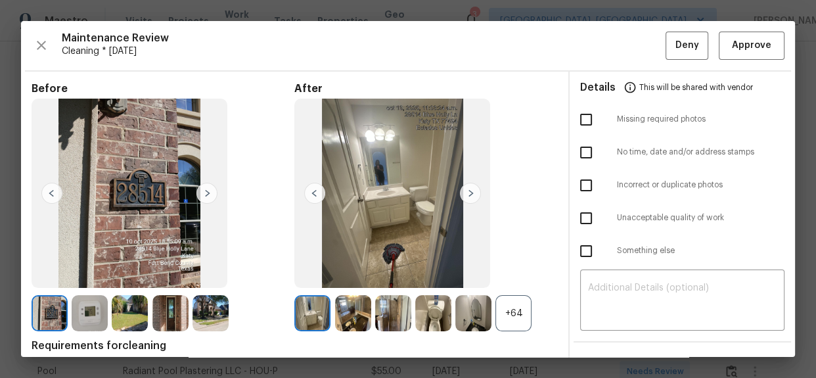
drag, startPoint x: 426, startPoint y: 10, endPoint x: 496, endPoint y: 50, distance: 81.0
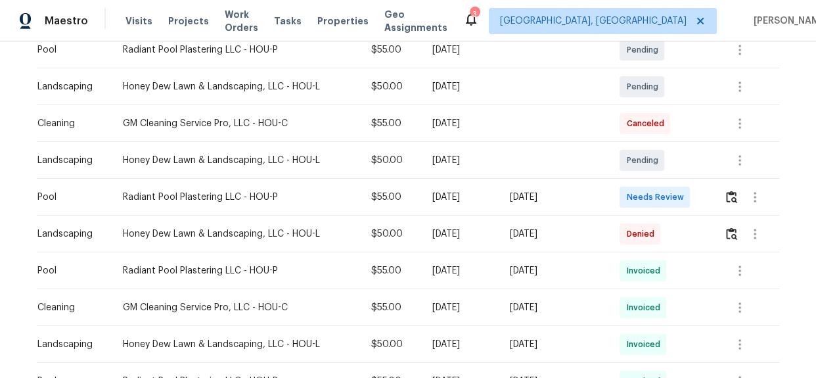
scroll to position [478, 0]
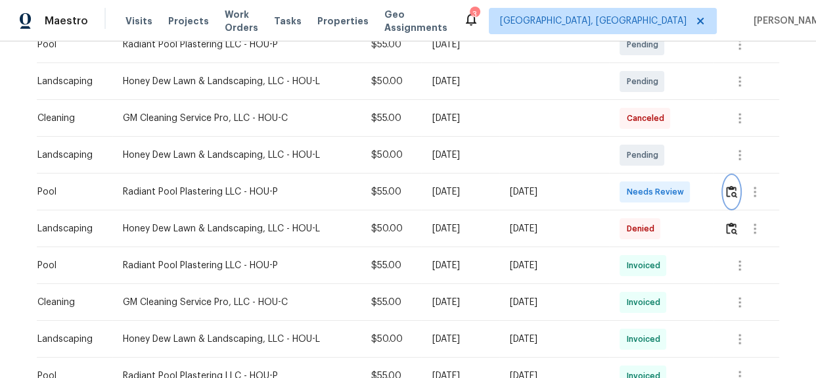
click at [726, 191] on img "button" at bounding box center [731, 191] width 11 height 12
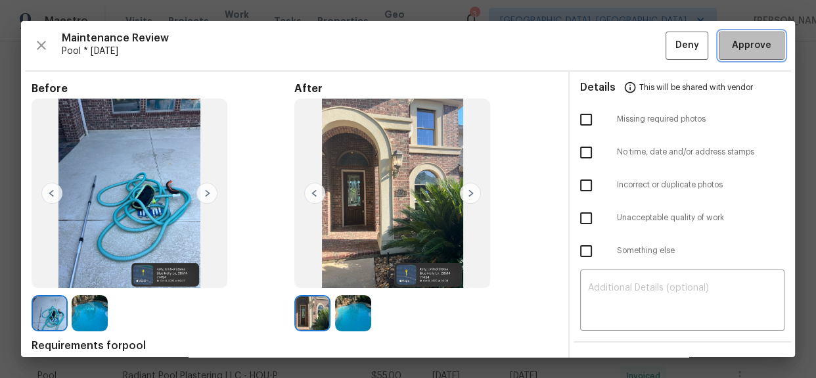
click at [732, 39] on span "Approve" at bounding box center [751, 45] width 39 height 16
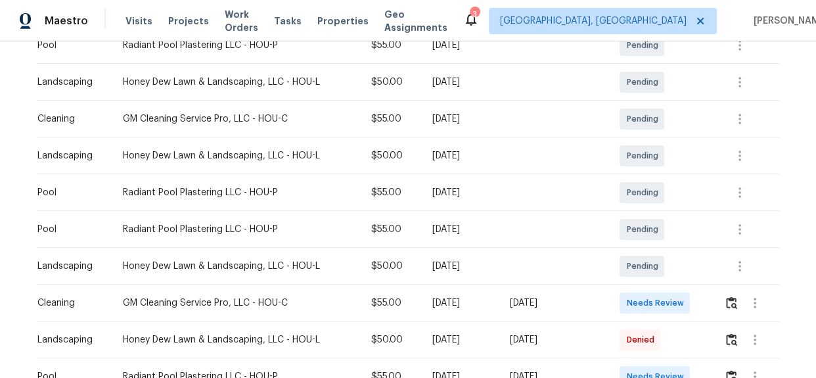
scroll to position [418, 0]
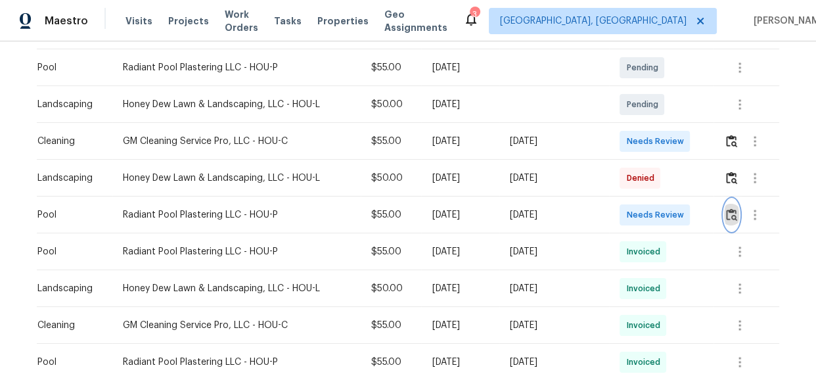
click at [730, 207] on button "button" at bounding box center [731, 215] width 15 height 32
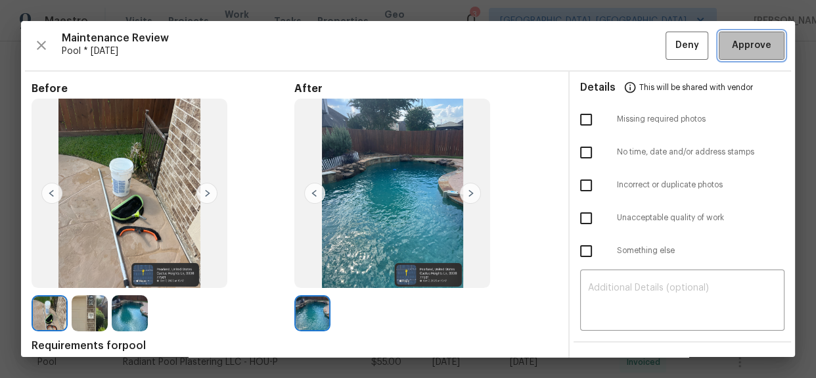
click at [730, 48] on span "Approve" at bounding box center [752, 45] width 45 height 16
